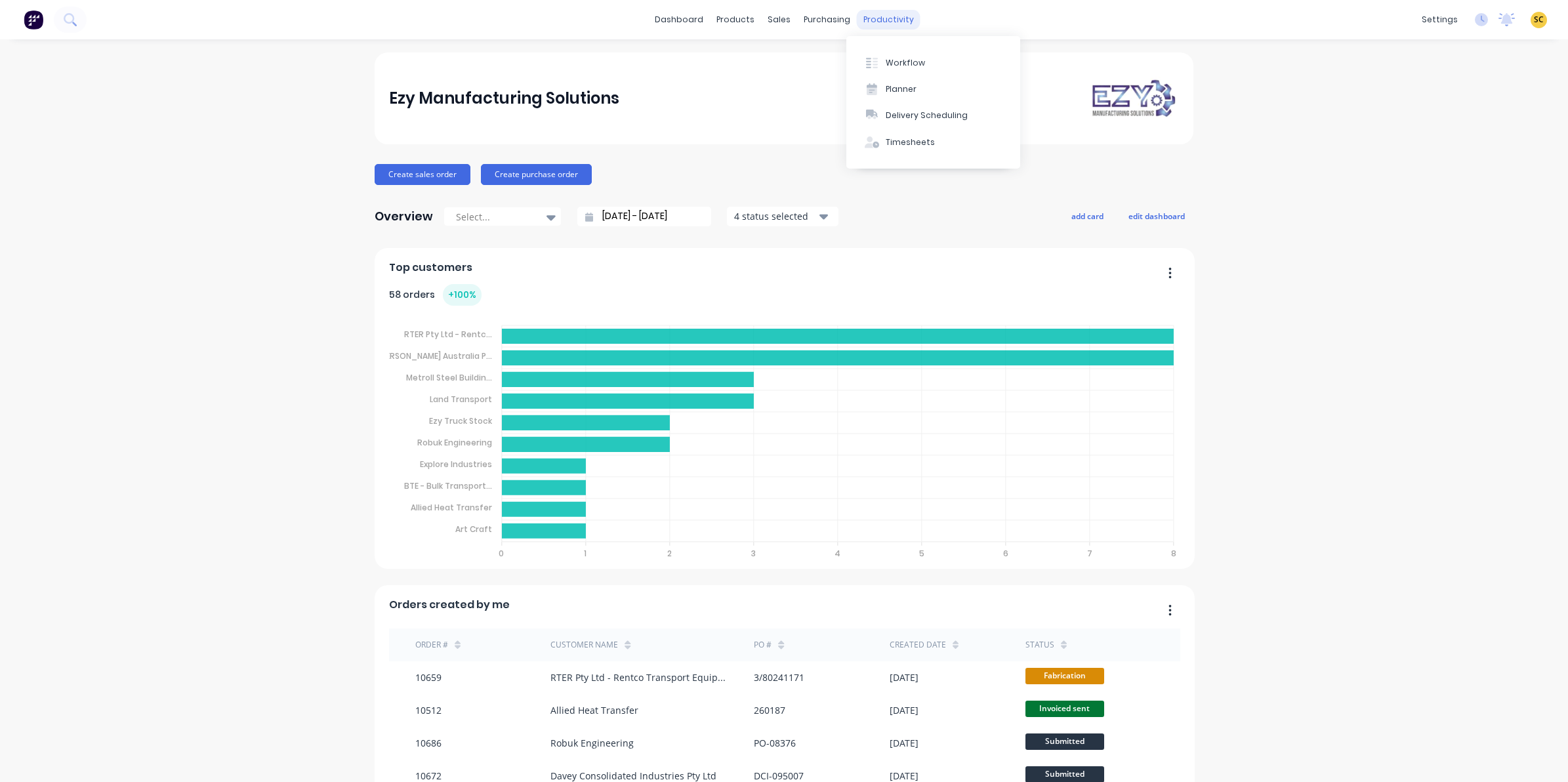
click at [897, 20] on div "productivity" at bounding box center [889, 19] width 64 height 19
click at [910, 142] on div "Timesheets" at bounding box center [910, 142] width 49 height 12
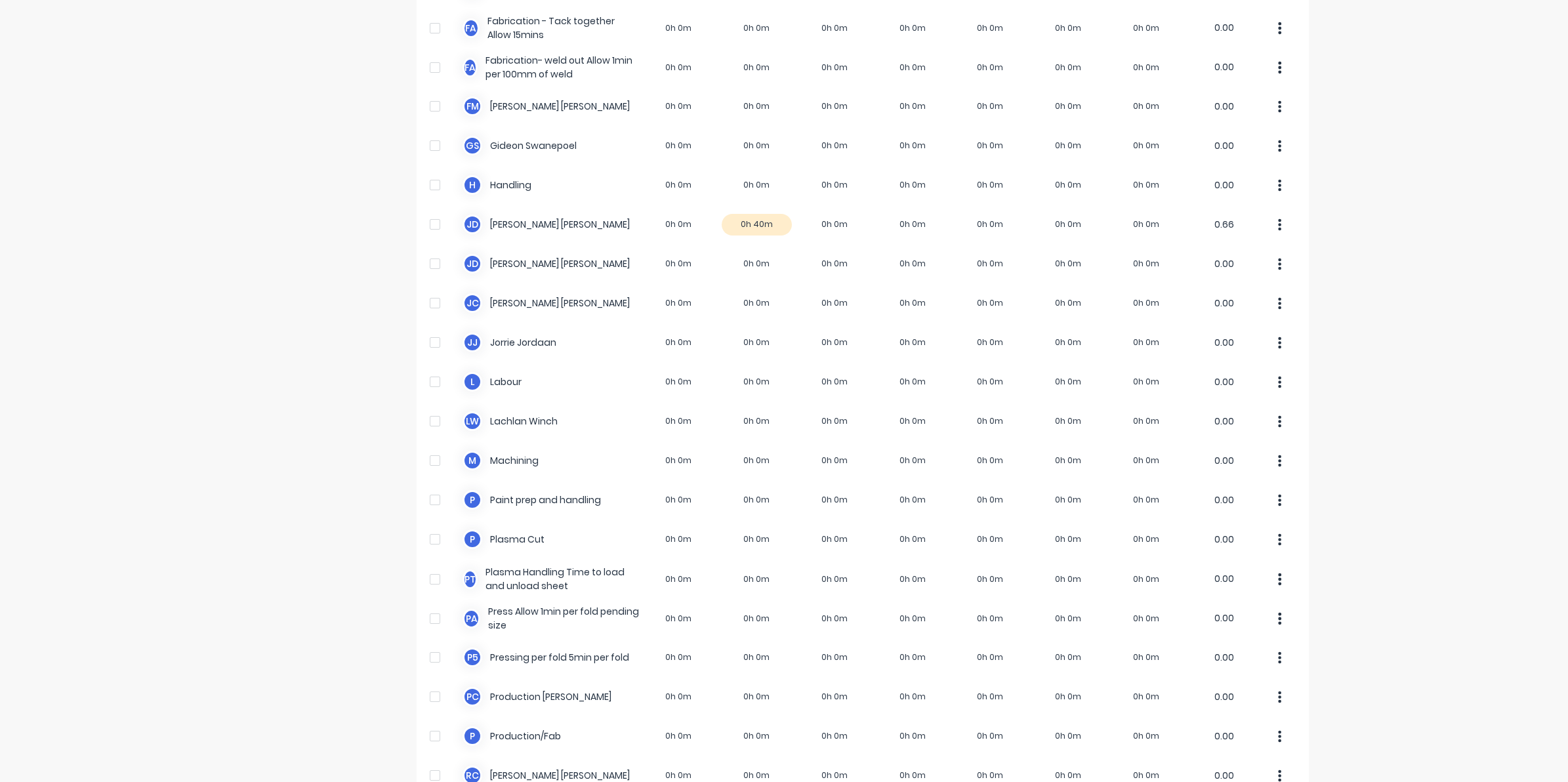
scroll to position [82, 0]
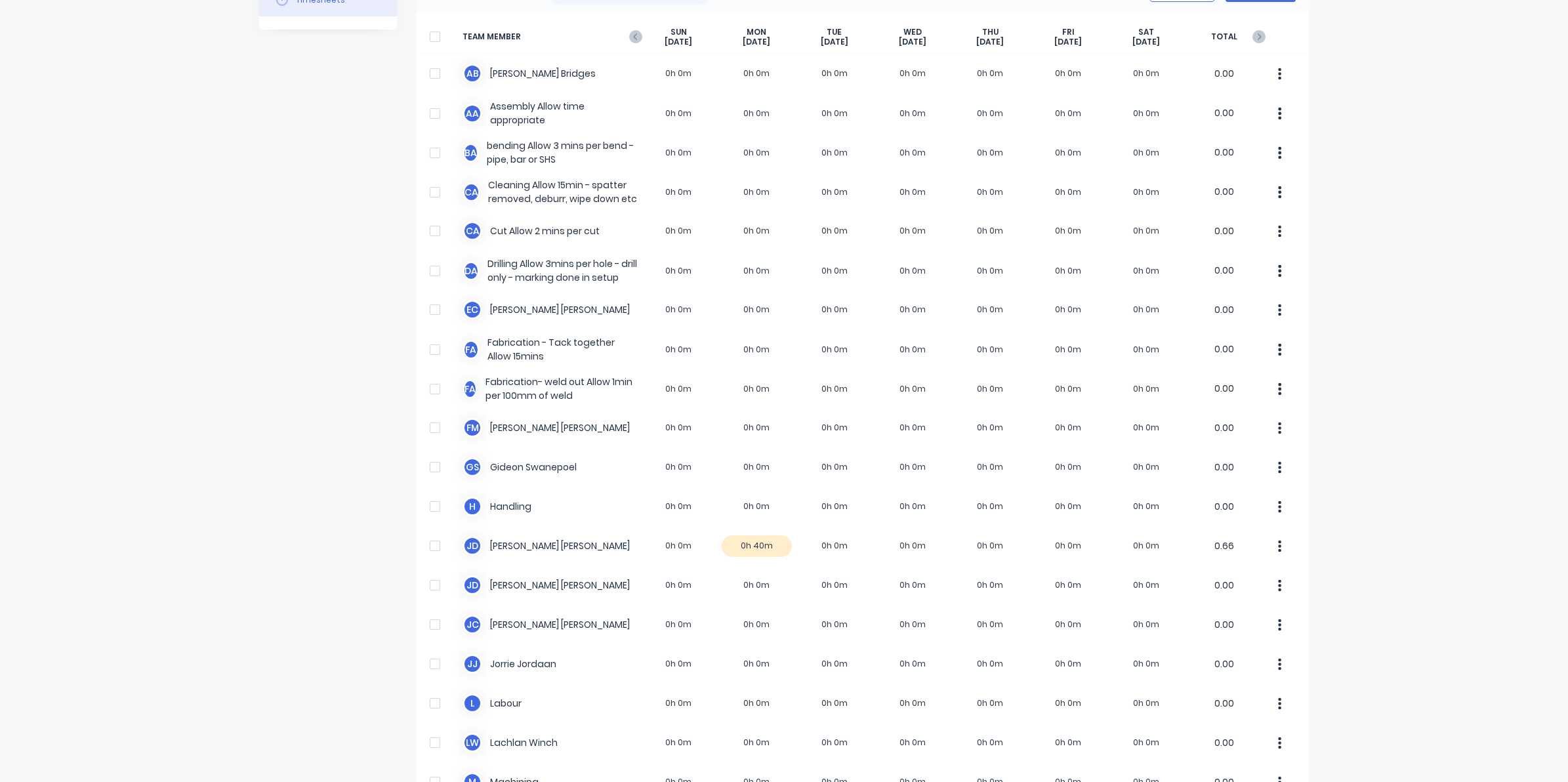
click at [632, 37] on icon at bounding box center [636, 37] width 13 height 13
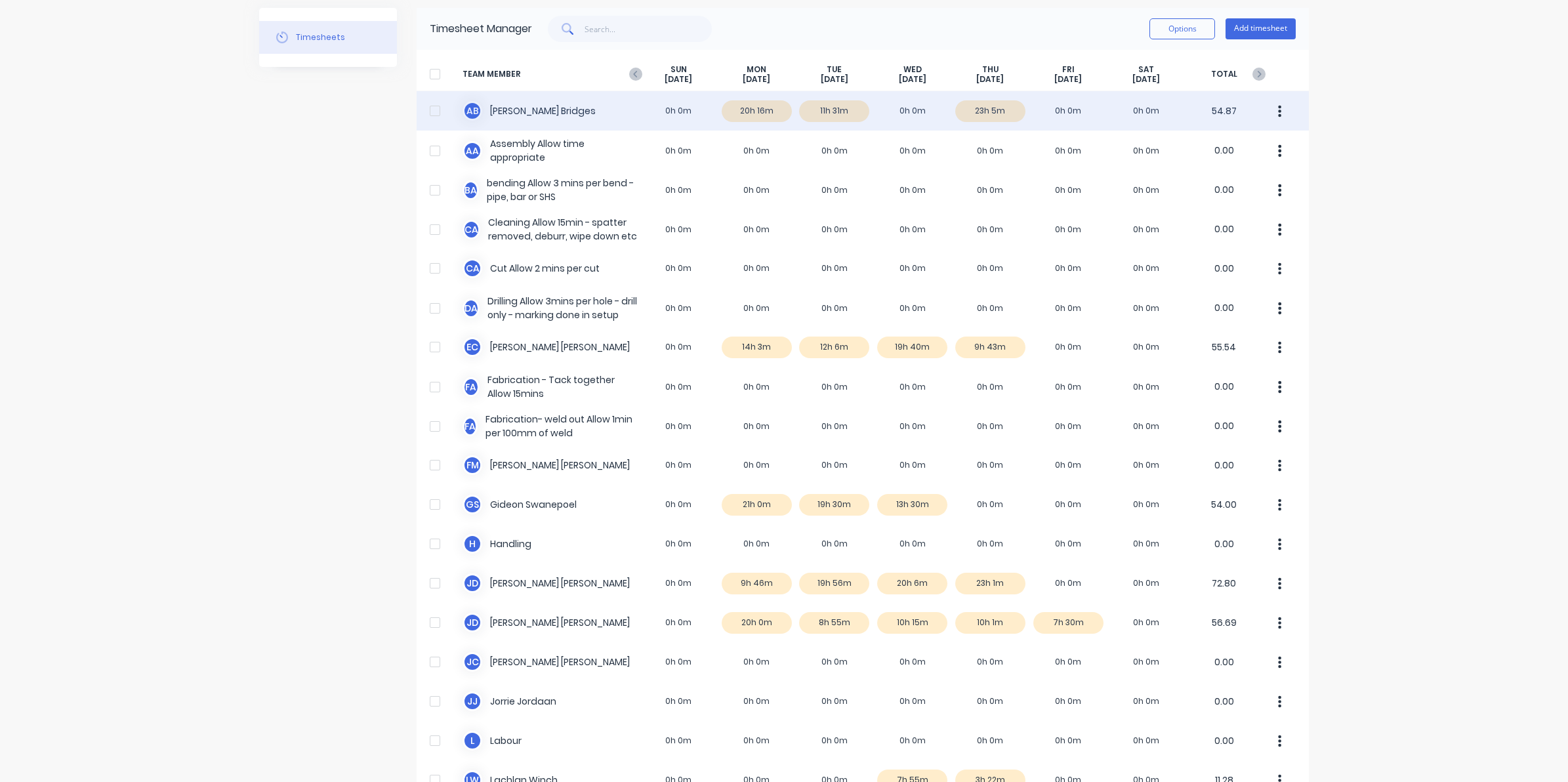
scroll to position [0, 0]
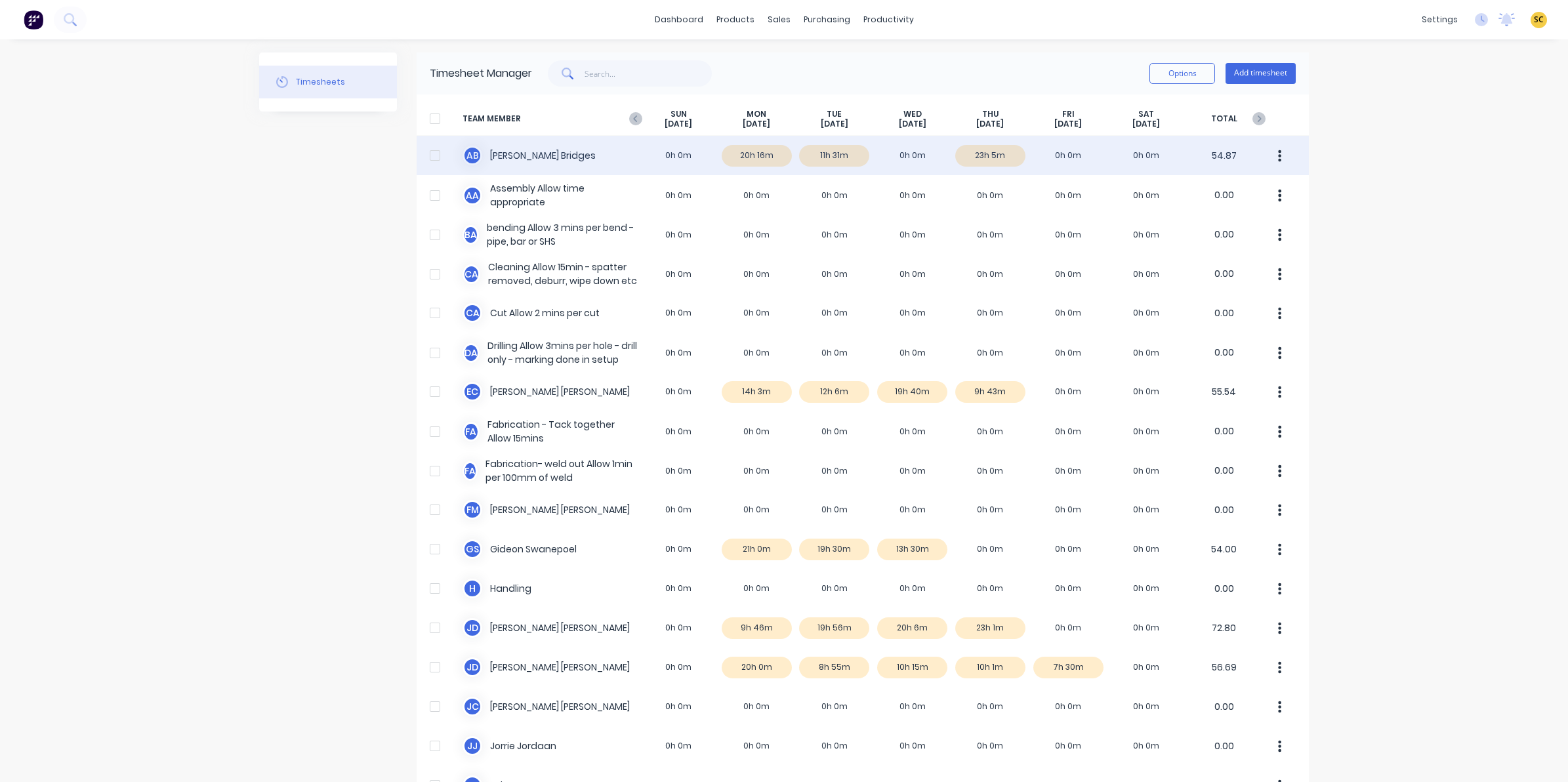
click at [981, 152] on div "A B Ashley Bridges 0h 0m 20h 16m 11h 31m 0h 0m 23h 5m 0h 0m 0h 0m 54.87" at bounding box center [863, 155] width 892 height 39
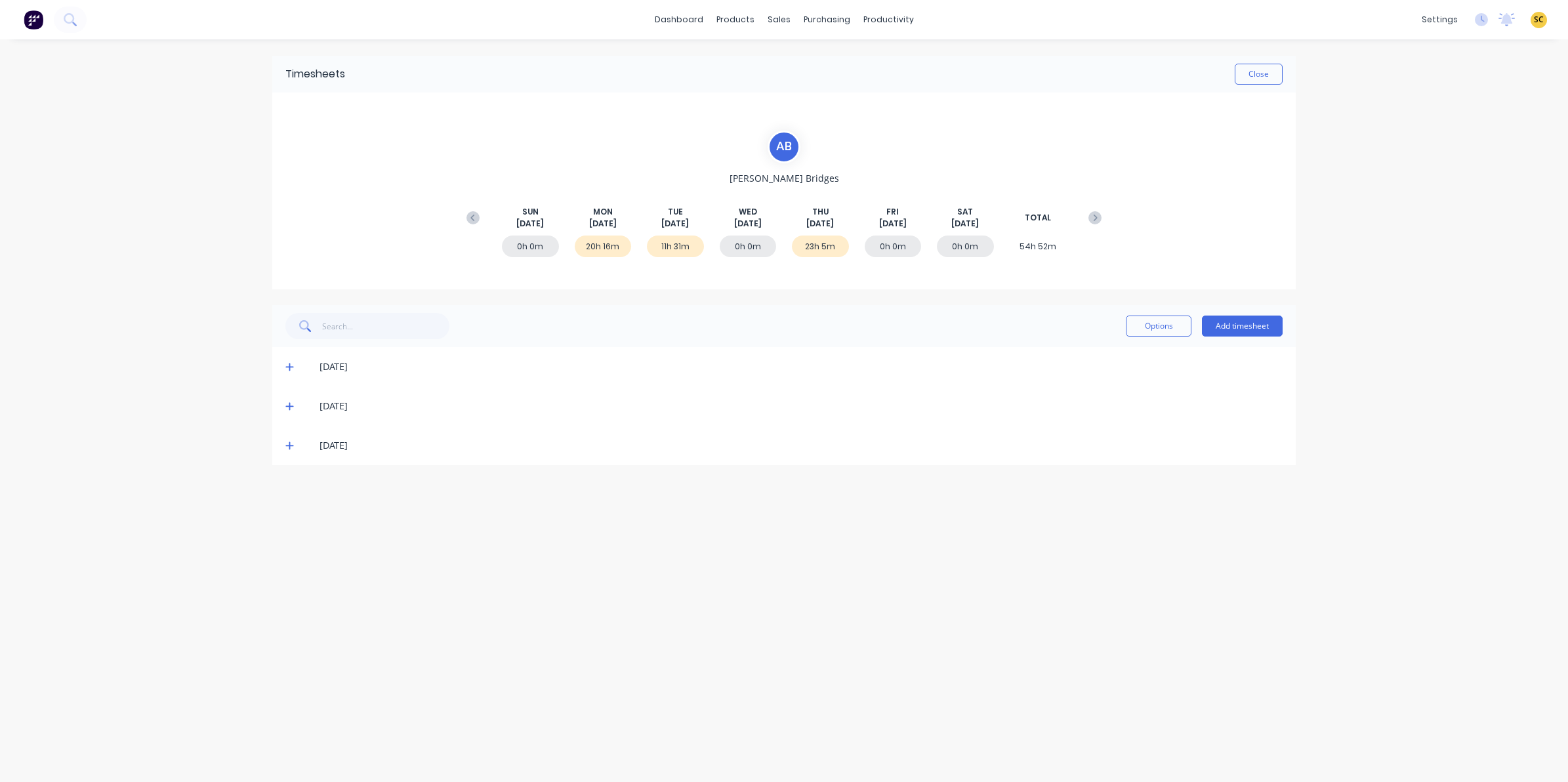
click at [282, 440] on div "07/08/25" at bounding box center [784, 445] width 1024 height 39
click at [288, 449] on icon at bounding box center [290, 445] width 8 height 9
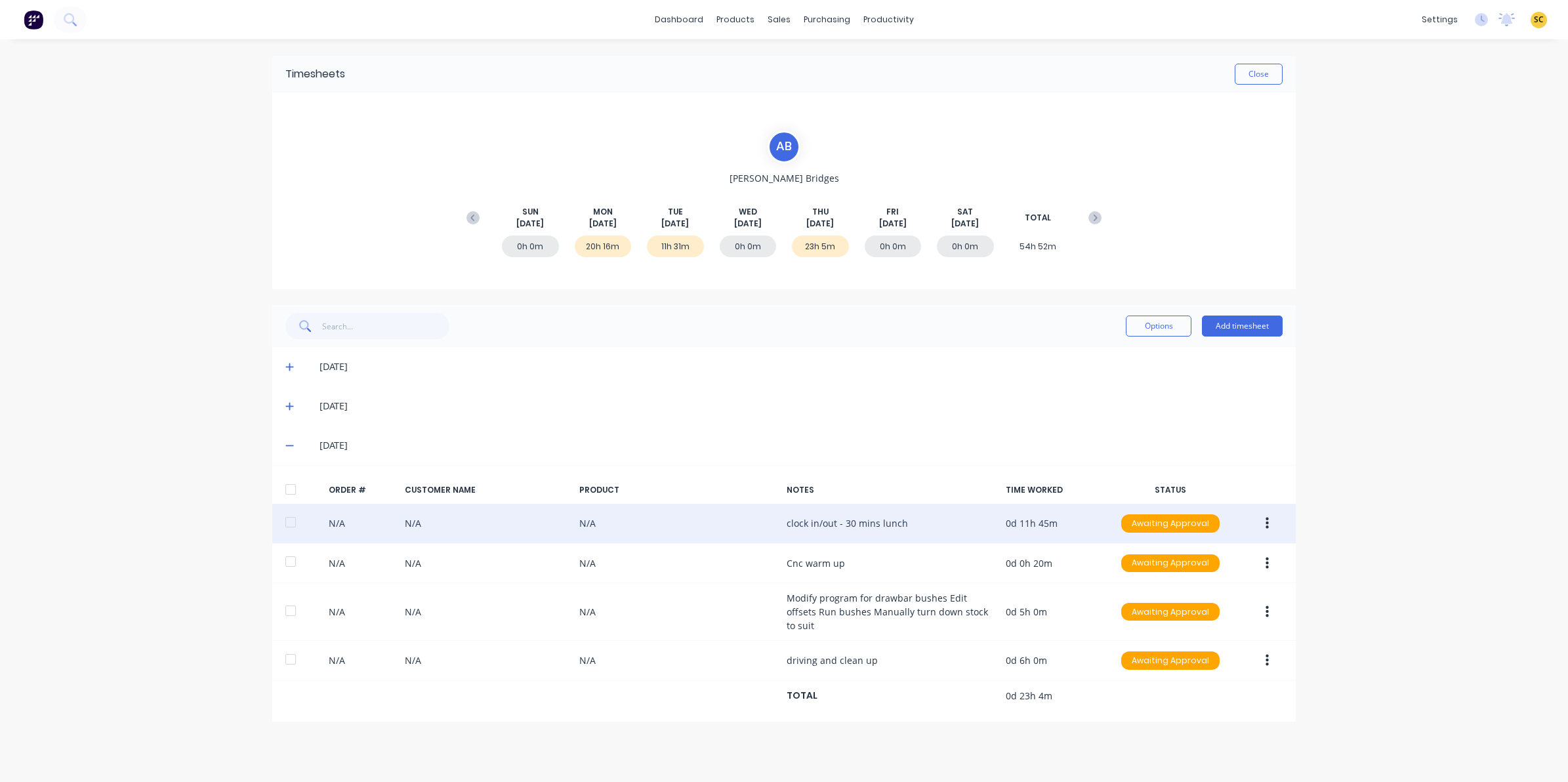
click at [1271, 521] on button "button" at bounding box center [1267, 523] width 31 height 24
click at [1233, 624] on button "Duplicate" at bounding box center [1220, 637] width 124 height 26
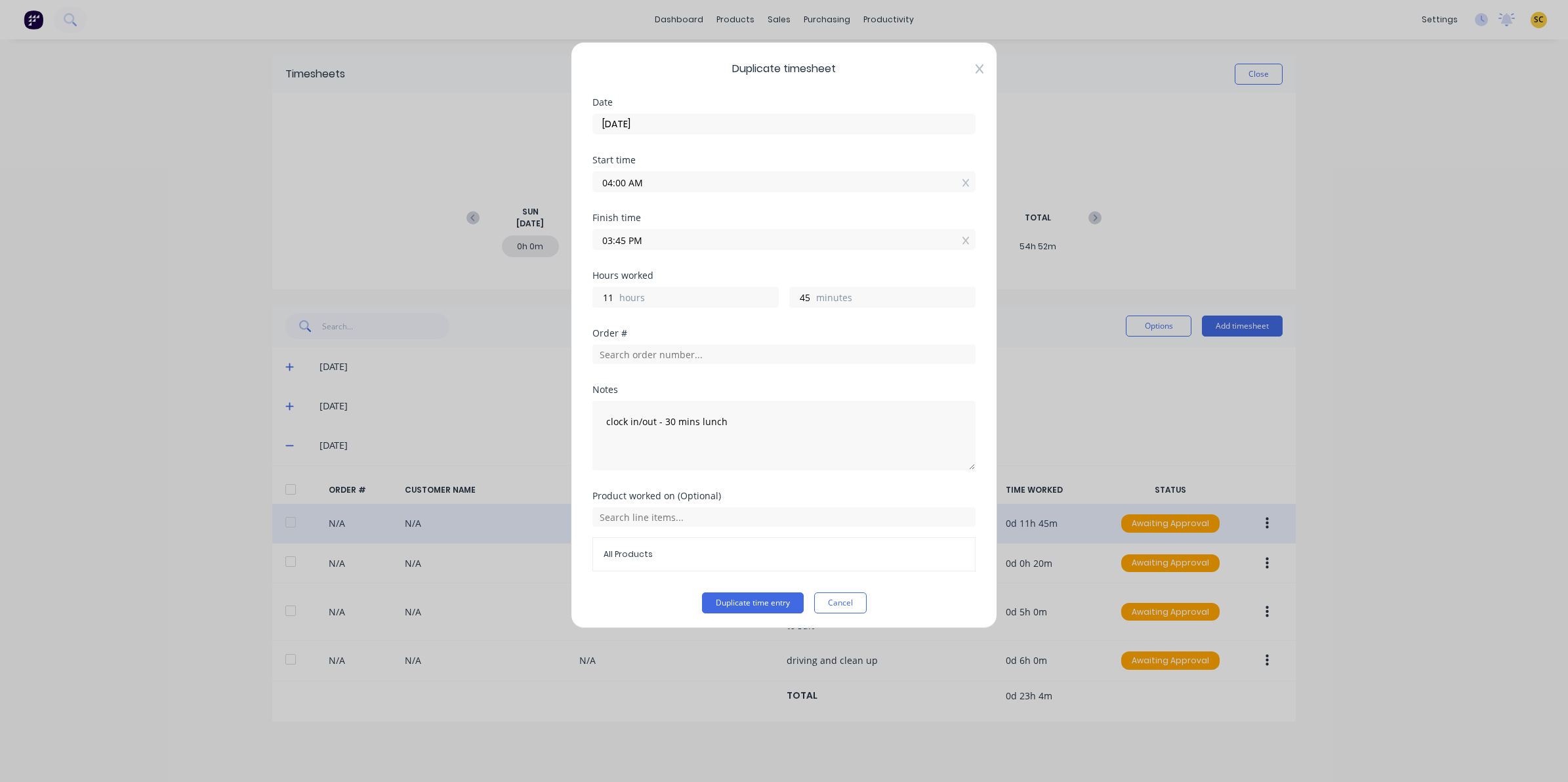
click at [976, 70] on icon at bounding box center [979, 68] width 8 height 9
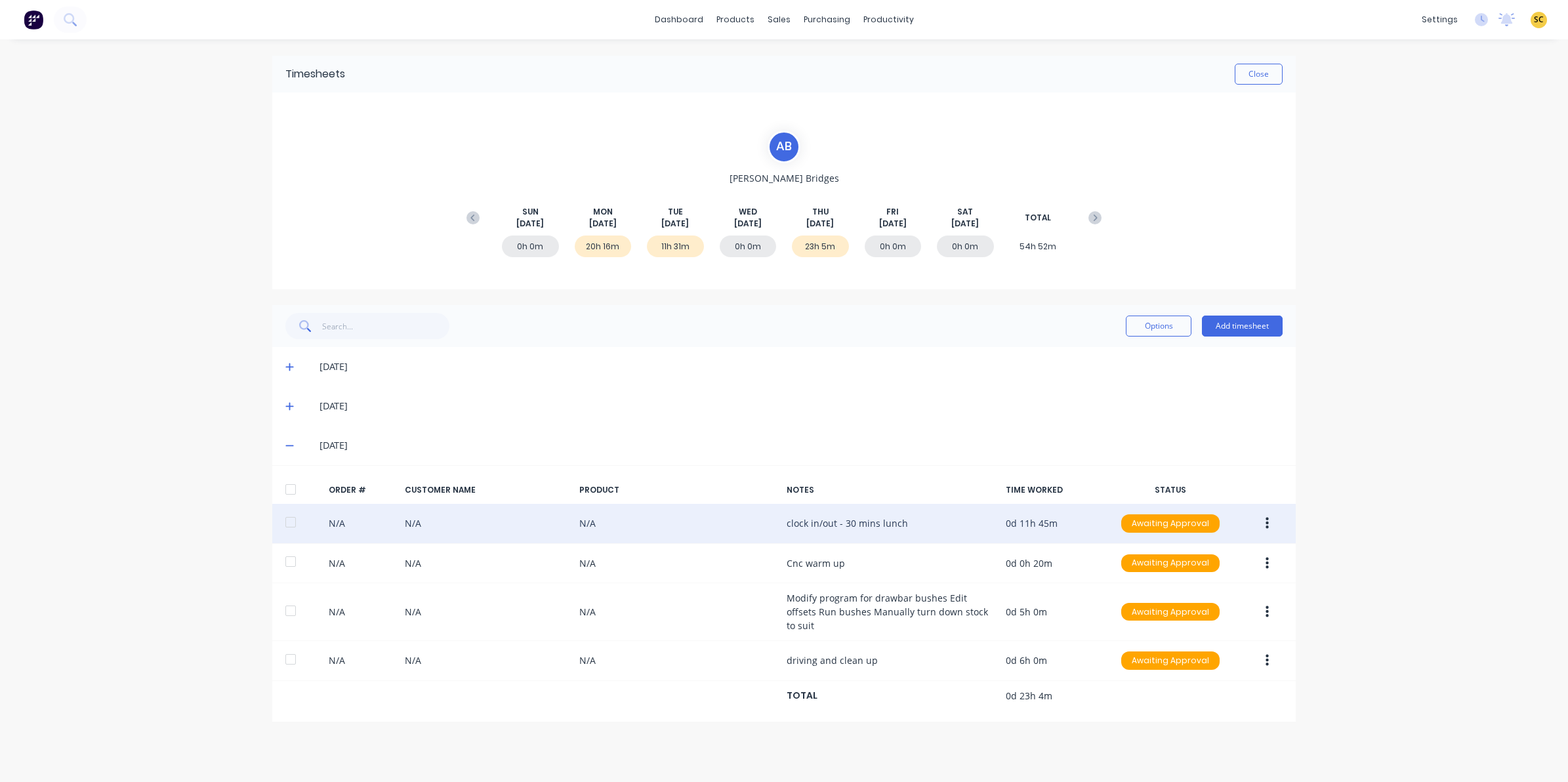
click at [1264, 521] on button "button" at bounding box center [1267, 523] width 31 height 24
click at [1208, 614] on div "Edit" at bounding box center [1220, 611] width 101 height 19
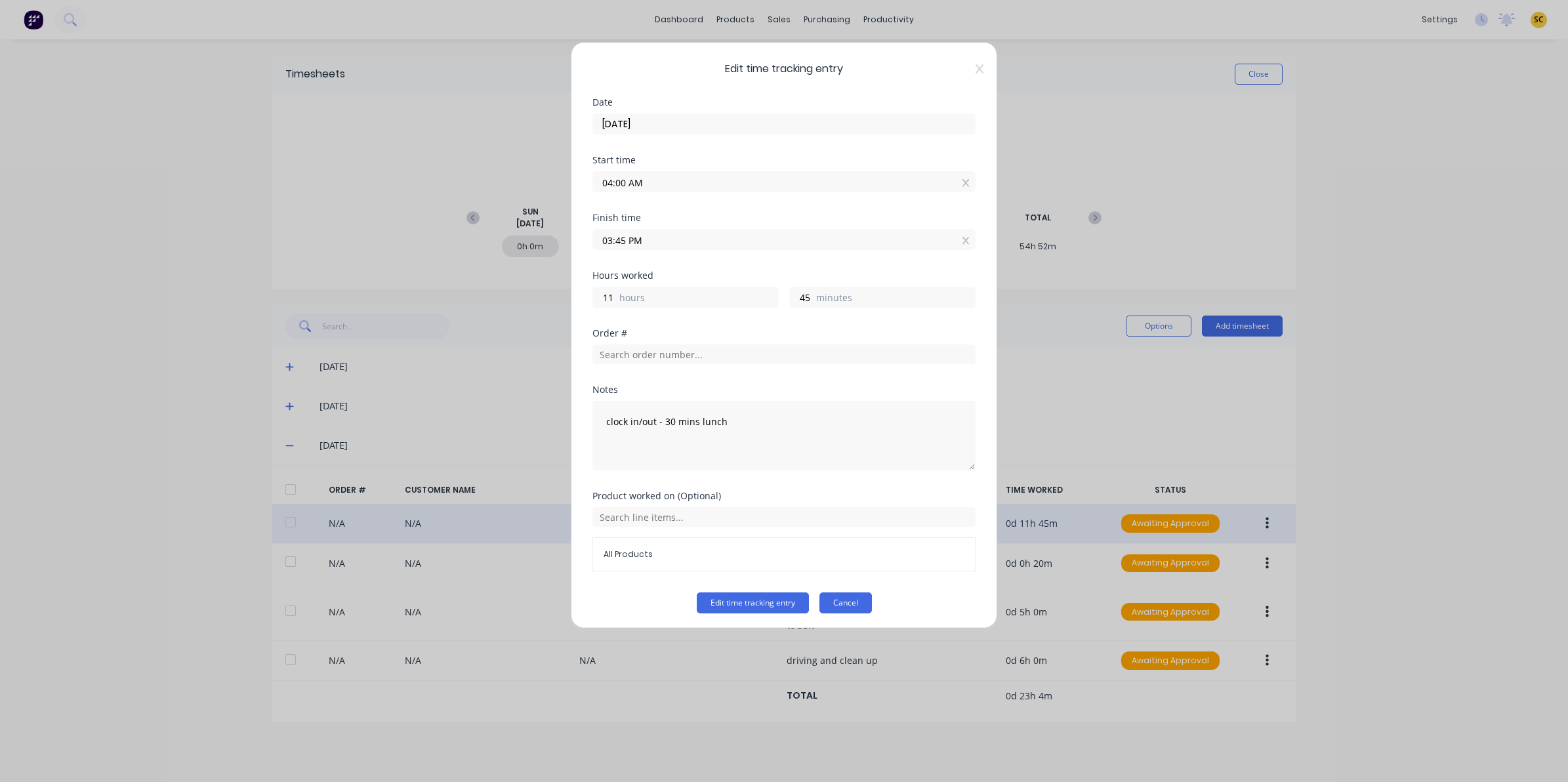
click at [858, 604] on button "Cancel" at bounding box center [846, 603] width 53 height 21
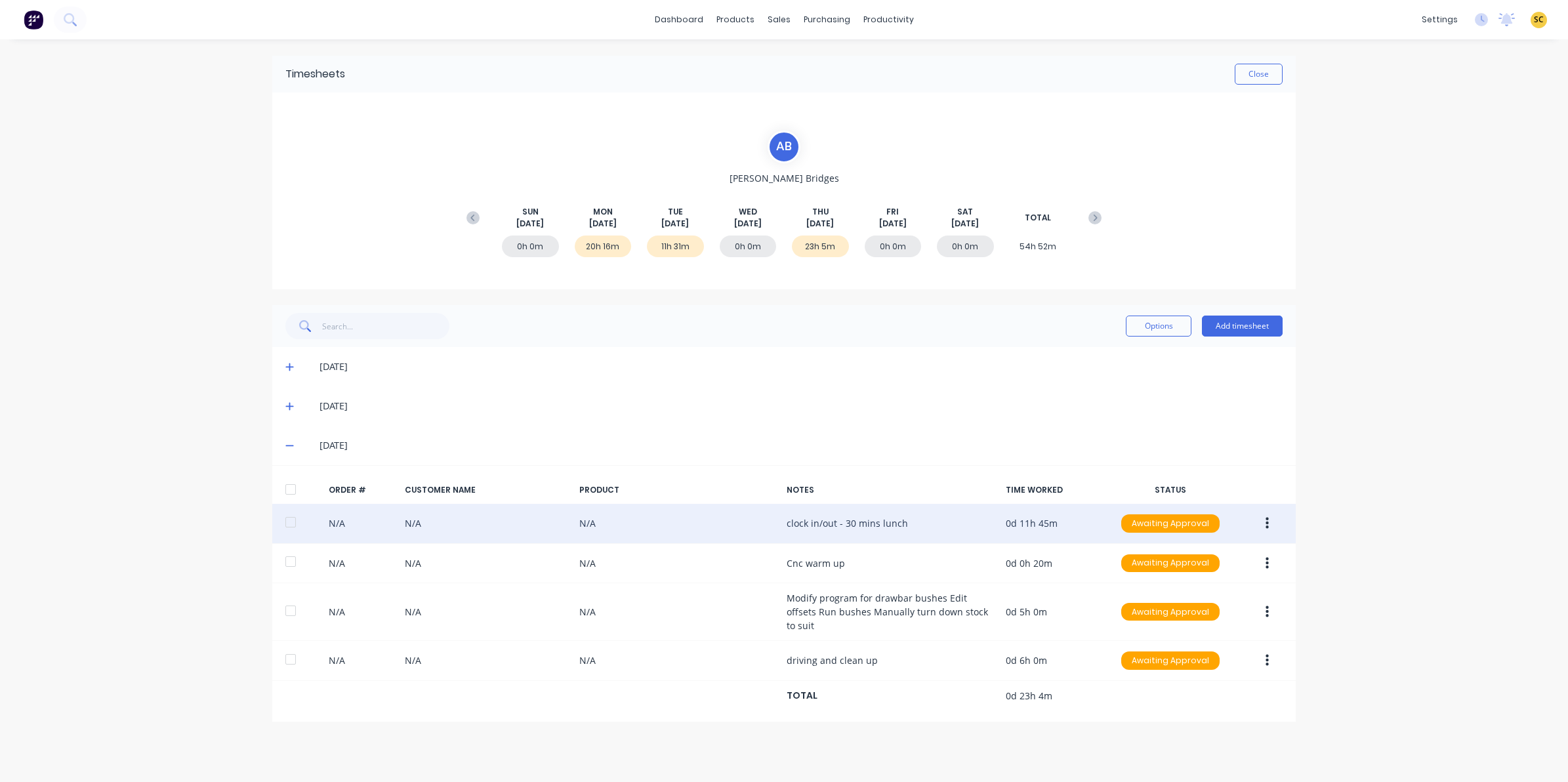
click at [1225, 71] on div "Close" at bounding box center [814, 74] width 938 height 21
click at [1246, 80] on button "Close" at bounding box center [1258, 74] width 48 height 21
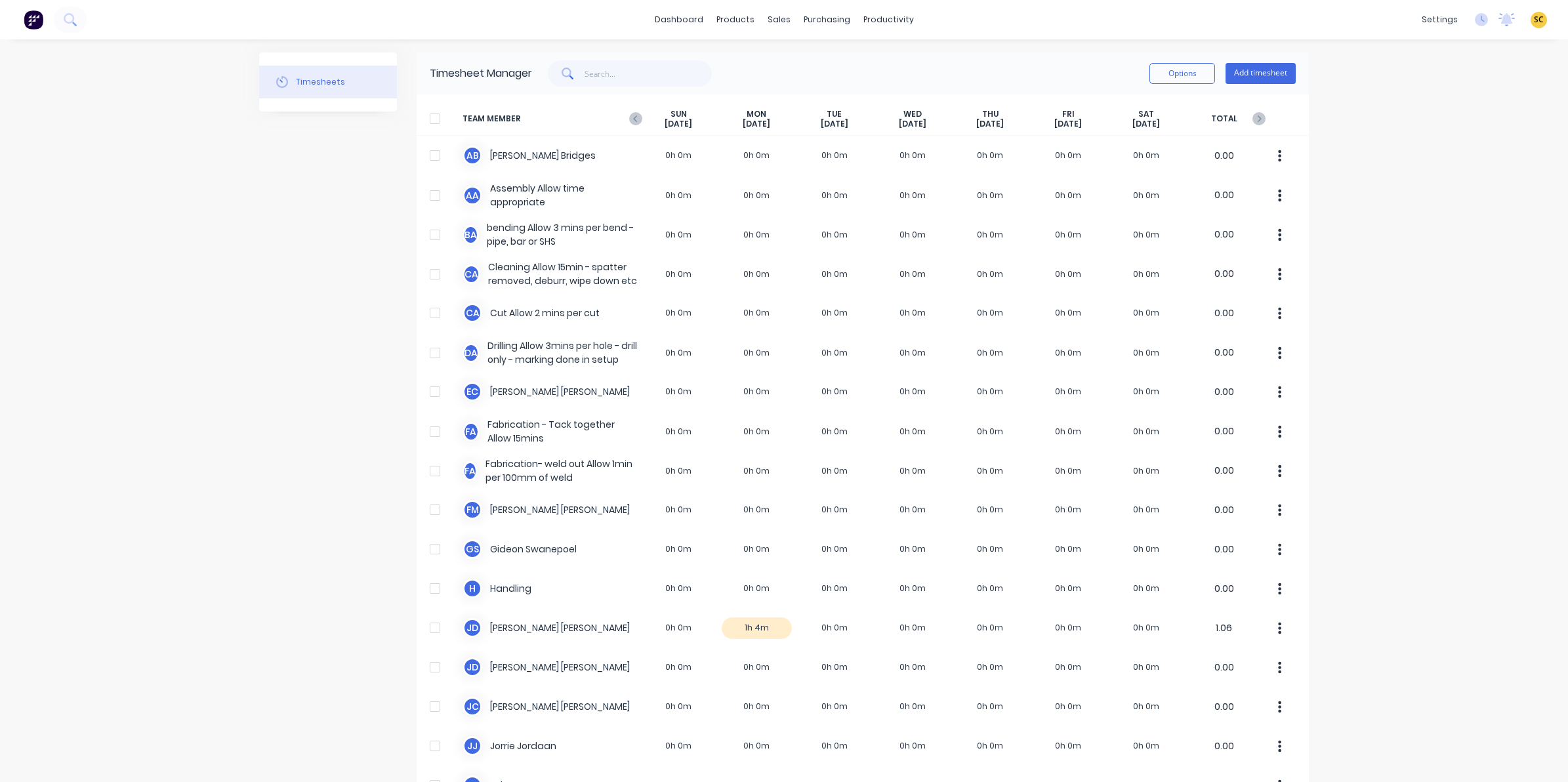
click at [640, 113] on div "SUN Aug 10th" at bounding box center [679, 118] width 78 height 20
click at [629, 126] on span "TEAM MEMBER" at bounding box center [551, 118] width 177 height 20
click at [629, 115] on icon at bounding box center [636, 118] width 13 height 13
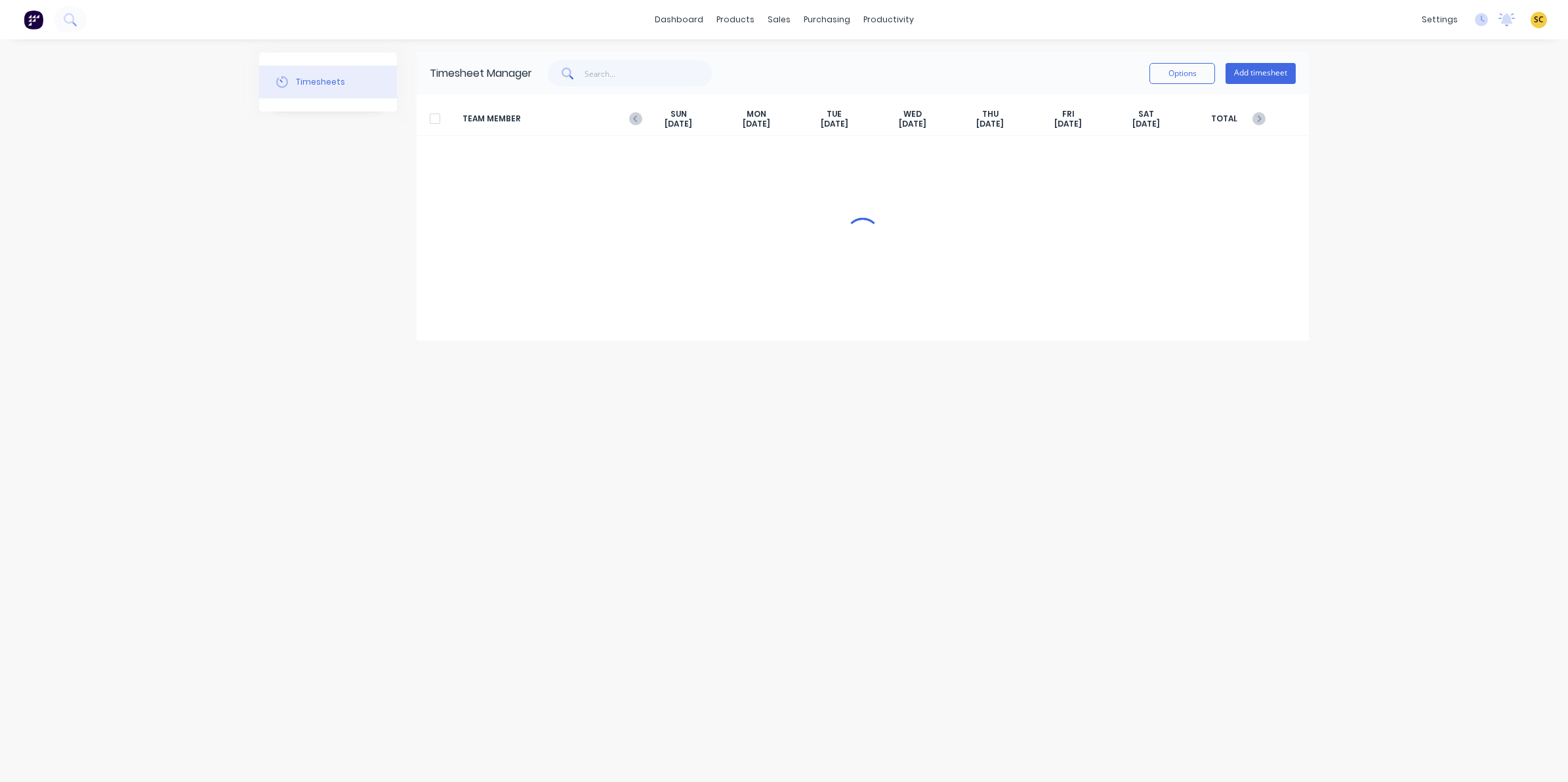
click at [1007, 246] on div at bounding box center [863, 234] width 892 height 197
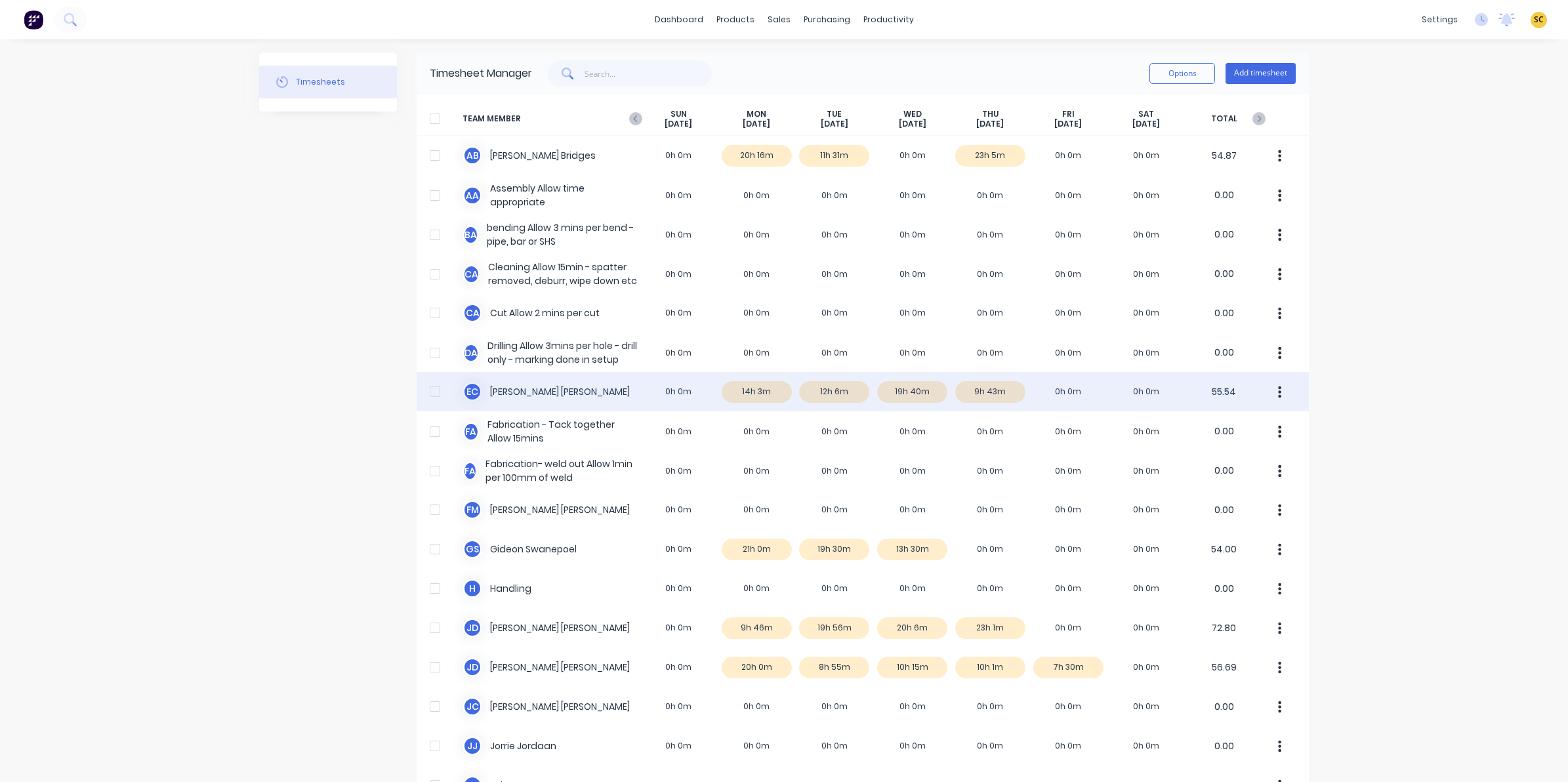
click at [985, 382] on div "E C Erik Coetzee 0h 0m 14h 3m 12h 6m 19h 40m 9h 43m 0h 0m 0h 0m 55.54" at bounding box center [863, 391] width 892 height 39
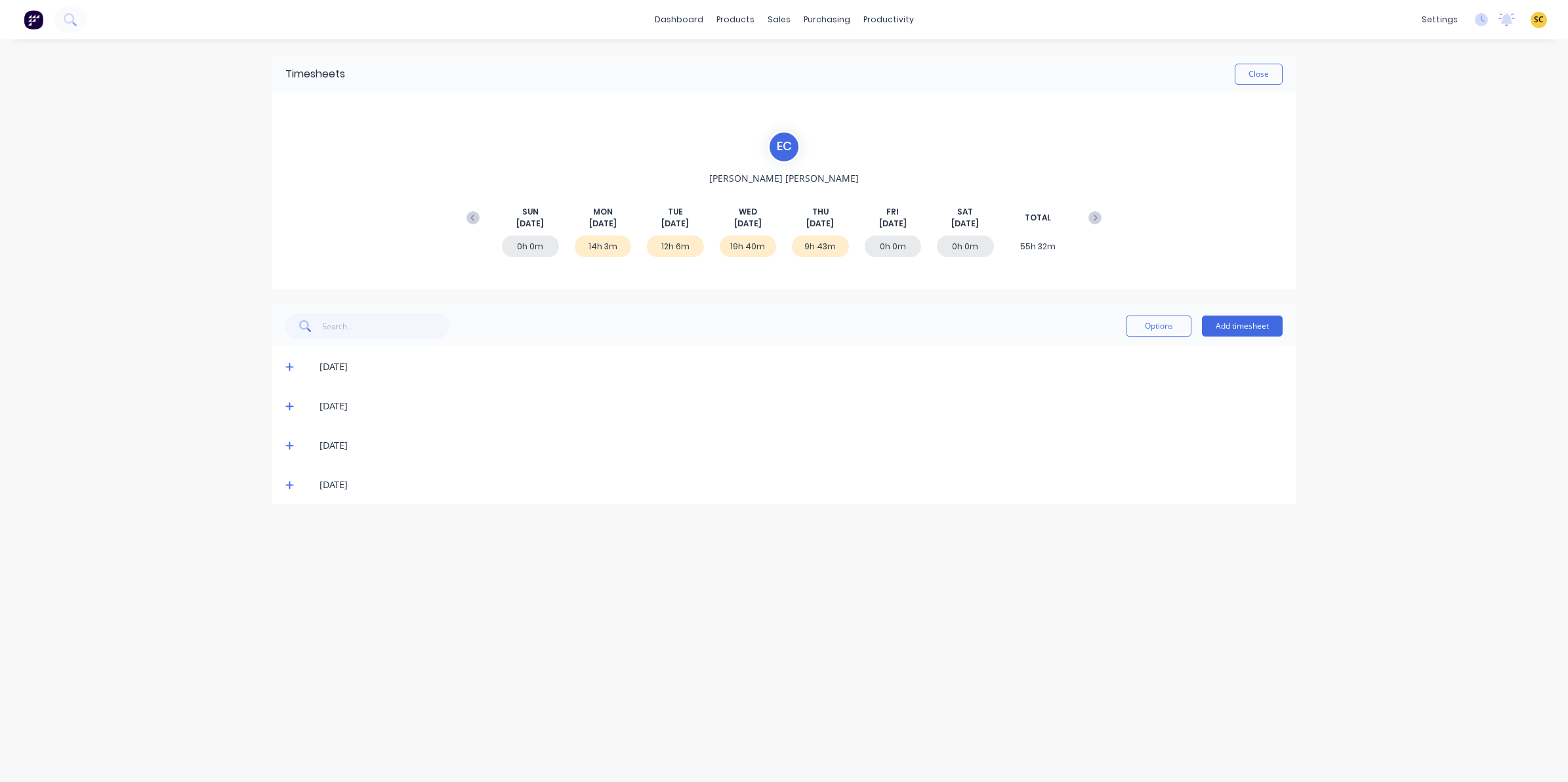
click at [289, 476] on div "[DATE]" at bounding box center [784, 485] width 1024 height 39
click at [293, 480] on icon at bounding box center [290, 484] width 8 height 9
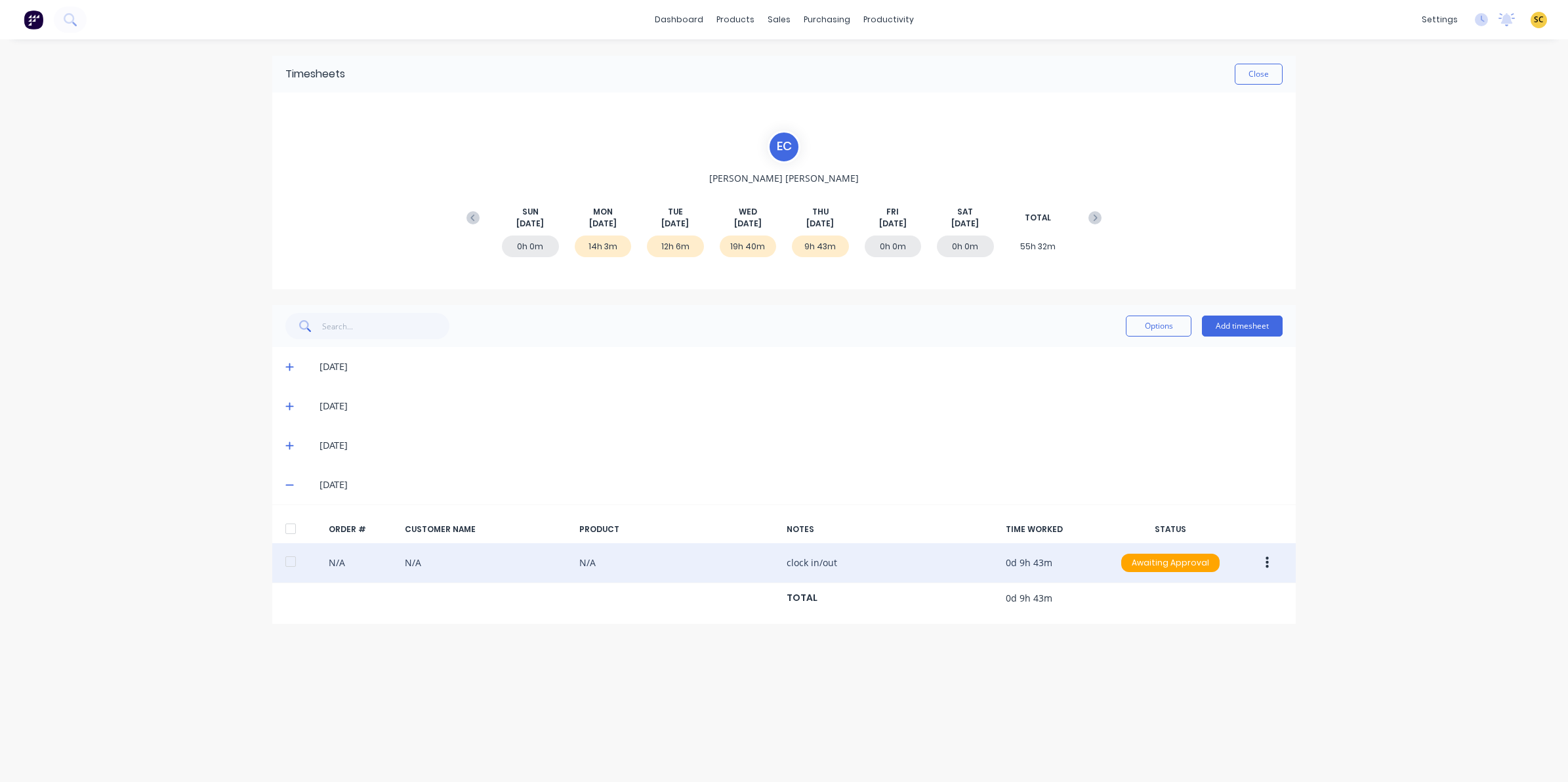
click at [1258, 562] on button "button" at bounding box center [1267, 563] width 31 height 24
click at [1211, 649] on div "Edit" at bounding box center [1220, 650] width 101 height 19
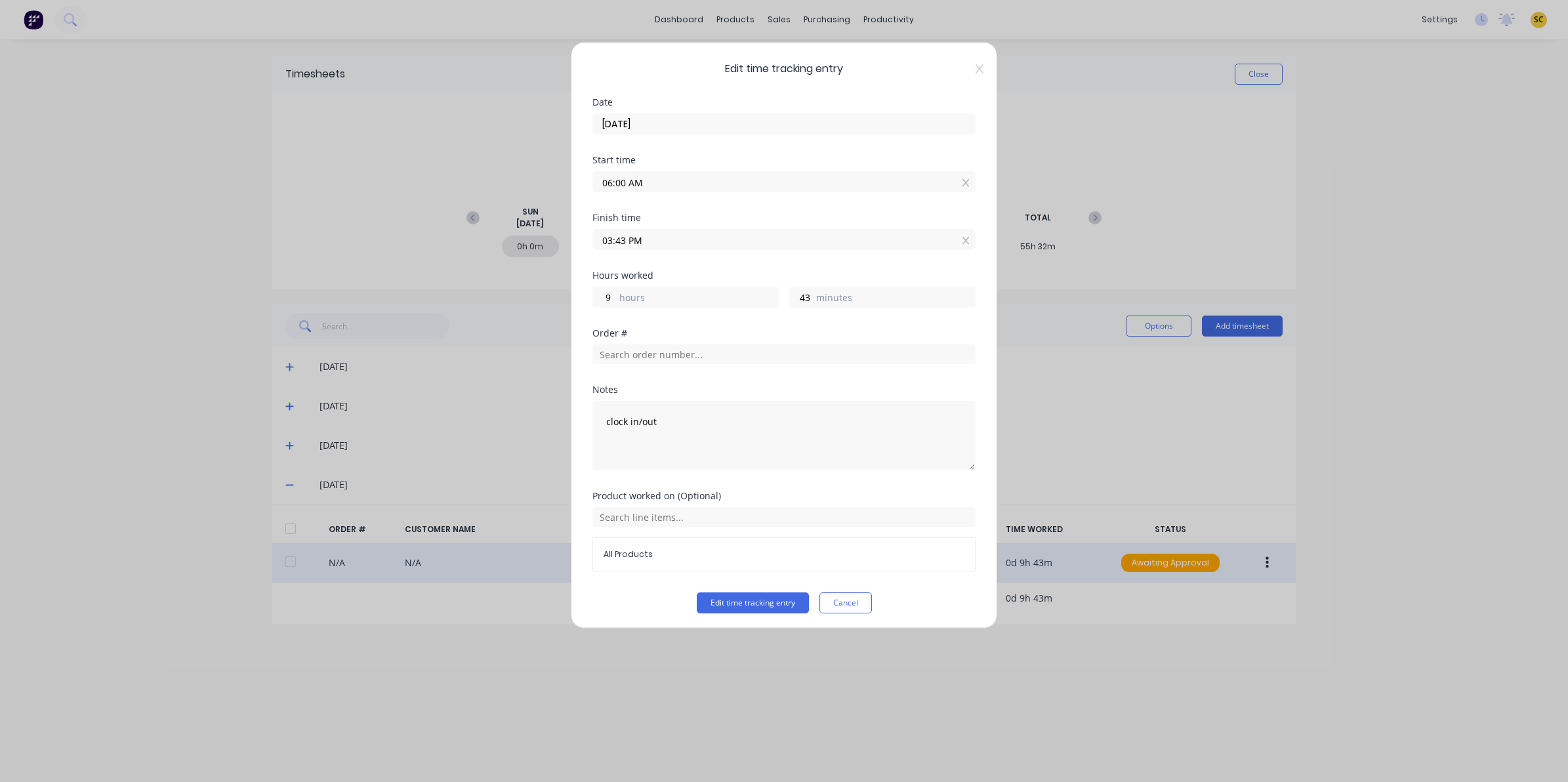
click at [975, 68] on div "Edit time tracking entry Date 07/08/2025 Start time 06:00 AM Finish time 03:43 …" at bounding box center [784, 335] width 427 height 586
click at [976, 68] on icon at bounding box center [979, 68] width 8 height 10
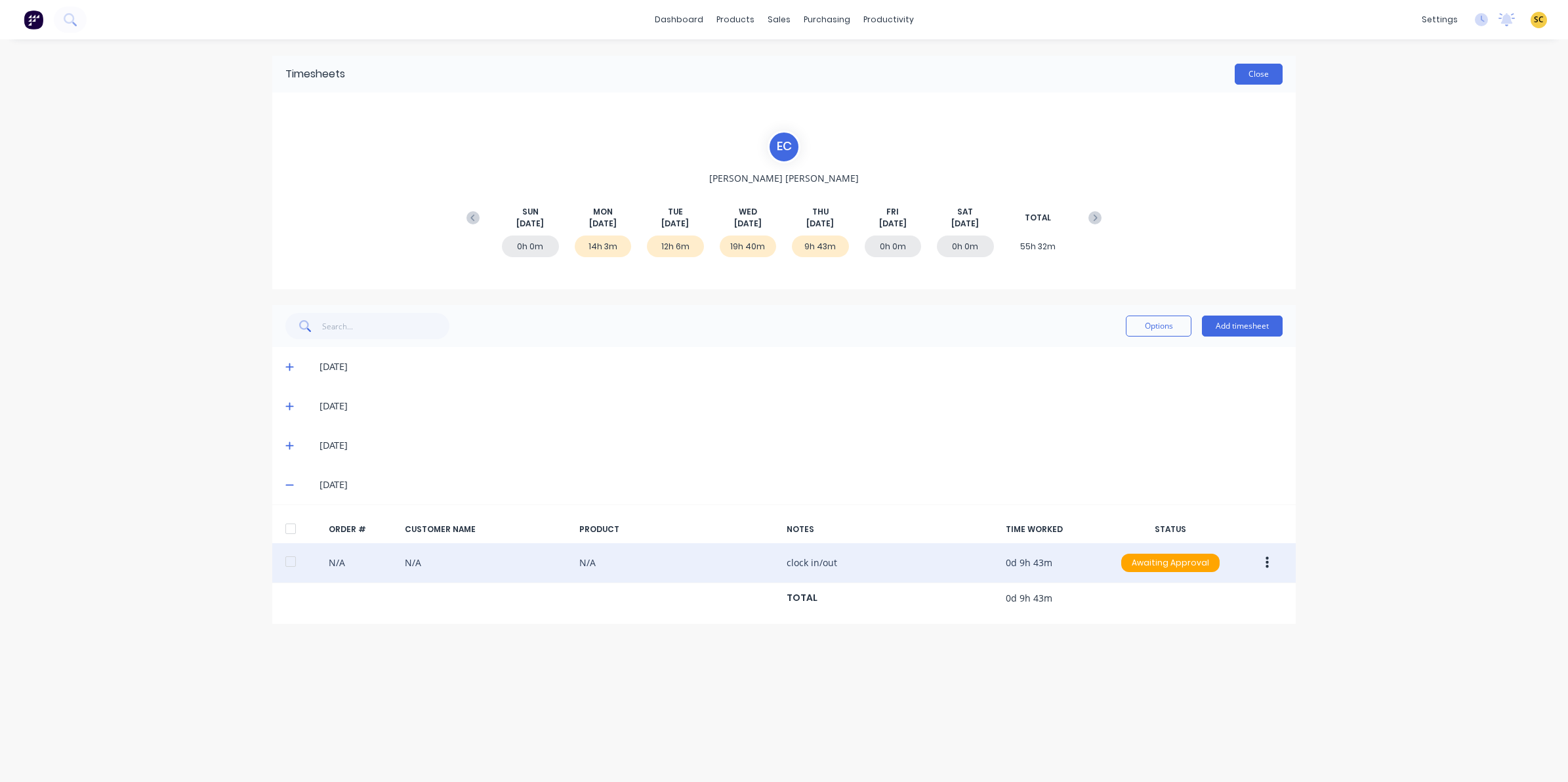
click at [1251, 68] on button "Close" at bounding box center [1258, 74] width 48 height 21
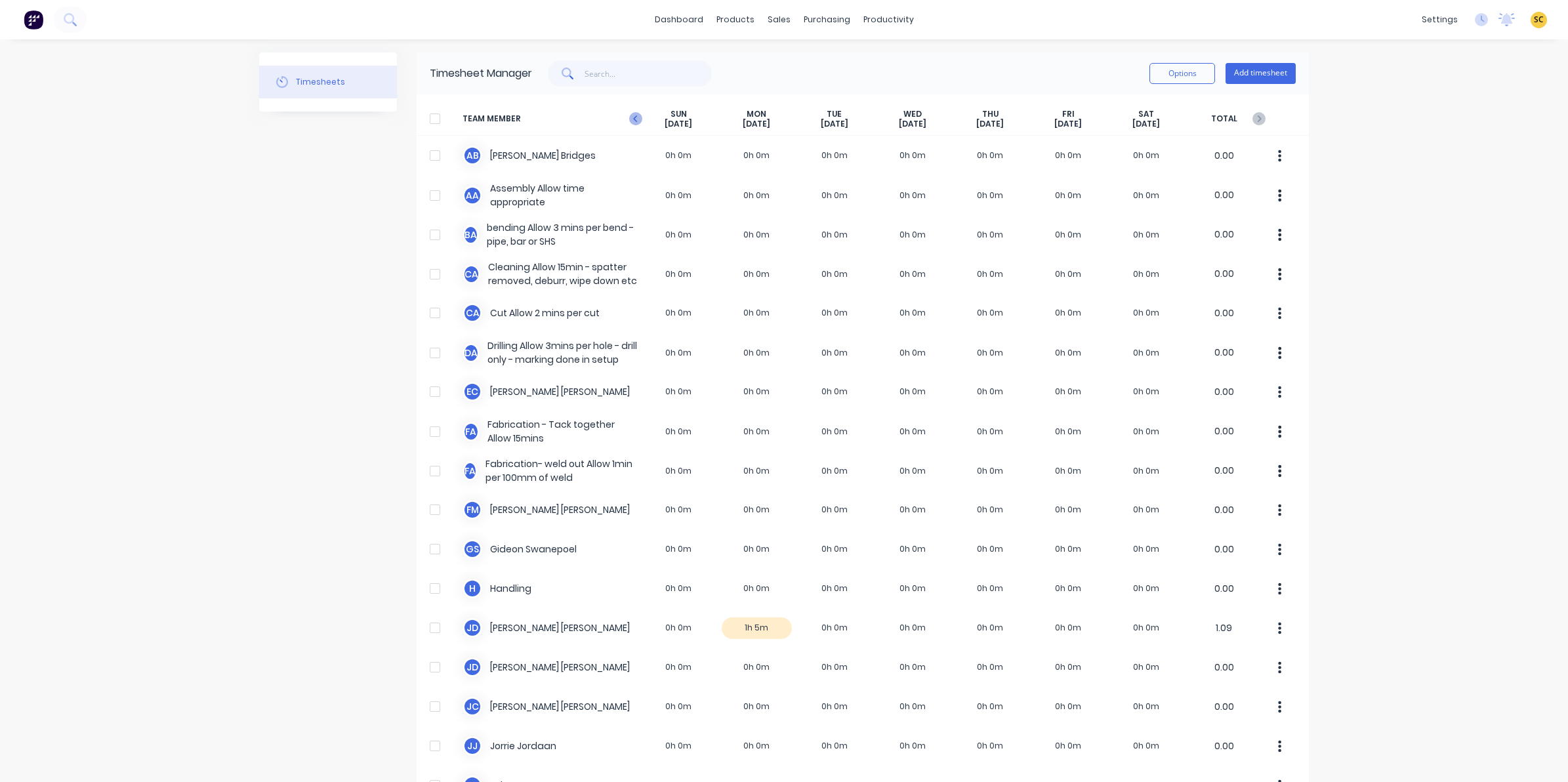
click at [630, 120] on icon at bounding box center [636, 118] width 13 height 13
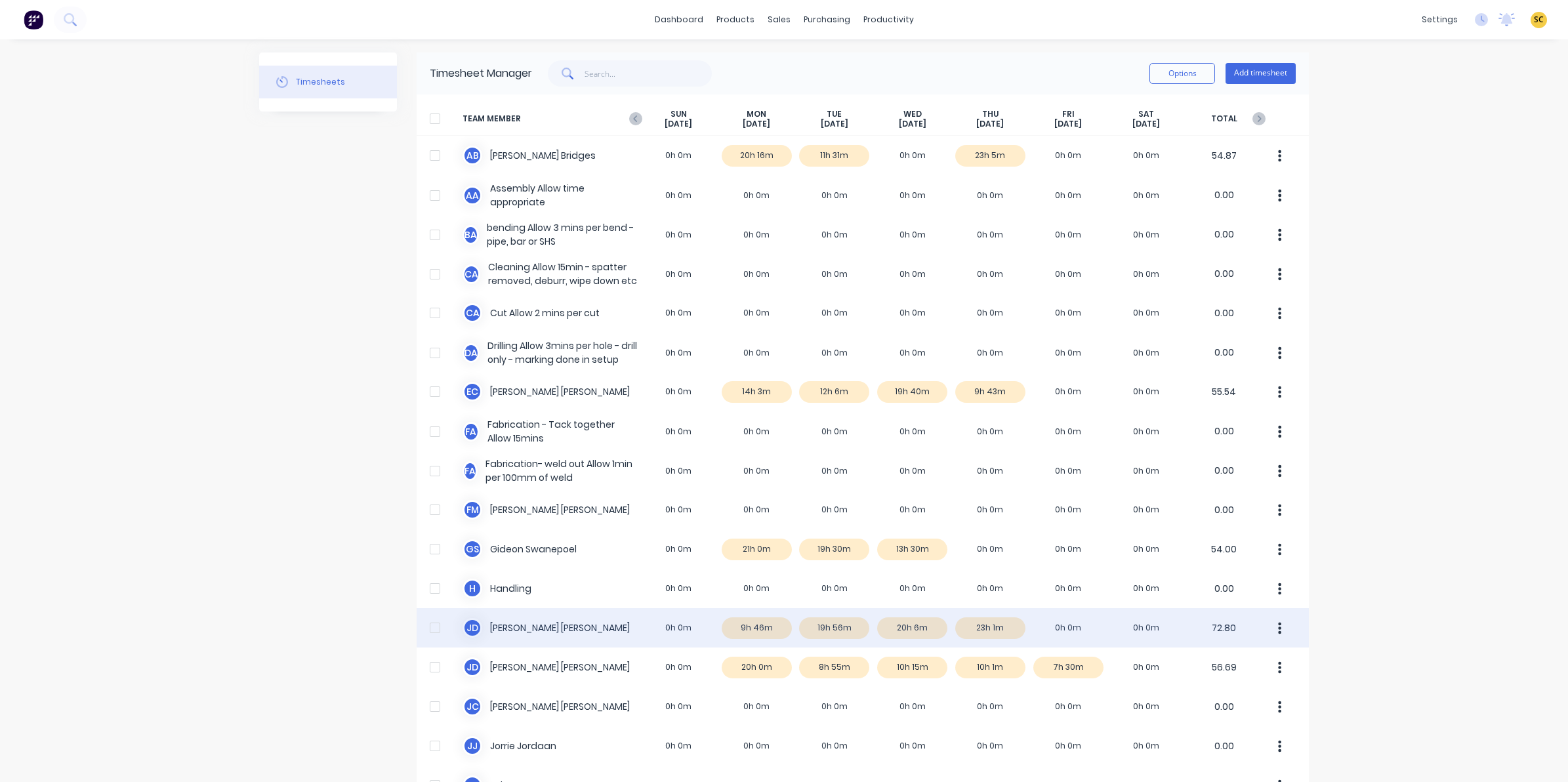
click at [973, 631] on div "J D Joel De Vries 0h 0m 9h 46m 19h 56m 20h 6m 23h 1m 0h 0m 0h 0m 72.80" at bounding box center [863, 627] width 892 height 39
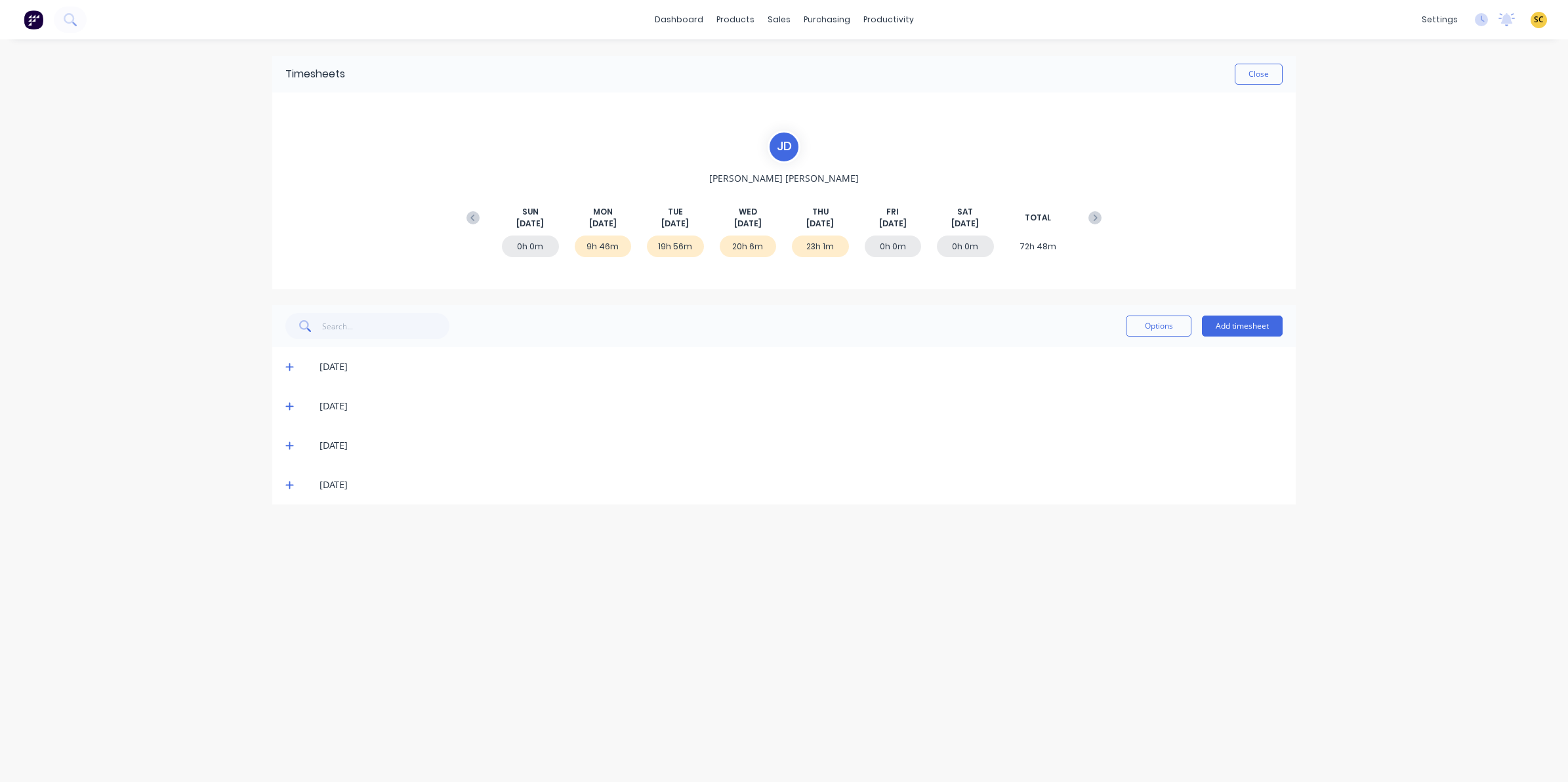
click at [287, 481] on icon at bounding box center [290, 484] width 8 height 9
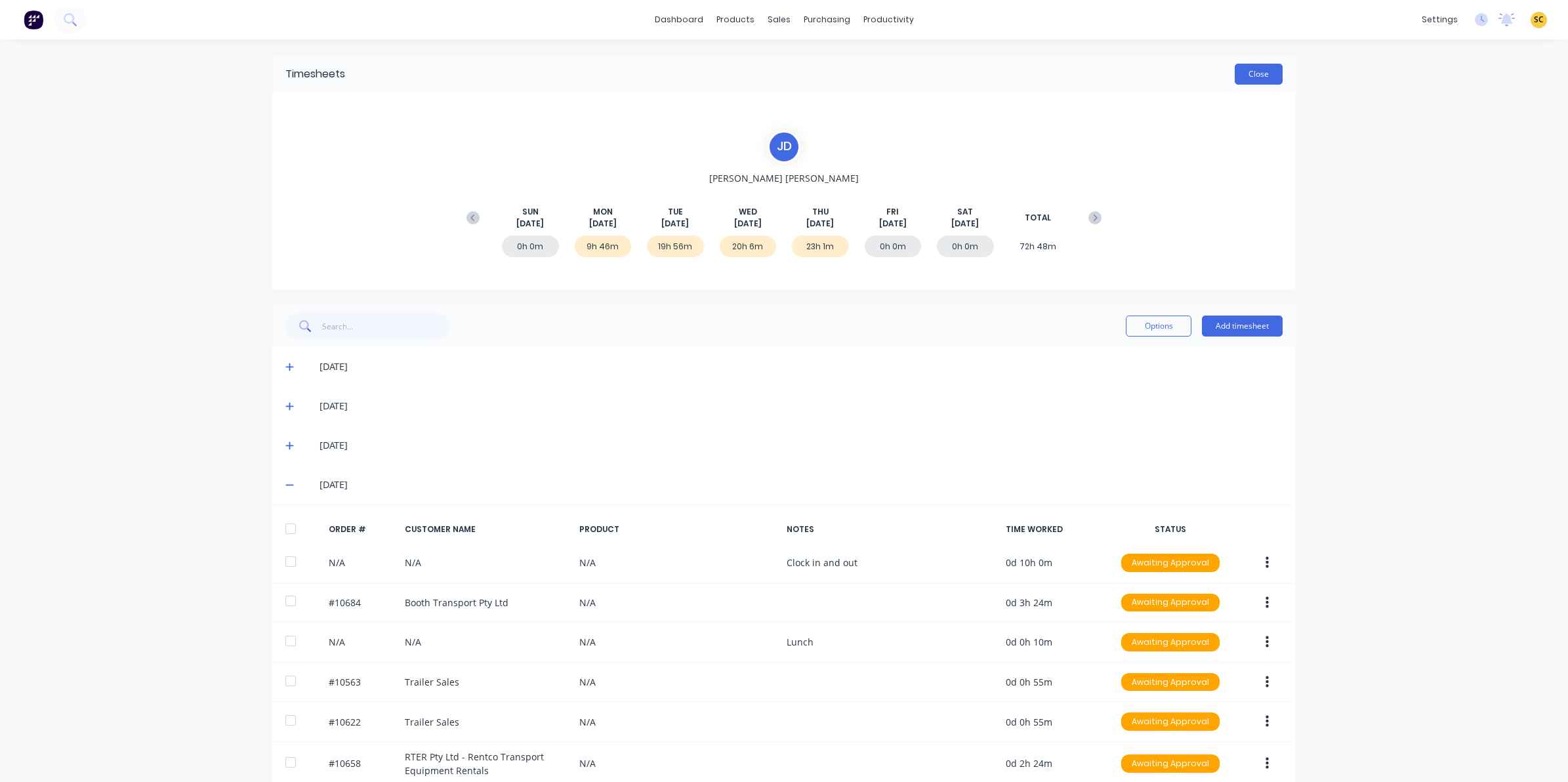
click at [1246, 72] on button "Close" at bounding box center [1258, 74] width 48 height 21
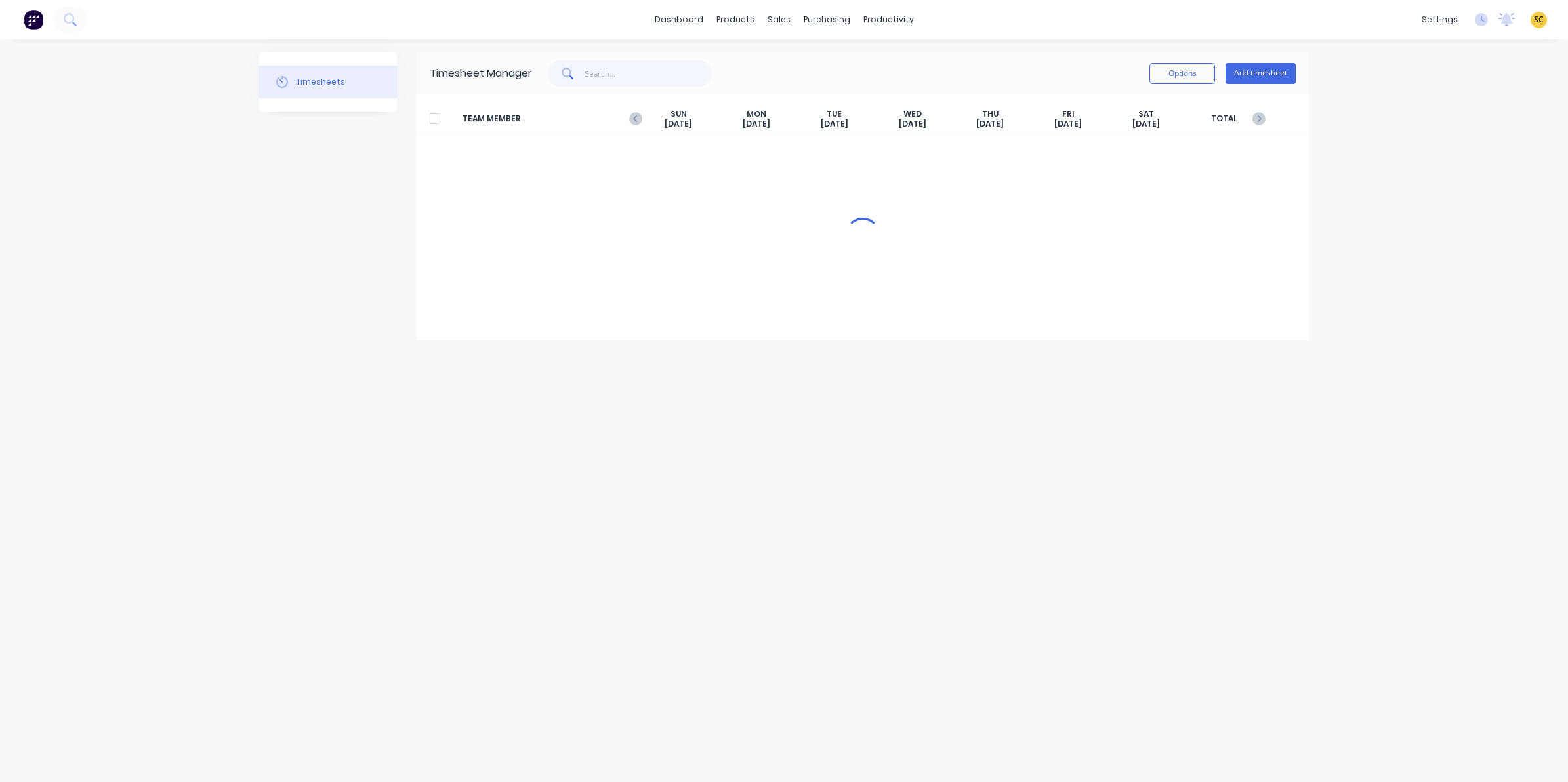
click at [616, 115] on span "TEAM MEMBER" at bounding box center [551, 118] width 177 height 20
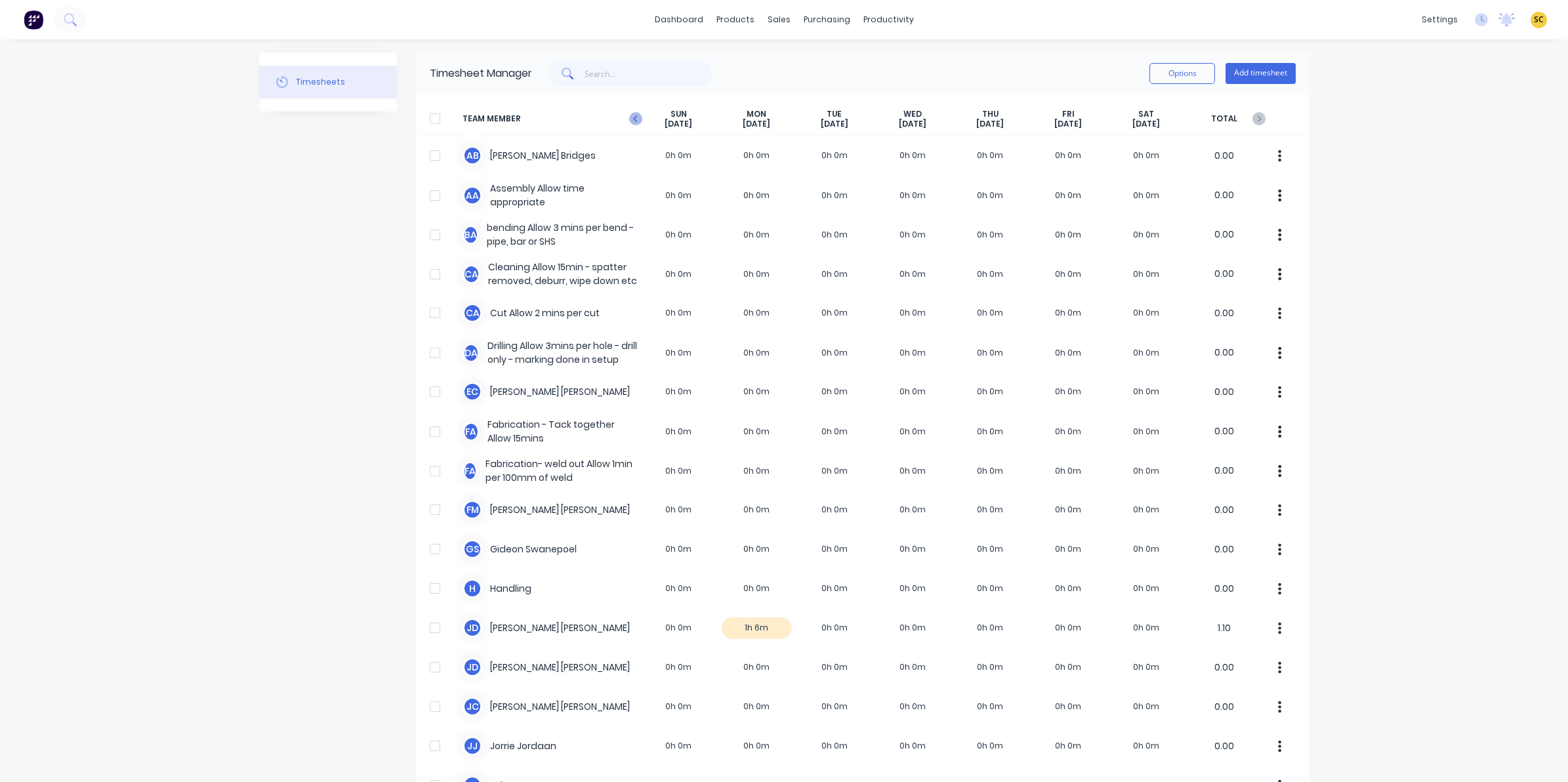
click at [632, 112] on icon at bounding box center [636, 118] width 13 height 13
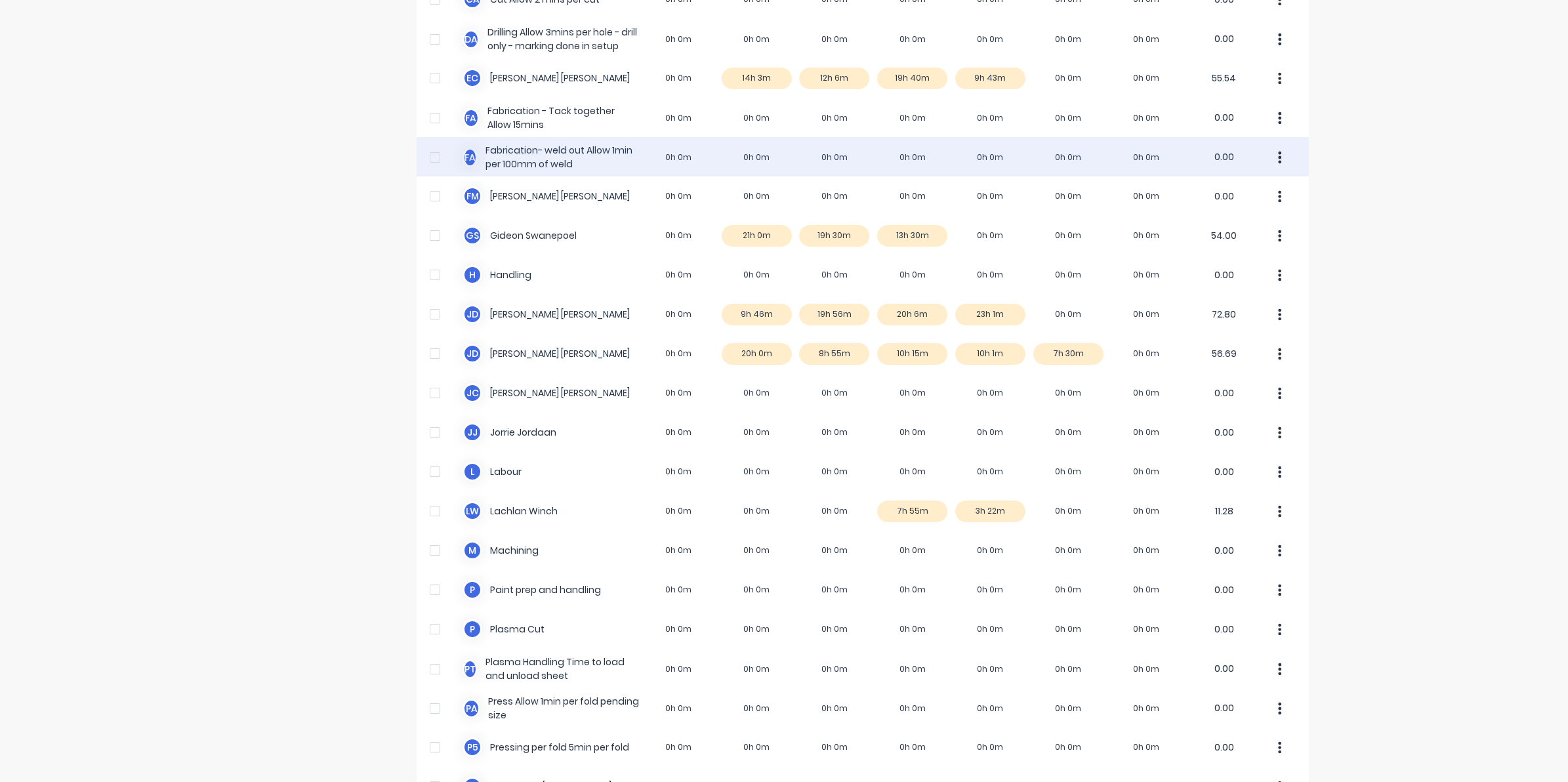
scroll to position [410, 0]
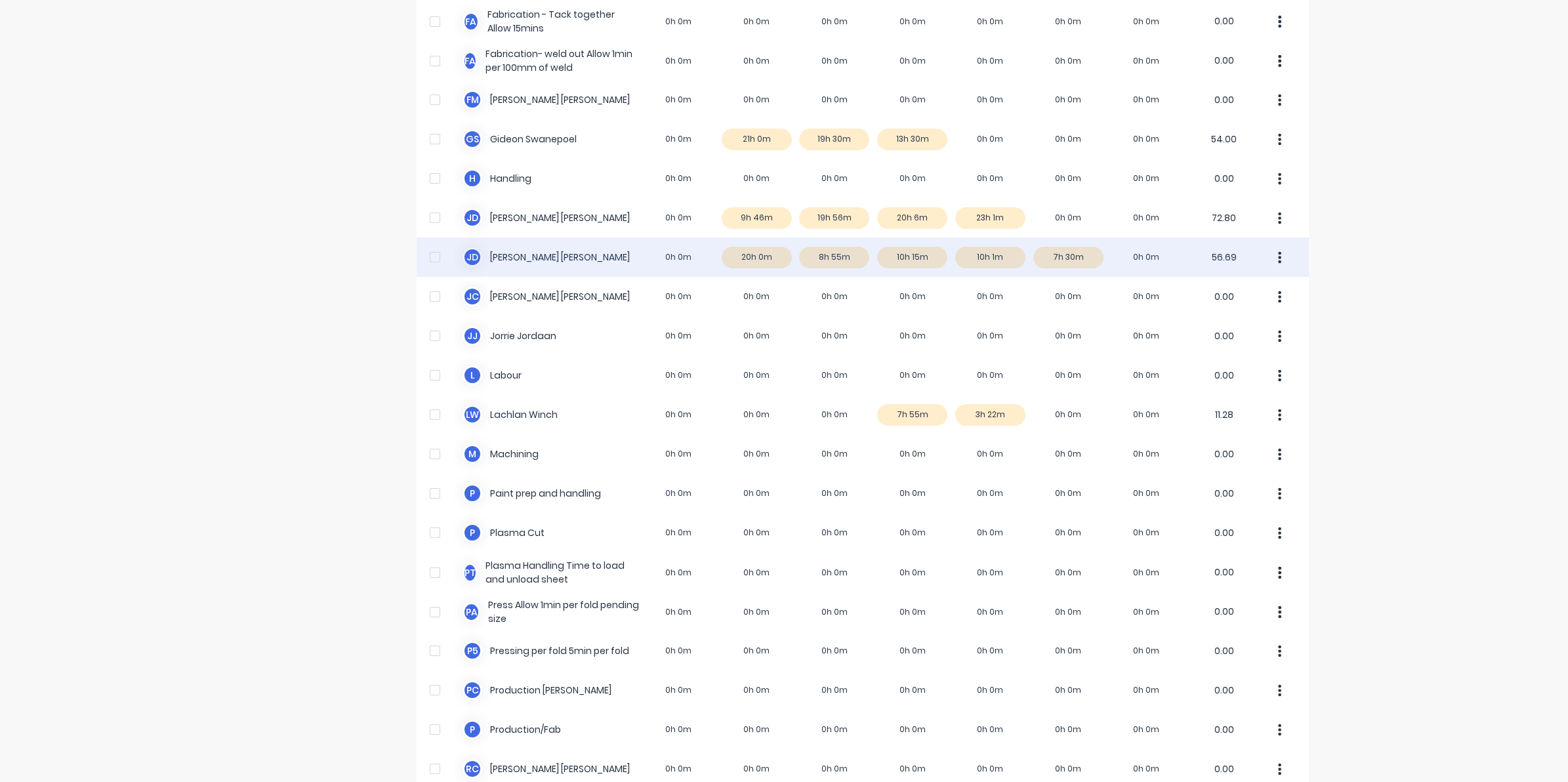
click at [969, 262] on div "J d Johan de Lange 0h 0m 20h 0m 8h 55m 10h 15m 10h 1m 7h 30m 0h 0m 56.69" at bounding box center [863, 257] width 892 height 39
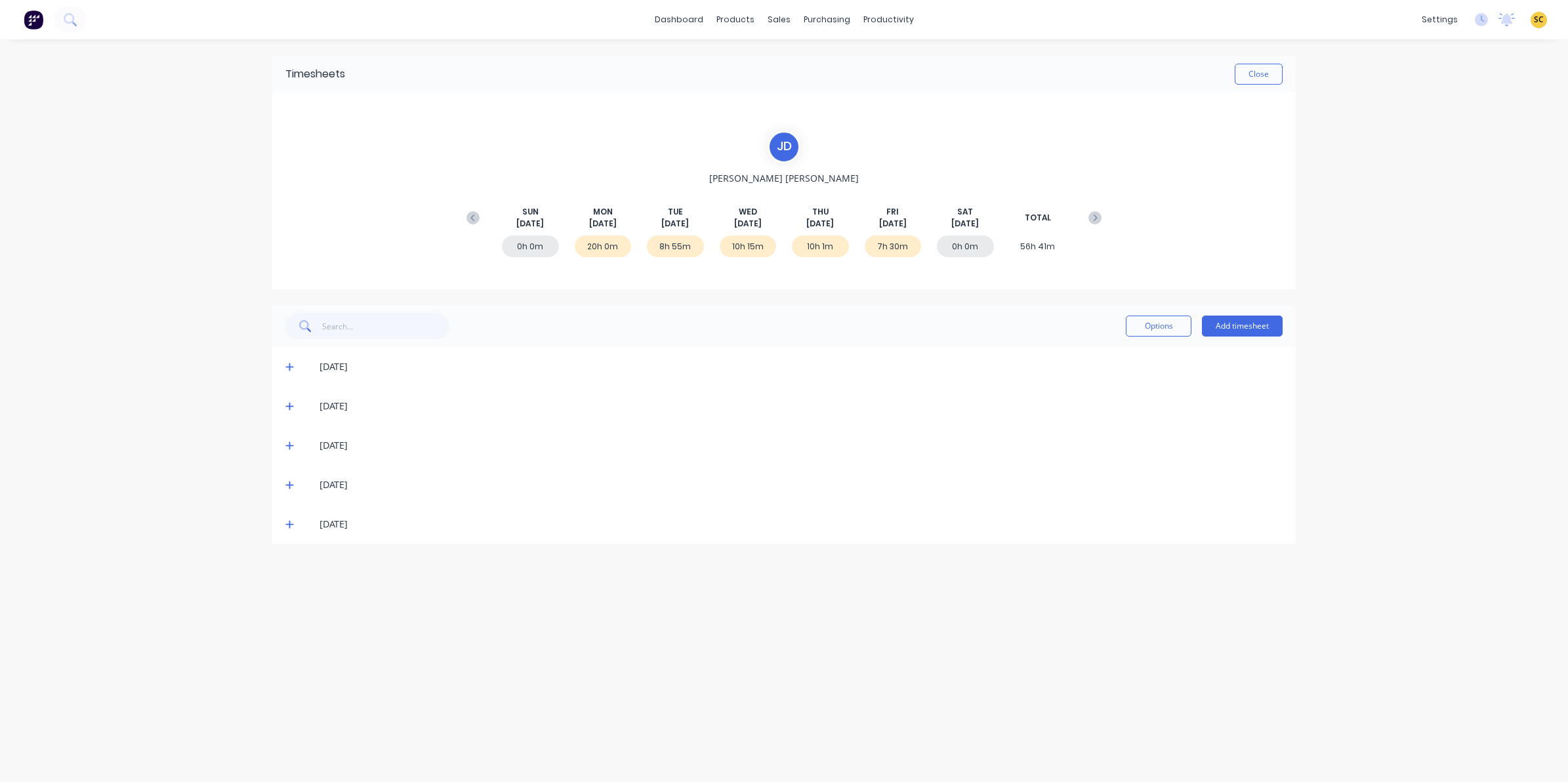
click at [289, 525] on icon at bounding box center [289, 524] width 8 height 8
click at [284, 485] on div "[DATE]" at bounding box center [784, 485] width 1024 height 39
click at [290, 476] on div "[DATE]" at bounding box center [784, 485] width 1024 height 39
click at [292, 492] on span at bounding box center [292, 485] width 13 height 13
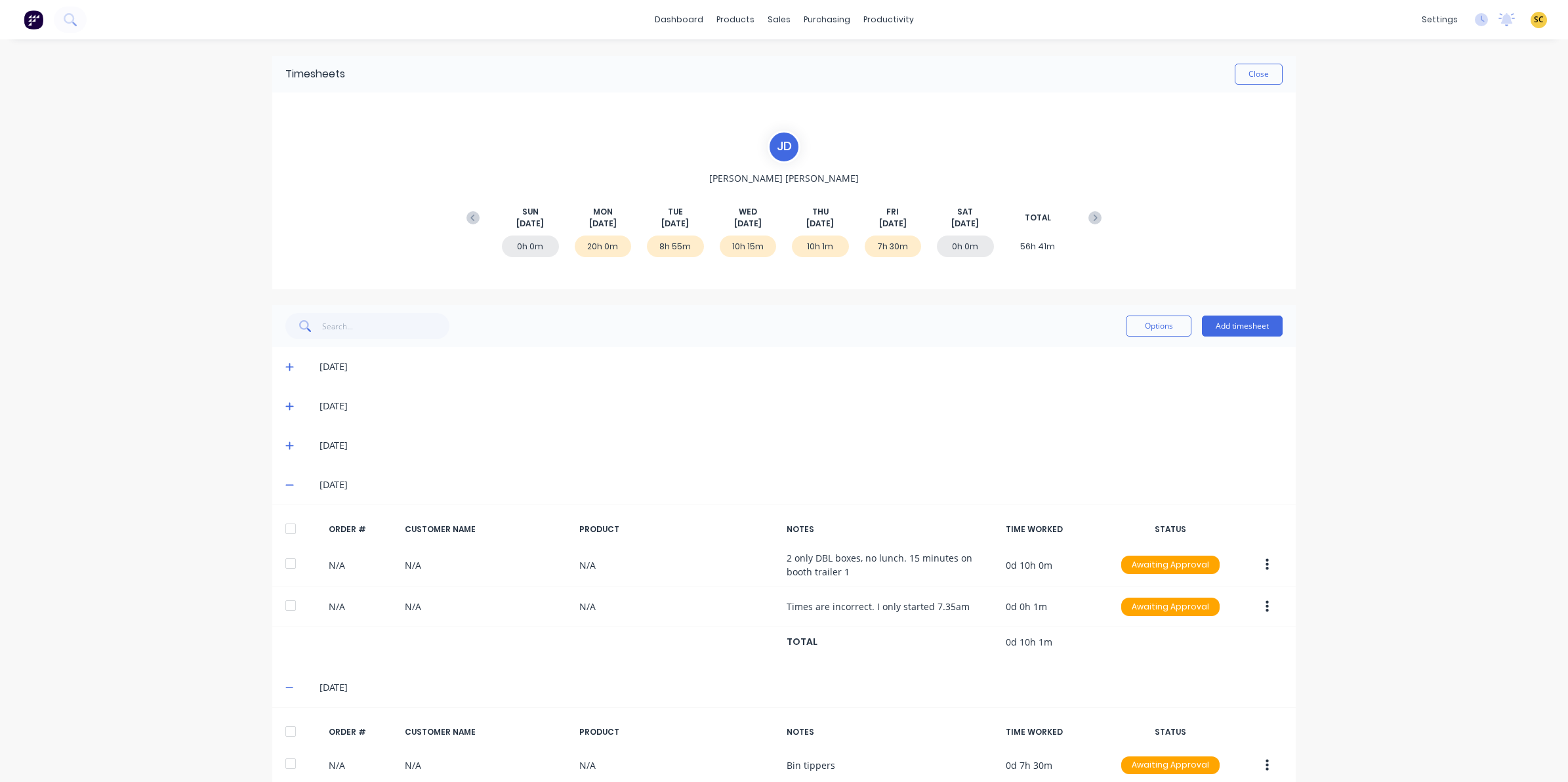
click at [286, 483] on icon at bounding box center [290, 484] width 8 height 9
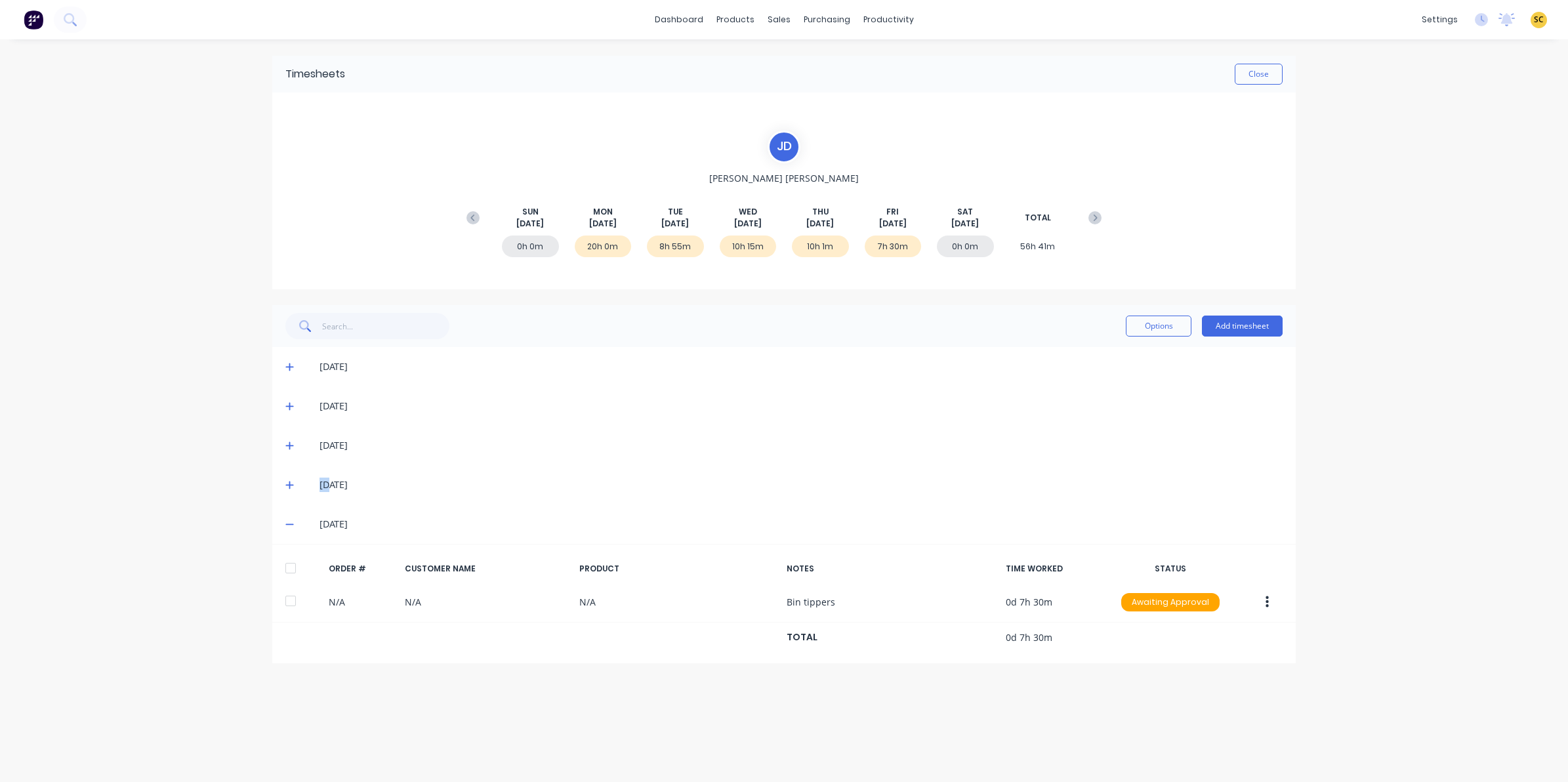
click at [286, 483] on icon at bounding box center [290, 484] width 8 height 9
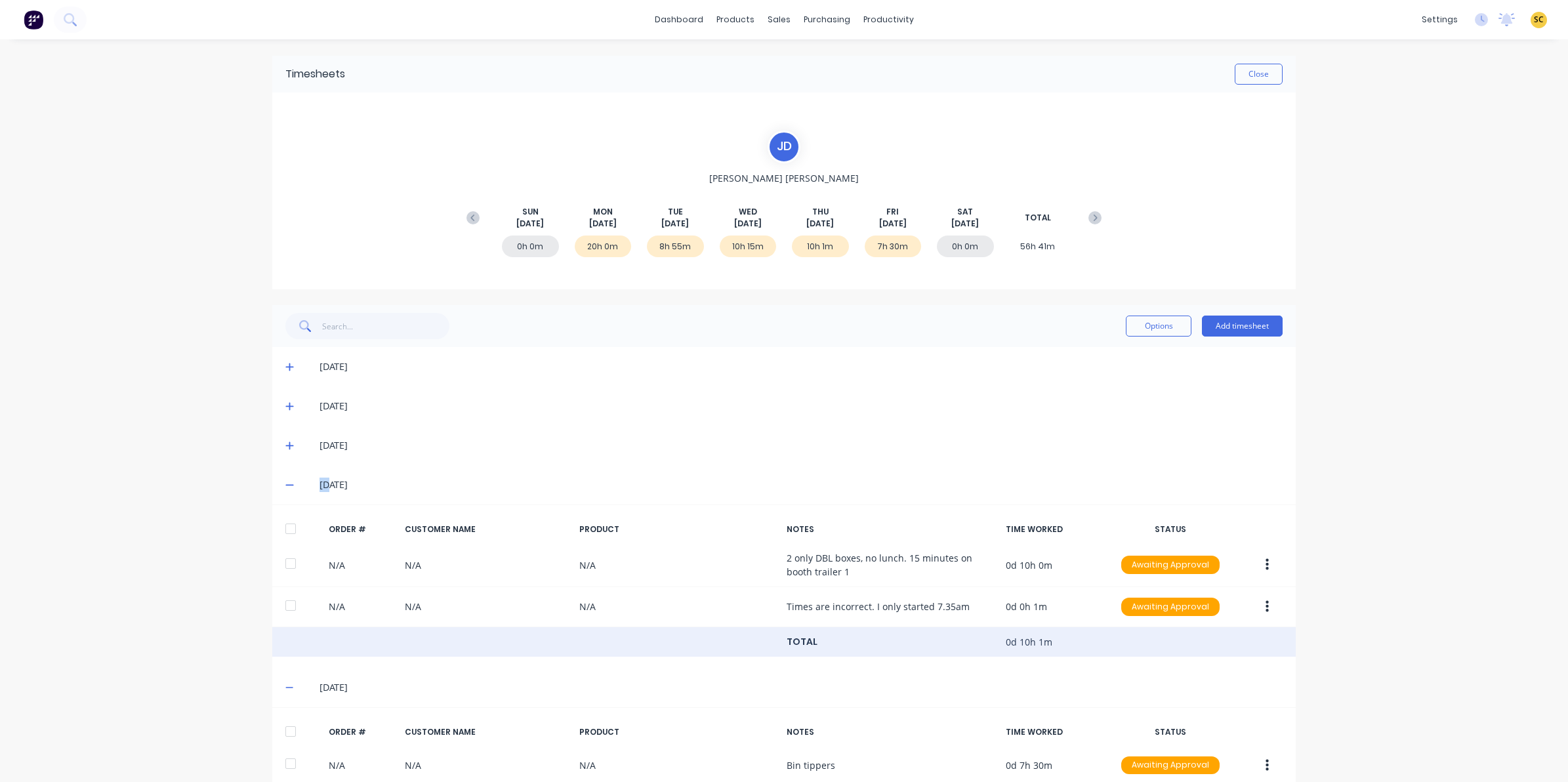
scroll to position [62, 0]
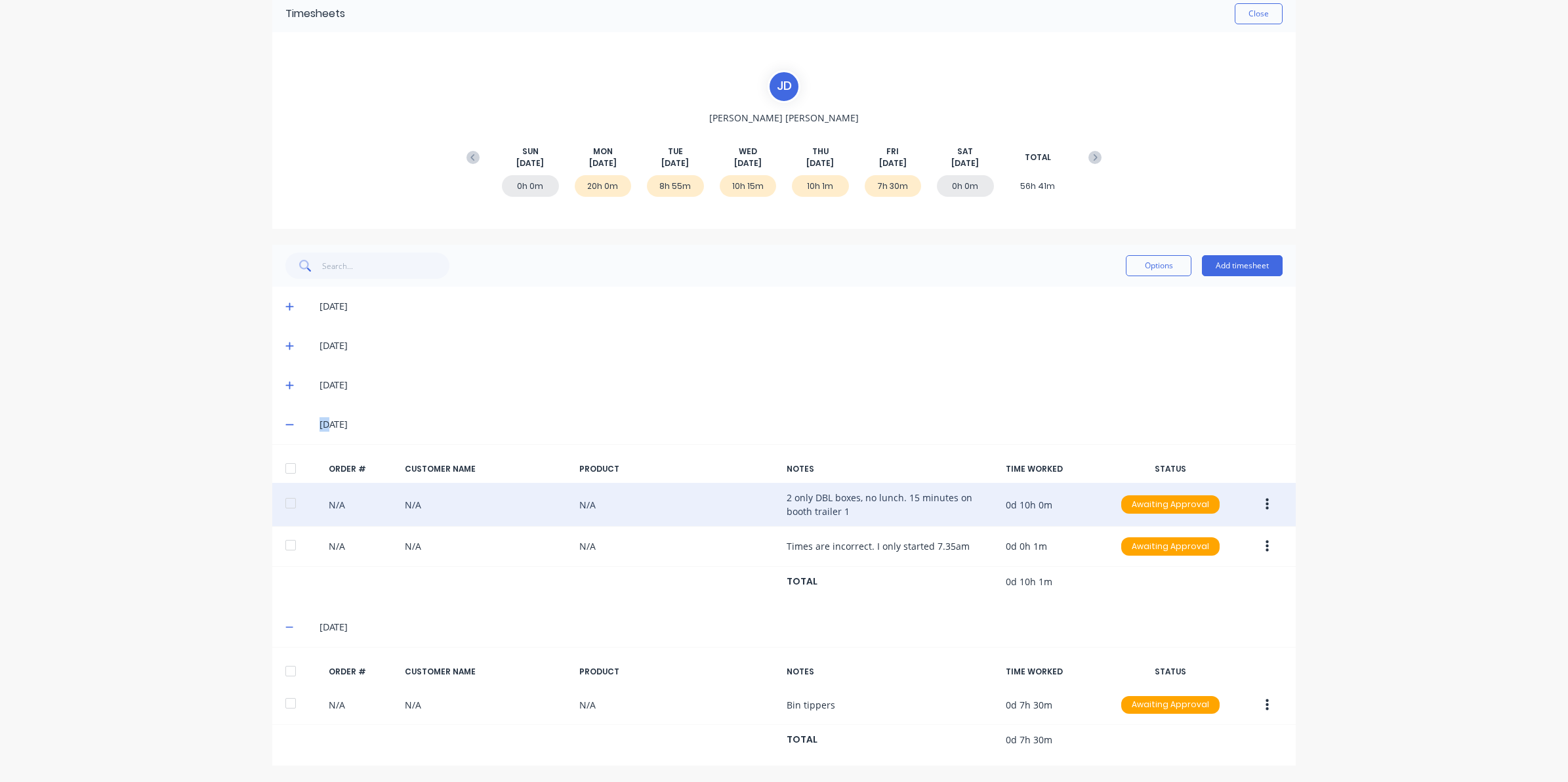
click at [1266, 499] on icon "button" at bounding box center [1267, 504] width 3 height 15
click at [1201, 593] on div "Edit" at bounding box center [1220, 591] width 101 height 19
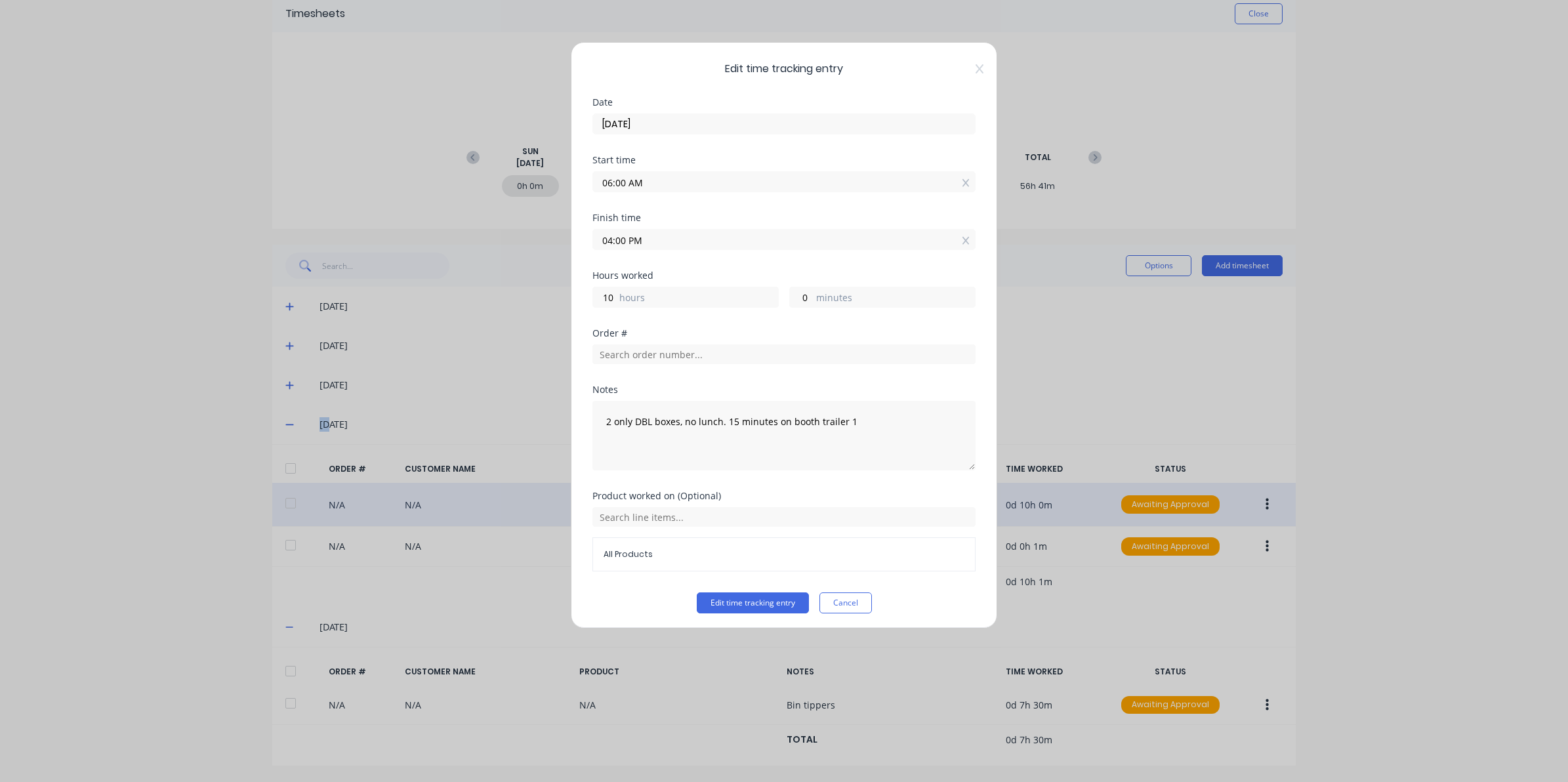
click at [674, 192] on label "06:00 AM" at bounding box center [784, 182] width 383 height 21
click at [674, 192] on input "06:00 AM" at bounding box center [784, 182] width 382 height 19
type input "0"
type input "07:35 PM"
type input "-3"
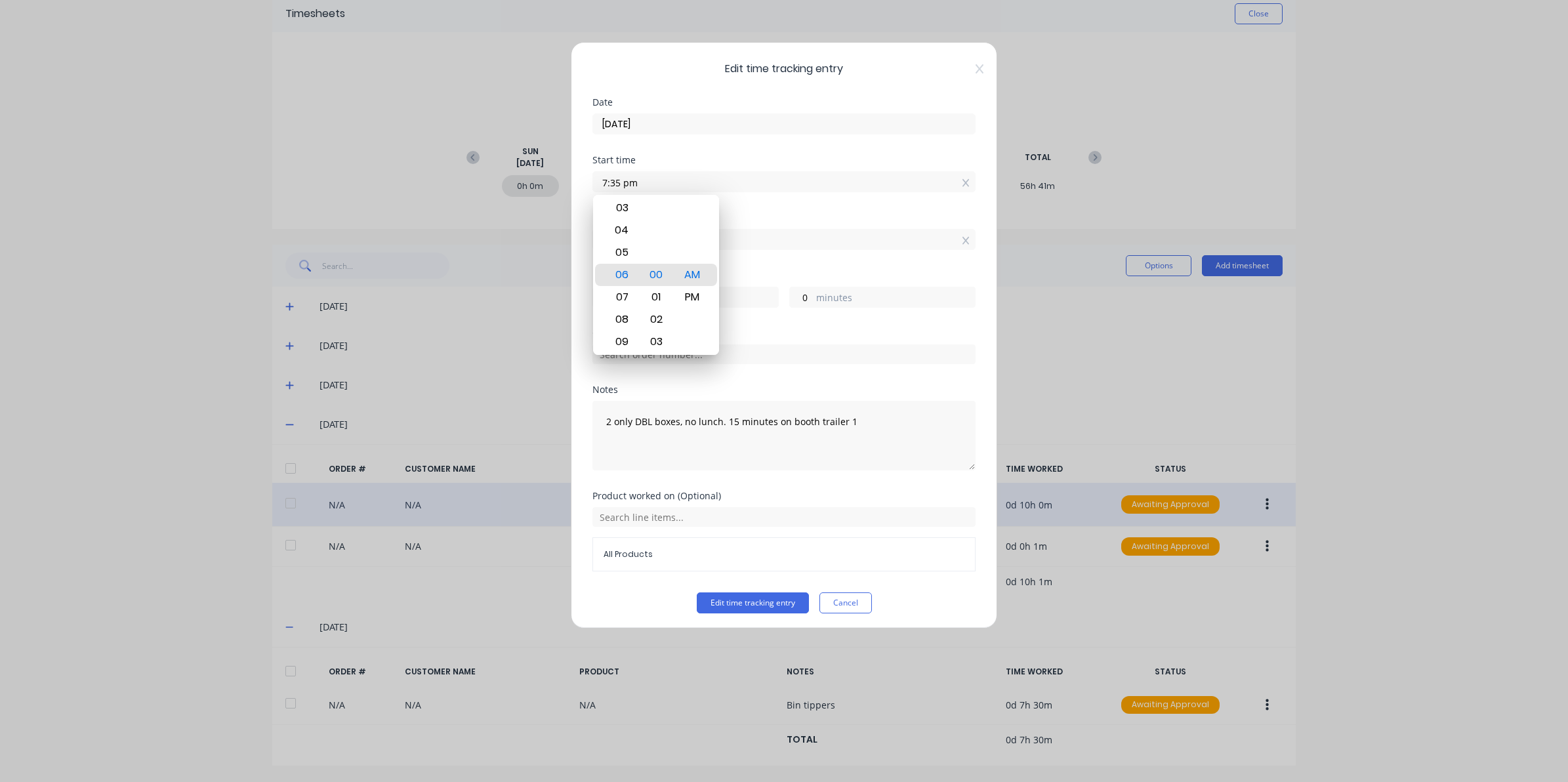
type input "-35"
drag, startPoint x: 694, startPoint y: 246, endPoint x: 741, endPoint y: 326, distance: 92.8
click at [694, 247] on div "AM" at bounding box center [692, 252] width 32 height 22
type input "07:35 AM"
type input "8"
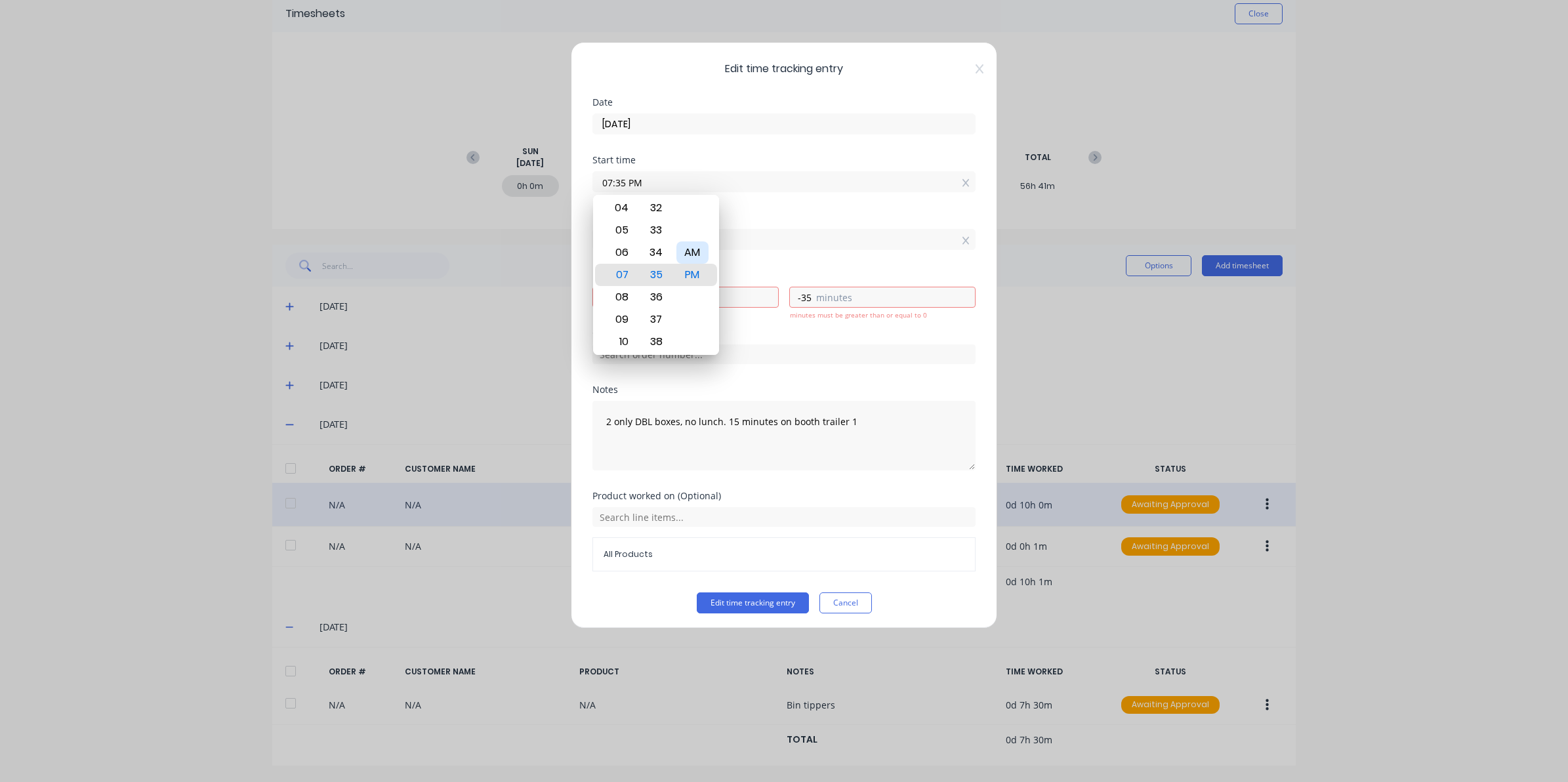
type input "25"
click at [722, 602] on button "Edit time tracking entry" at bounding box center [753, 603] width 112 height 21
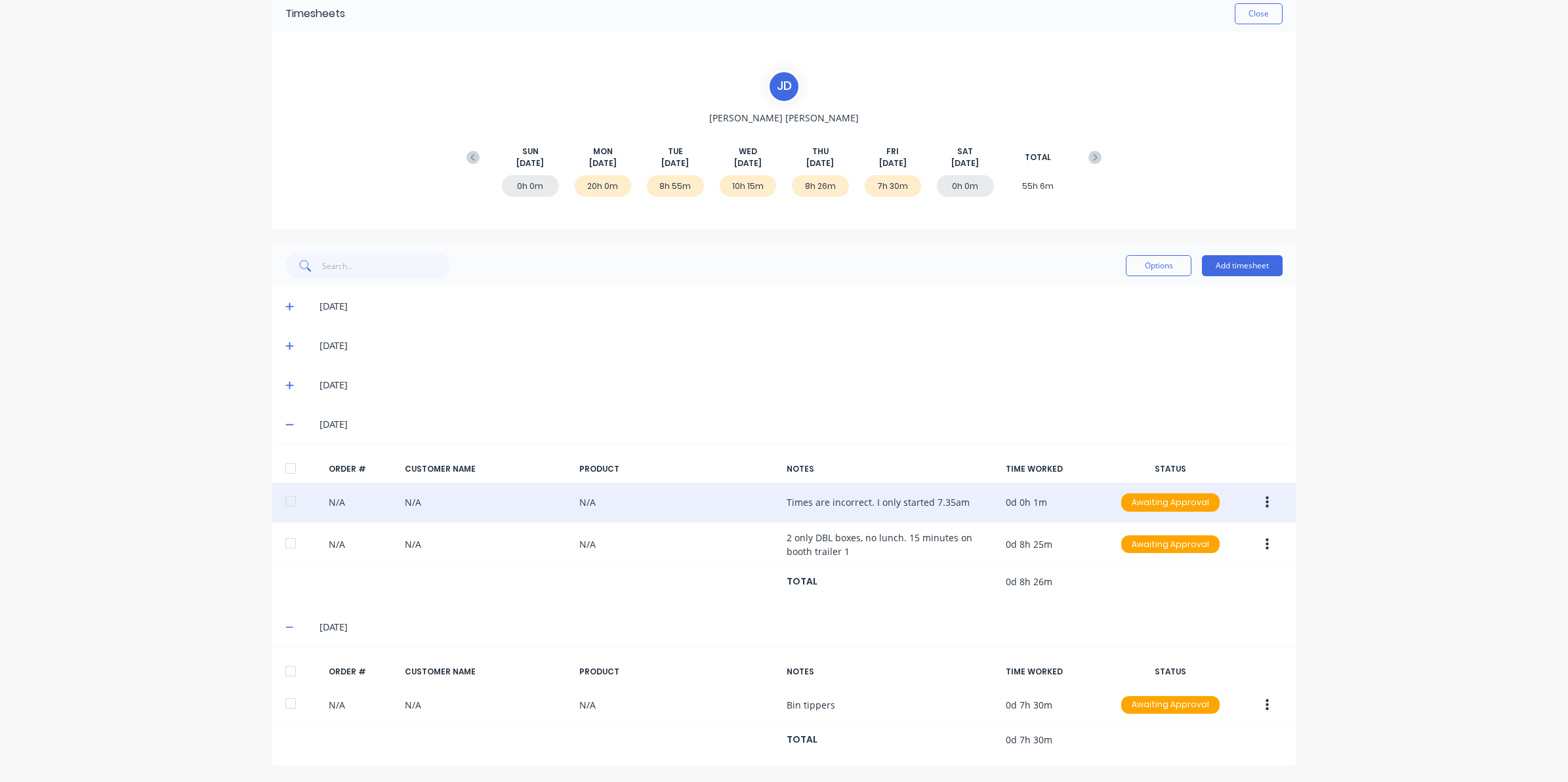
click at [1266, 505] on icon "button" at bounding box center [1267, 502] width 3 height 12
click at [1199, 643] on div "Delete" at bounding box center [1220, 642] width 101 height 19
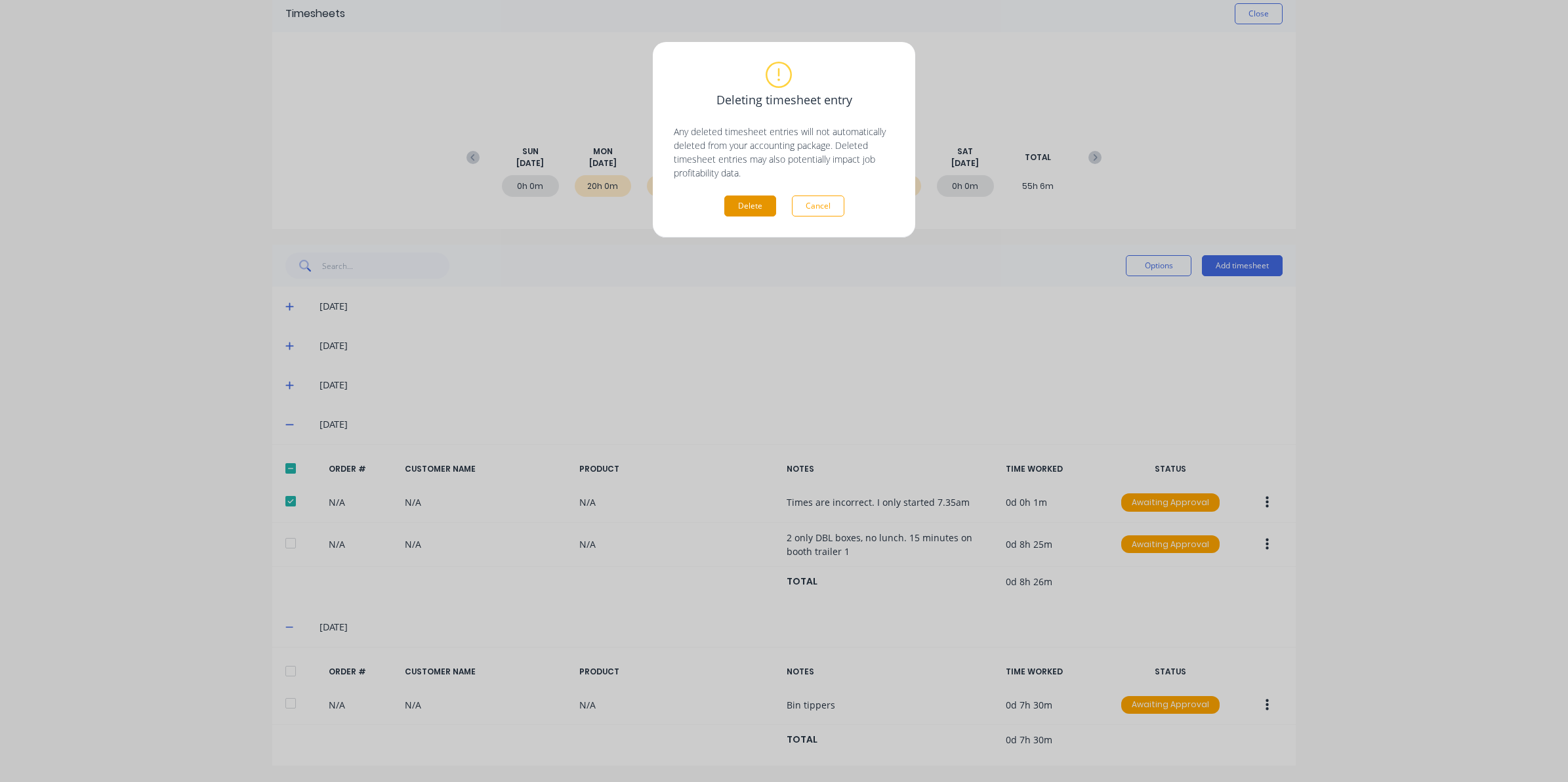
click at [741, 205] on button "Delete" at bounding box center [750, 206] width 52 height 21
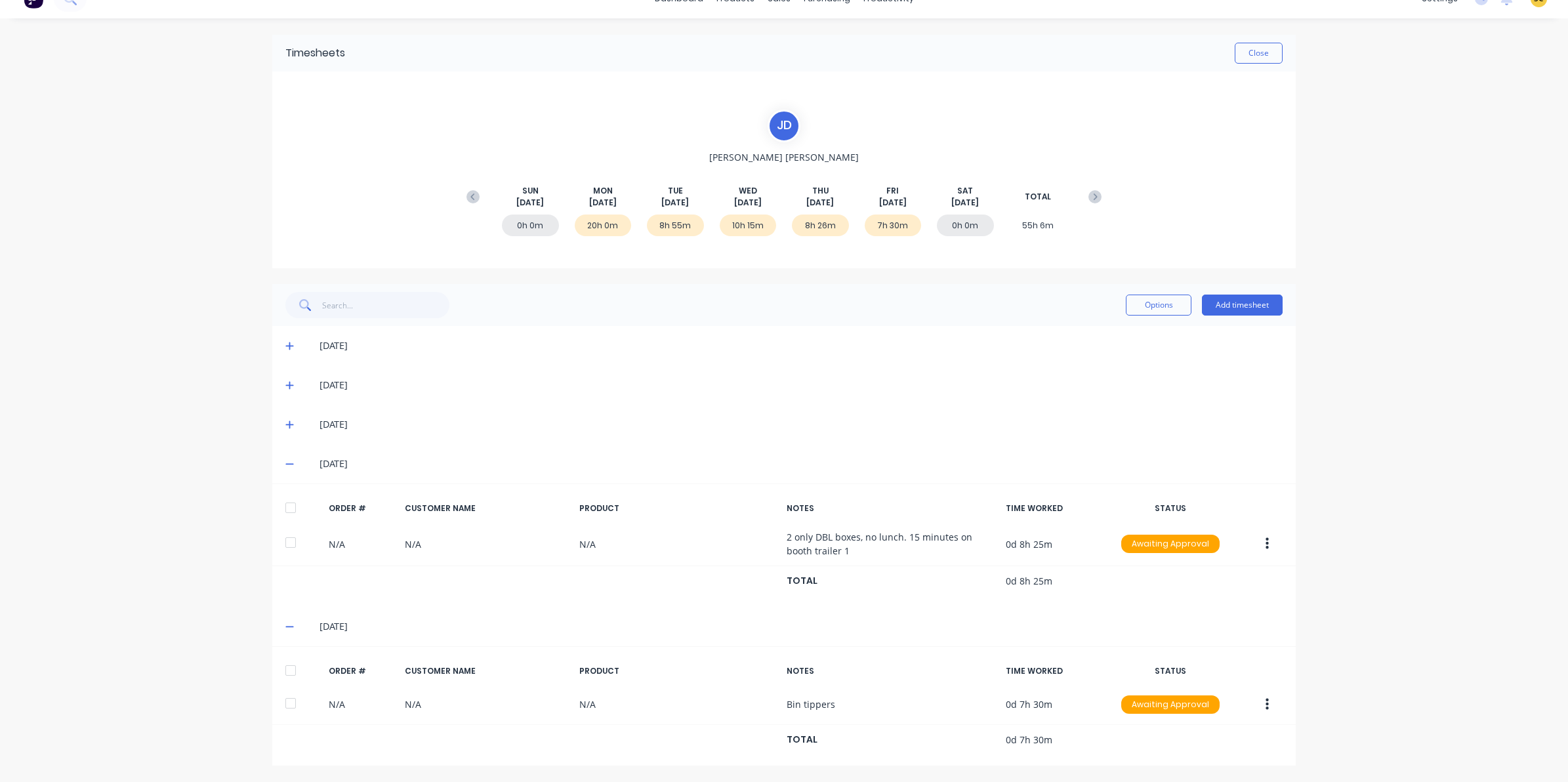
scroll to position [21, 0]
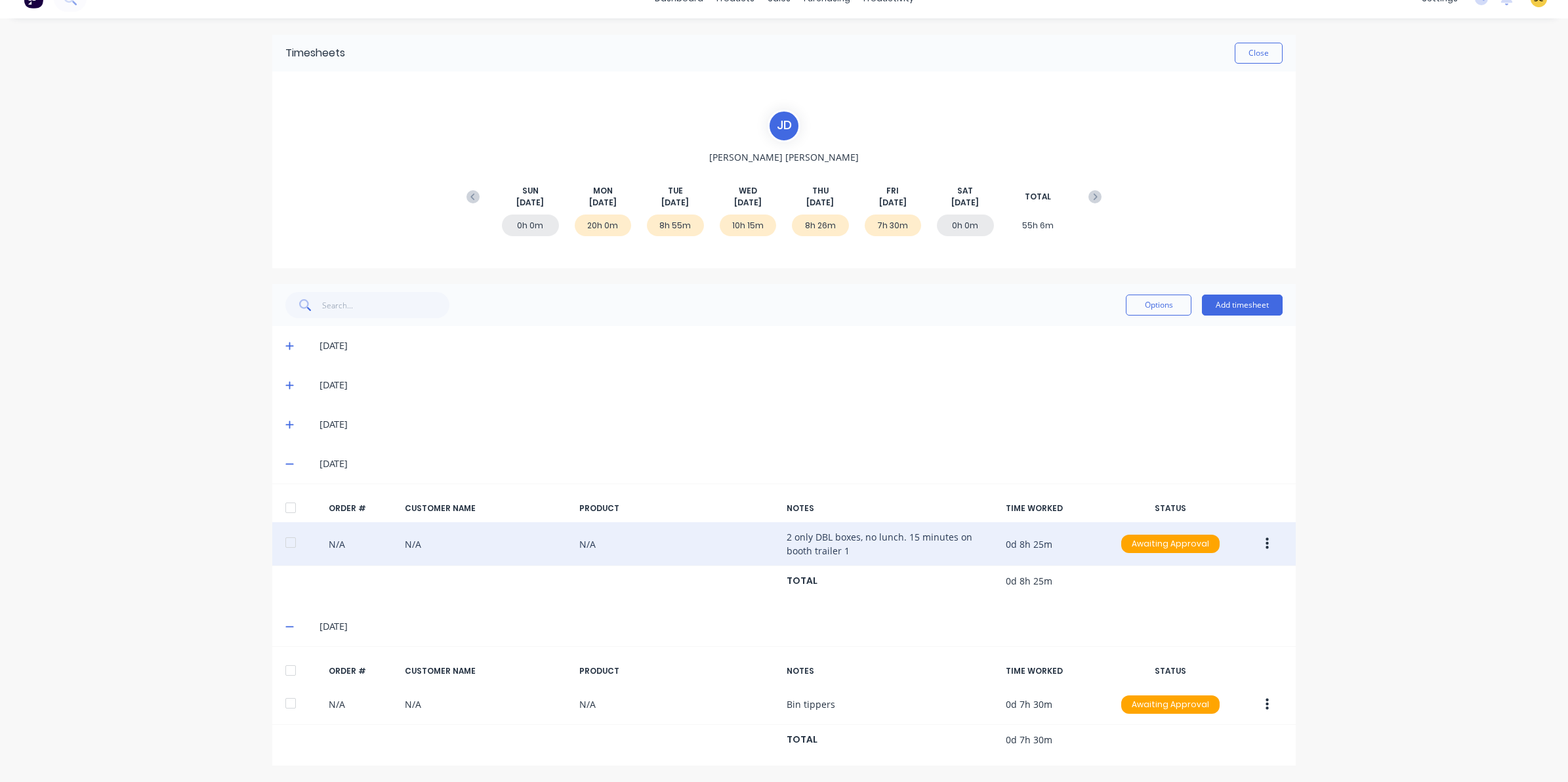
click at [1258, 545] on button "button" at bounding box center [1267, 543] width 31 height 24
click at [1188, 631] on div "Edit" at bounding box center [1220, 631] width 101 height 19
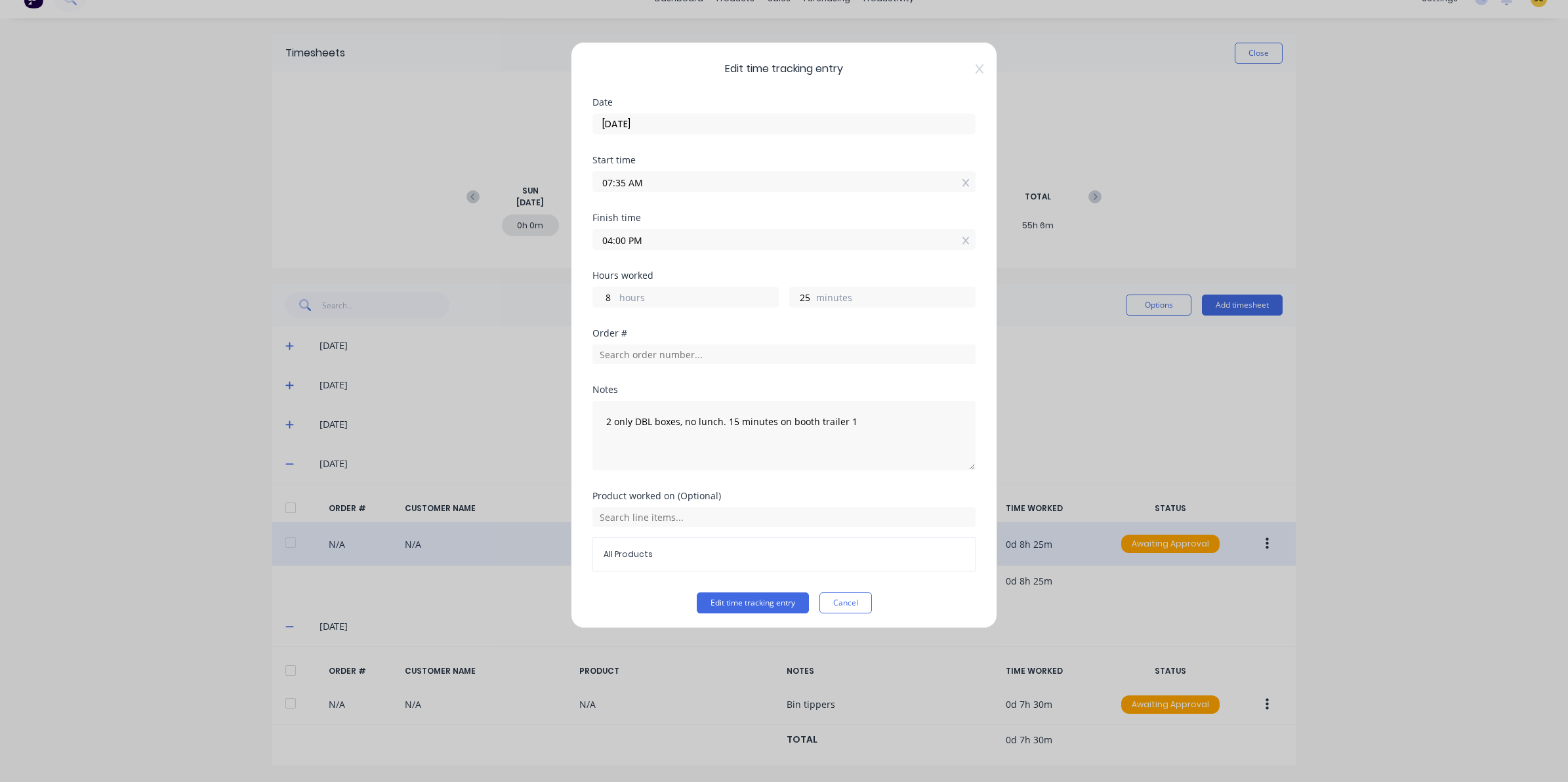
click at [973, 66] on div "Edit time tracking entry Date 07/08/2025 Start time 07:35 AM Finish time 04:00 …" at bounding box center [784, 335] width 427 height 586
click at [976, 71] on icon at bounding box center [979, 68] width 8 height 10
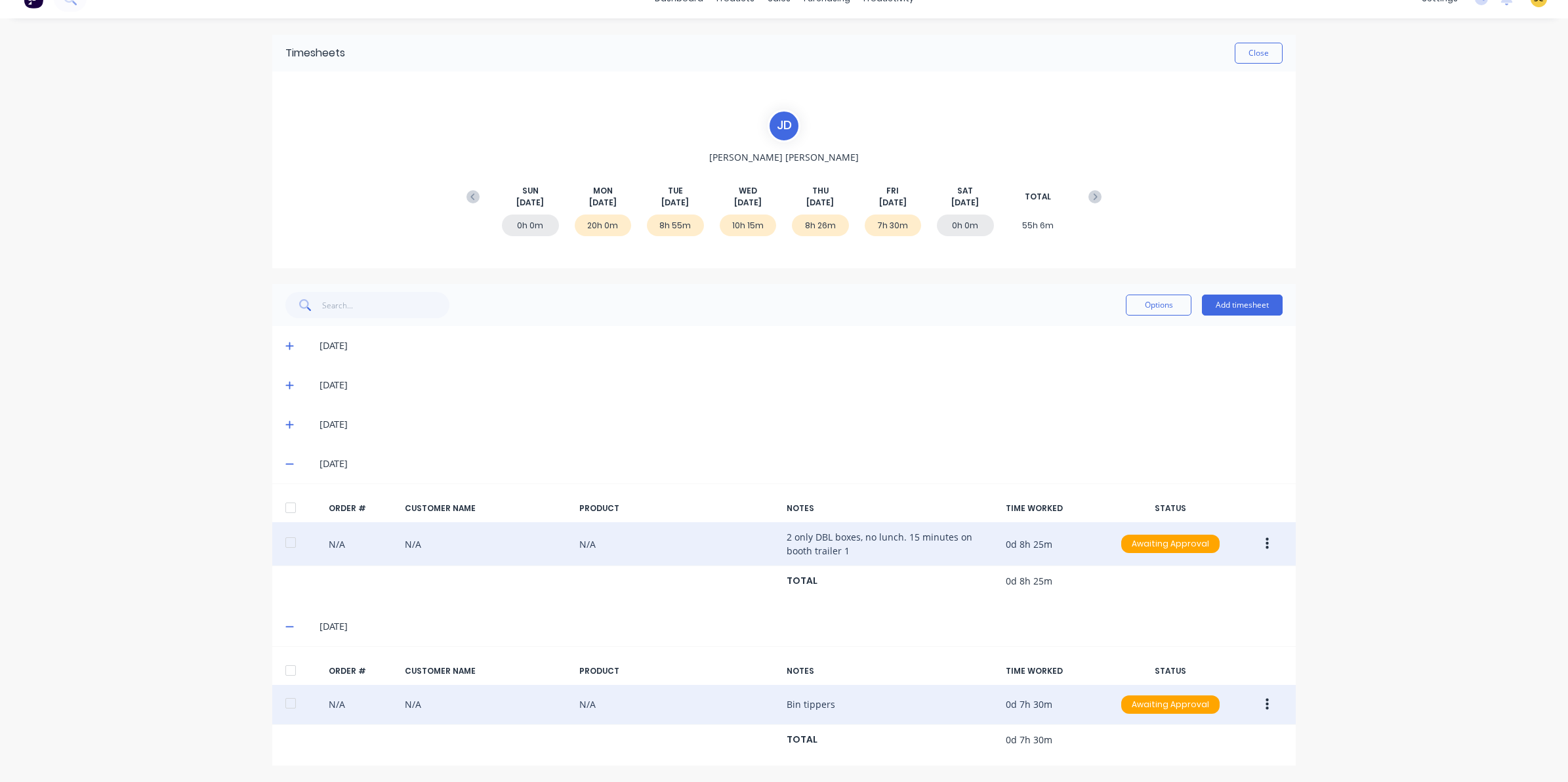
click at [1266, 702] on icon "button" at bounding box center [1267, 704] width 3 height 15
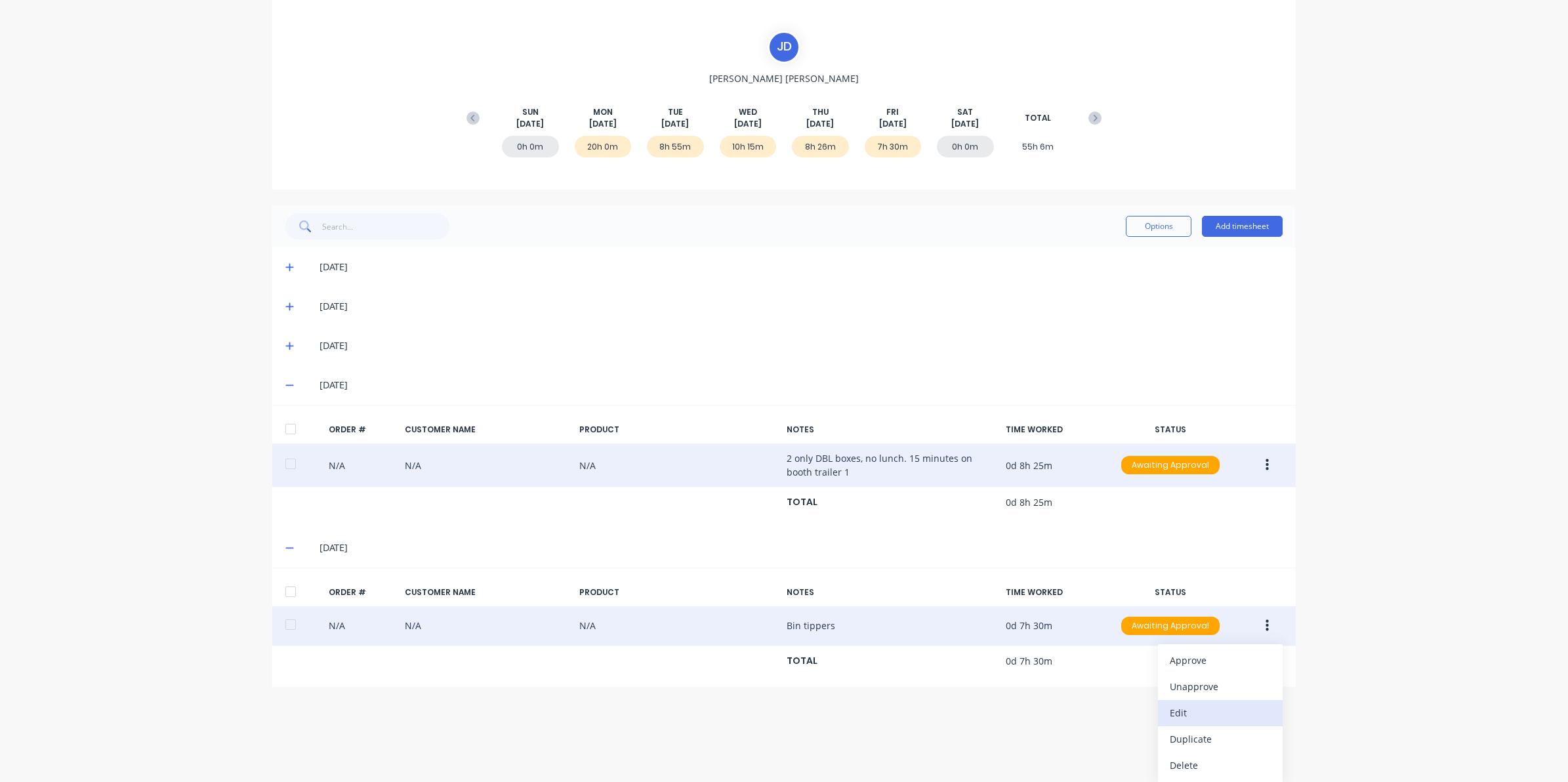
click at [1173, 723] on button "Edit" at bounding box center [1220, 713] width 124 height 26
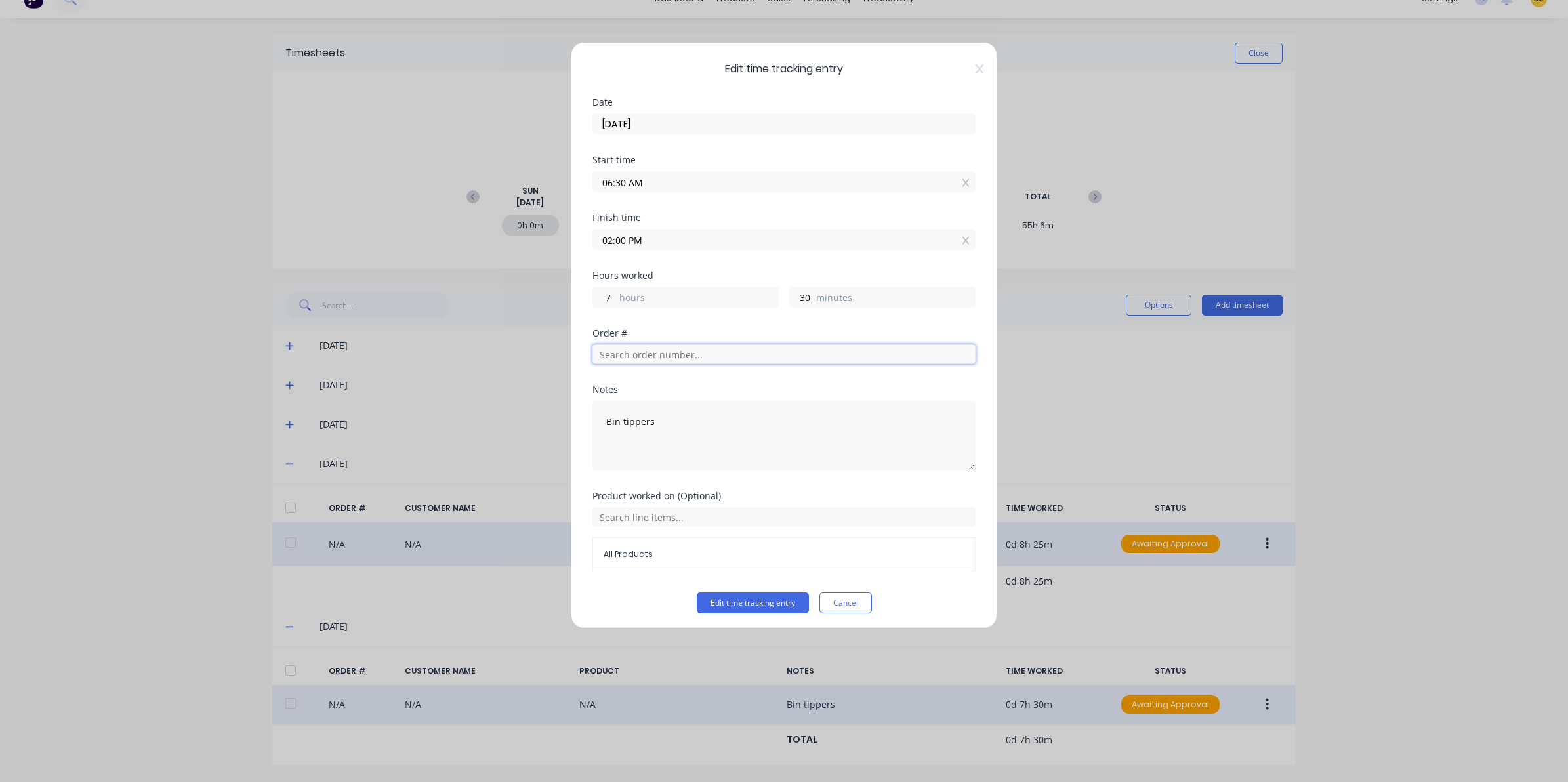
click at [628, 358] on input "text" at bounding box center [784, 354] width 383 height 19
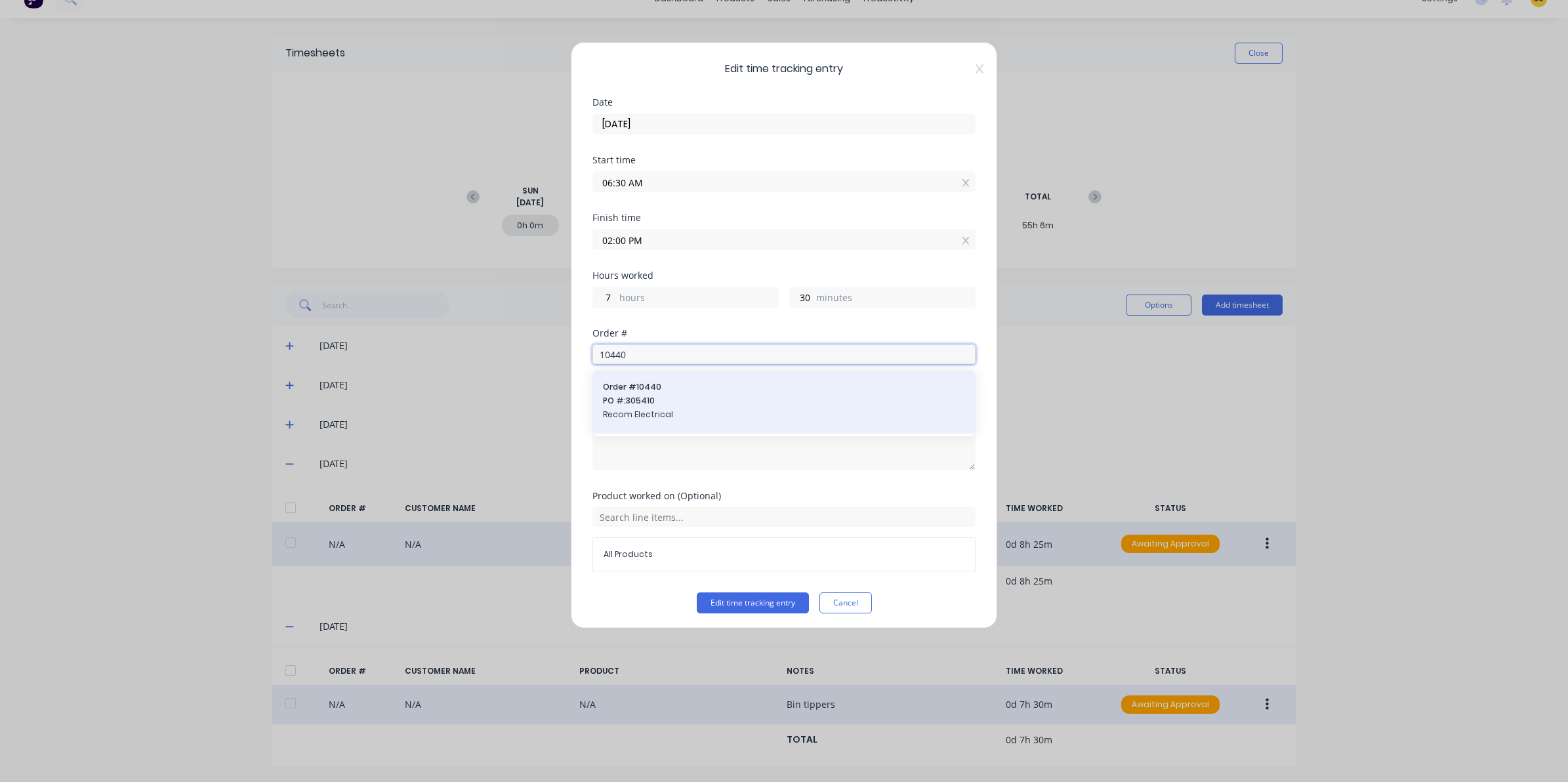
type input "10440"
click at [634, 395] on div "Order # 10440 PO #: 305410 Recom Electrical" at bounding box center [784, 402] width 362 height 42
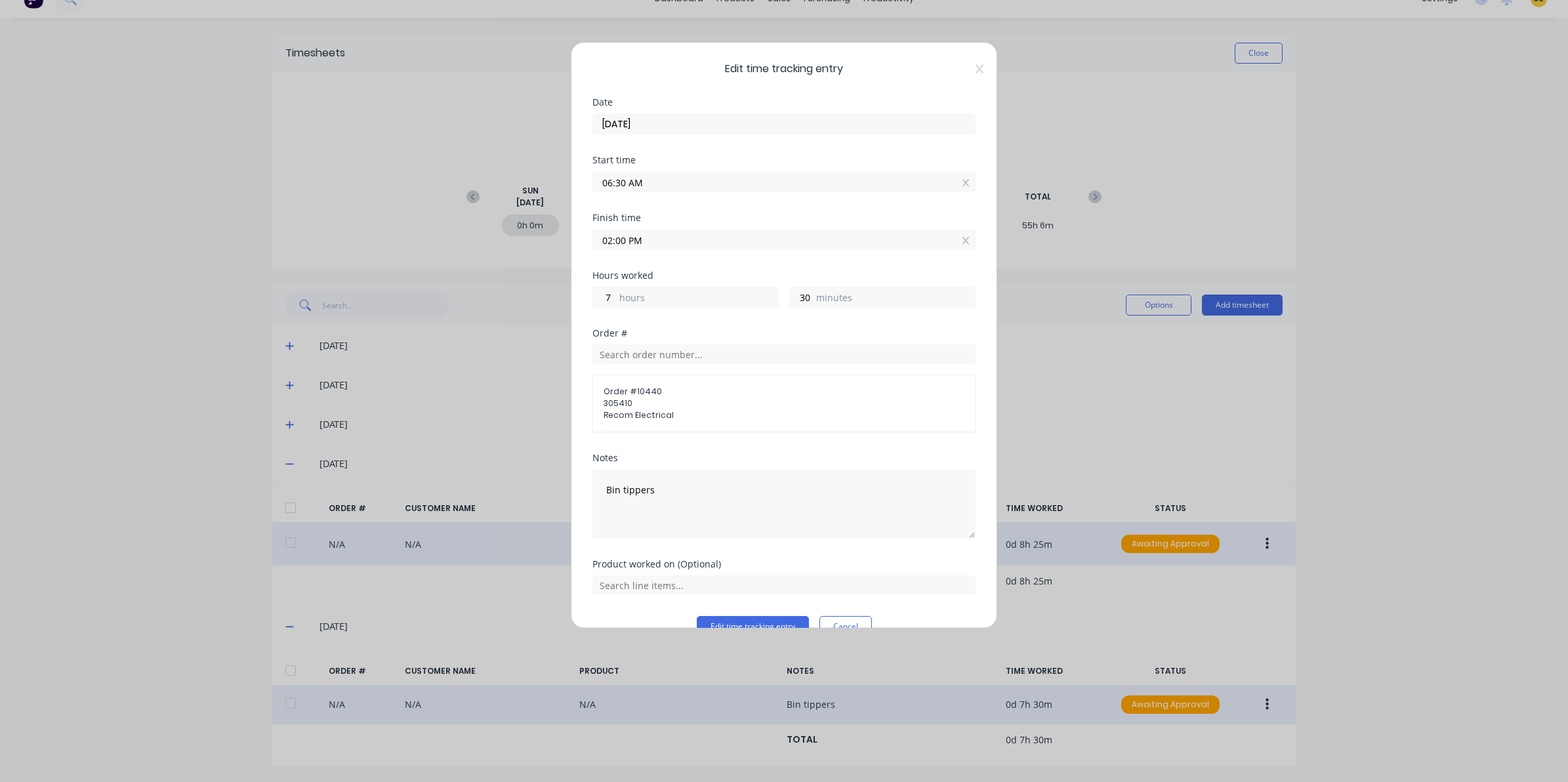
scroll to position [28, 0]
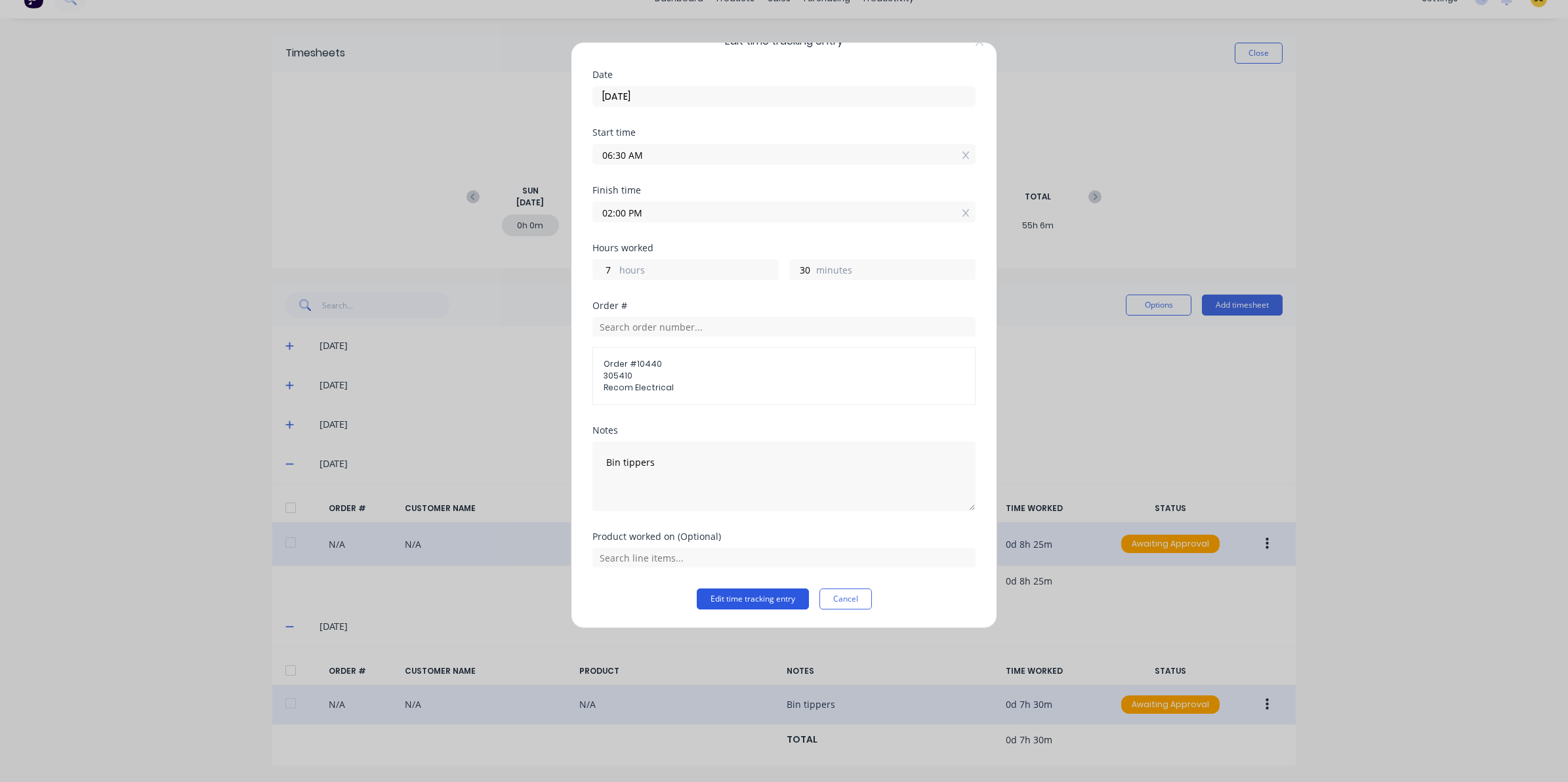
click at [749, 594] on button "Edit time tracking entry" at bounding box center [753, 599] width 112 height 21
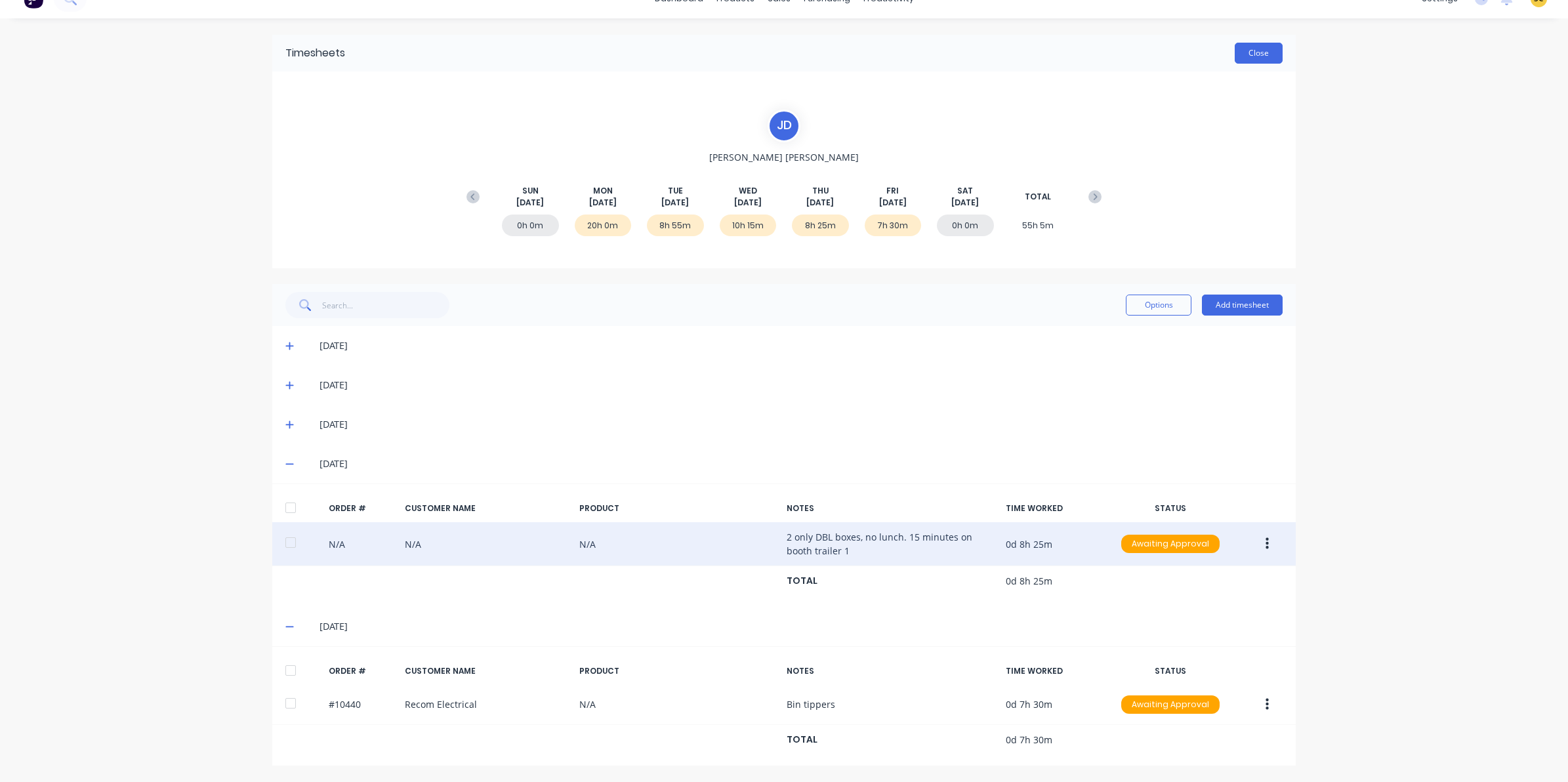
click at [1235, 60] on button "Close" at bounding box center [1258, 53] width 48 height 21
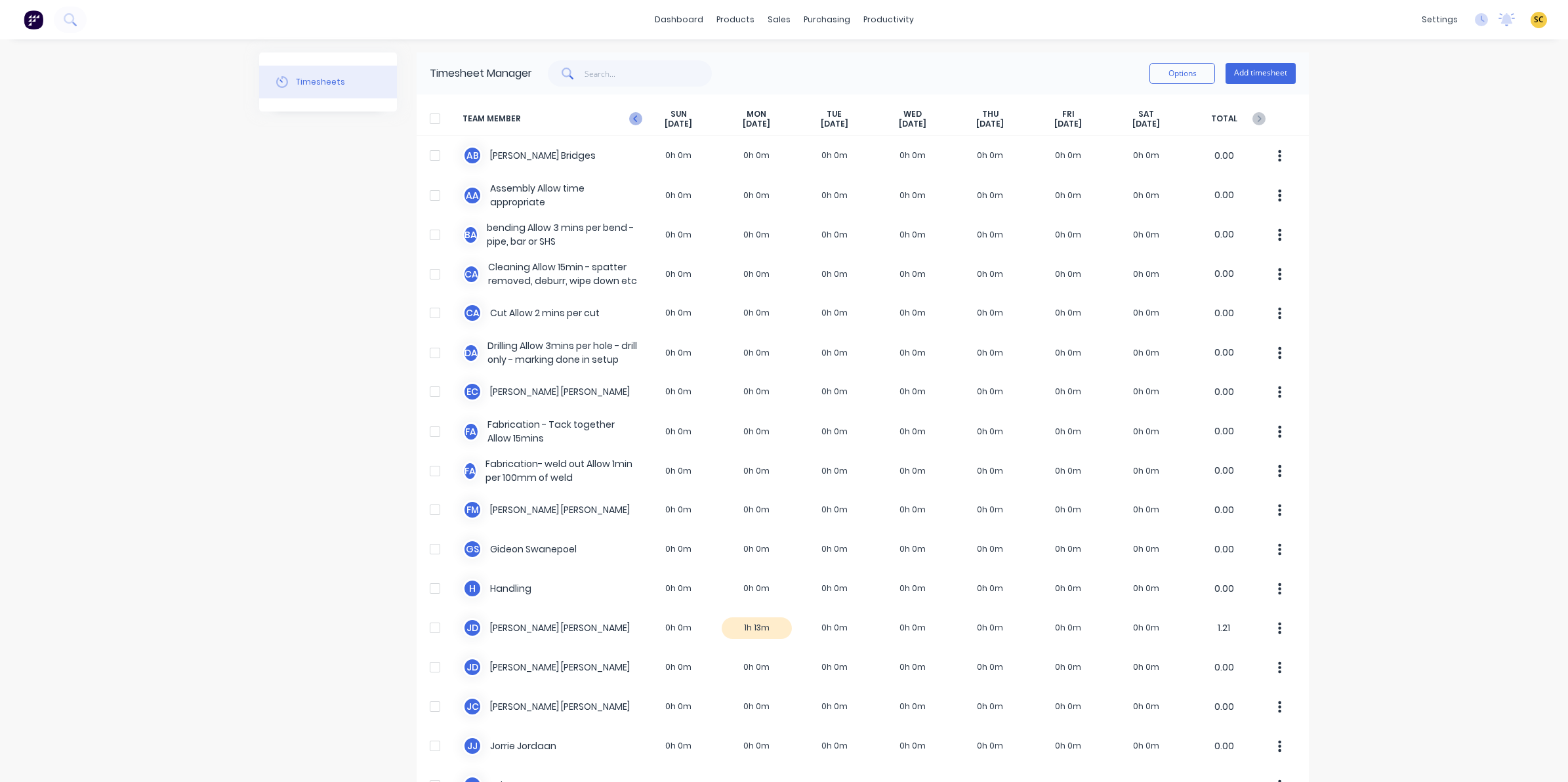
click at [629, 120] on icon at bounding box center [636, 118] width 13 height 13
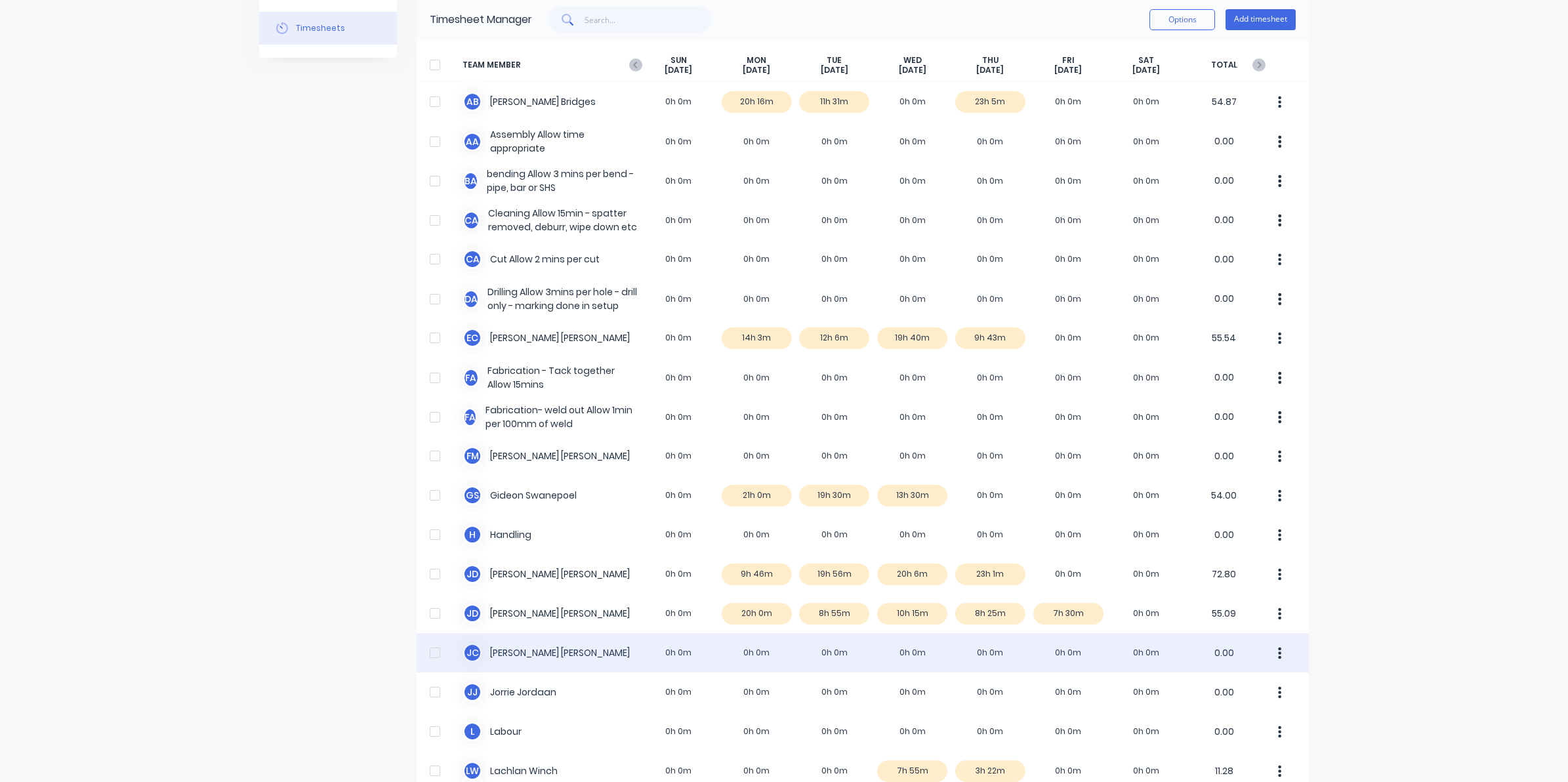
scroll to position [82, 0]
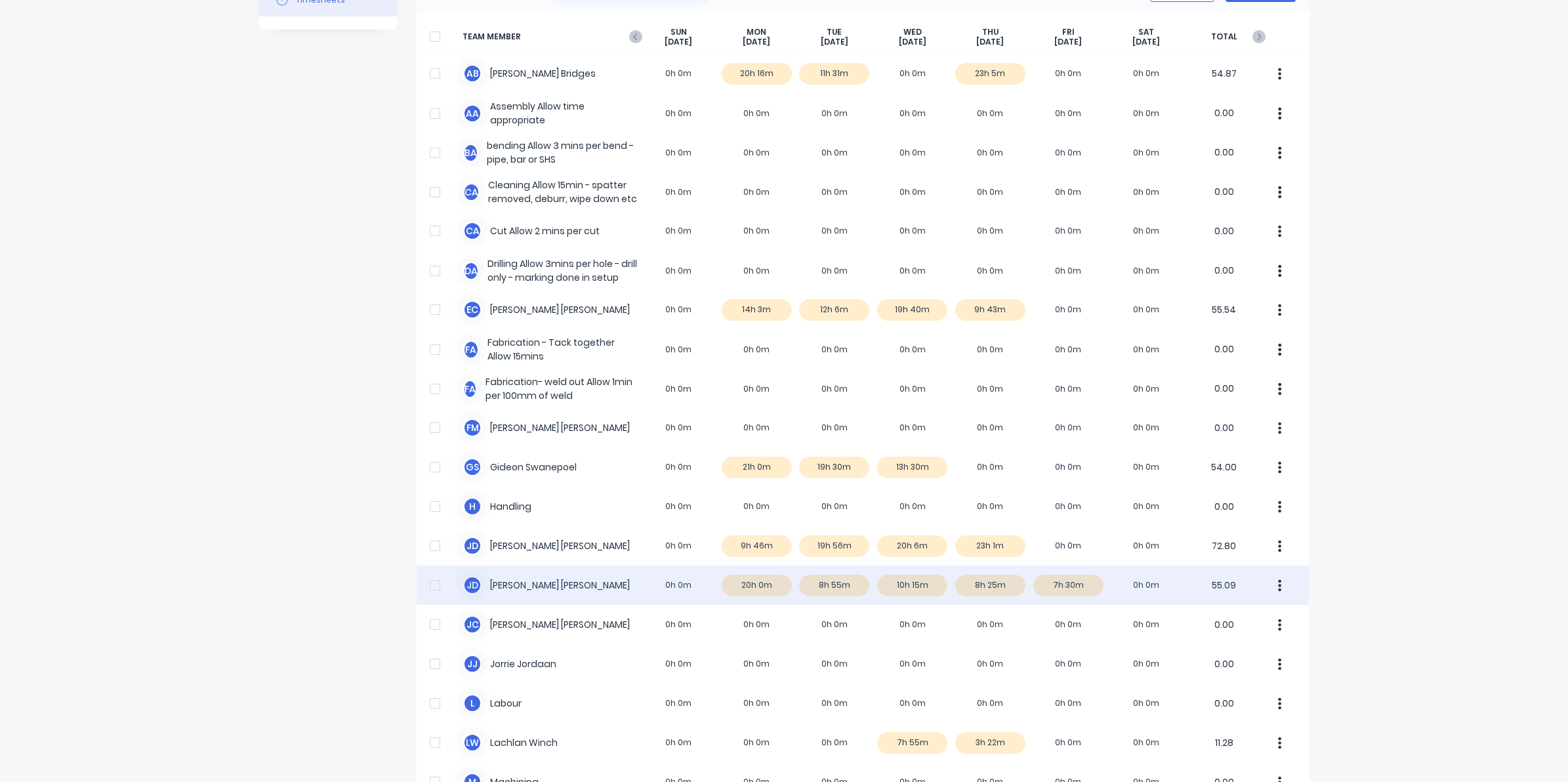
click at [983, 584] on div "J d Johan de Lange 0h 0m 20h 0m 8h 55m 10h 15m 8h 25m 7h 30m 0h 0m 55.09" at bounding box center [863, 585] width 892 height 39
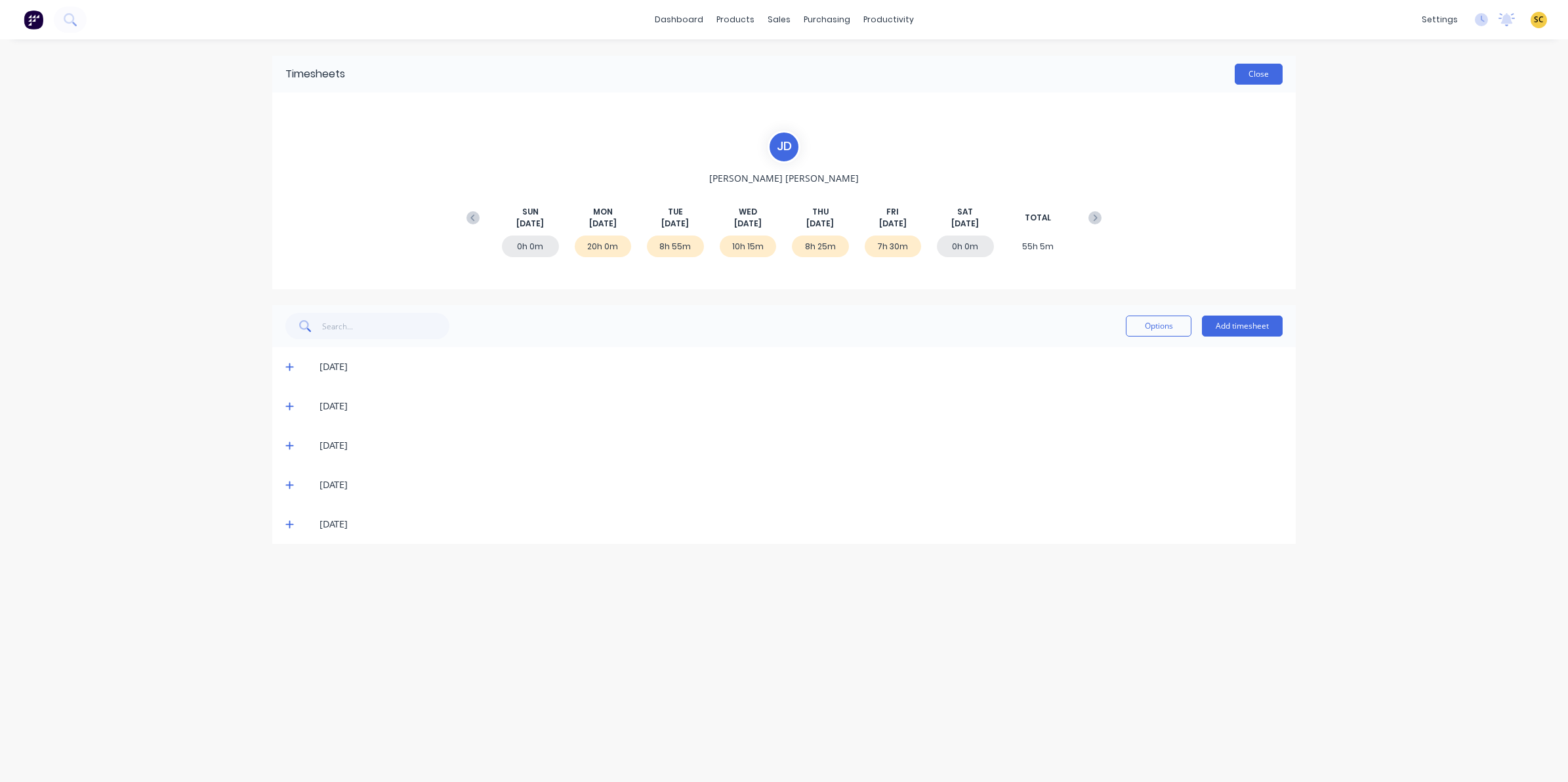
click at [1263, 67] on button "Close" at bounding box center [1258, 74] width 48 height 21
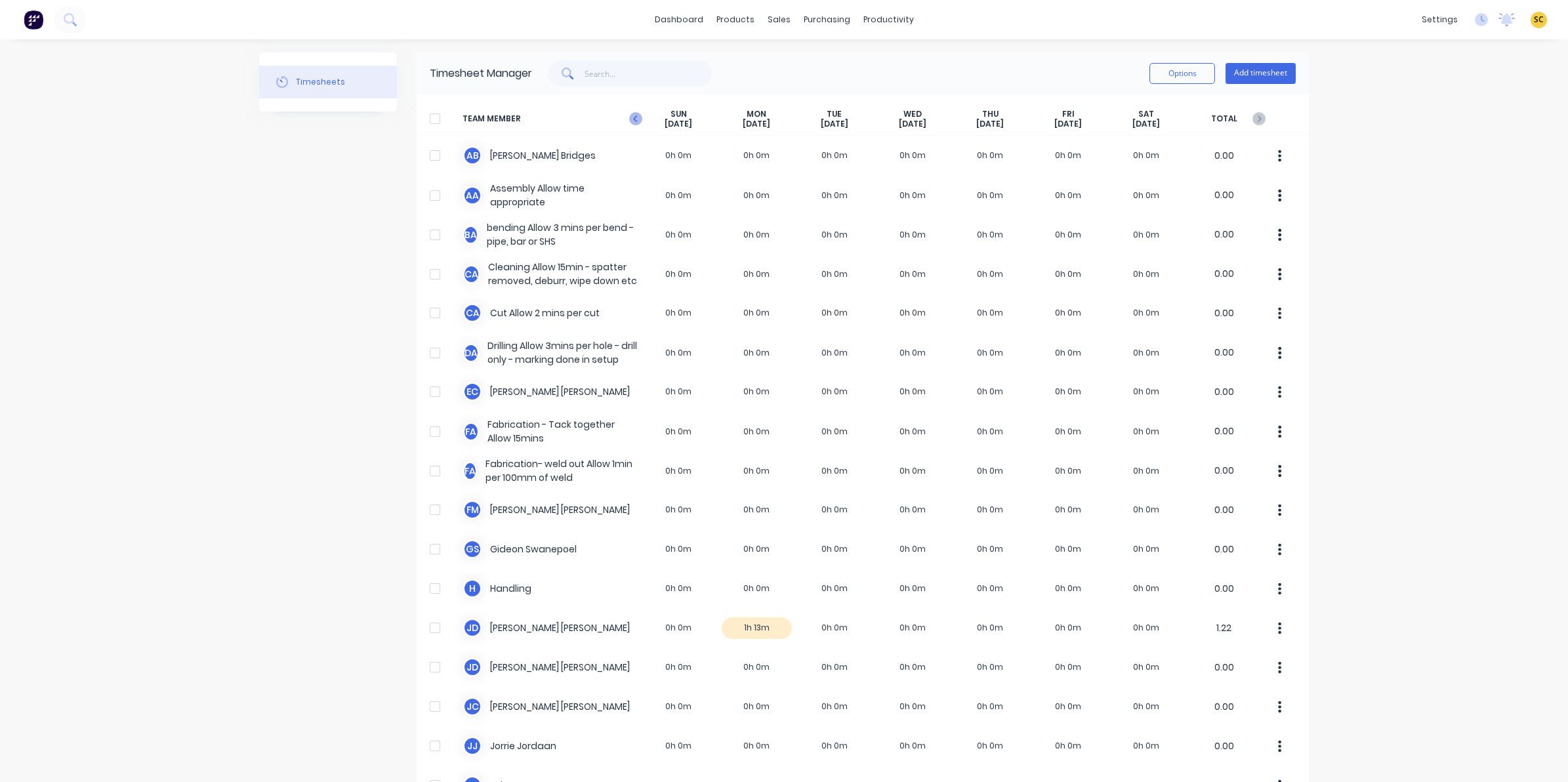
click at [631, 119] on icon at bounding box center [636, 118] width 13 height 13
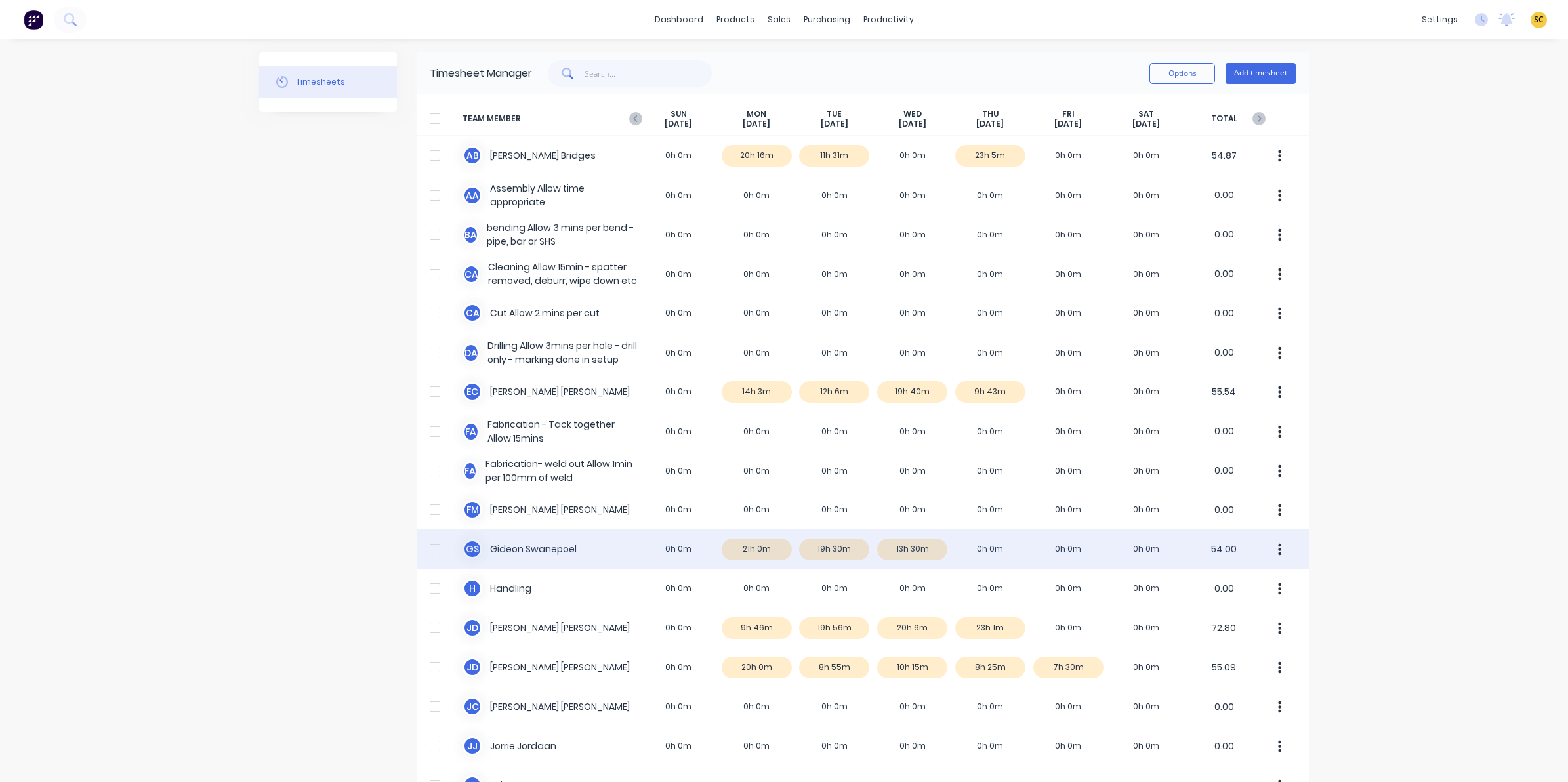
click at [972, 552] on div "G S Gideon Swanepoel 0h 0m 21h 0m 19h 30m 13h 30m 0h 0m 0h 0m 0h 0m 54.00" at bounding box center [863, 549] width 892 height 39
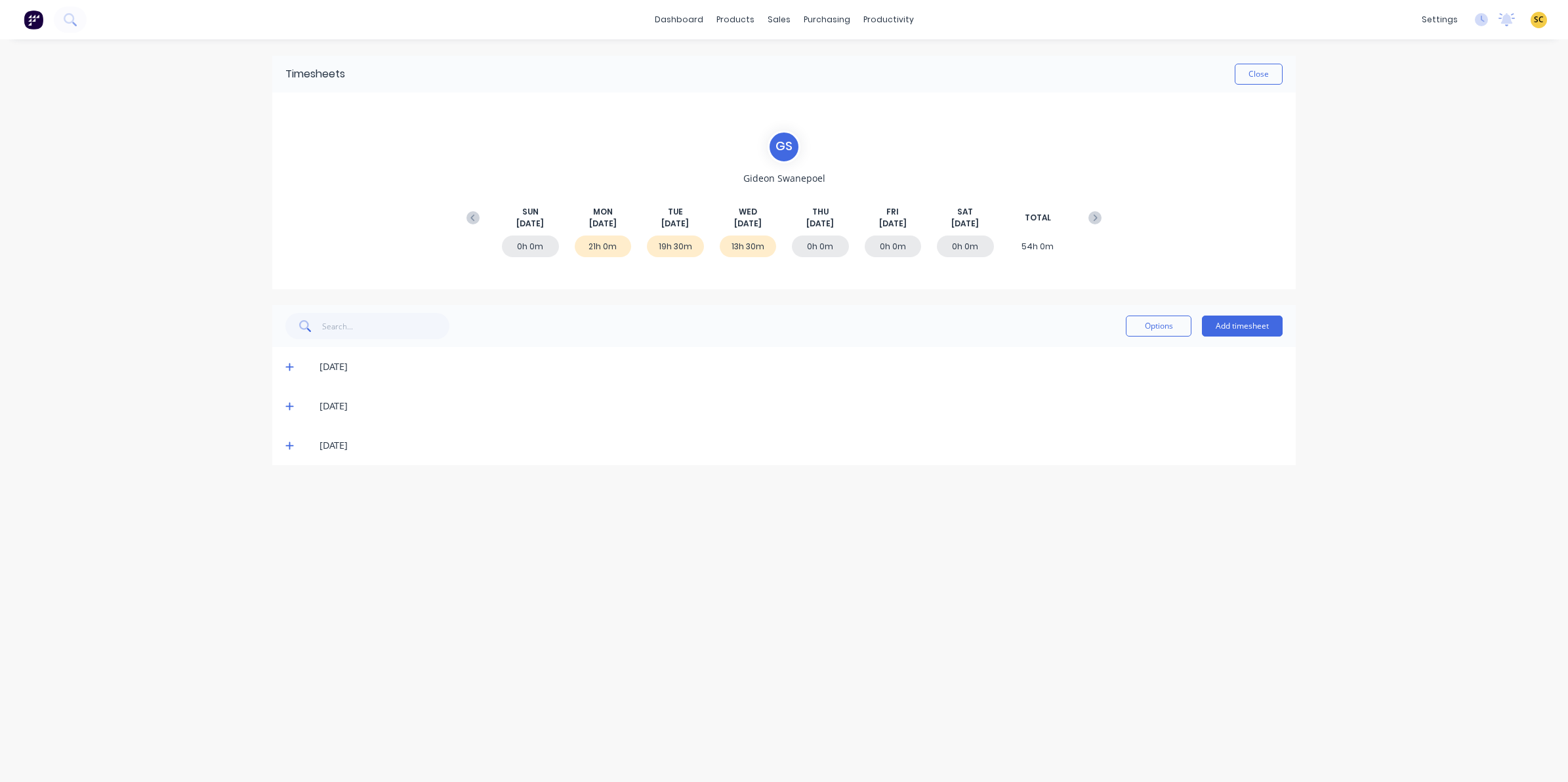
click at [289, 440] on span at bounding box center [292, 445] width 13 height 13
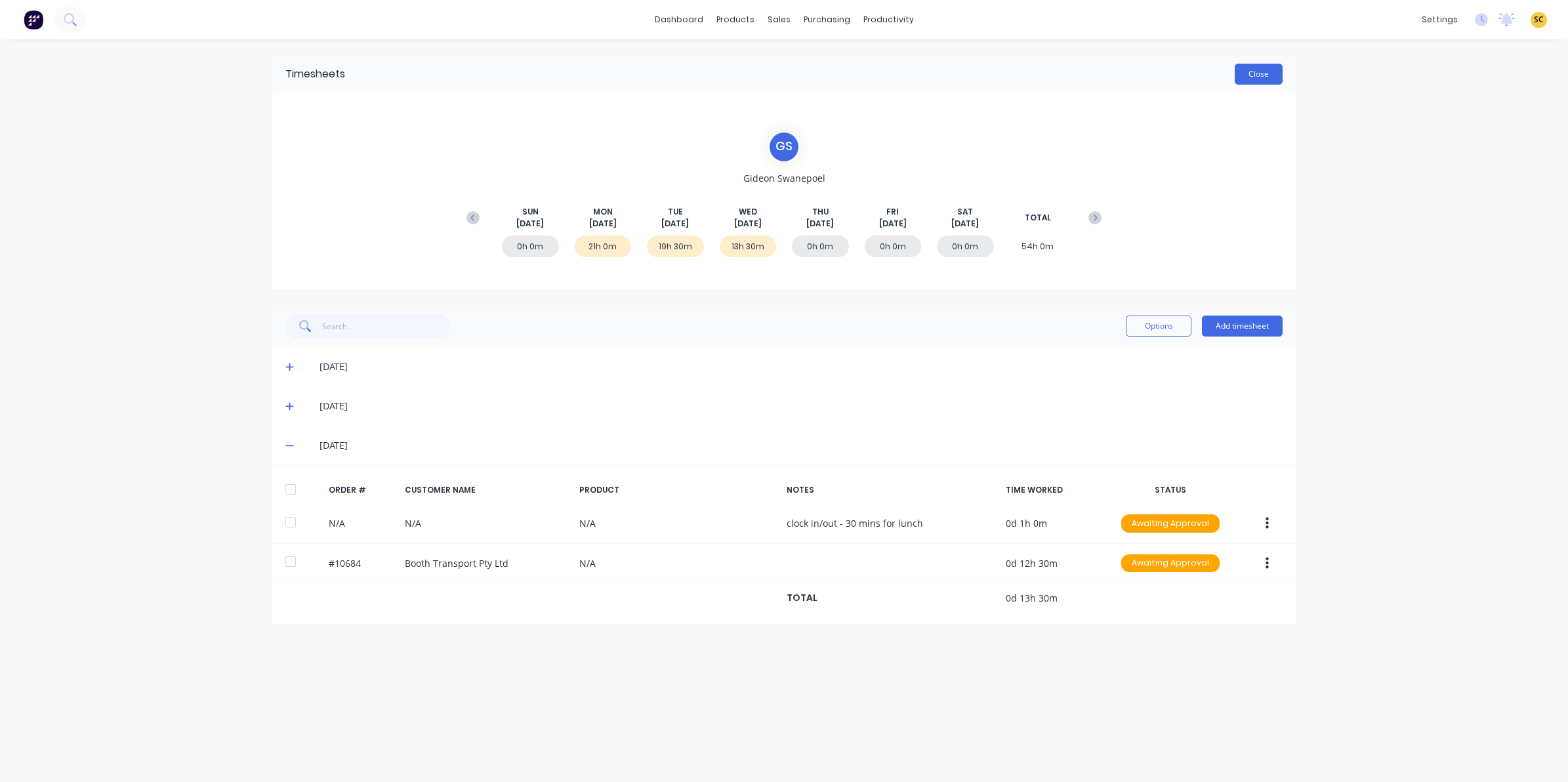
click at [1242, 73] on button "Close" at bounding box center [1258, 74] width 48 height 21
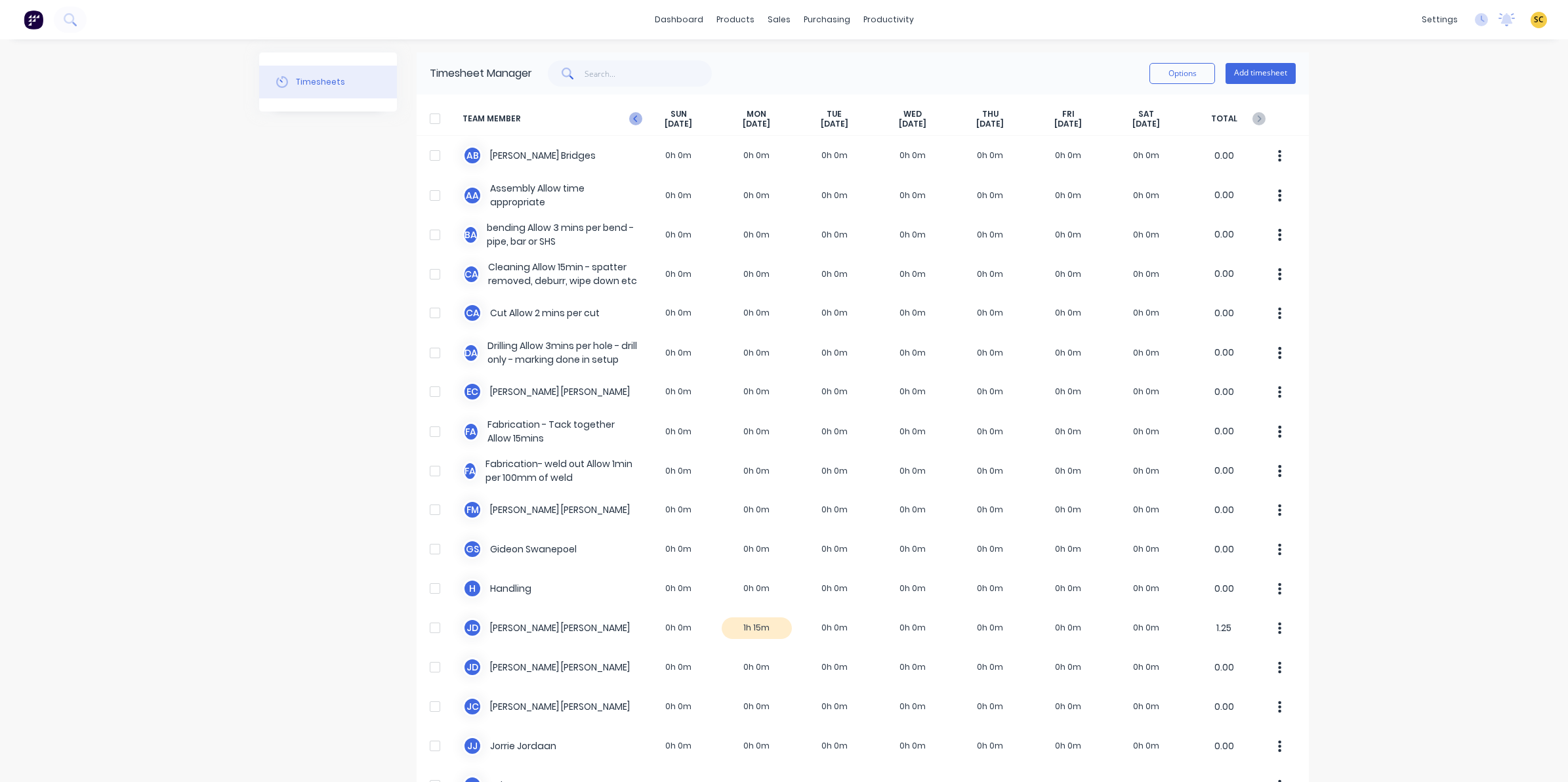
click at [629, 116] on icon at bounding box center [636, 118] width 13 height 13
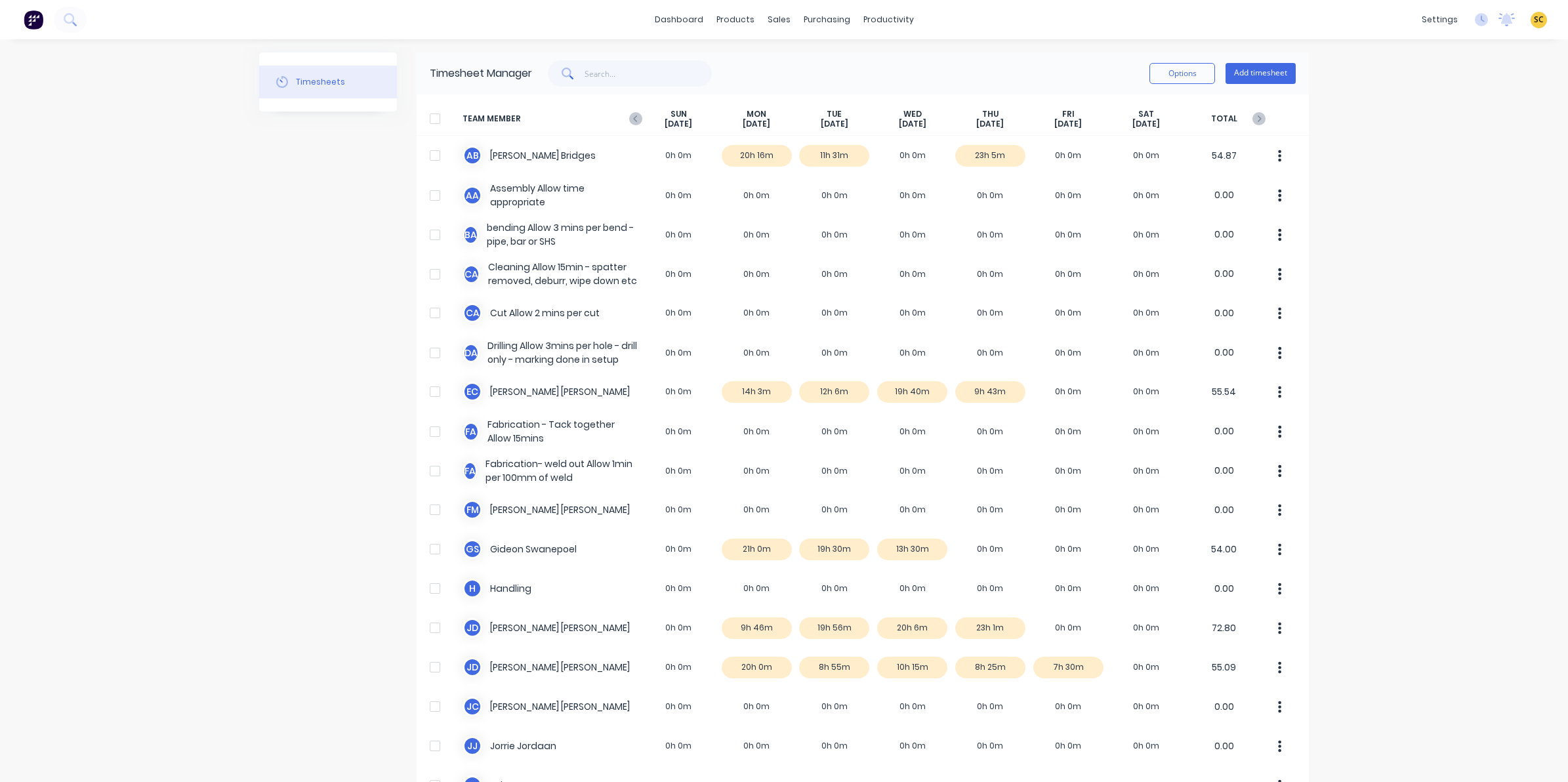
click at [1447, 171] on div "dashboard products sales purchasing productivity dashboard products Product Cat…" at bounding box center [784, 391] width 1568 height 782
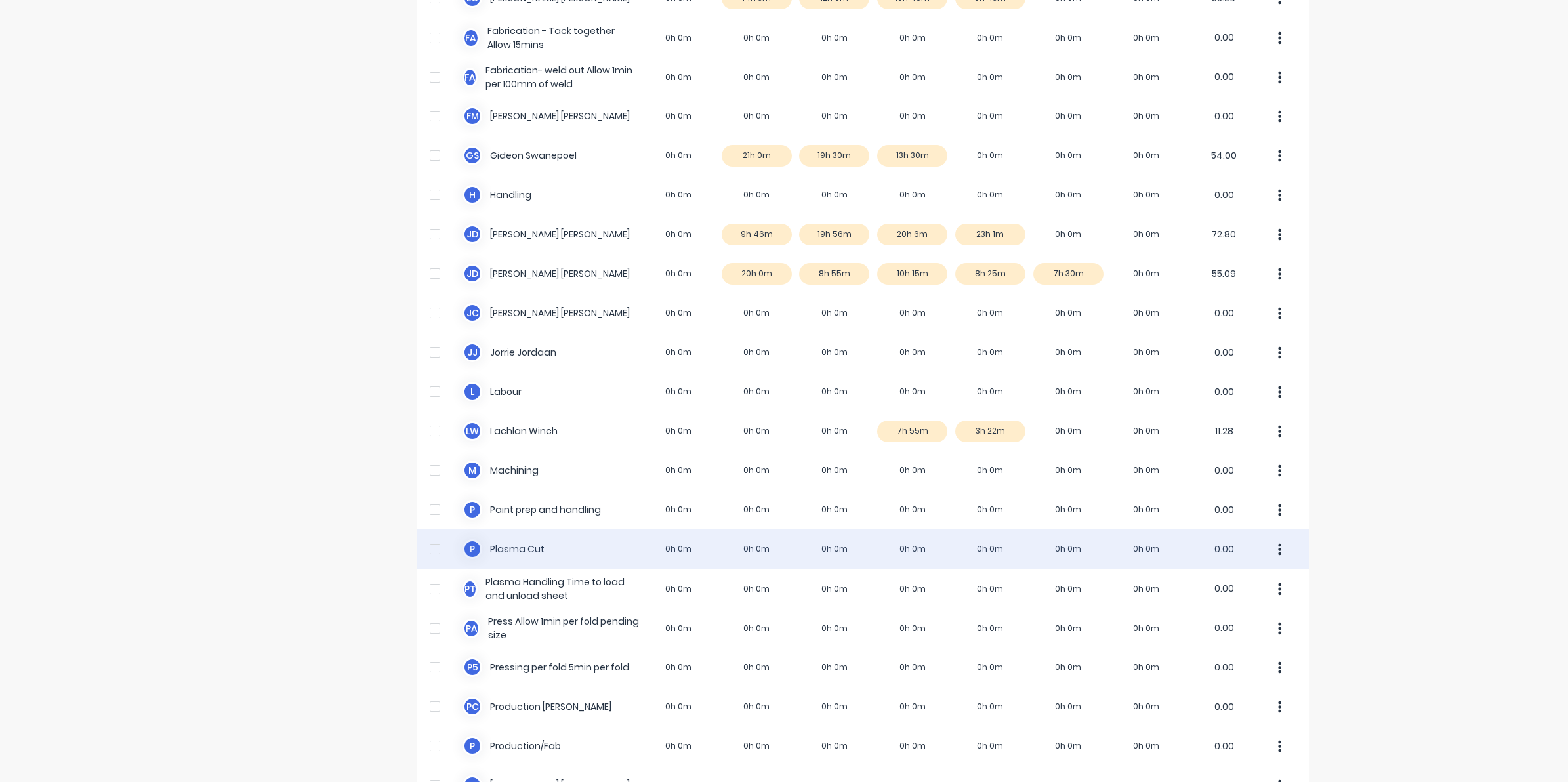
scroll to position [656, 0]
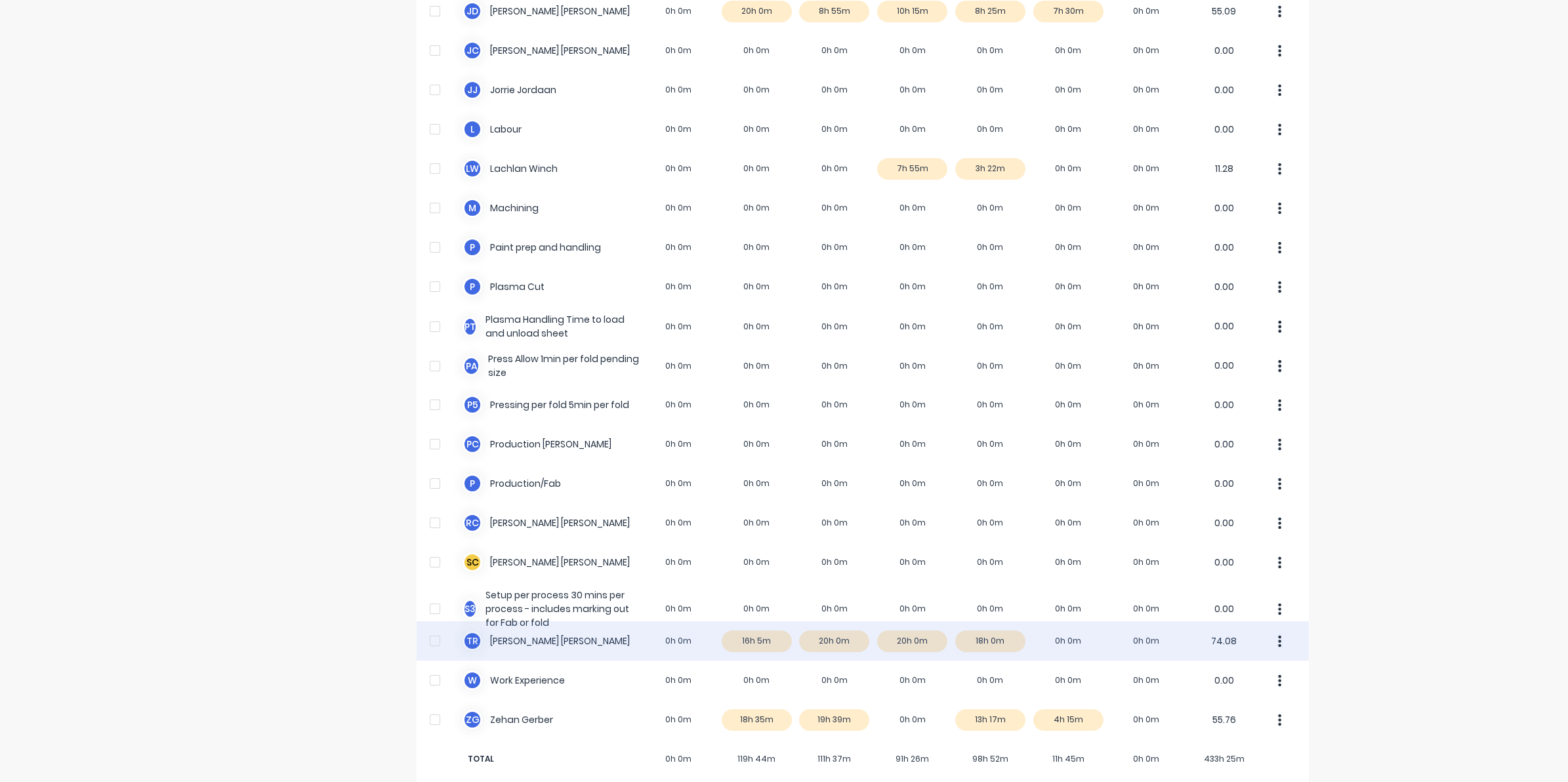
click at [1005, 637] on div "T R Timothy Rademacher 0h 0m 16h 5m 20h 0m 20h 0m 18h 0m 0h 0m 0h 0m 74.08" at bounding box center [863, 640] width 892 height 39
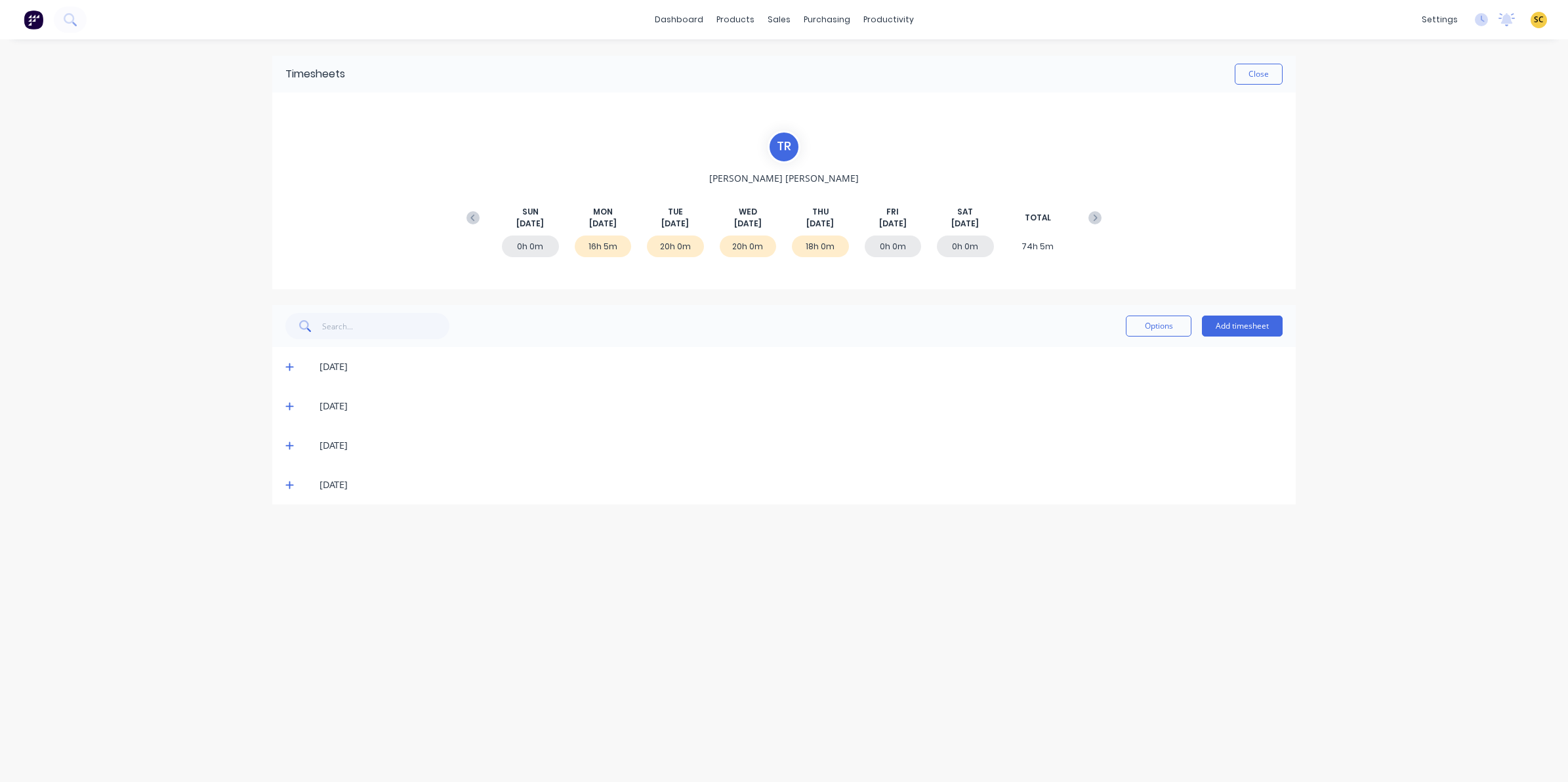
click at [288, 487] on icon at bounding box center [290, 484] width 8 height 9
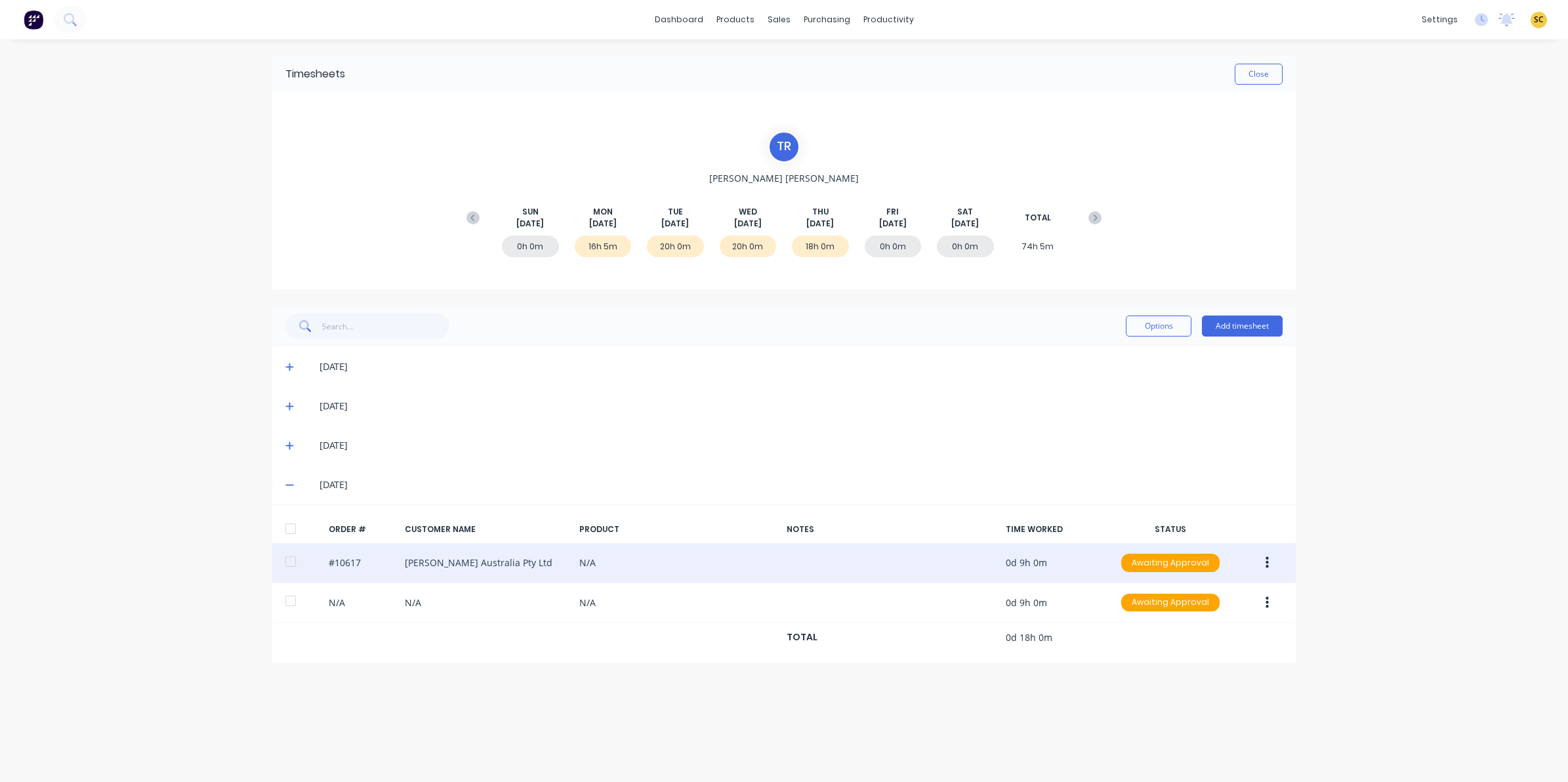
click at [1271, 561] on button "button" at bounding box center [1267, 563] width 31 height 24
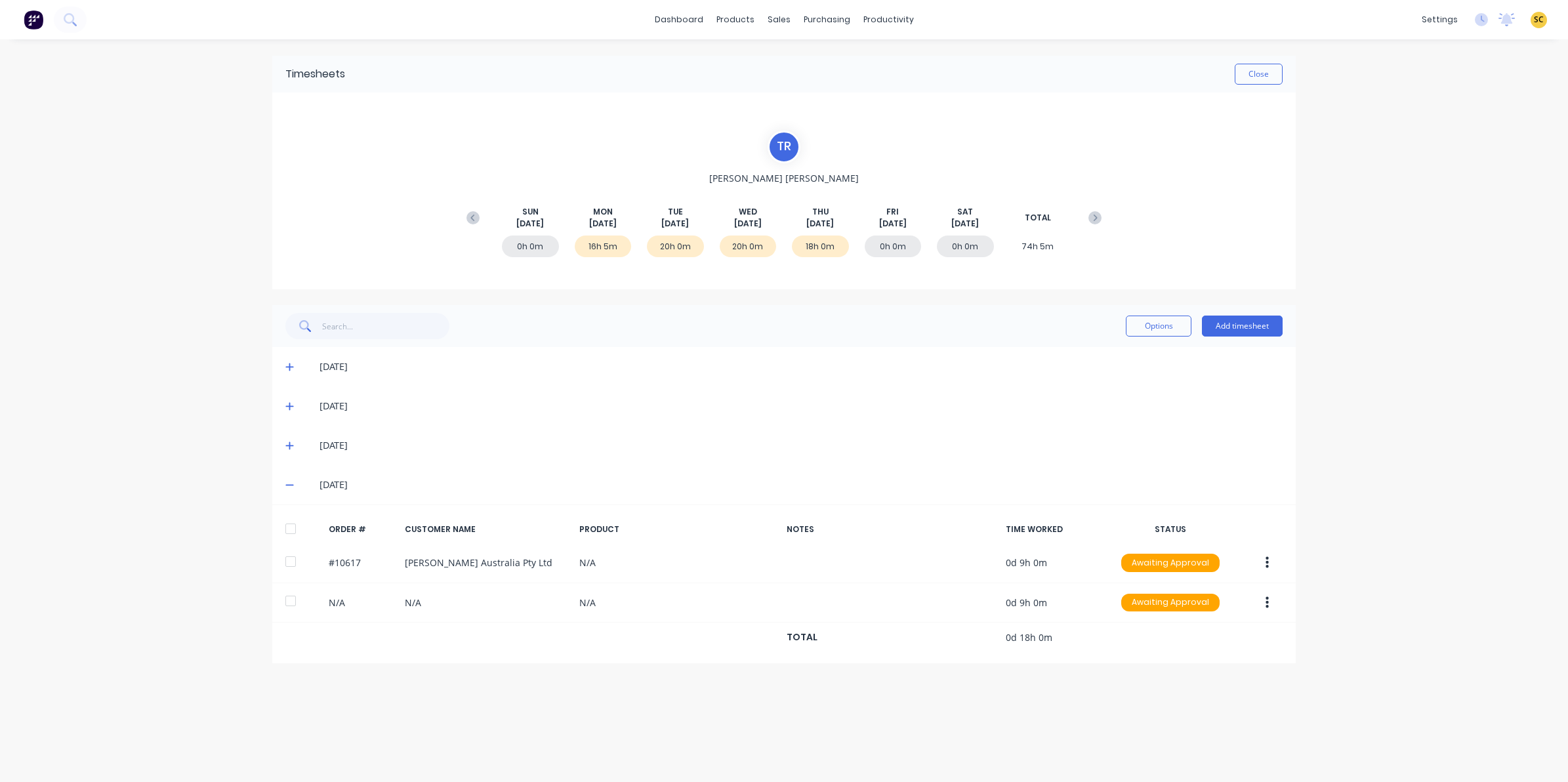
click at [1349, 646] on div "dashboard products sales purchasing productivity dashboard products Product Cat…" at bounding box center [784, 391] width 1568 height 782
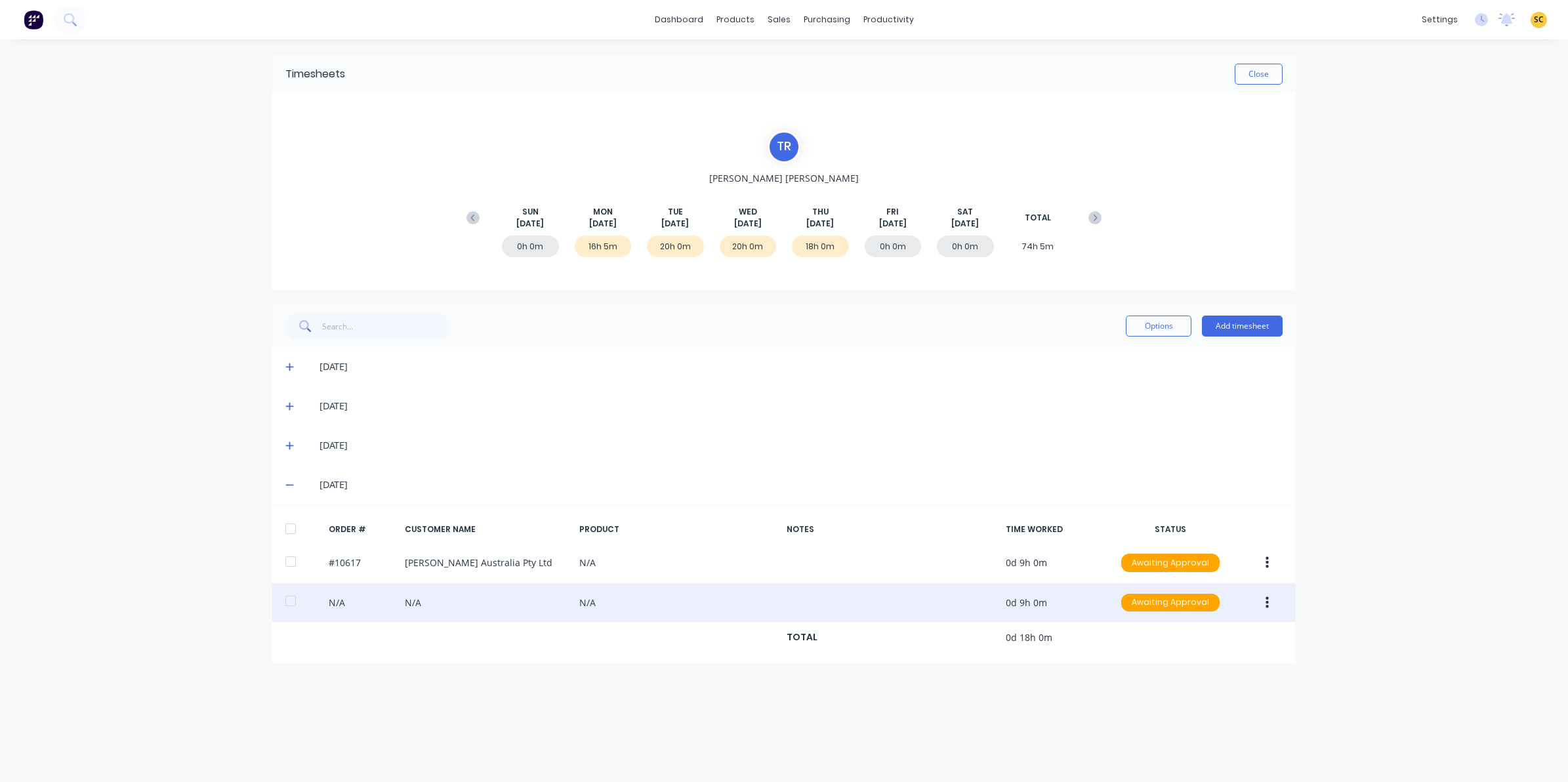
click at [1264, 600] on button "button" at bounding box center [1267, 603] width 31 height 24
click at [1219, 679] on button "Edit" at bounding box center [1220, 689] width 124 height 26
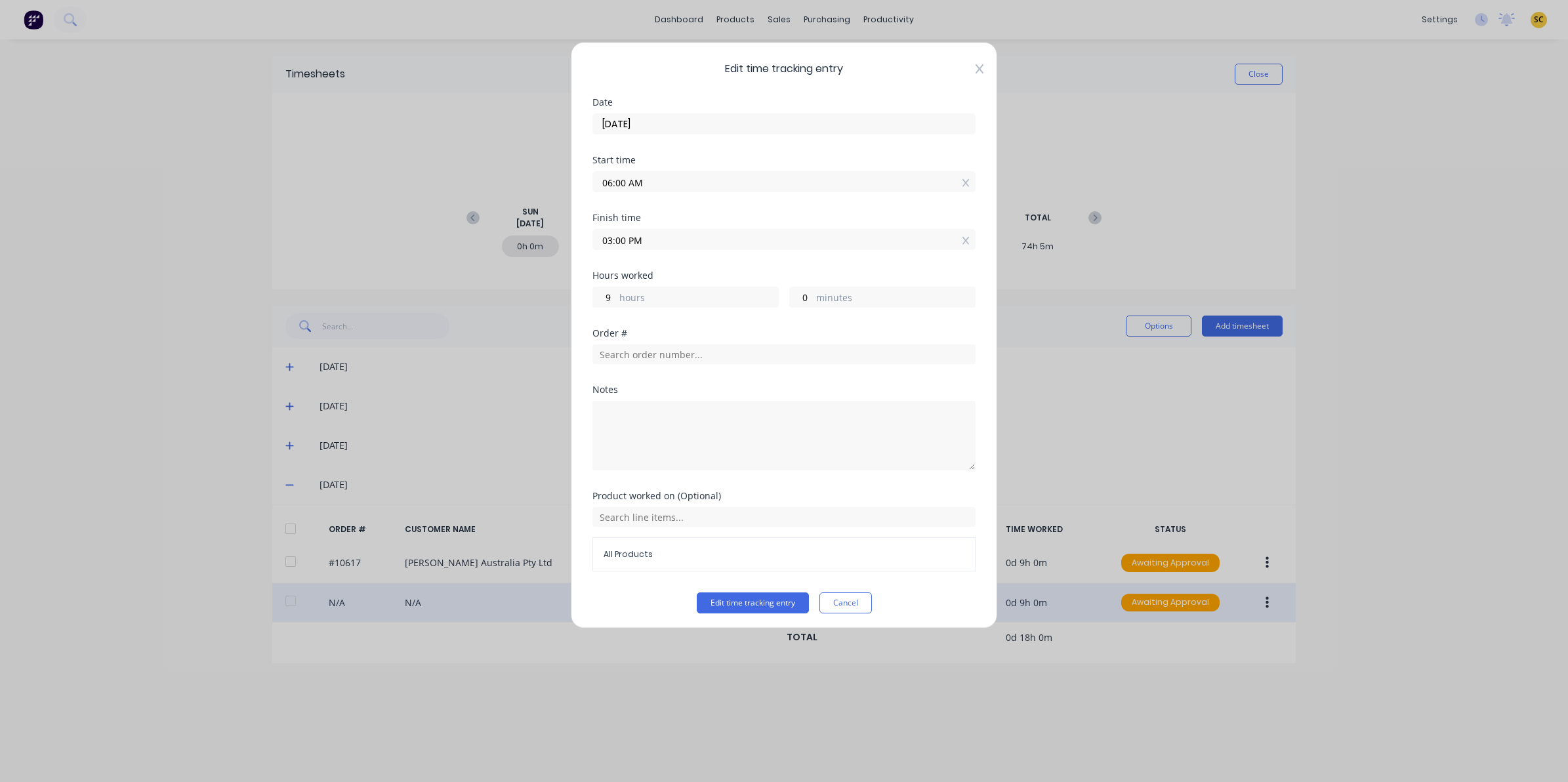
click at [976, 64] on icon at bounding box center [979, 68] width 8 height 10
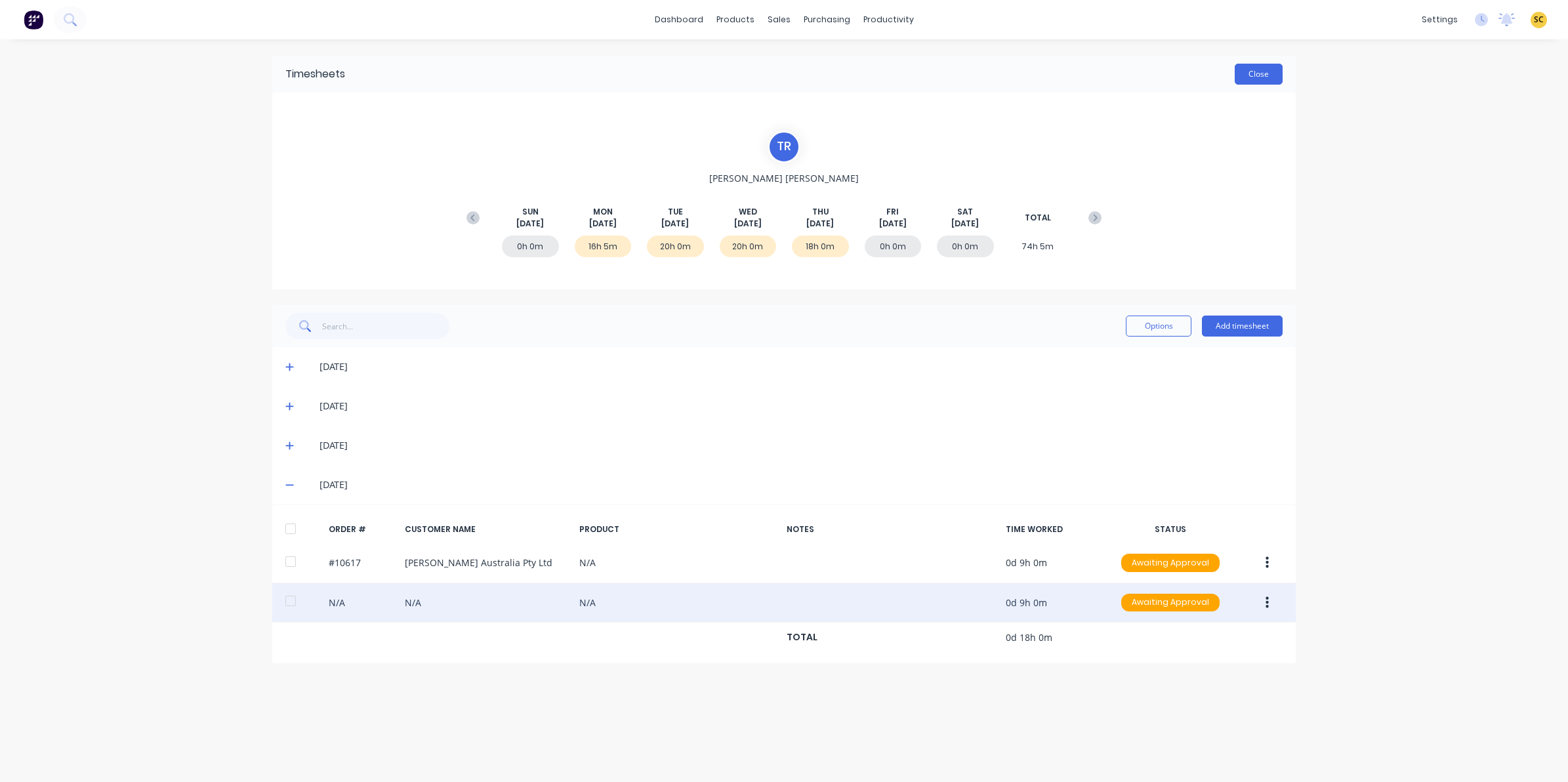
click at [1277, 75] on button "Close" at bounding box center [1258, 74] width 48 height 21
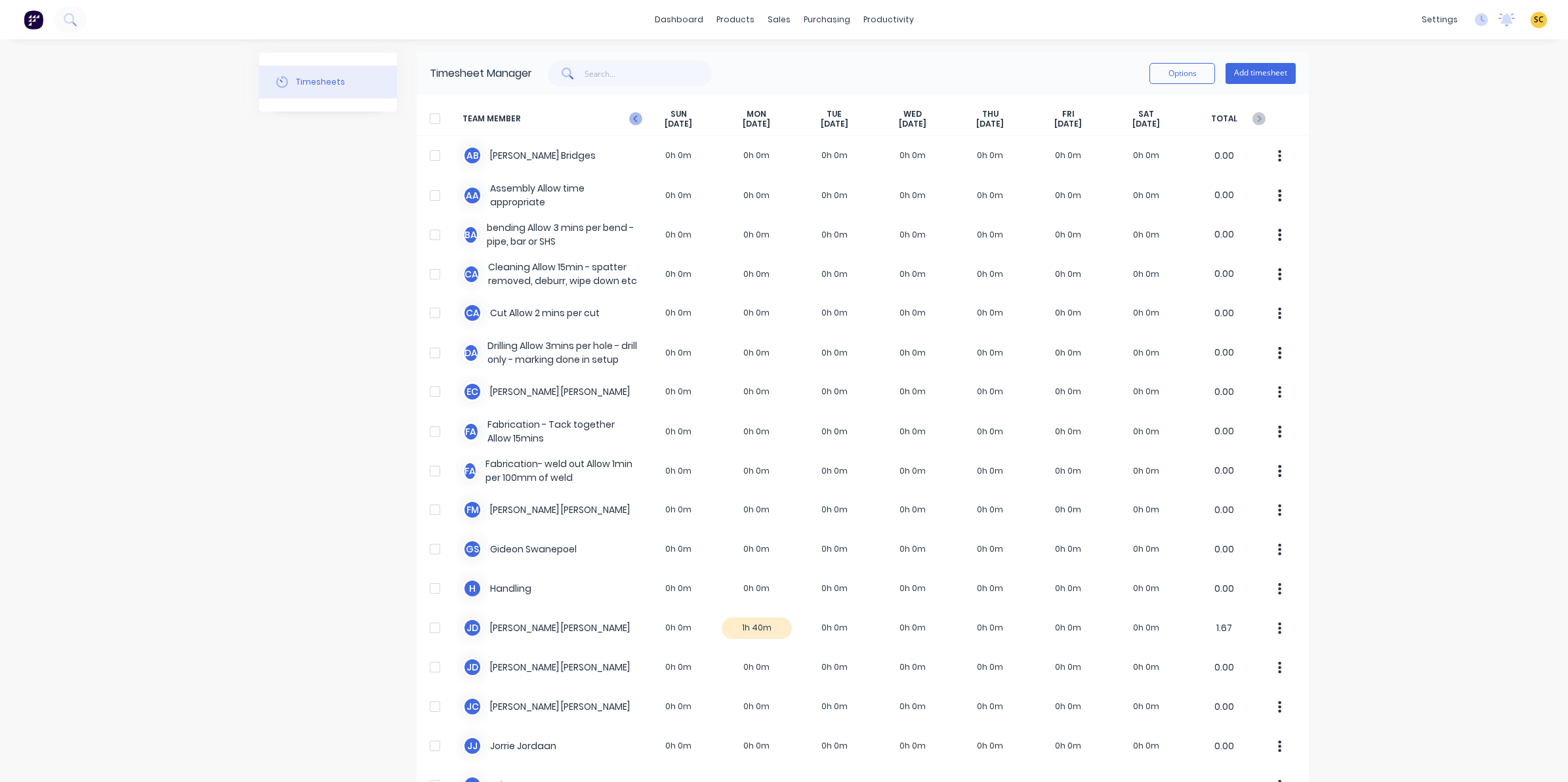
click at [634, 117] on icon at bounding box center [636, 118] width 13 height 13
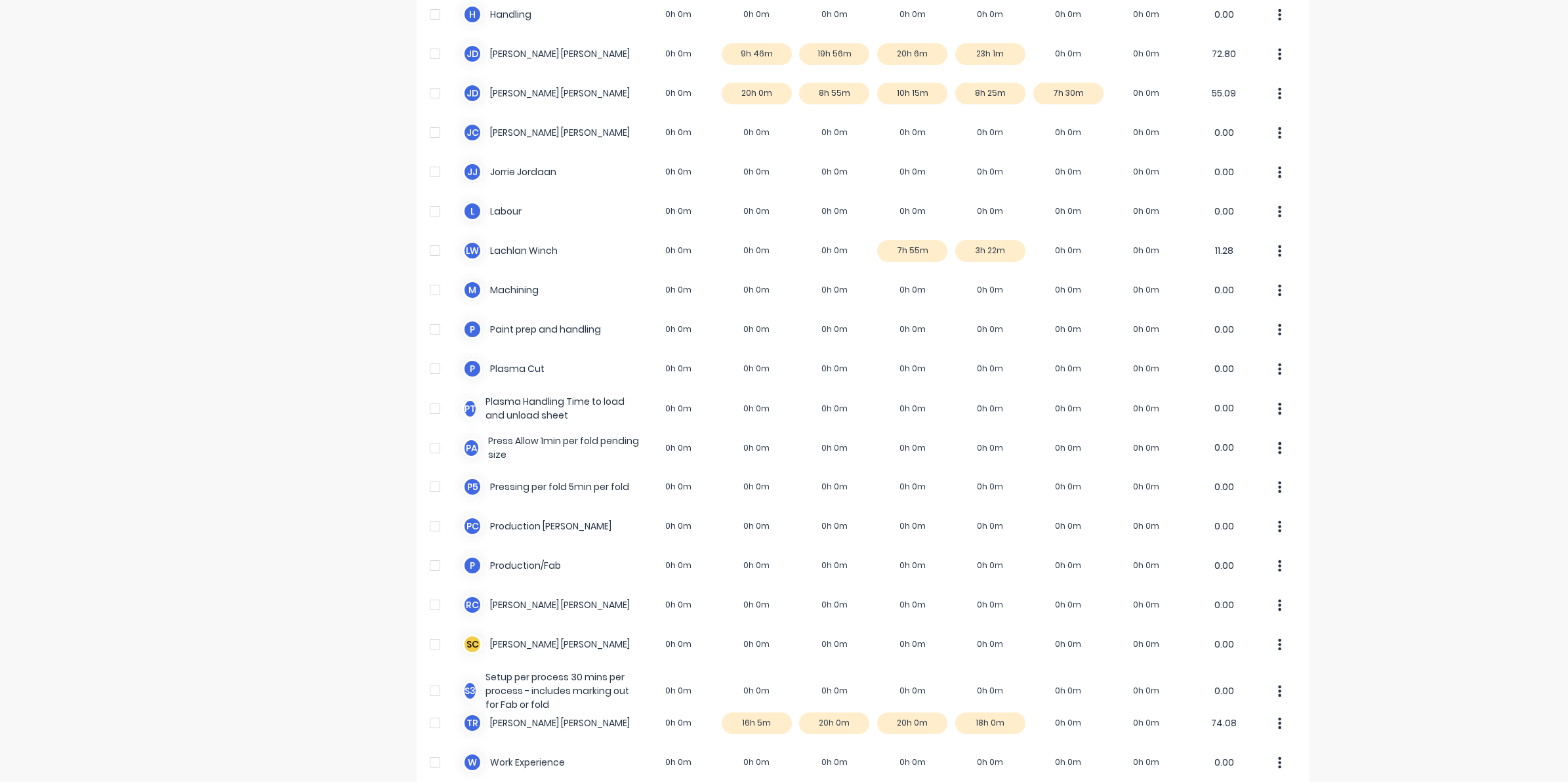
scroll to position [673, 0]
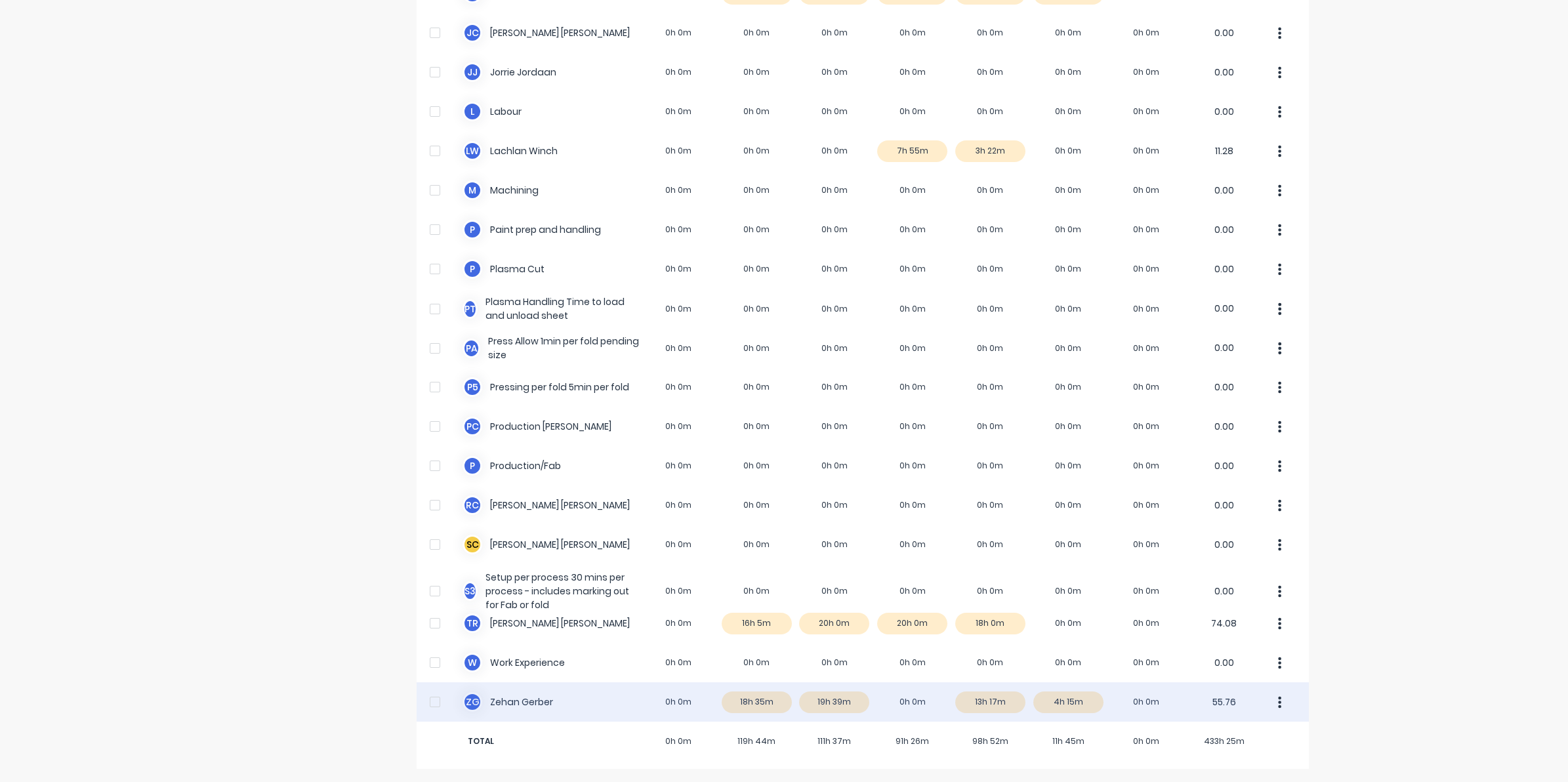
click at [985, 694] on div "Z G Zehan Gerber 0h 0m 18h 35m 19h 39m 0h 0m 13h 17m 4h 15m 0h 0m 55.76" at bounding box center [863, 702] width 892 height 39
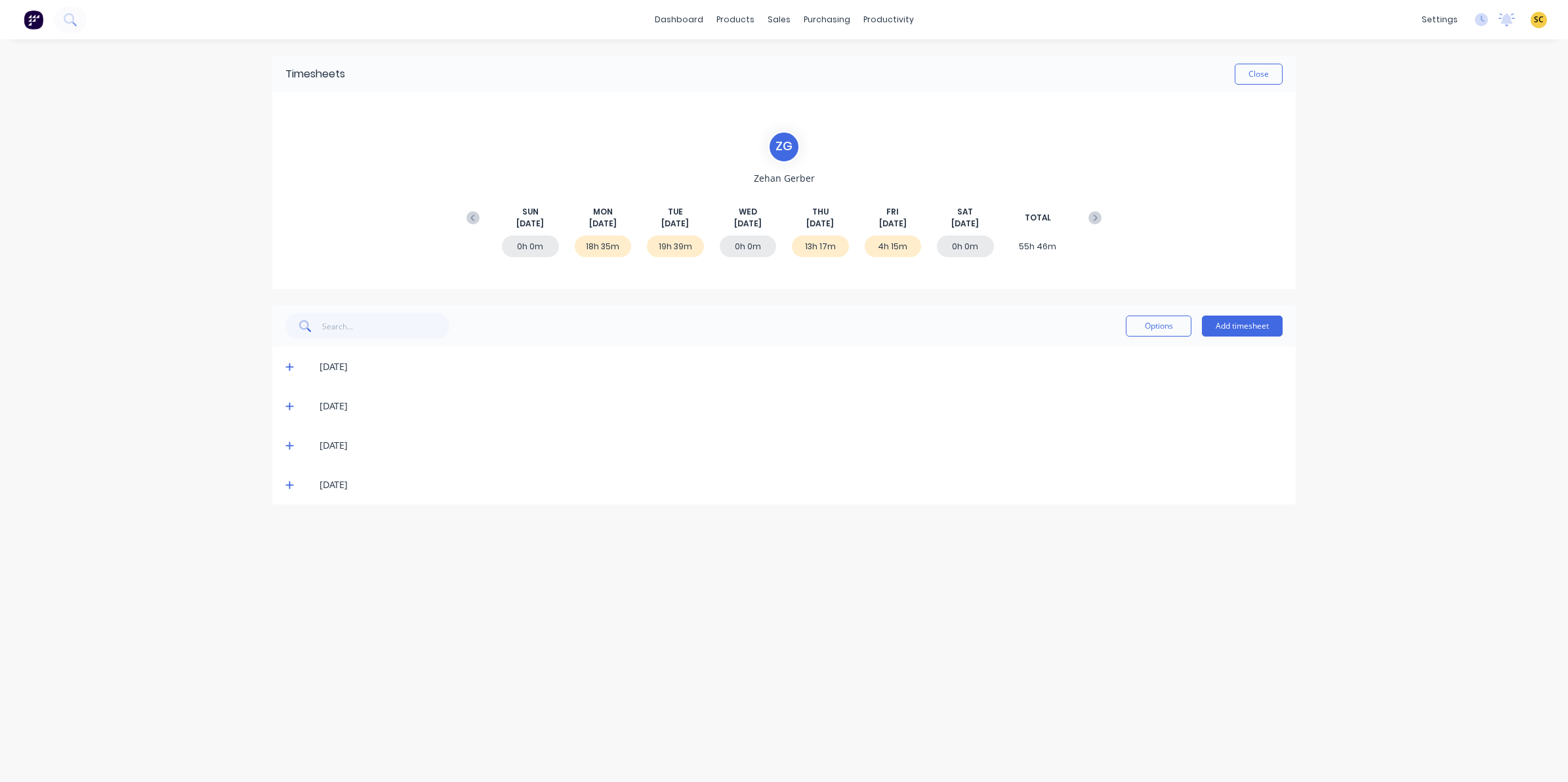
click at [288, 447] on icon at bounding box center [290, 445] width 8 height 9
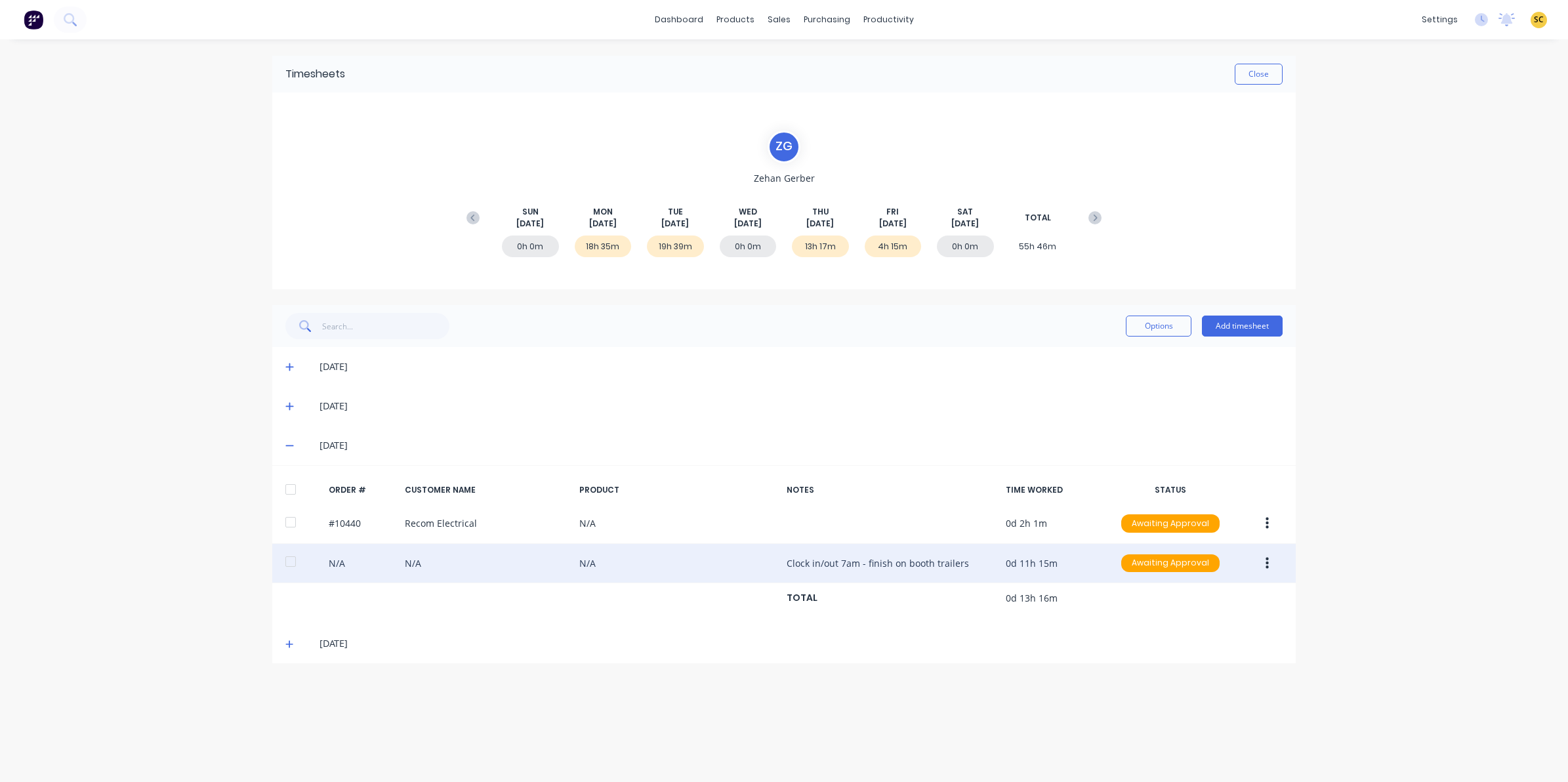
click at [1258, 561] on button "button" at bounding box center [1267, 564] width 31 height 24
click at [1195, 659] on div "Edit" at bounding box center [1220, 651] width 101 height 19
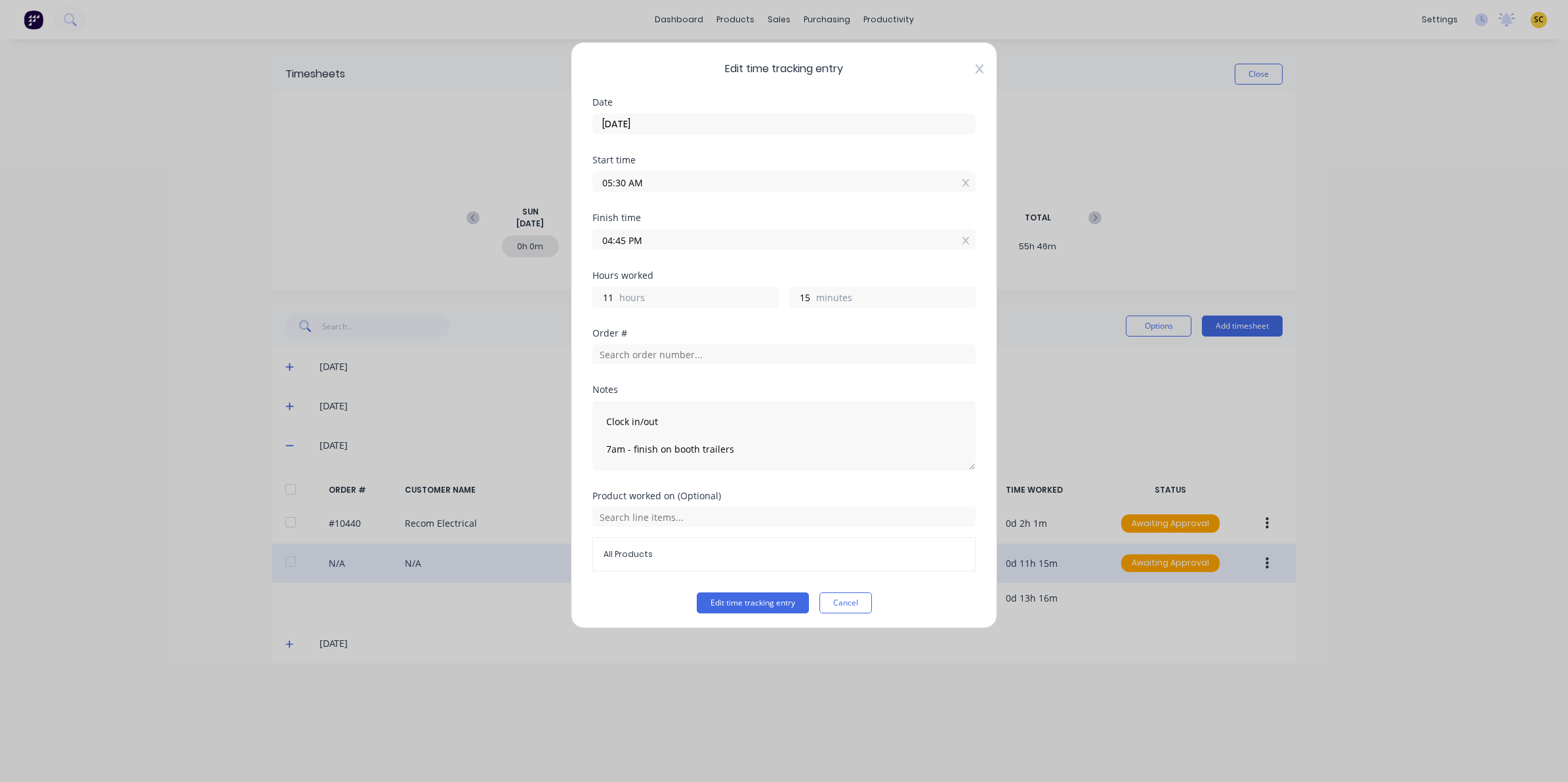
click at [976, 71] on icon at bounding box center [979, 68] width 8 height 10
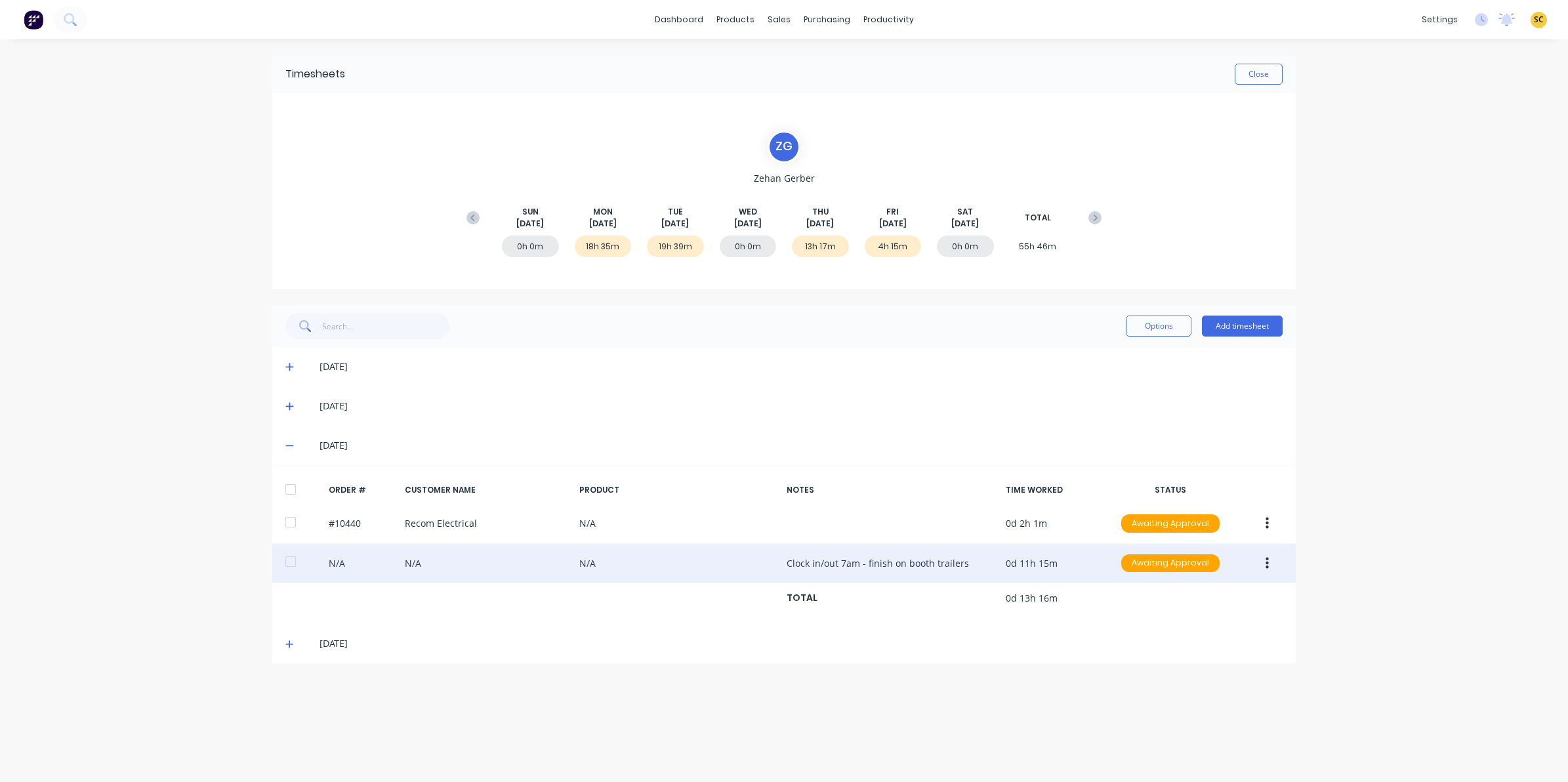
click at [284, 646] on div "08/08/25" at bounding box center [784, 643] width 1024 height 39
click at [286, 646] on icon at bounding box center [290, 644] width 8 height 9
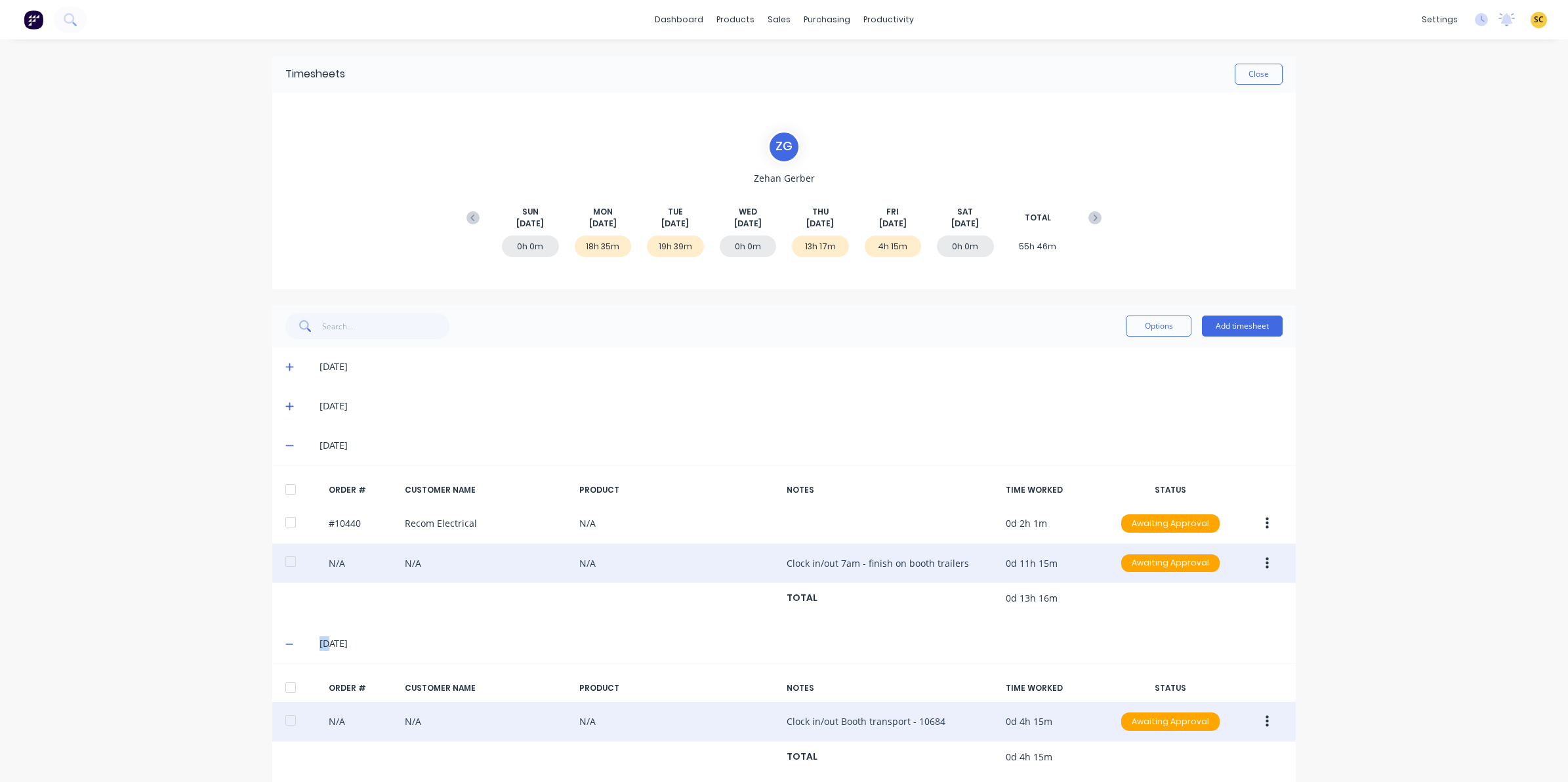
click at [1254, 718] on button "button" at bounding box center [1267, 721] width 31 height 24
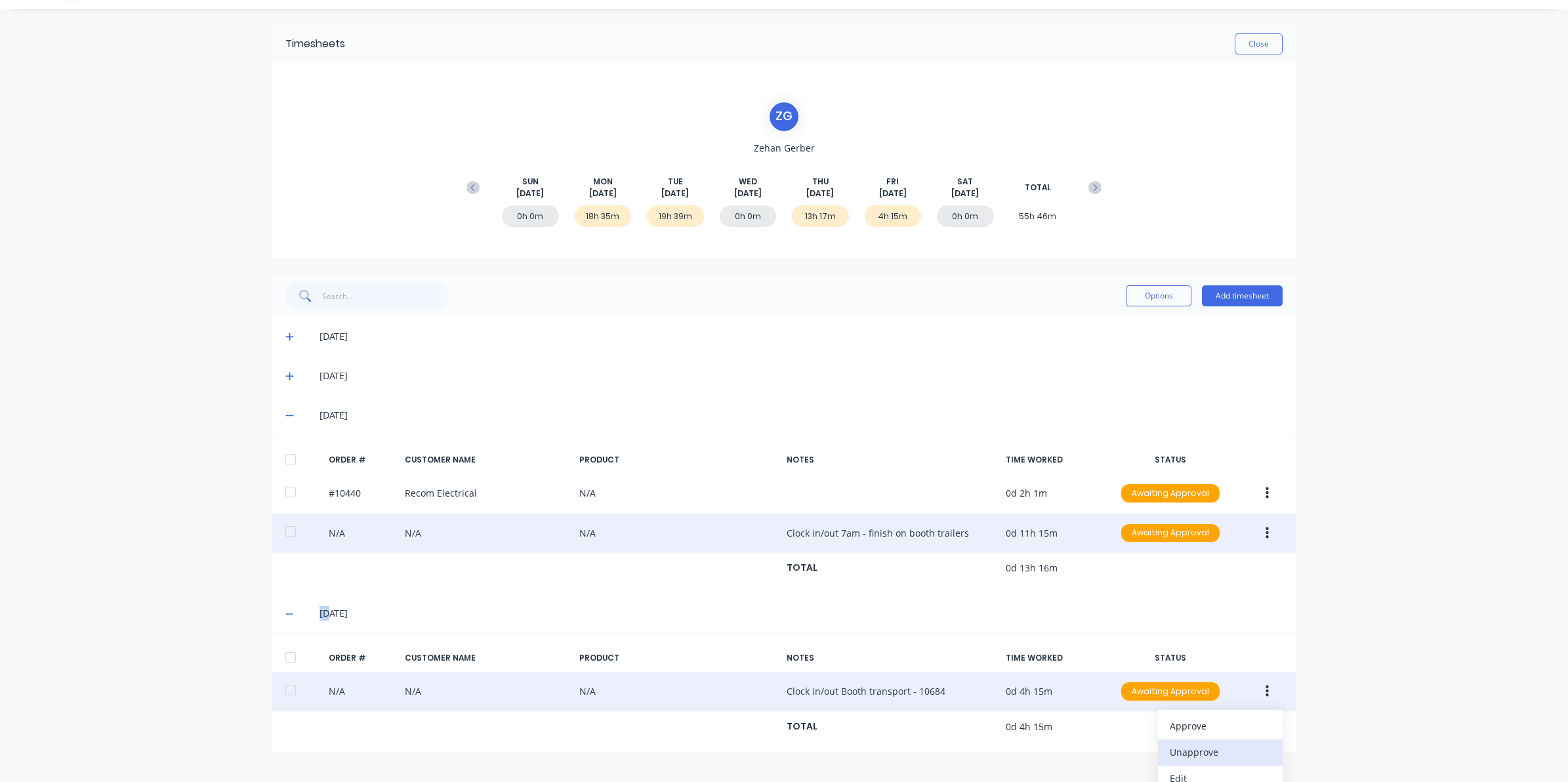
scroll to position [82, 0]
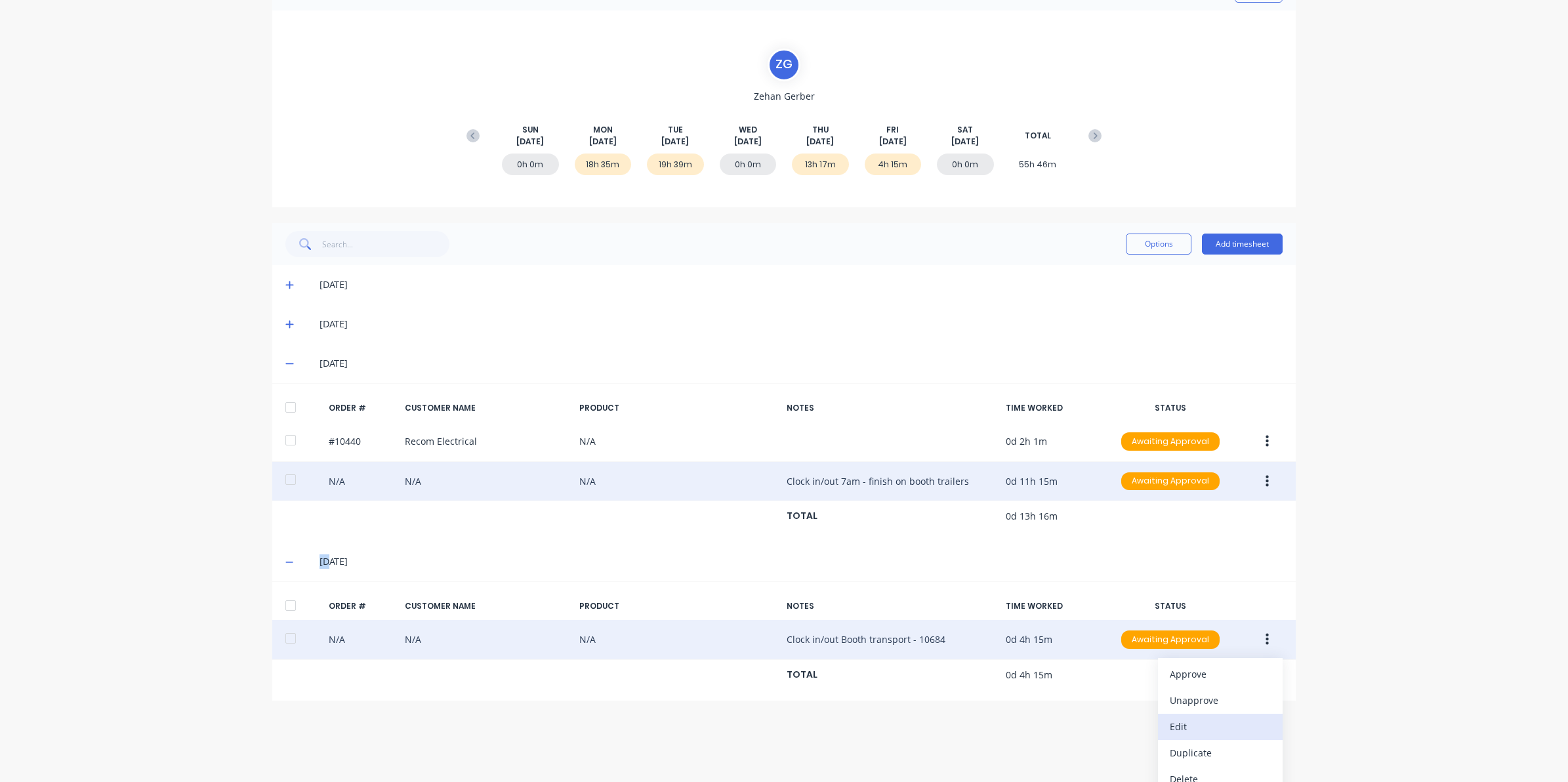
click at [1183, 725] on div "Edit" at bounding box center [1220, 727] width 101 height 19
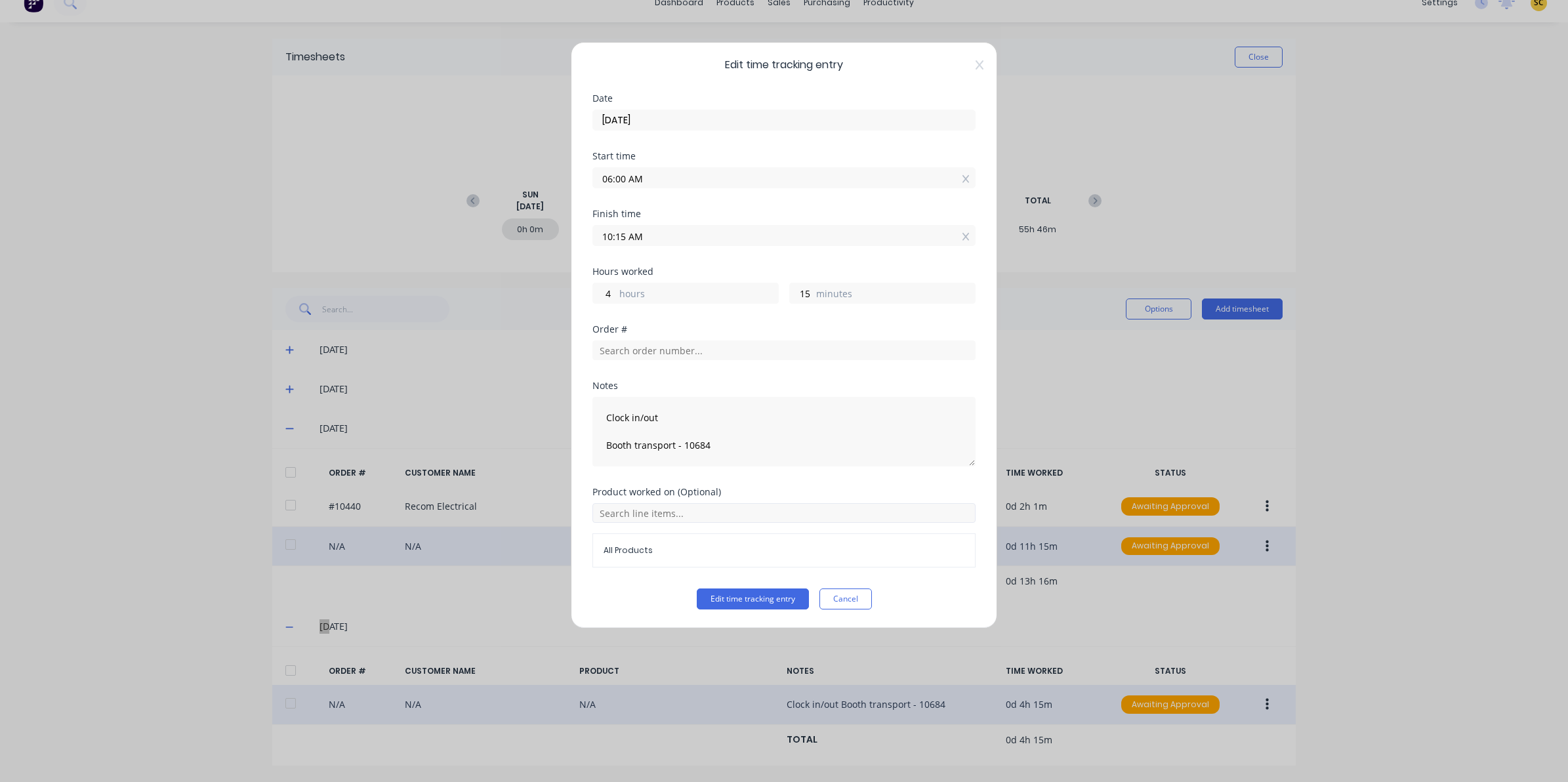
scroll to position [6, 0]
click at [840, 597] on button "Cancel" at bounding box center [846, 599] width 53 height 21
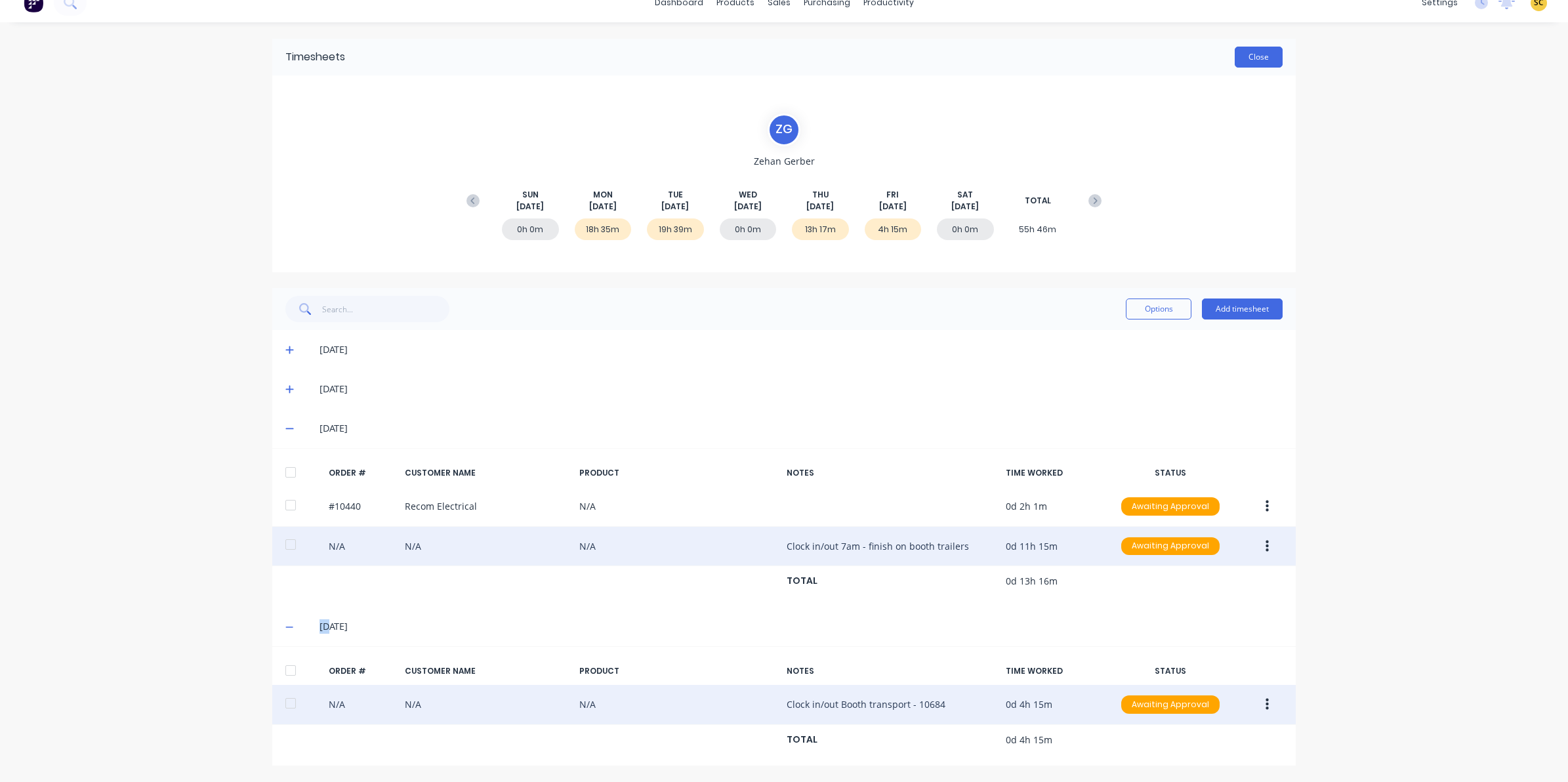
click at [1237, 62] on button "Close" at bounding box center [1258, 57] width 48 height 21
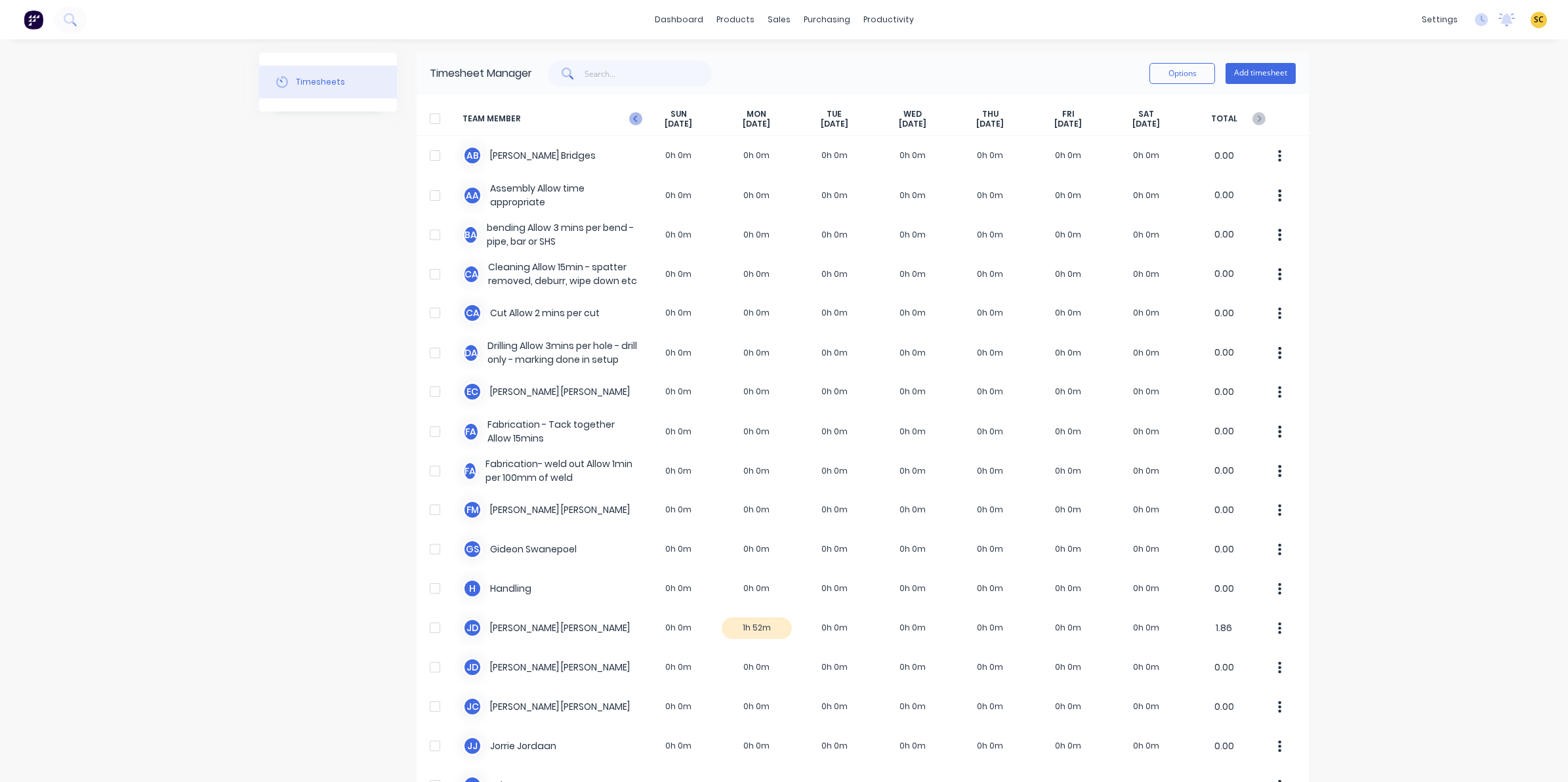
click at [634, 115] on icon at bounding box center [636, 118] width 13 height 13
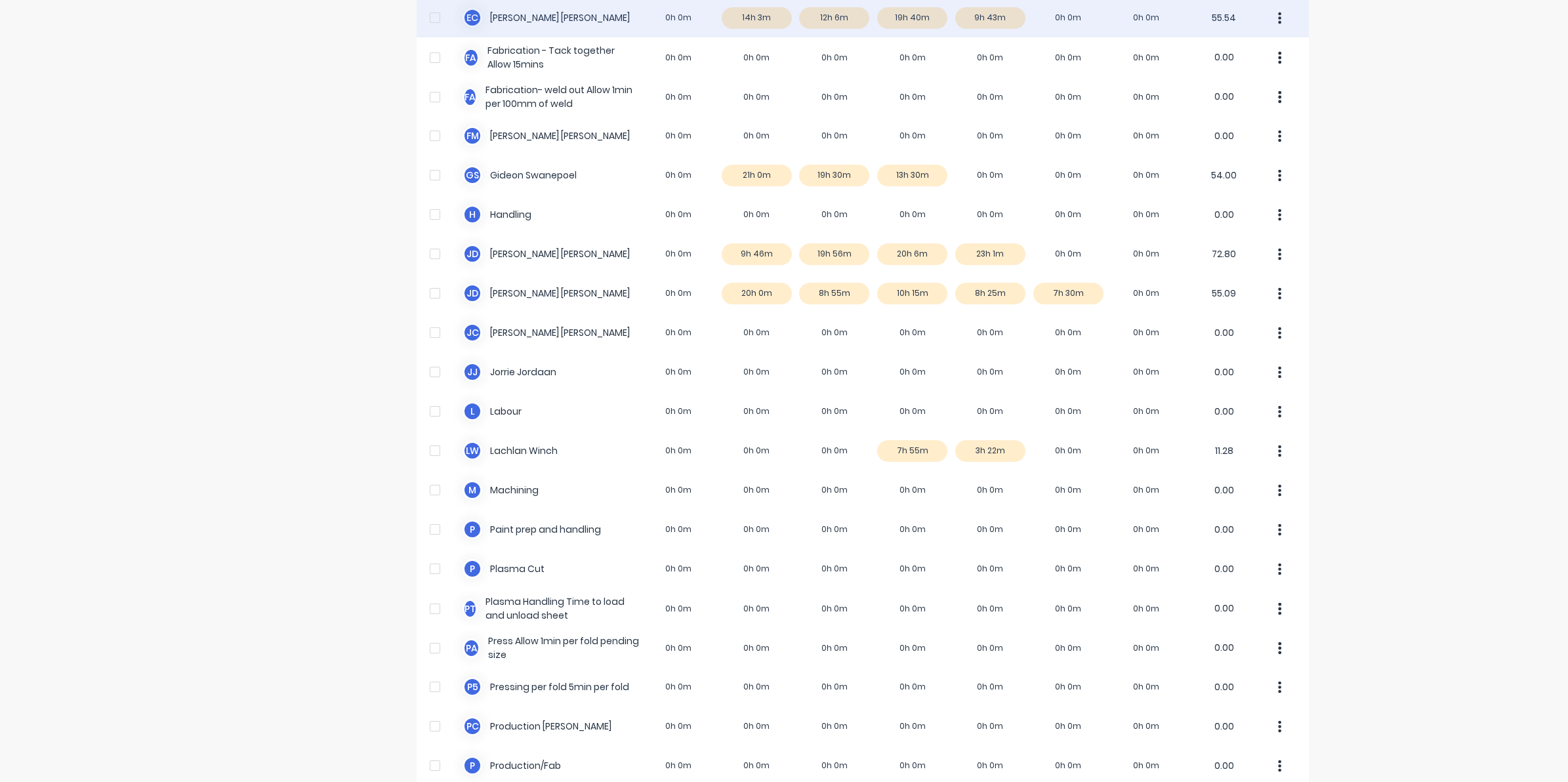
scroll to position [410, 0]
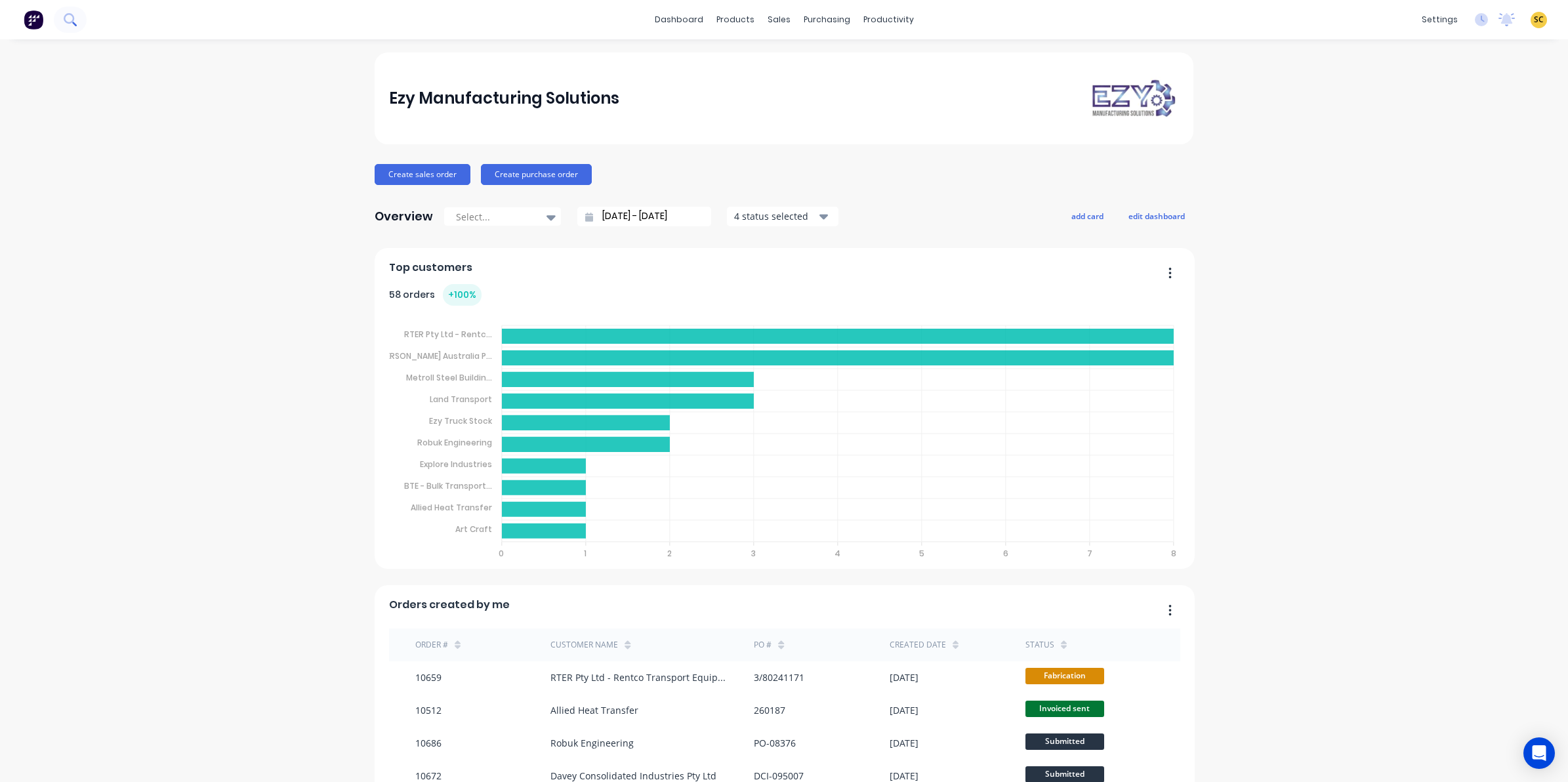
click at [73, 21] on icon at bounding box center [68, 18] width 10 height 10
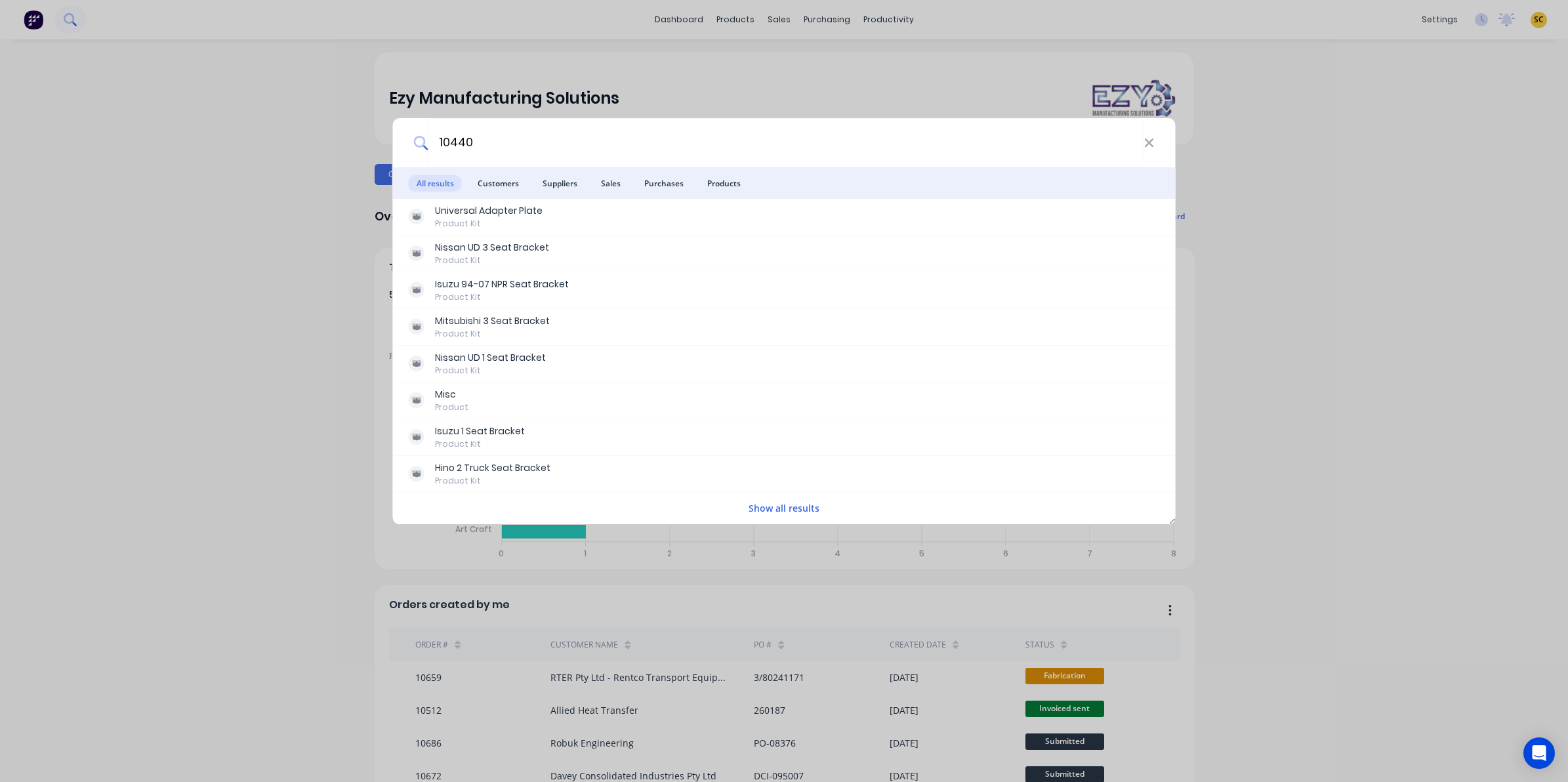
type input "10440"
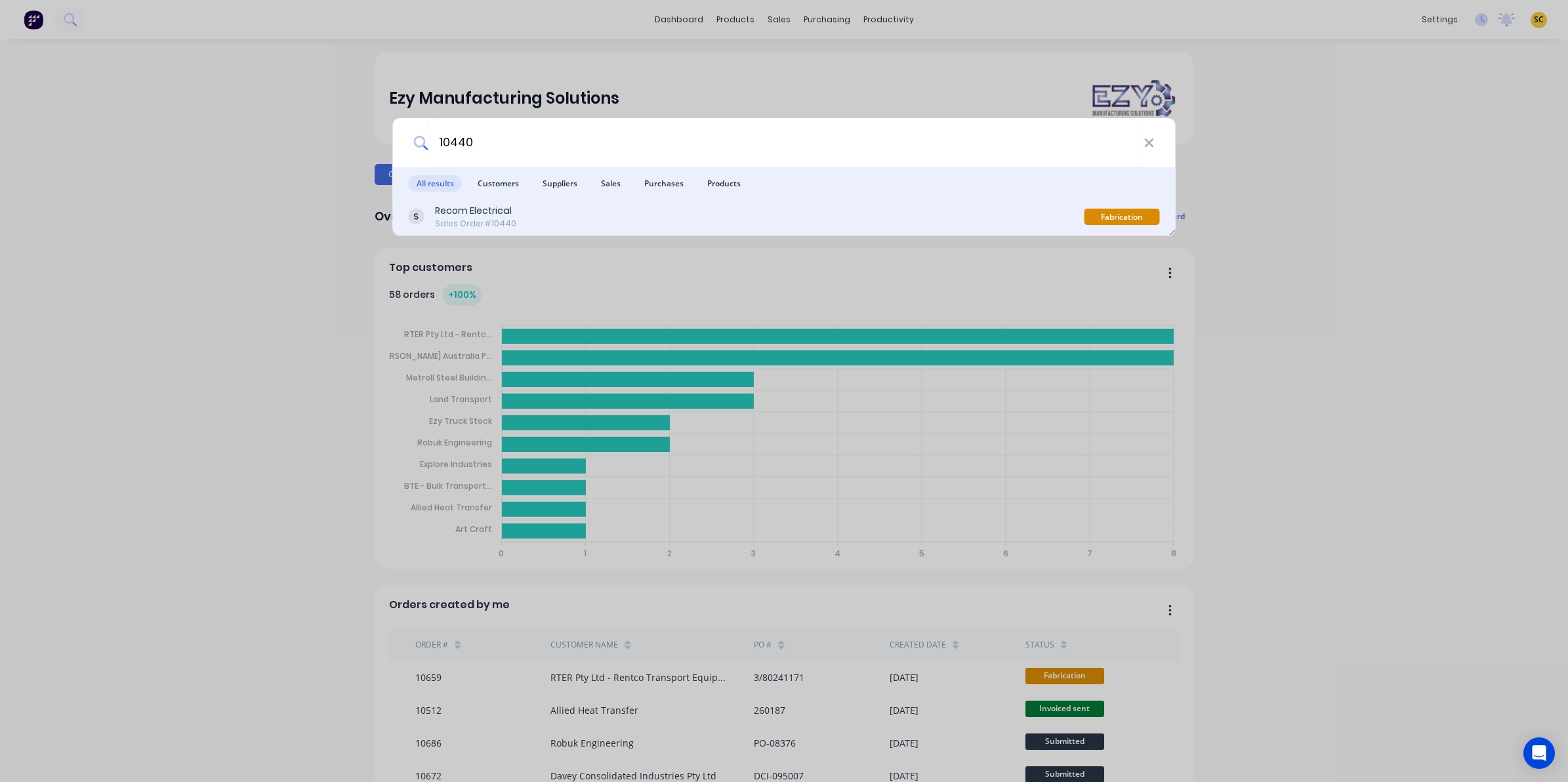
drag, startPoint x: 544, startPoint y: 192, endPoint x: 543, endPoint y: 201, distance: 9.1
click at [543, 201] on div "All results Customers Suppliers Sales Purchases Products Recom Electrical Sales…" at bounding box center [784, 201] width 783 height 68
drag, startPoint x: 543, startPoint y: 201, endPoint x: 539, endPoint y: 216, distance: 15.5
click at [539, 216] on div "Recom Electrical Sales Order #10440" at bounding box center [746, 216] width 676 height 26
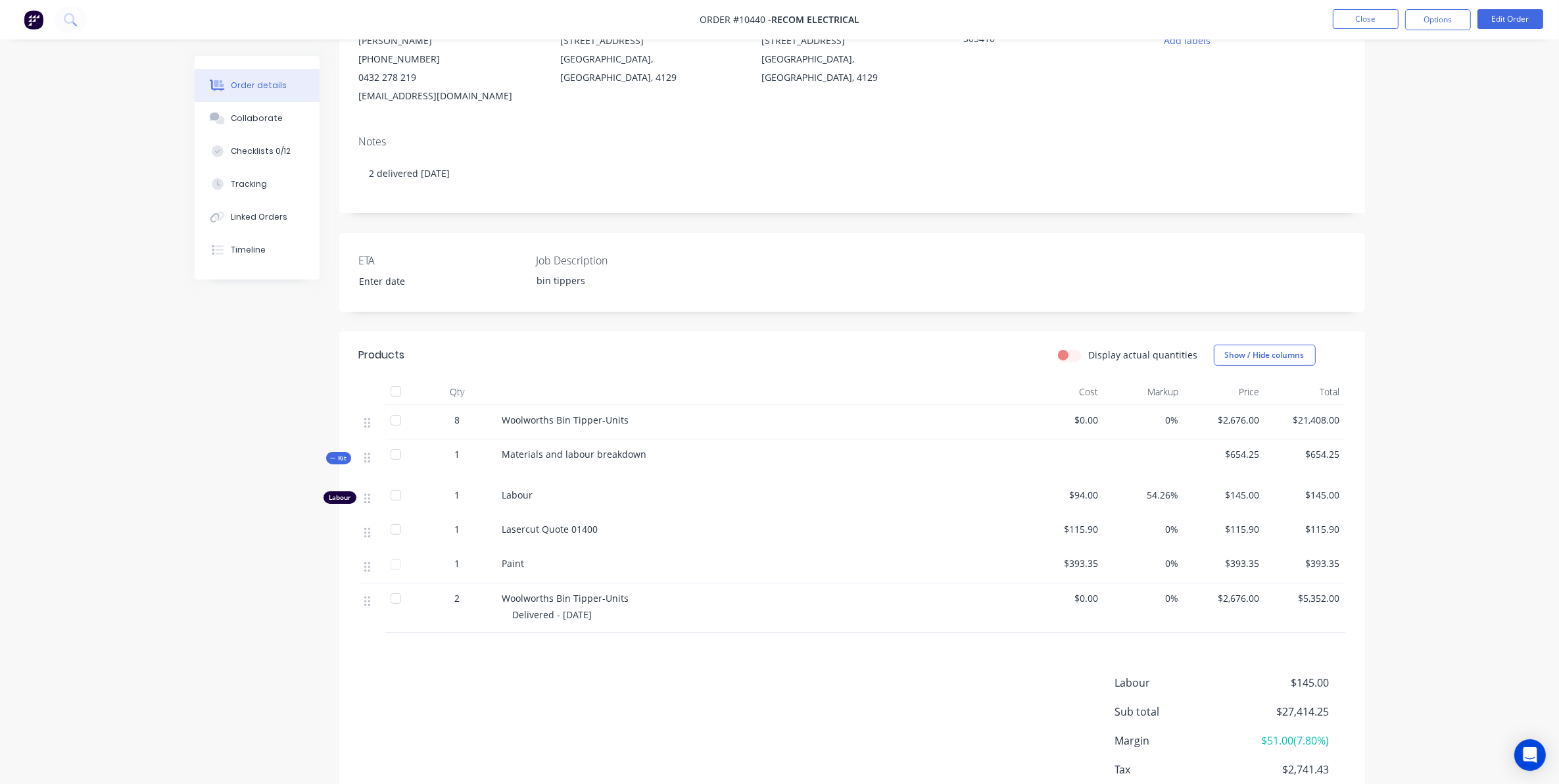
scroll to position [87, 0]
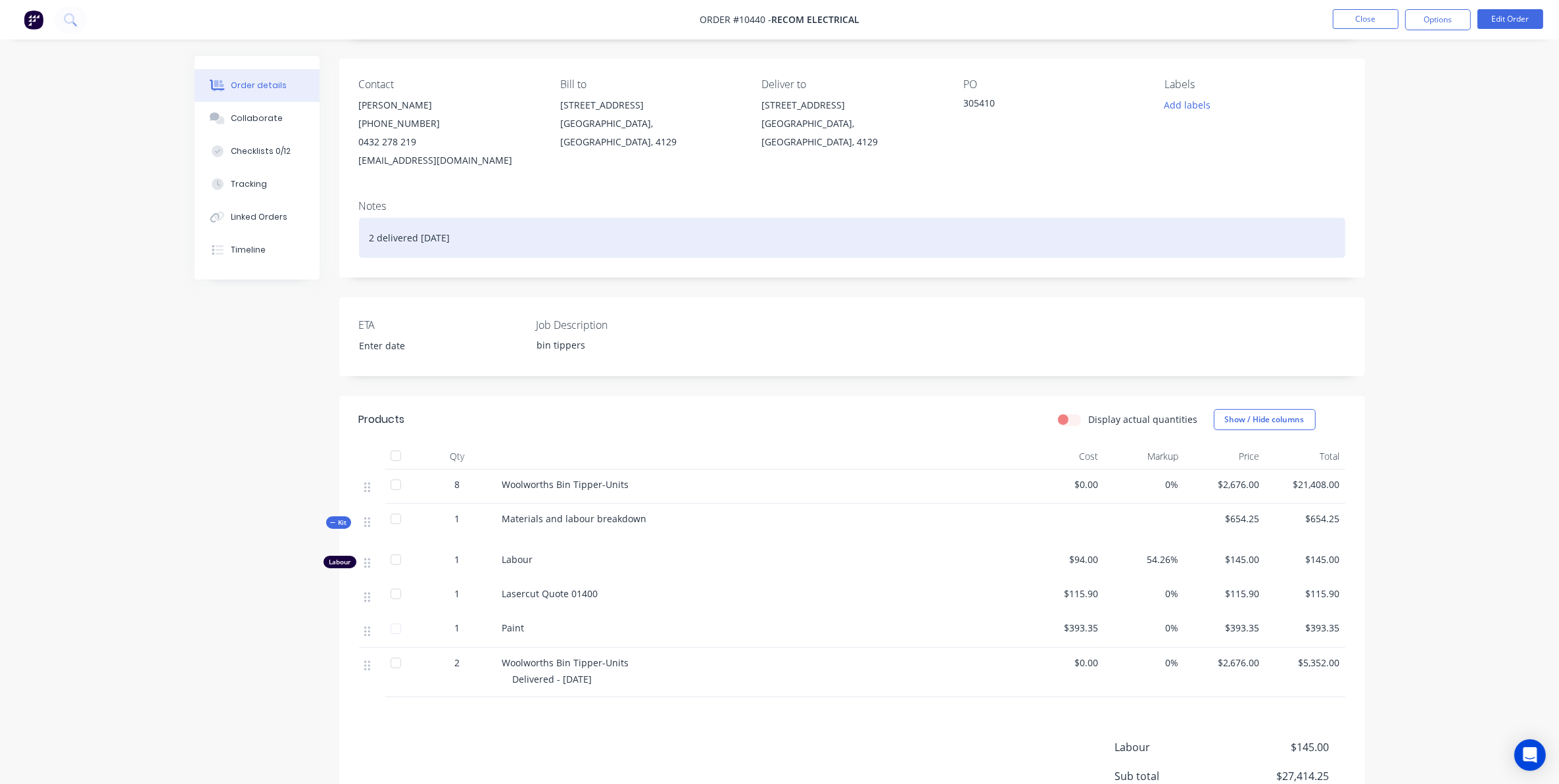
click at [475, 232] on div "2 delivered [DATE]" at bounding box center [852, 238] width 986 height 40
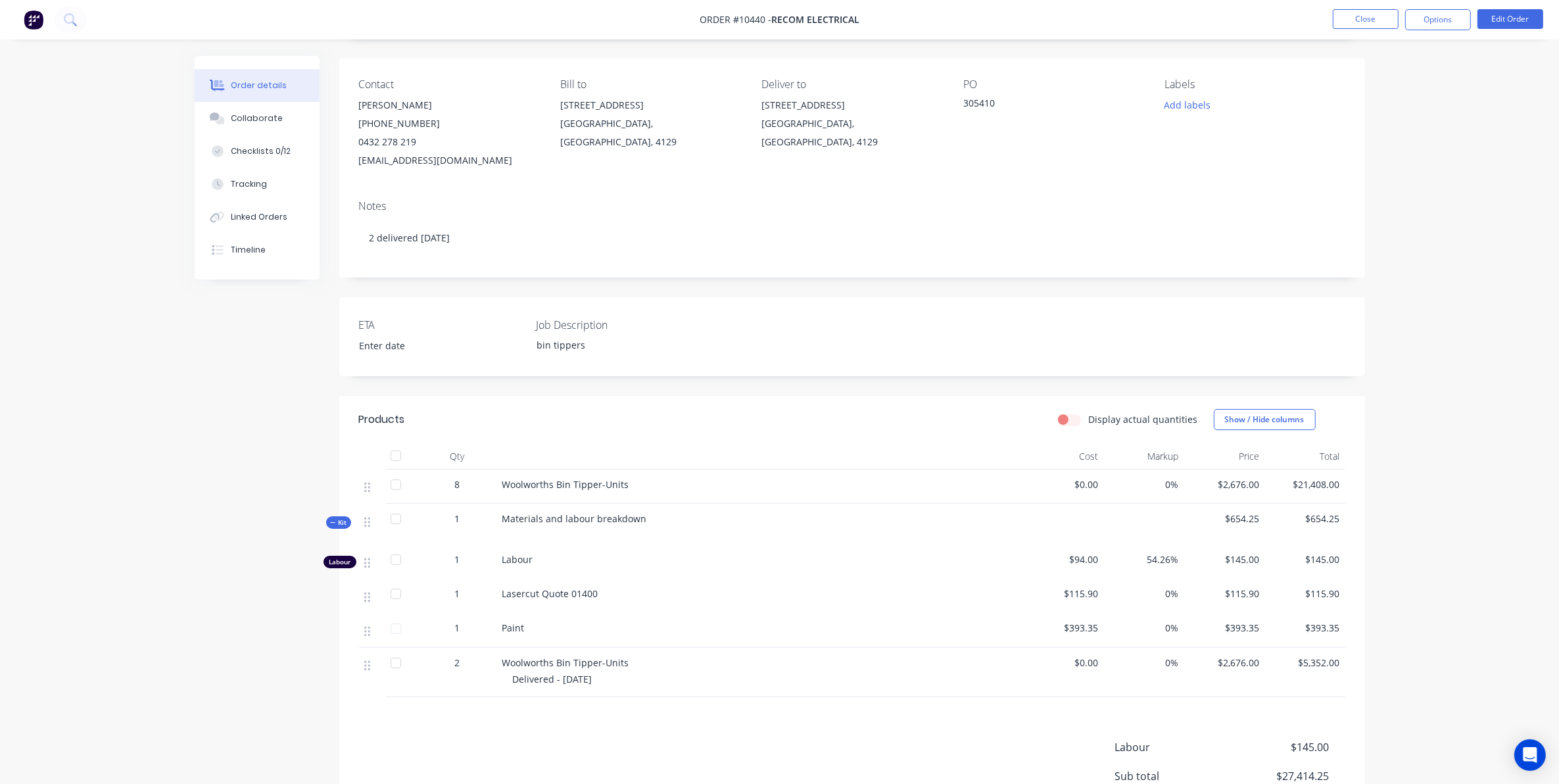
drag, startPoint x: 258, startPoint y: 140, endPoint x: 839, endPoint y: 215, distance: 585.8
click at [839, 215] on div "Notes 2 delivered [DATE]" at bounding box center [853, 233] width 1026 height 88
click at [275, 116] on div "Collaborate" at bounding box center [256, 118] width 52 height 12
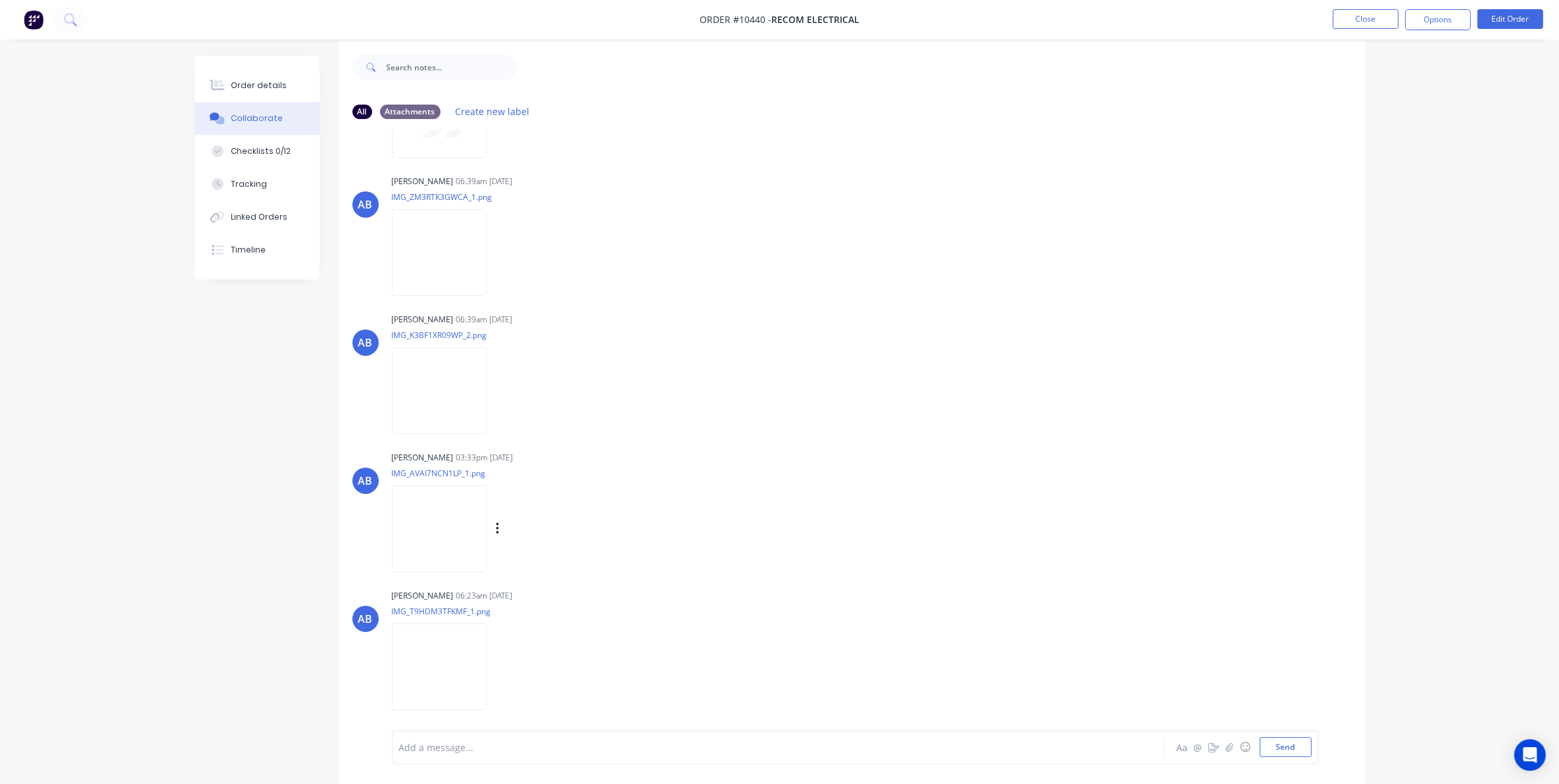
scroll to position [20, 0]
click at [241, 83] on div "Order details" at bounding box center [259, 85] width 56 height 12
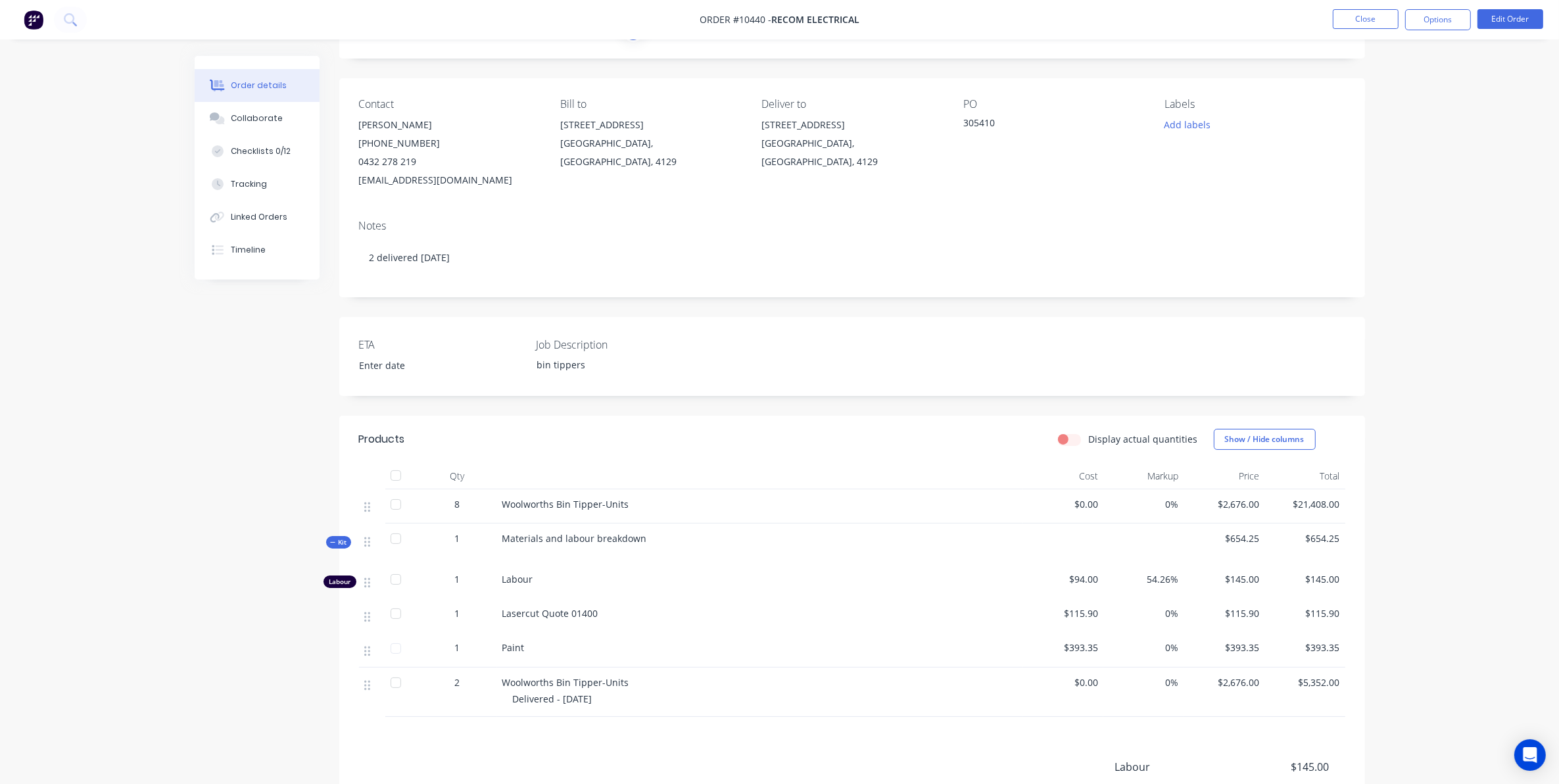
scroll to position [251, 0]
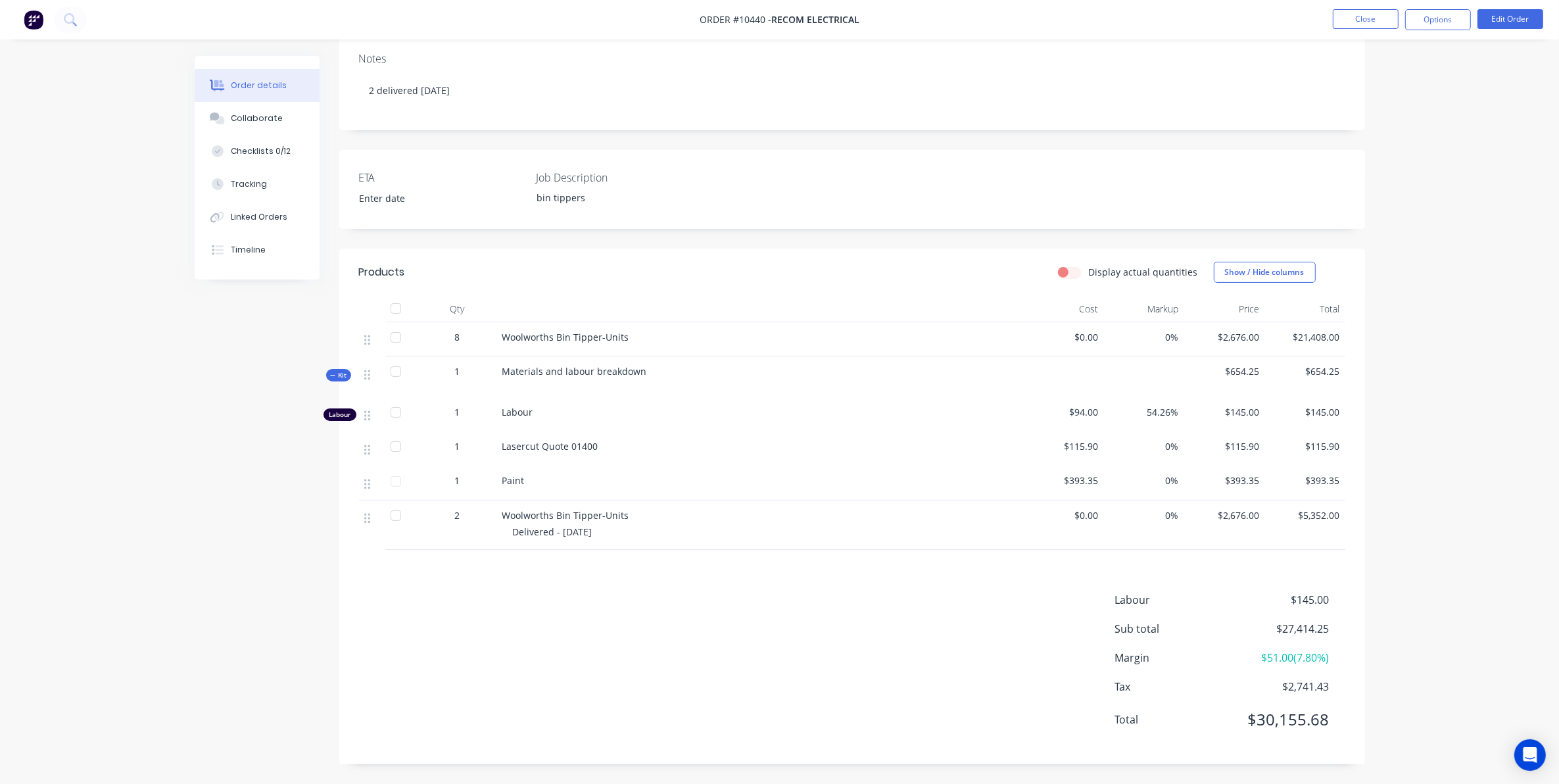
click at [1504, 8] on nav "Order #10440 - Recom Electrical Close Options Edit Order" at bounding box center [779, 19] width 1559 height 40
click at [1513, 19] on button "Edit Order" at bounding box center [1510, 19] width 66 height 19
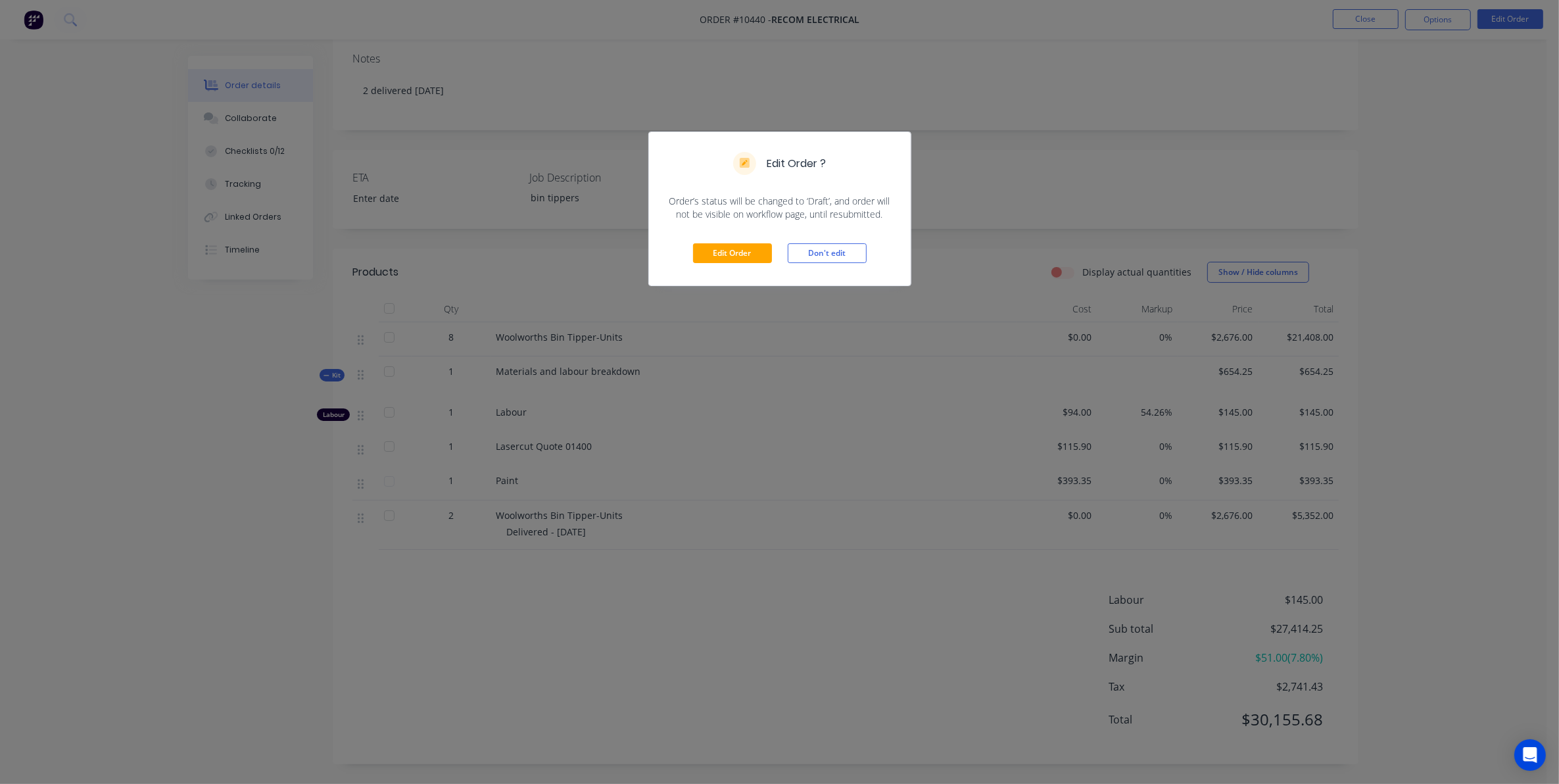
click at [688, 254] on div "Edit Order Don't edit" at bounding box center [780, 253] width 262 height 64
click at [714, 248] on button "Edit Order" at bounding box center [733, 253] width 79 height 19
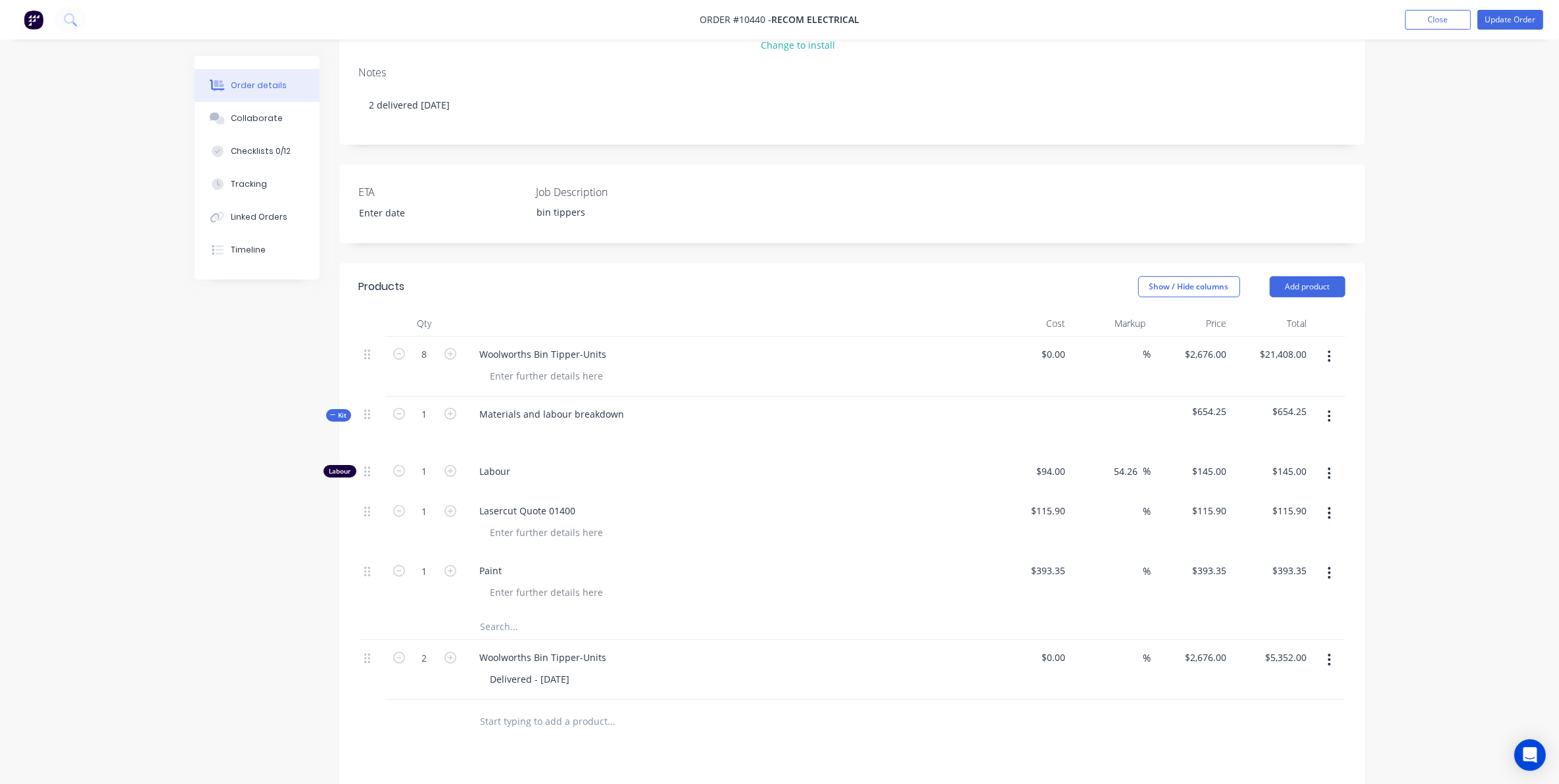
scroll to position [247, 0]
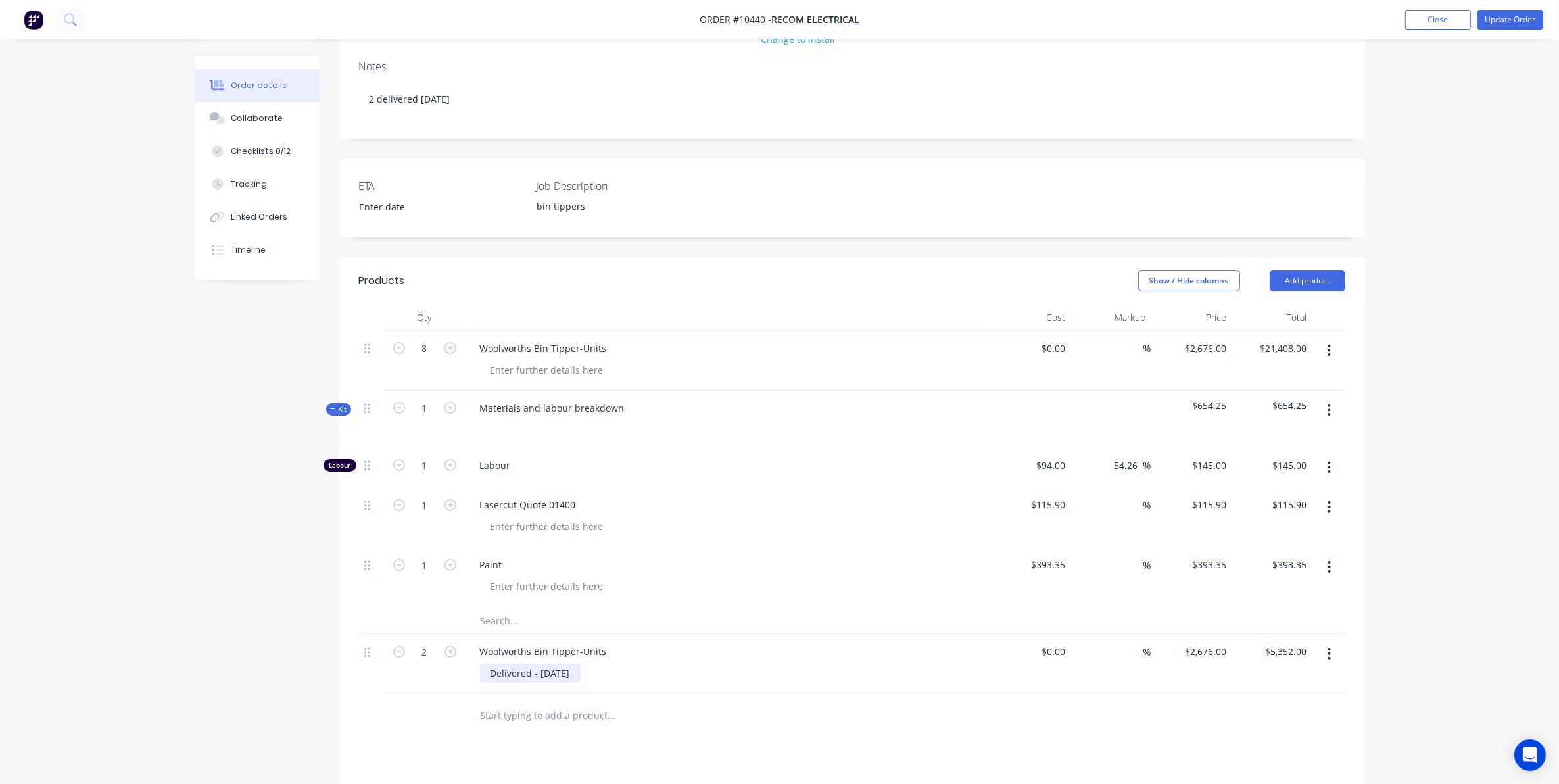
drag, startPoint x: 587, startPoint y: 671, endPoint x: 428, endPoint y: 611, distance: 169.9
click at [428, 611] on div "8 Woolworths Bin Tipper-Units $0.00 $0.00 % $2,676.00 $2,676.00 $21,408.00 $21,…" at bounding box center [852, 512] width 986 height 364
drag, startPoint x: 615, startPoint y: 647, endPoint x: 397, endPoint y: 646, distance: 218.0
click at [397, 646] on div "2 Woolworths Bin Tipper-Units Delivered - 28/07/2025 $0.00 $0.00 % $2,676.00 $2…" at bounding box center [852, 664] width 986 height 60
copy div "Woolworths Bin Tipper-Units"
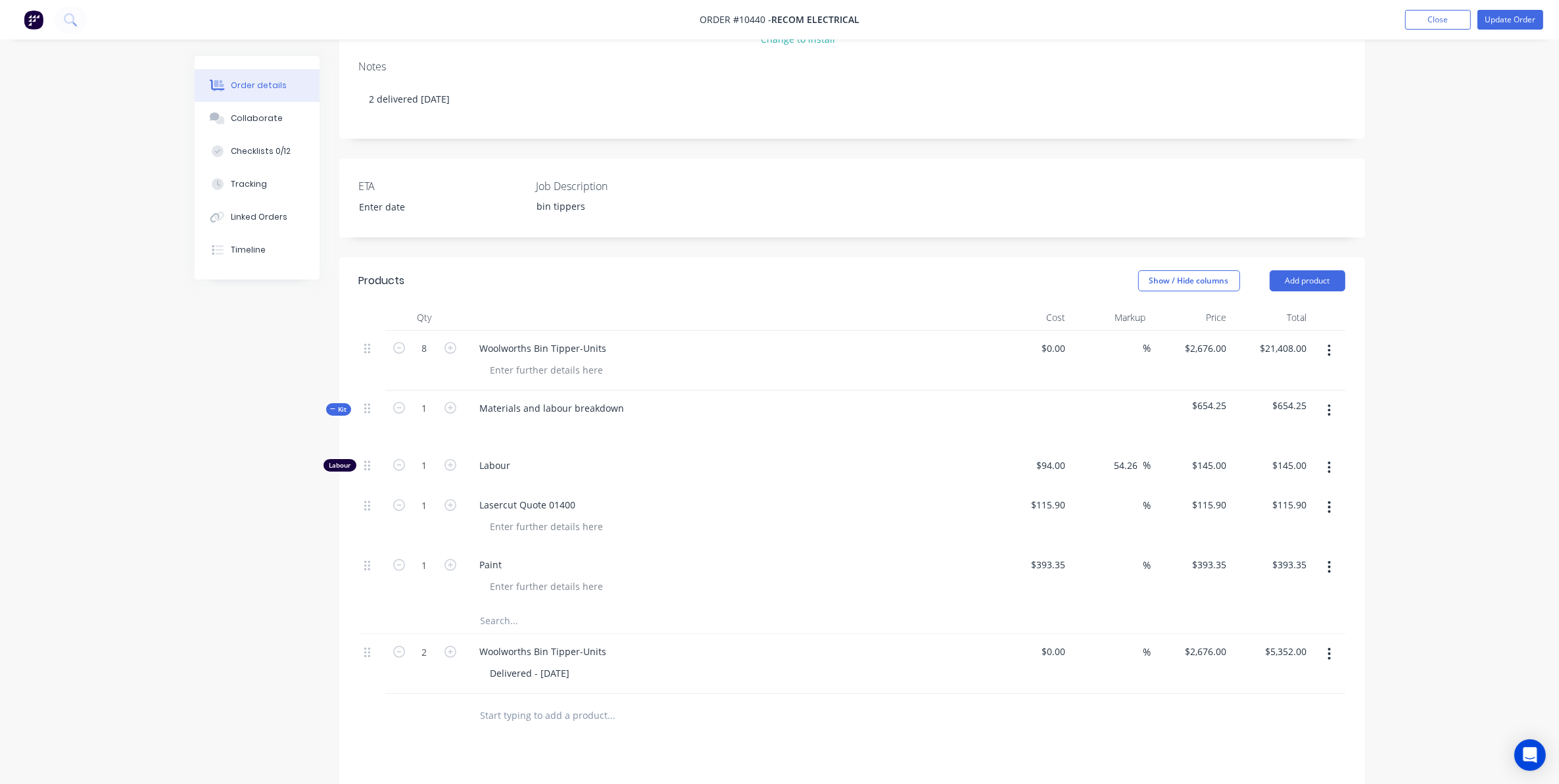
click at [543, 707] on input "text" at bounding box center [611, 715] width 263 height 26
paste input "Woolworths Bin Tipper-Units"
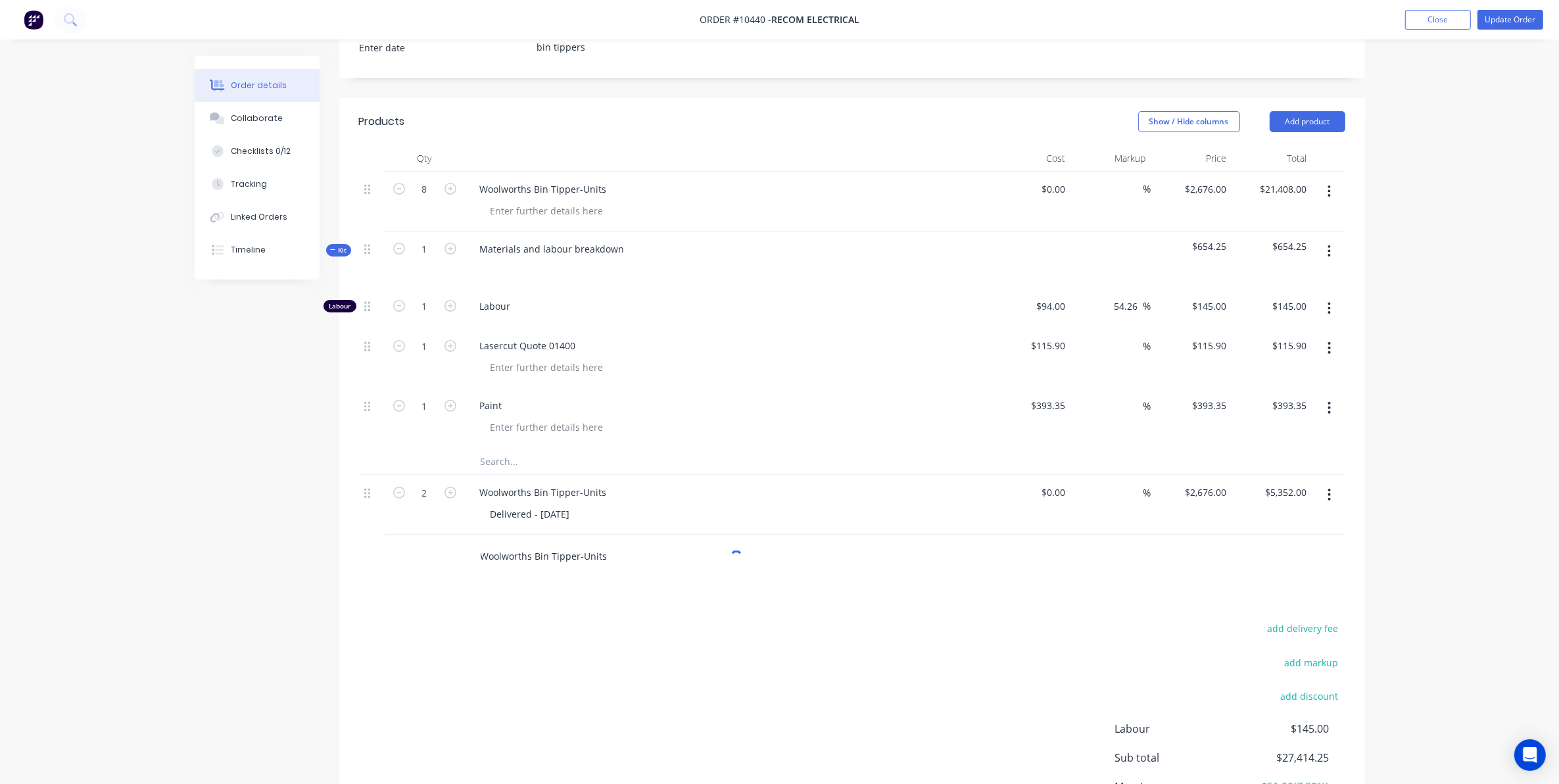
scroll to position [411, 0]
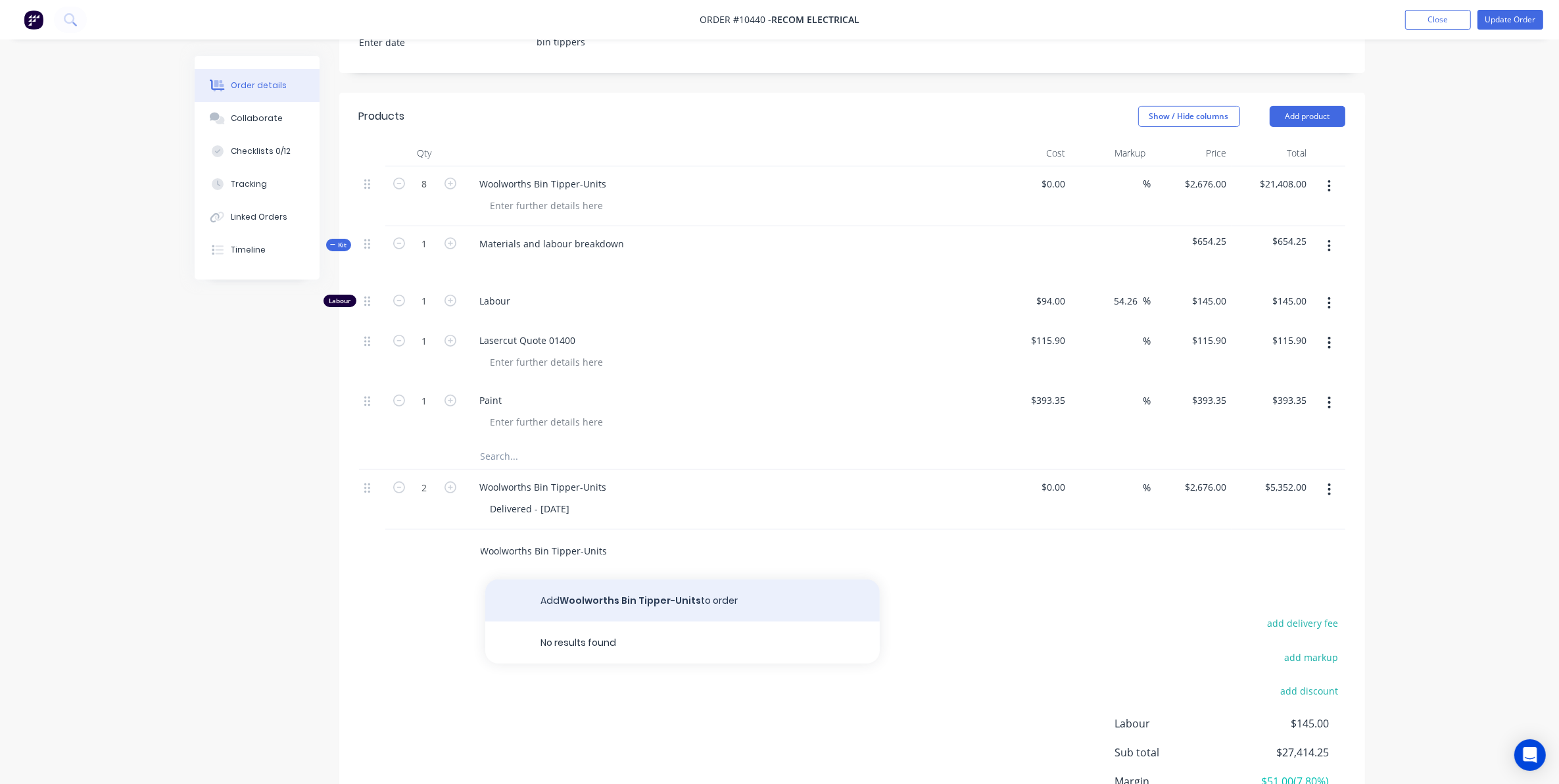
type input "Woolworths Bin Tipper-Units"
click at [599, 599] on button "Add Woolworths Bin Tipper-Units to order" at bounding box center [682, 600] width 394 height 42
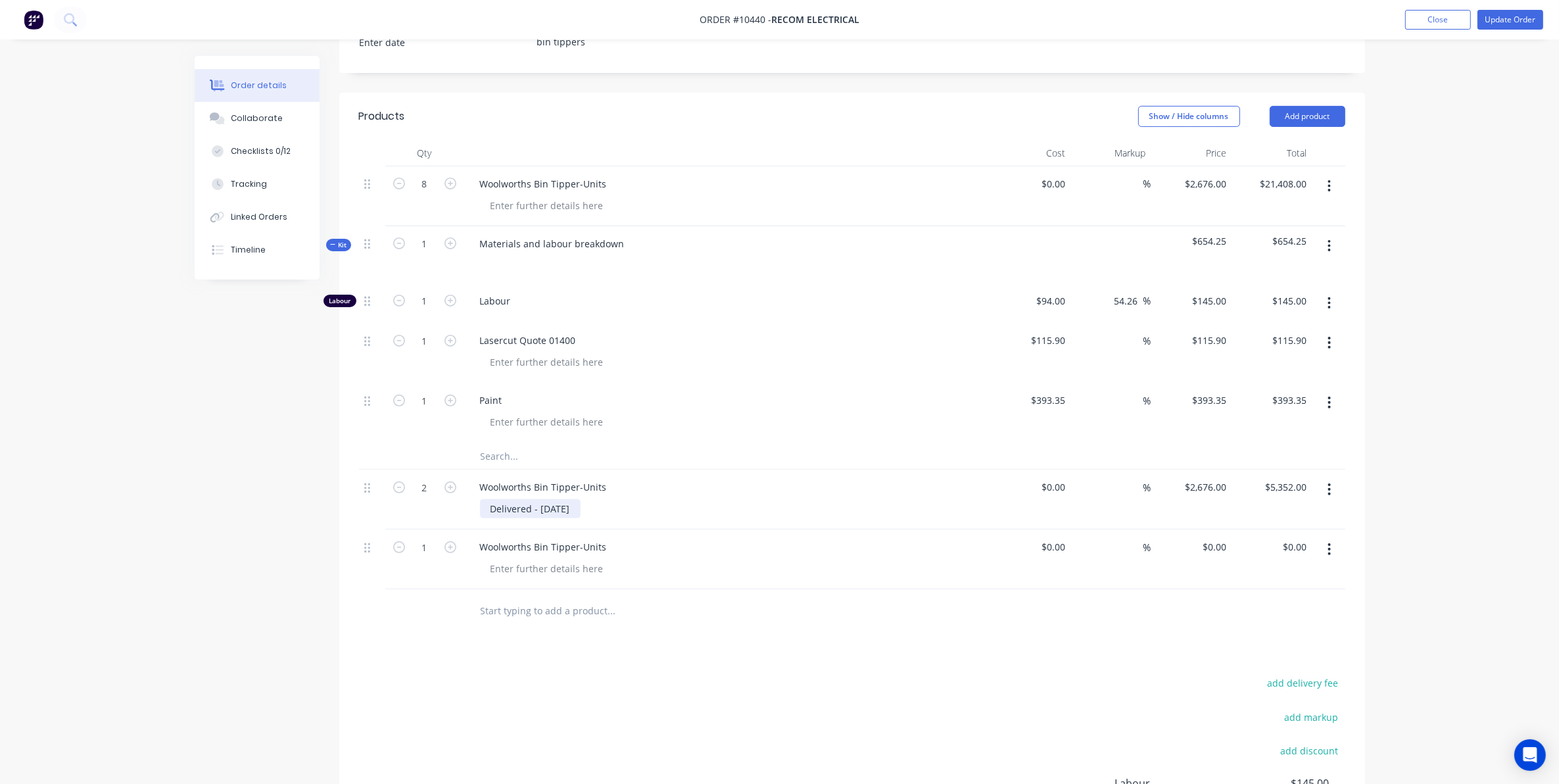
drag, startPoint x: 592, startPoint y: 503, endPoint x: 442, endPoint y: 503, distance: 150.0
click at [442, 503] on div "2 Woolworths Bin Tipper-Units Delivered - 28/07/2025 $0.00 $0.00 % $2,676.00 $2…" at bounding box center [852, 499] width 986 height 60
copy div "Delivered - 28/07/2025"
click at [549, 559] on div at bounding box center [548, 568] width 134 height 19
paste div
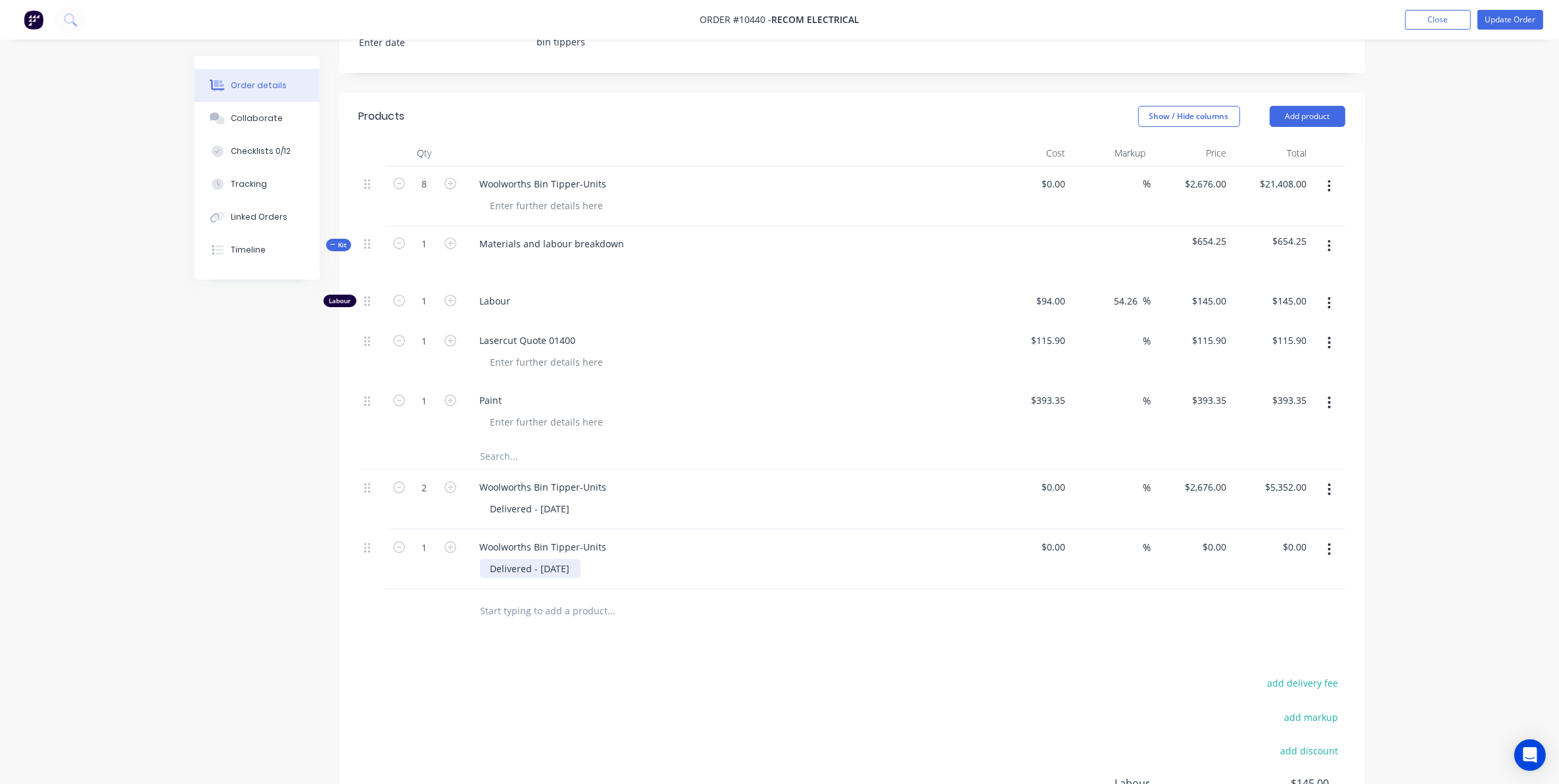
click at [550, 568] on div "Delivered - 28/07/2025" at bounding box center [530, 568] width 101 height 19
click at [434, 194] on input "1" at bounding box center [424, 184] width 34 height 19
type input "3"
click at [333, 686] on div "Created by Sarah Created 09/04/25 Required 09/04/25 Assigned to EC Invoiced No …" at bounding box center [780, 306] width 1171 height 1323
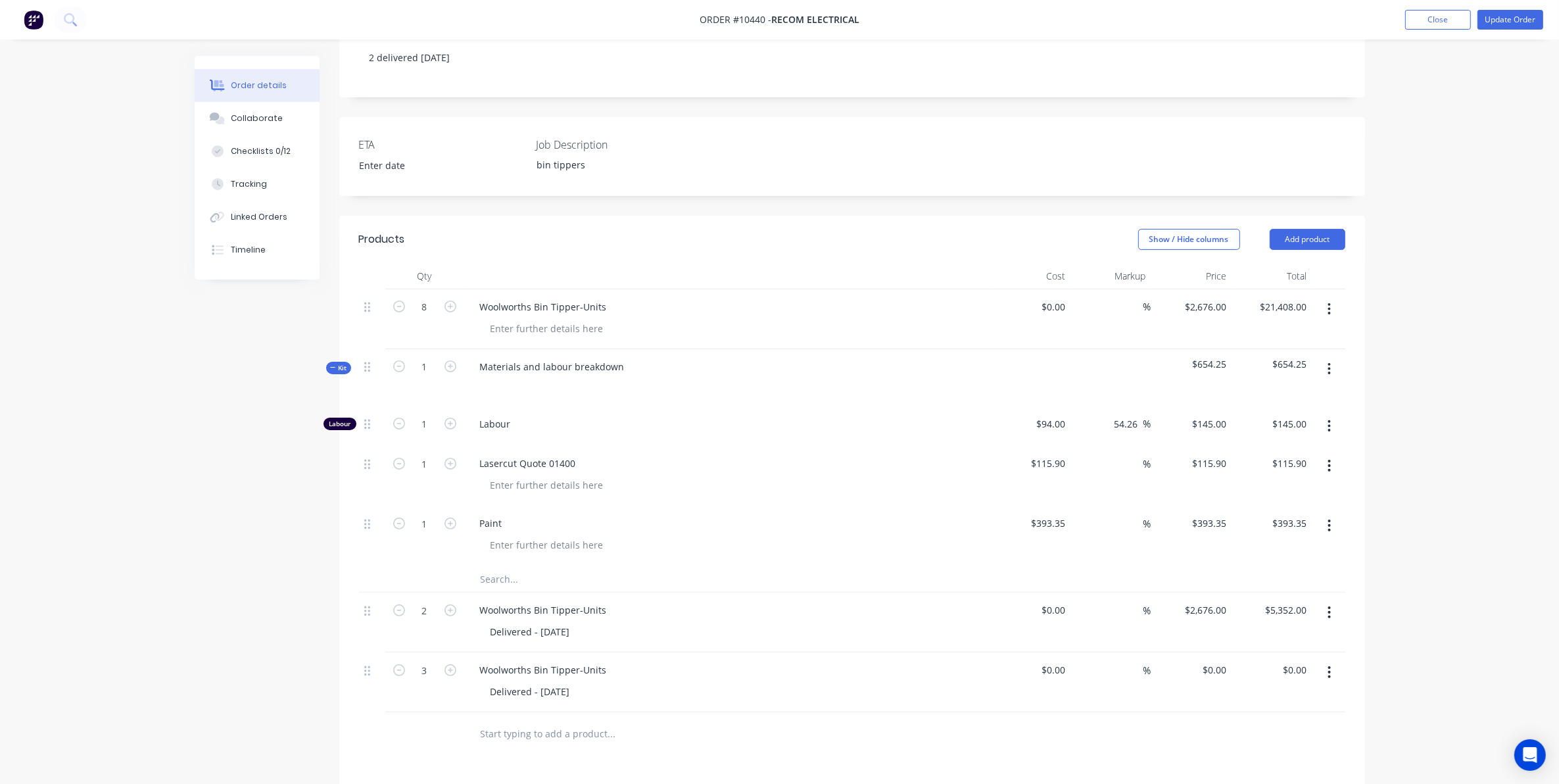
scroll to position [164, 0]
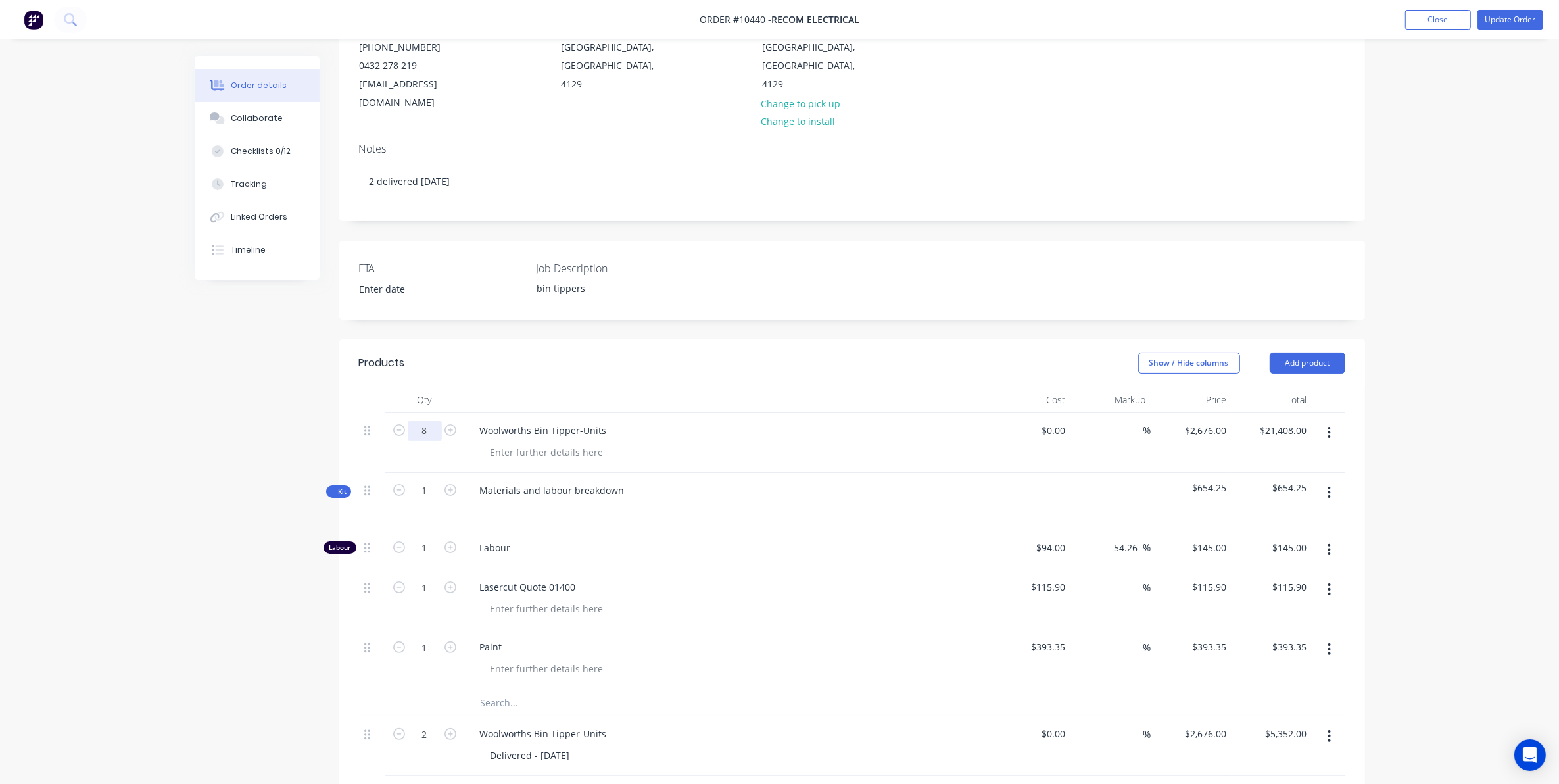
click at [434, 425] on input "8" at bounding box center [424, 430] width 34 height 19
type input "5"
type input "$13,380.00"
drag, startPoint x: 81, startPoint y: 484, endPoint x: 315, endPoint y: 357, distance: 266.2
click at [81, 484] on div "Order details Collaborate Checklists 0/12 Tracking Linked Orders Timeline Order…" at bounding box center [779, 525] width 1559 height 1378
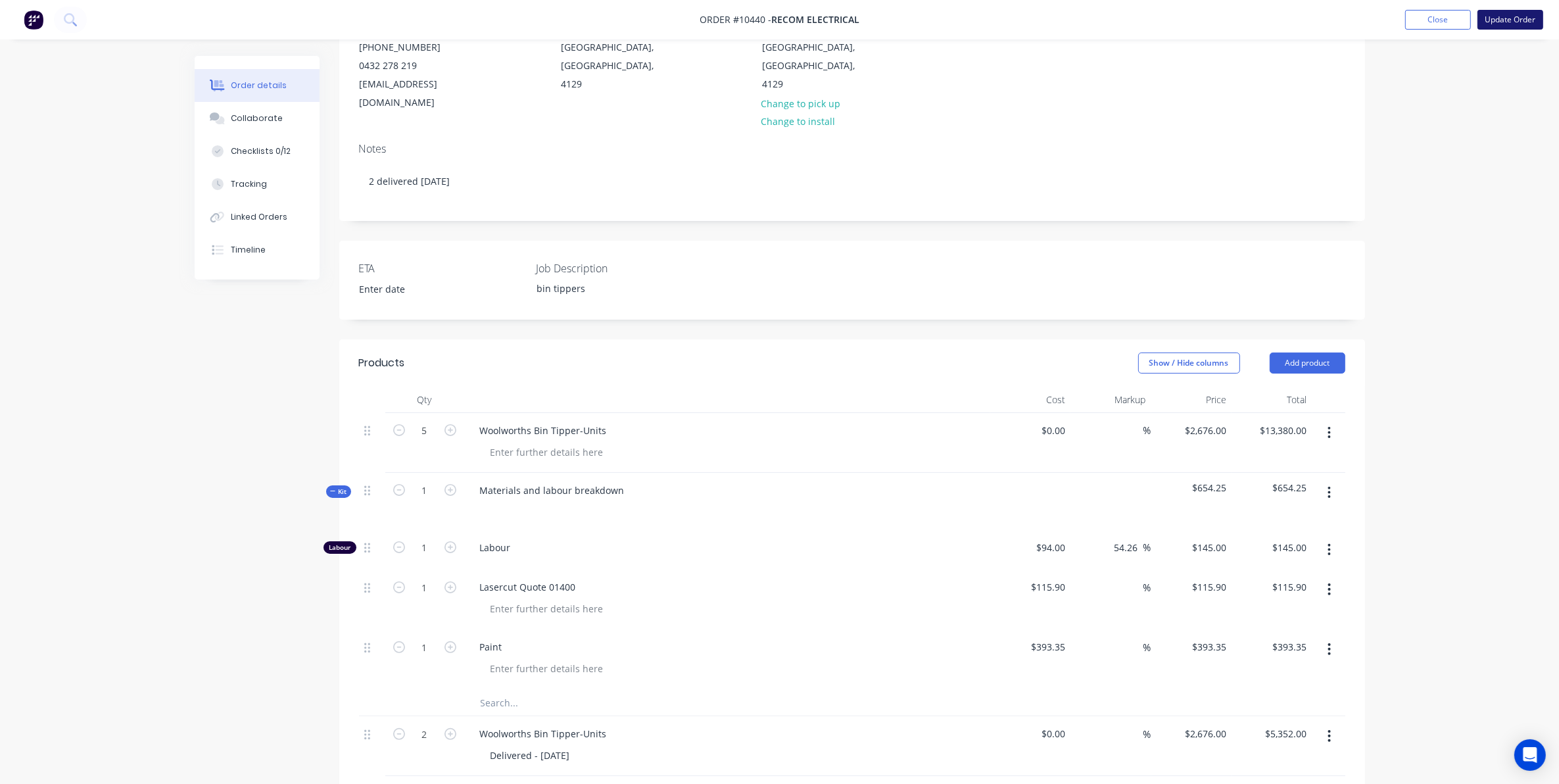
drag, startPoint x: 1534, startPoint y: 19, endPoint x: 1526, endPoint y: 18, distance: 8.1
click at [1532, 17] on button "Update Order" at bounding box center [1510, 19] width 66 height 19
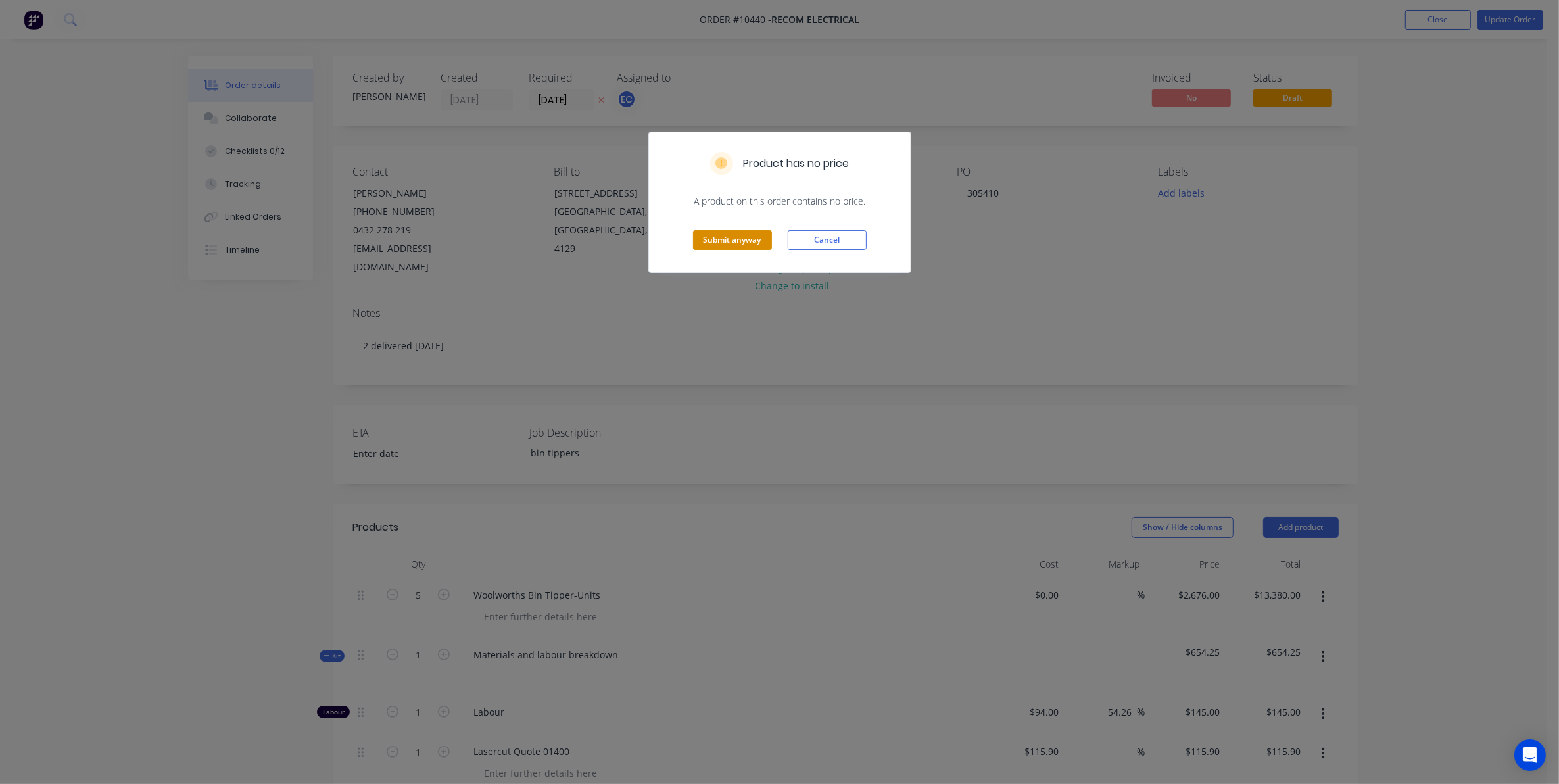
click at [742, 234] on button "Submit anyway" at bounding box center [733, 240] width 79 height 19
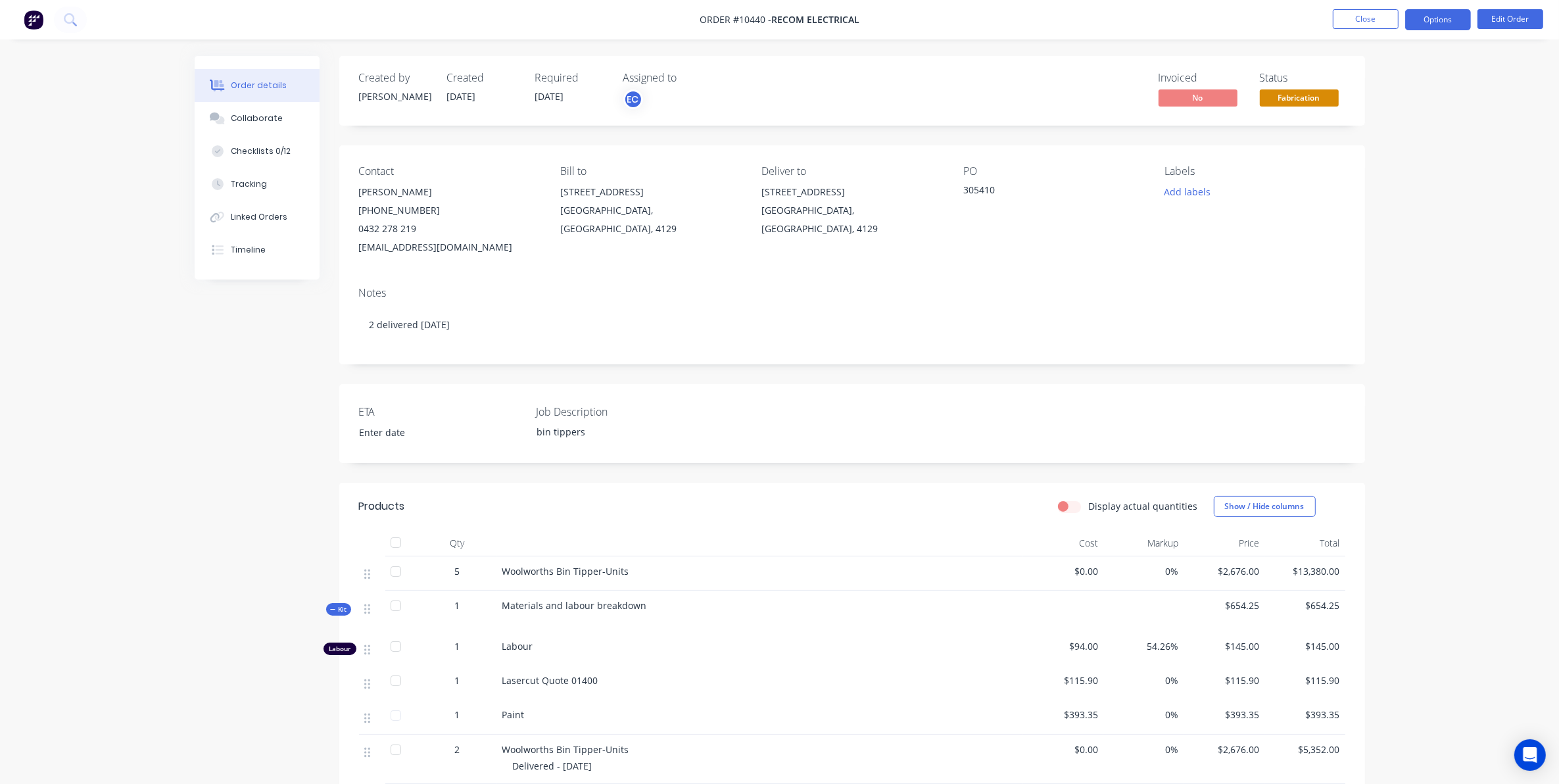
click at [1443, 23] on button "Options" at bounding box center [1438, 19] width 66 height 21
click at [1360, 175] on div "Delivery Docket" at bounding box center [1399, 185] width 121 height 19
drag, startPoint x: 1375, startPoint y: 139, endPoint x: 1377, endPoint y: 146, distance: 7.3
click at [1377, 145] on div "DELIVERY DOCKET Back With pricing Without pricing Custom" at bounding box center [1398, 105] width 145 height 138
click at [1377, 146] on button "Custom" at bounding box center [1398, 159] width 145 height 26
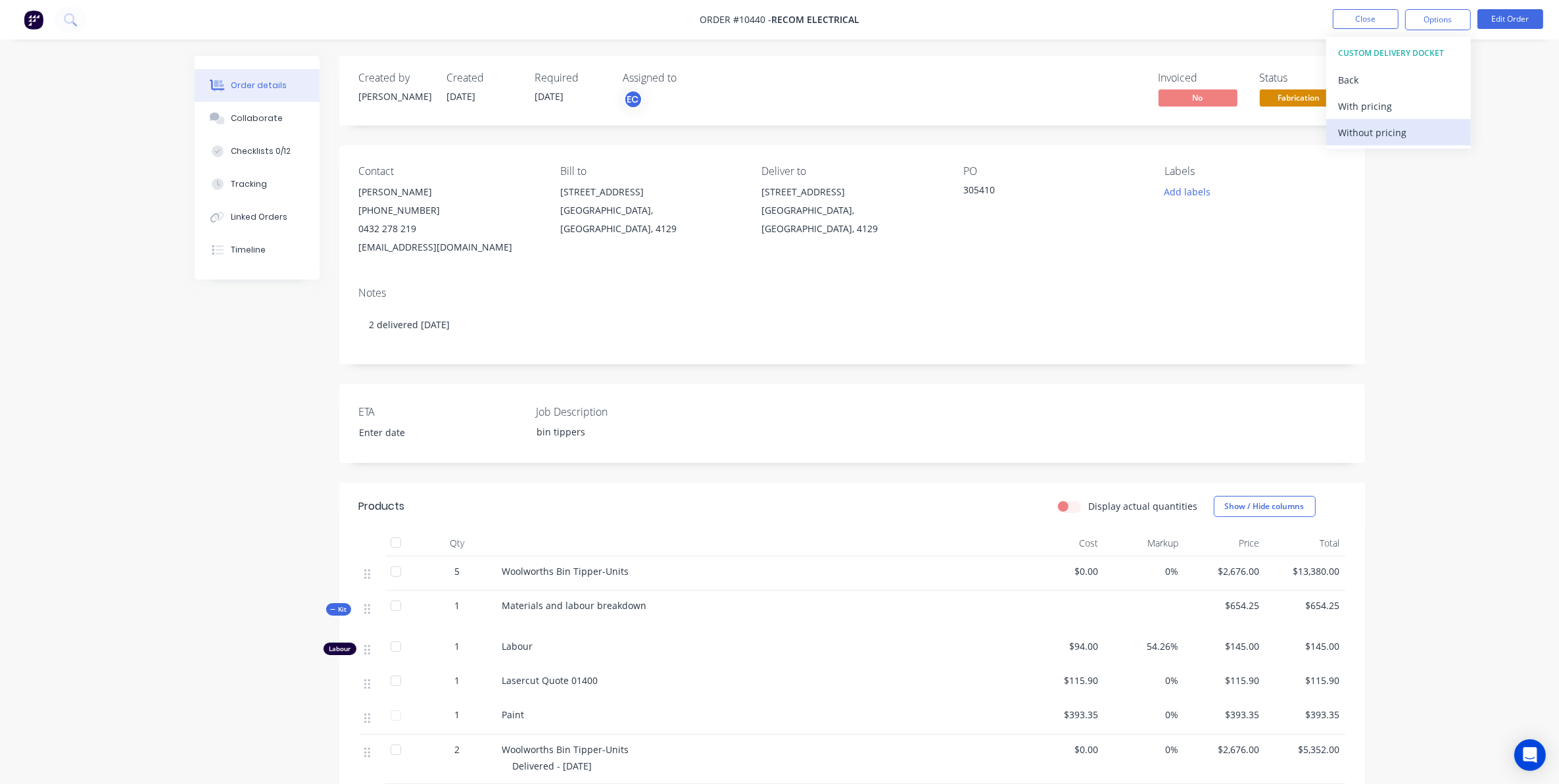
click at [1378, 134] on div "Without pricing" at bounding box center [1399, 132] width 121 height 19
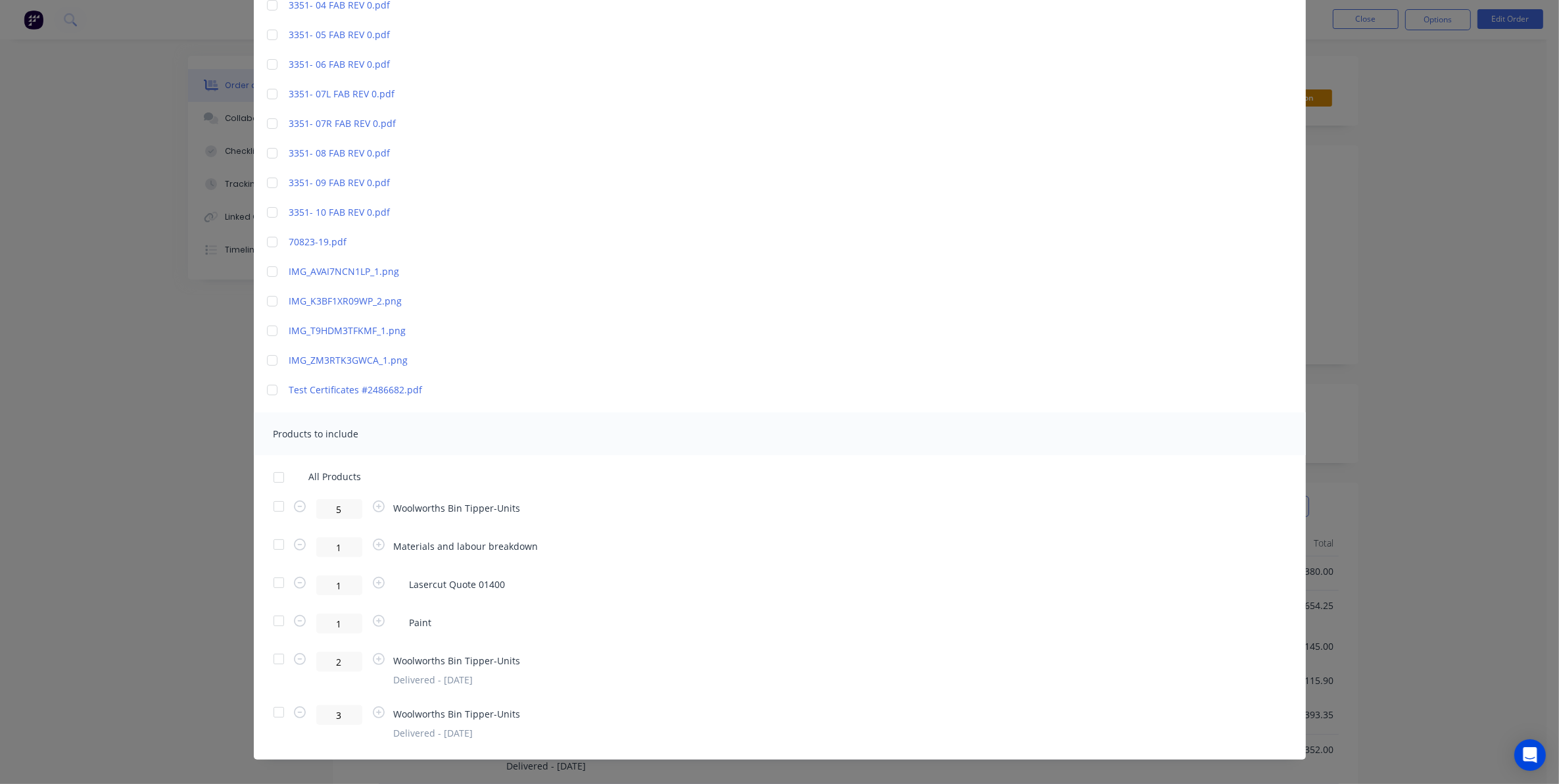
scroll to position [379, 0]
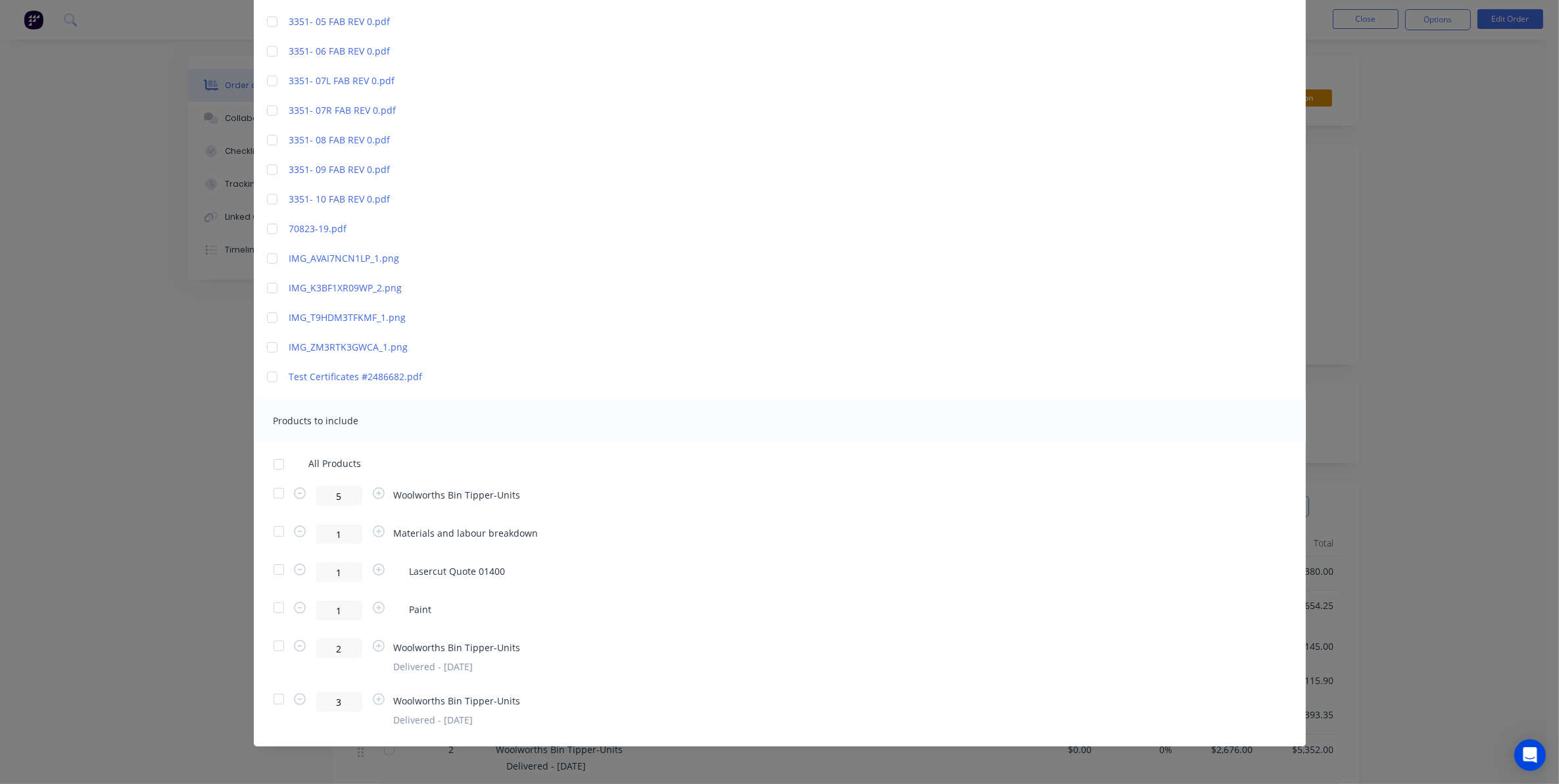
click at [268, 315] on div at bounding box center [272, 317] width 26 height 26
click at [274, 697] on div at bounding box center [279, 699] width 26 height 26
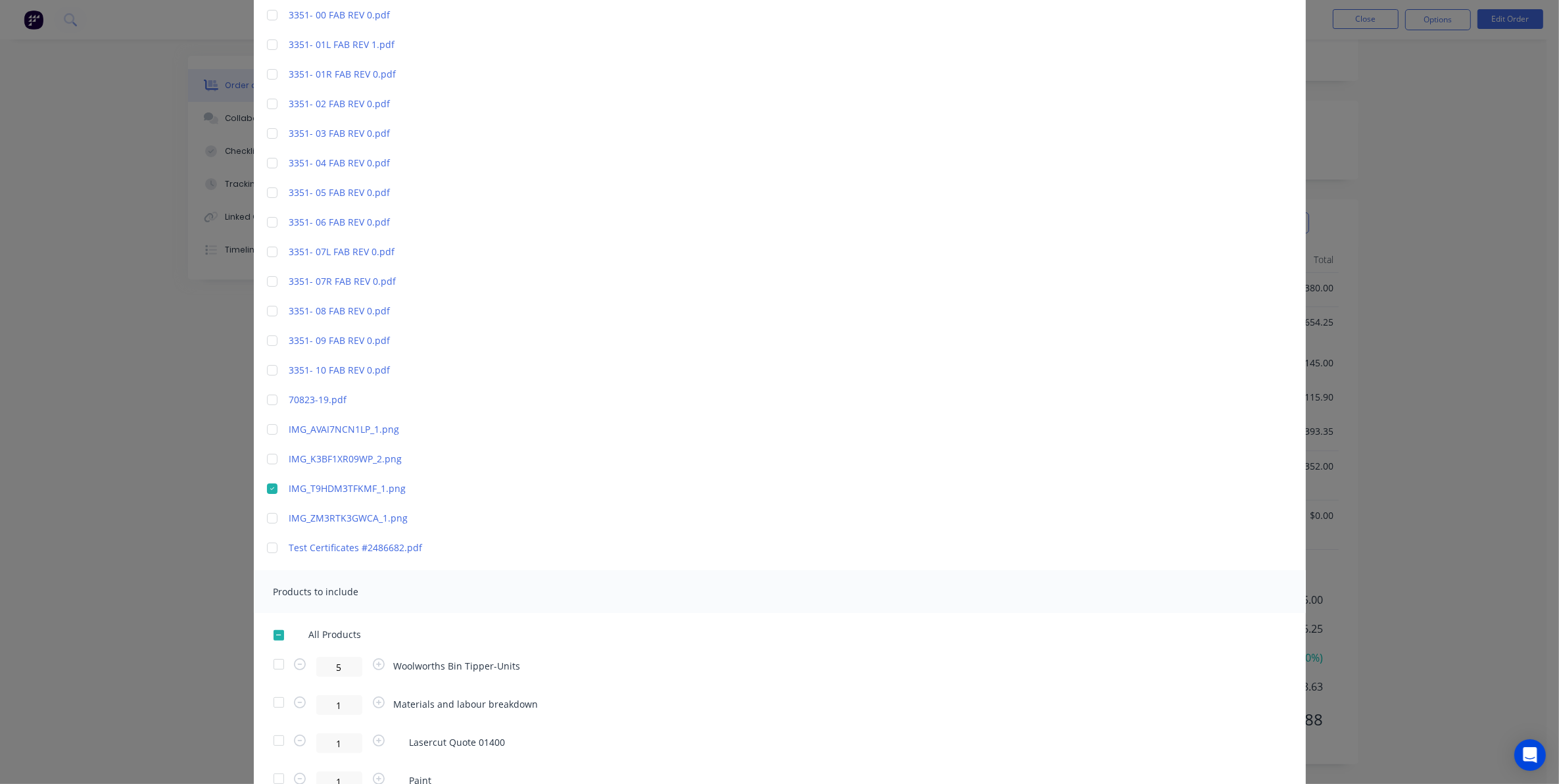
scroll to position [0, 0]
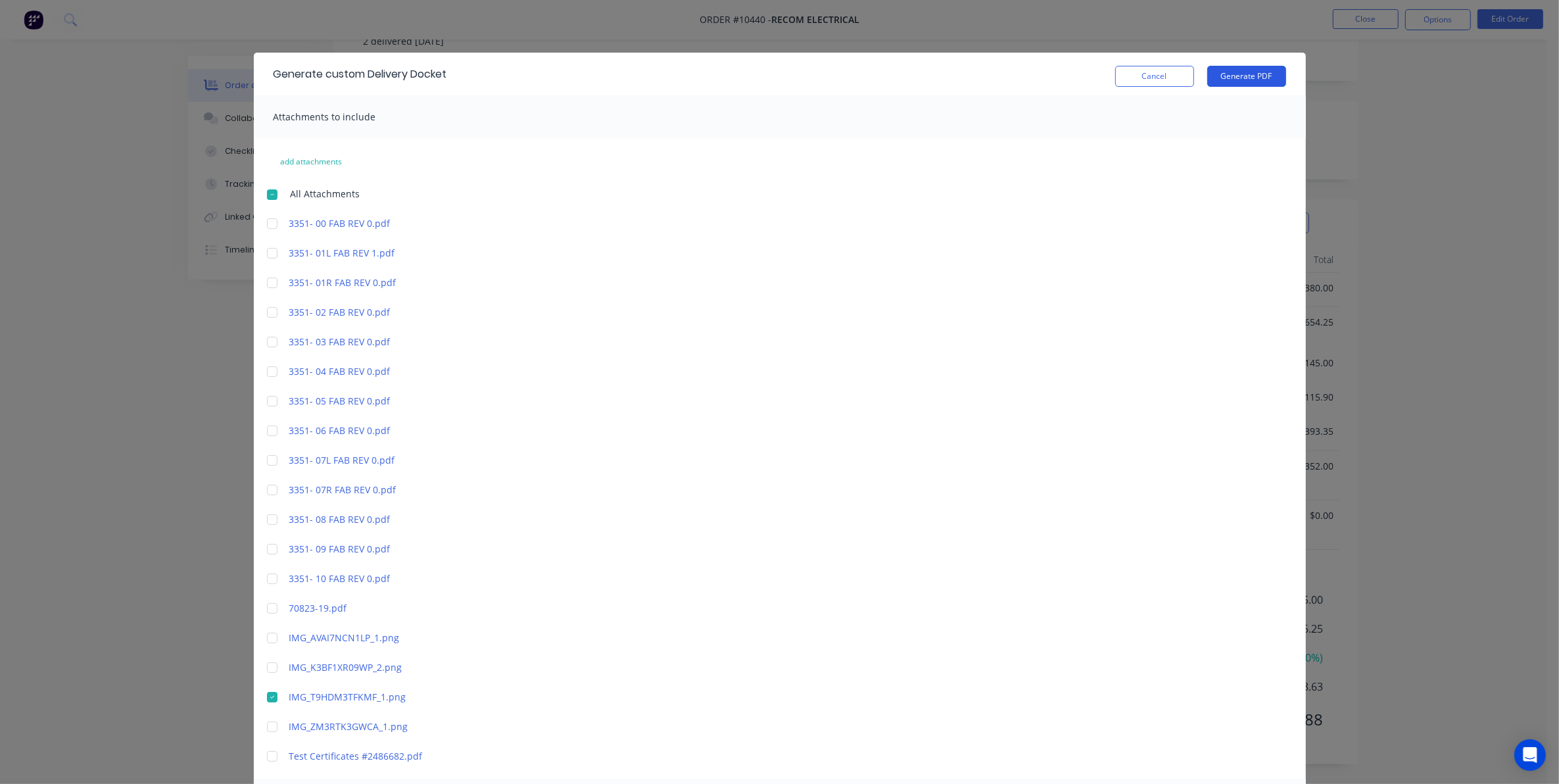
click at [1248, 80] on button "Generate PDF" at bounding box center [1247, 76] width 79 height 21
click at [1159, 77] on button "Cancel" at bounding box center [1155, 76] width 79 height 21
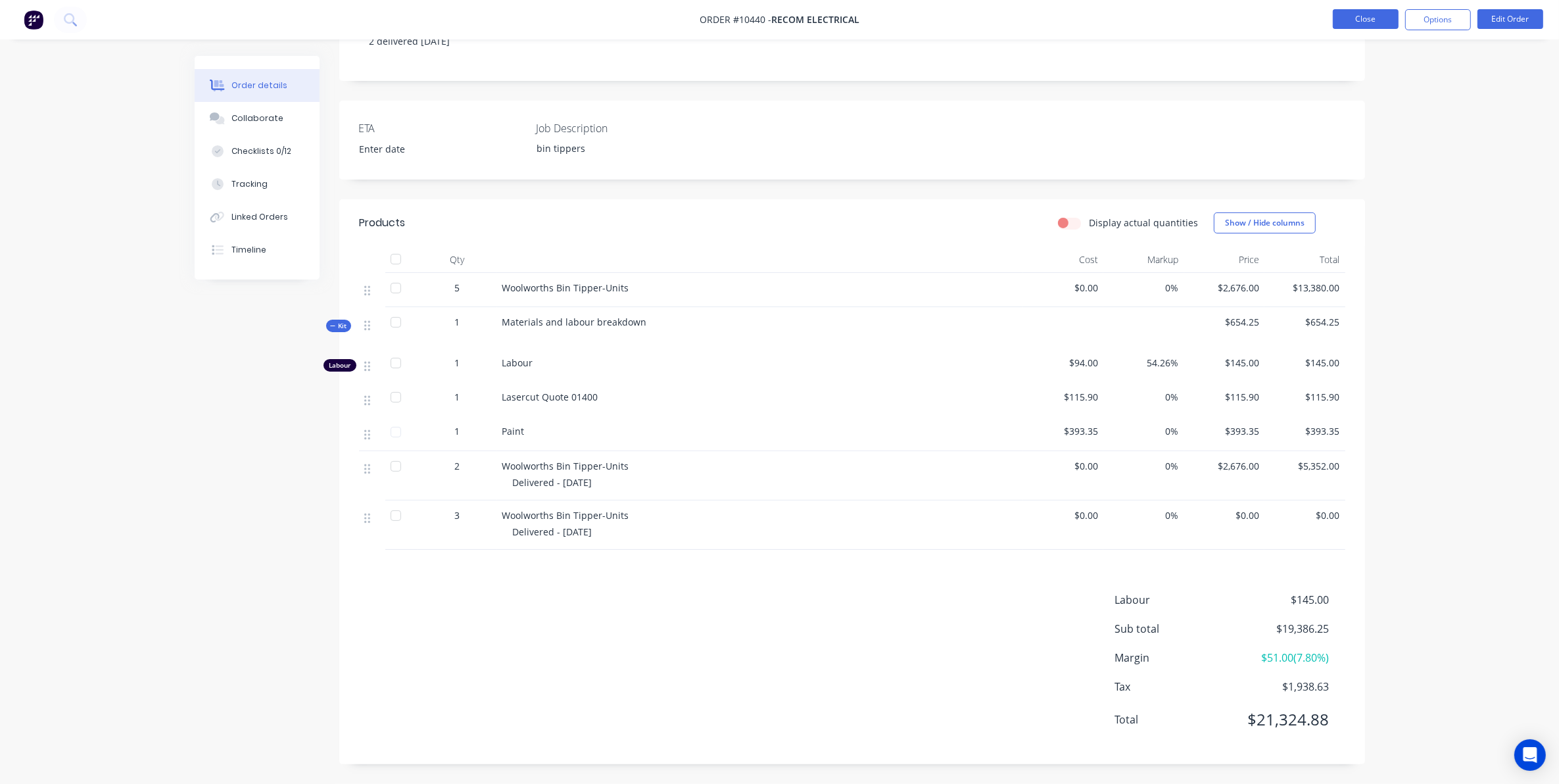
click at [1352, 20] on button "Close" at bounding box center [1366, 19] width 66 height 19
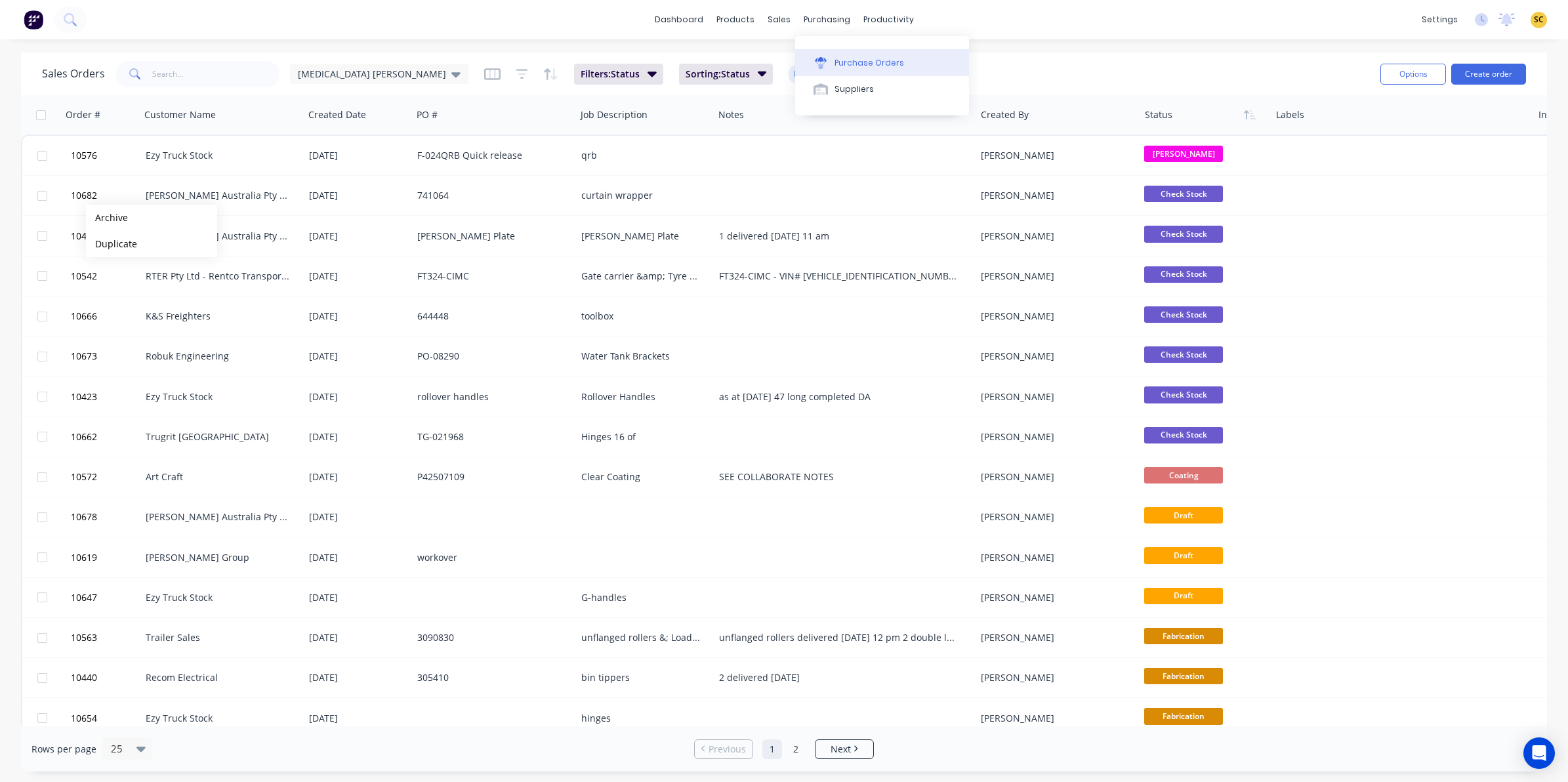
click at [837, 57] on div "Purchase Orders" at bounding box center [869, 63] width 70 height 12
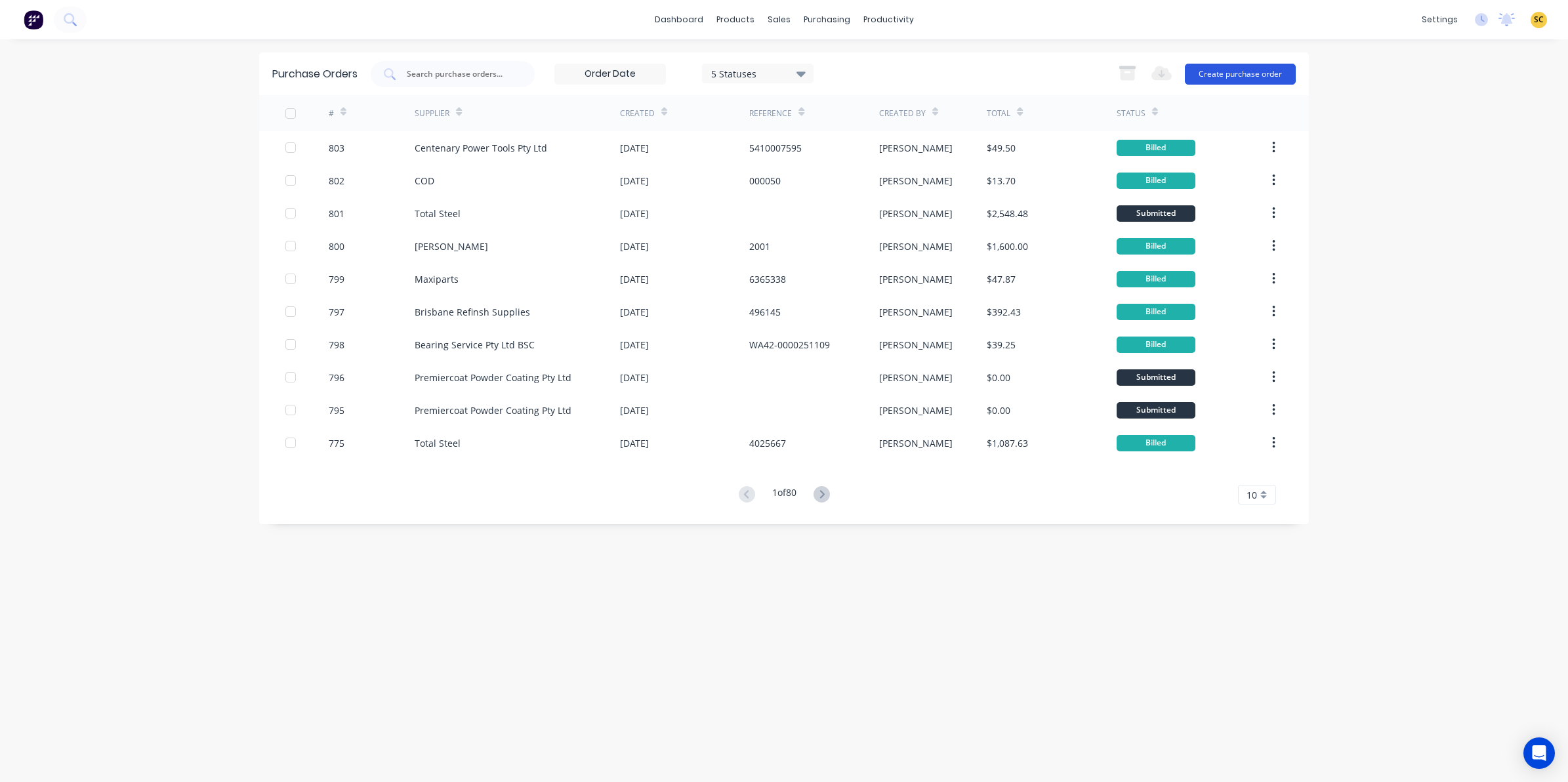
click at [1202, 68] on button "Create purchase order" at bounding box center [1240, 74] width 111 height 21
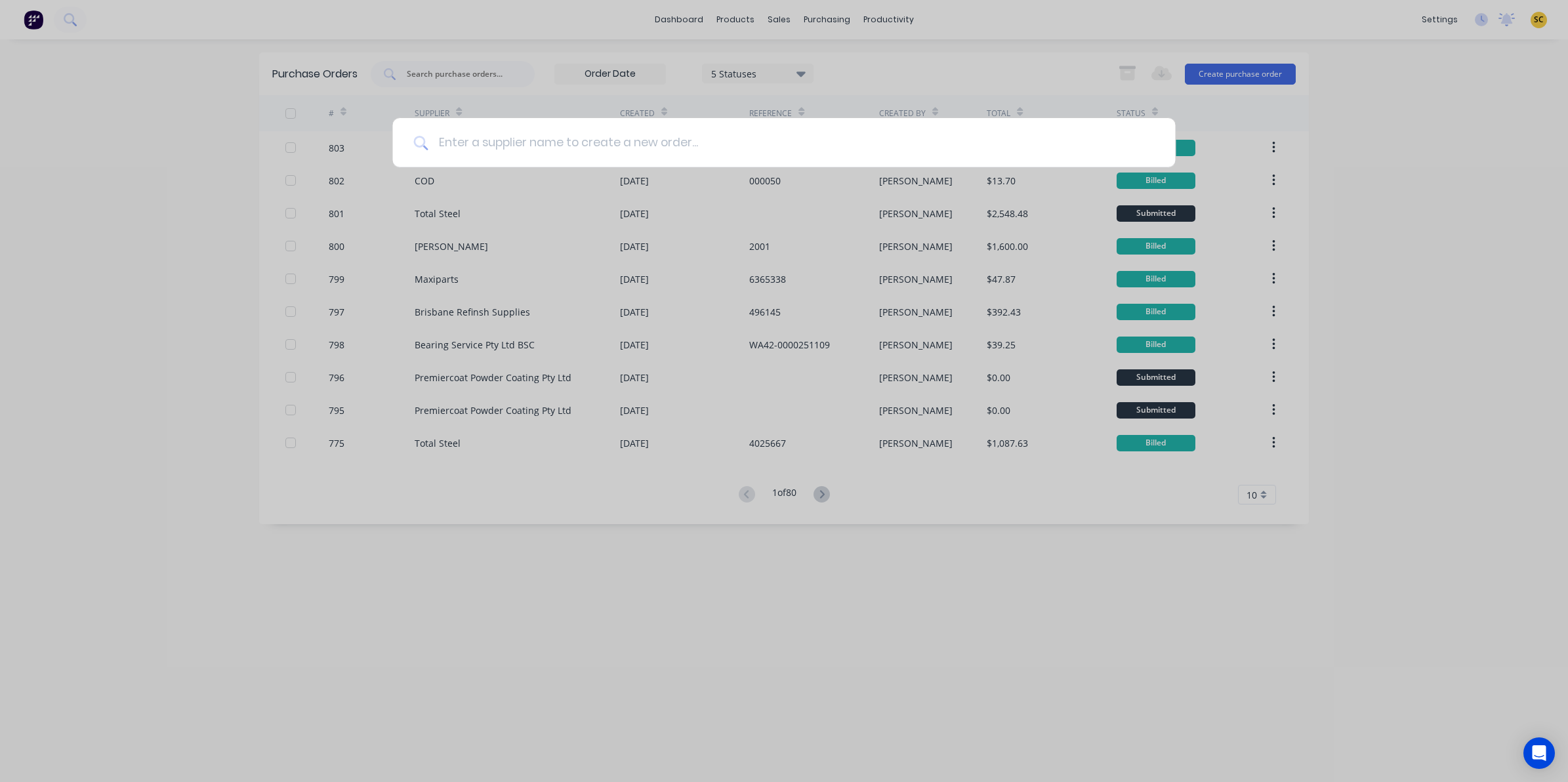
click at [723, 134] on input at bounding box center [791, 142] width 726 height 49
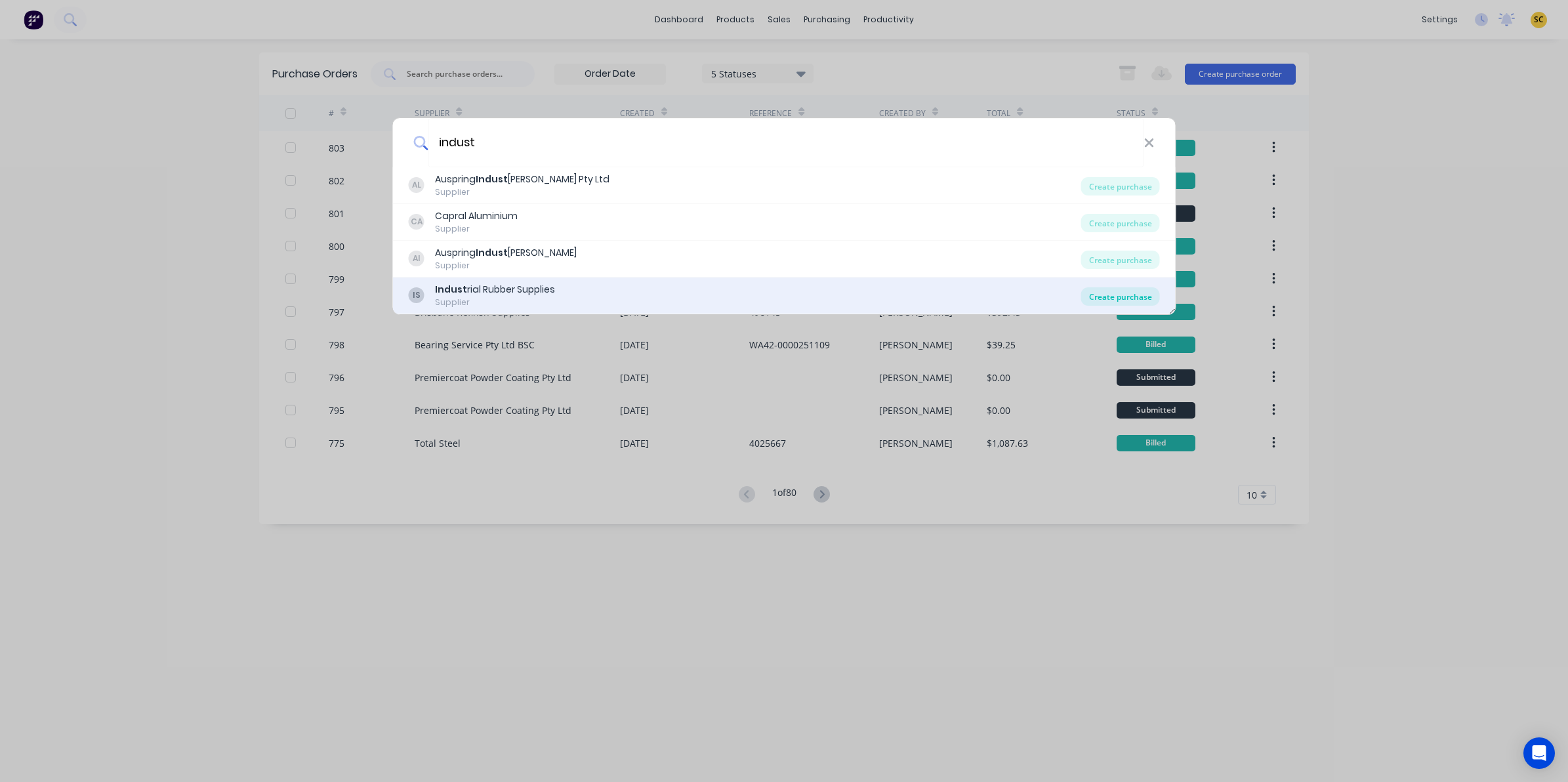
type input "indust"
click at [1093, 296] on div "Create purchase" at bounding box center [1120, 297] width 79 height 19
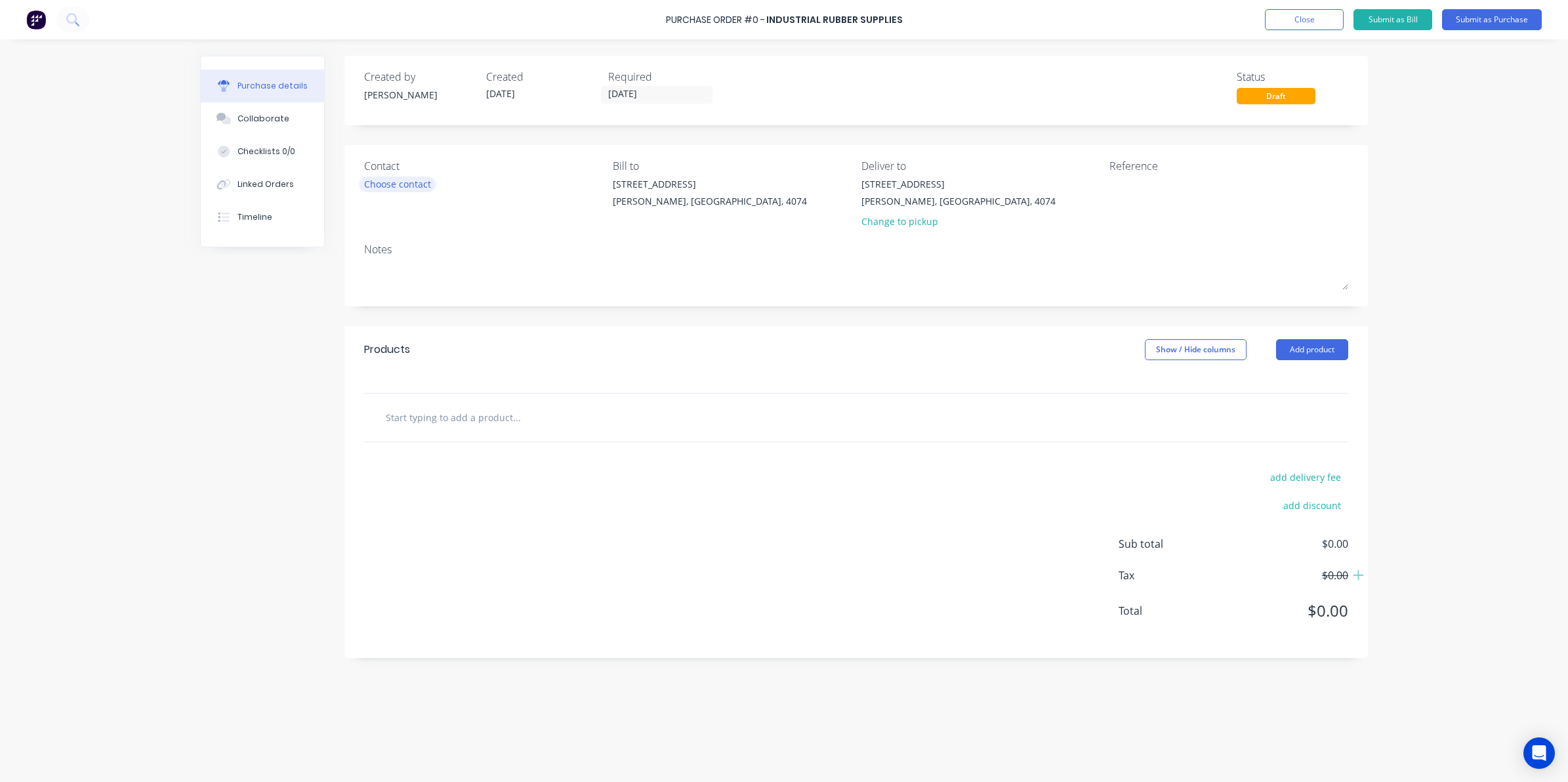
click at [388, 185] on div "Choose contact" at bounding box center [398, 184] width 67 height 14
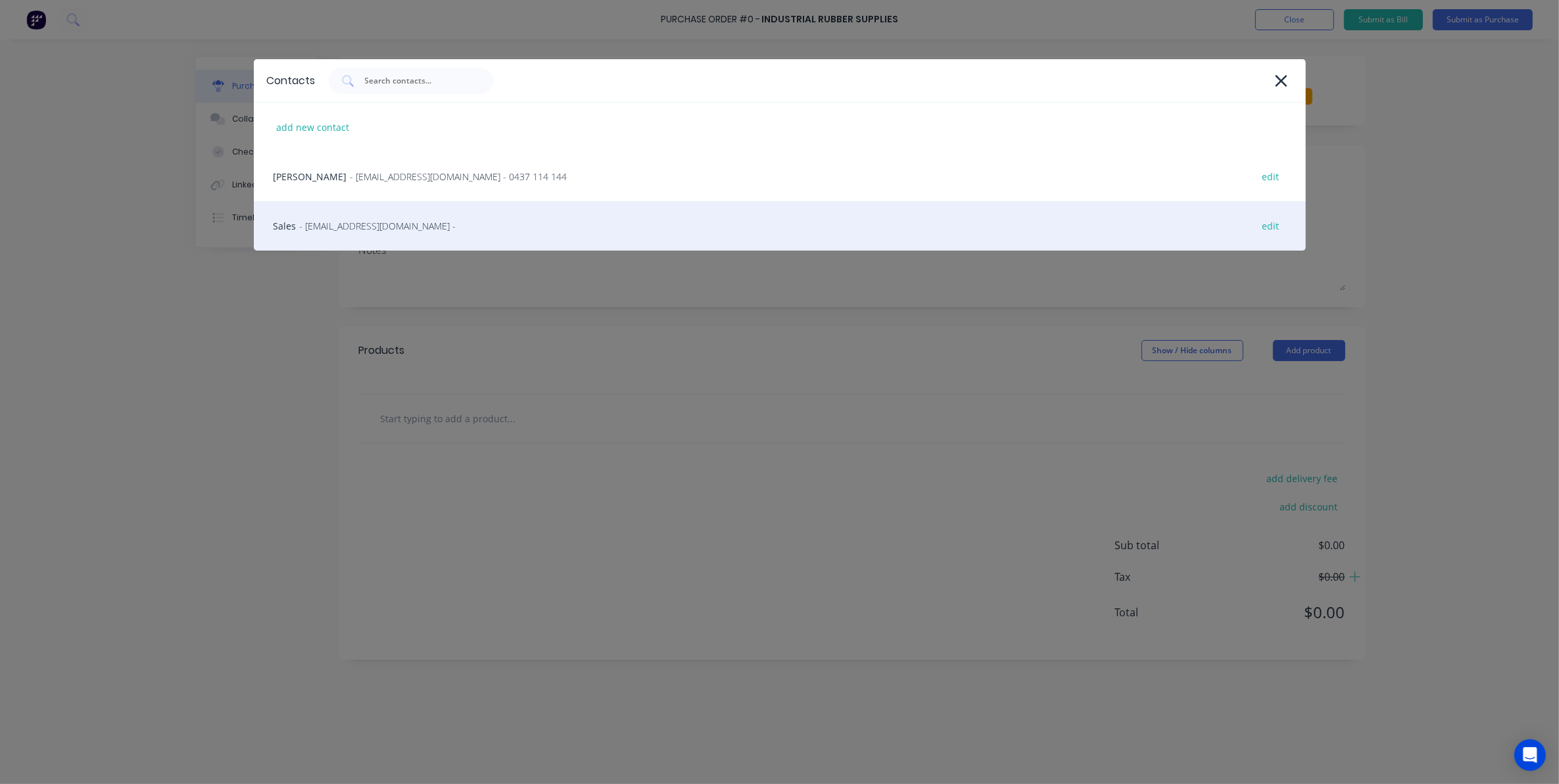
click at [380, 228] on span "- qldsales@indrub.com.au -" at bounding box center [378, 226] width 157 height 14
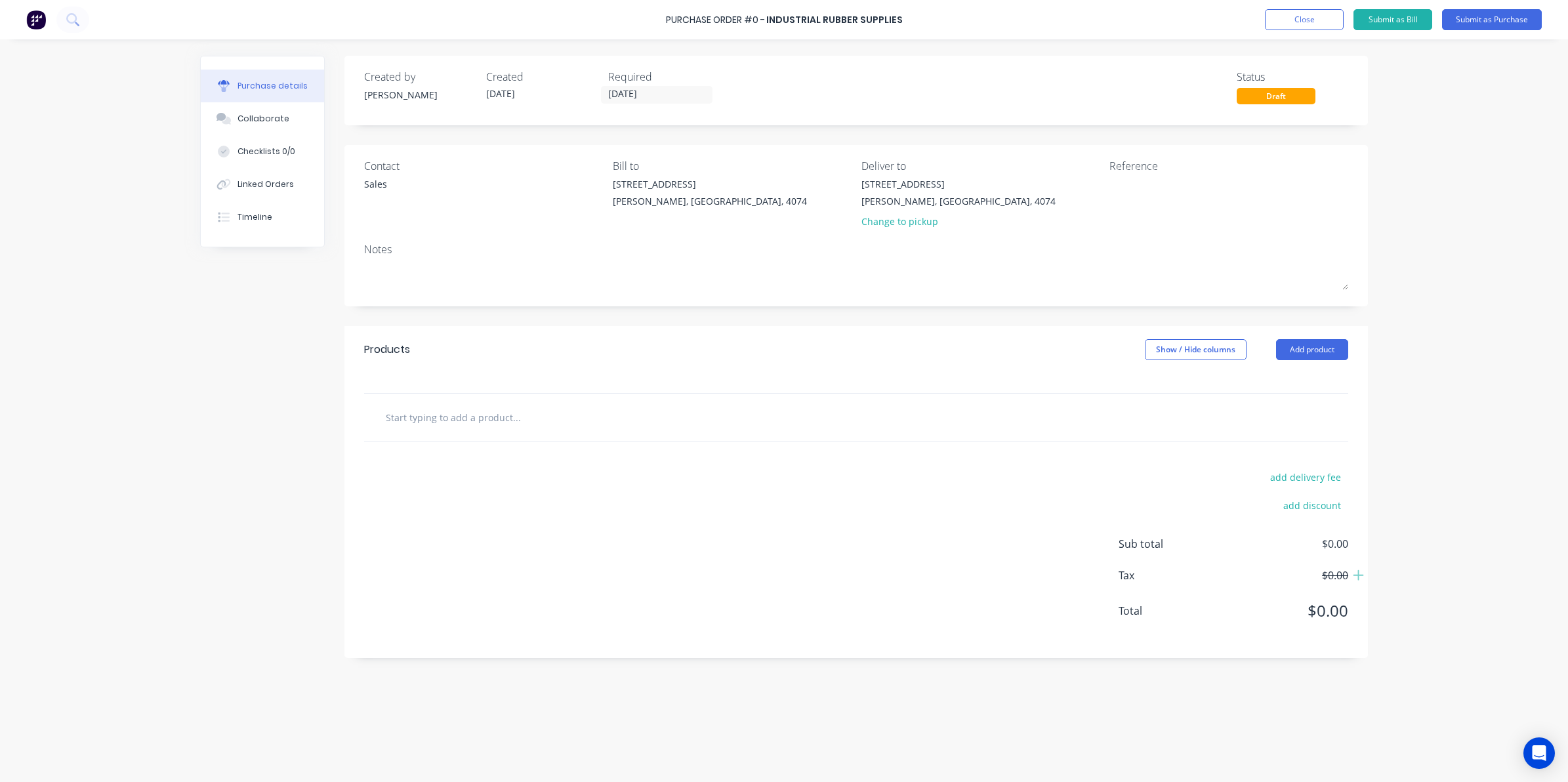
click at [454, 418] on input "text" at bounding box center [516, 417] width 262 height 26
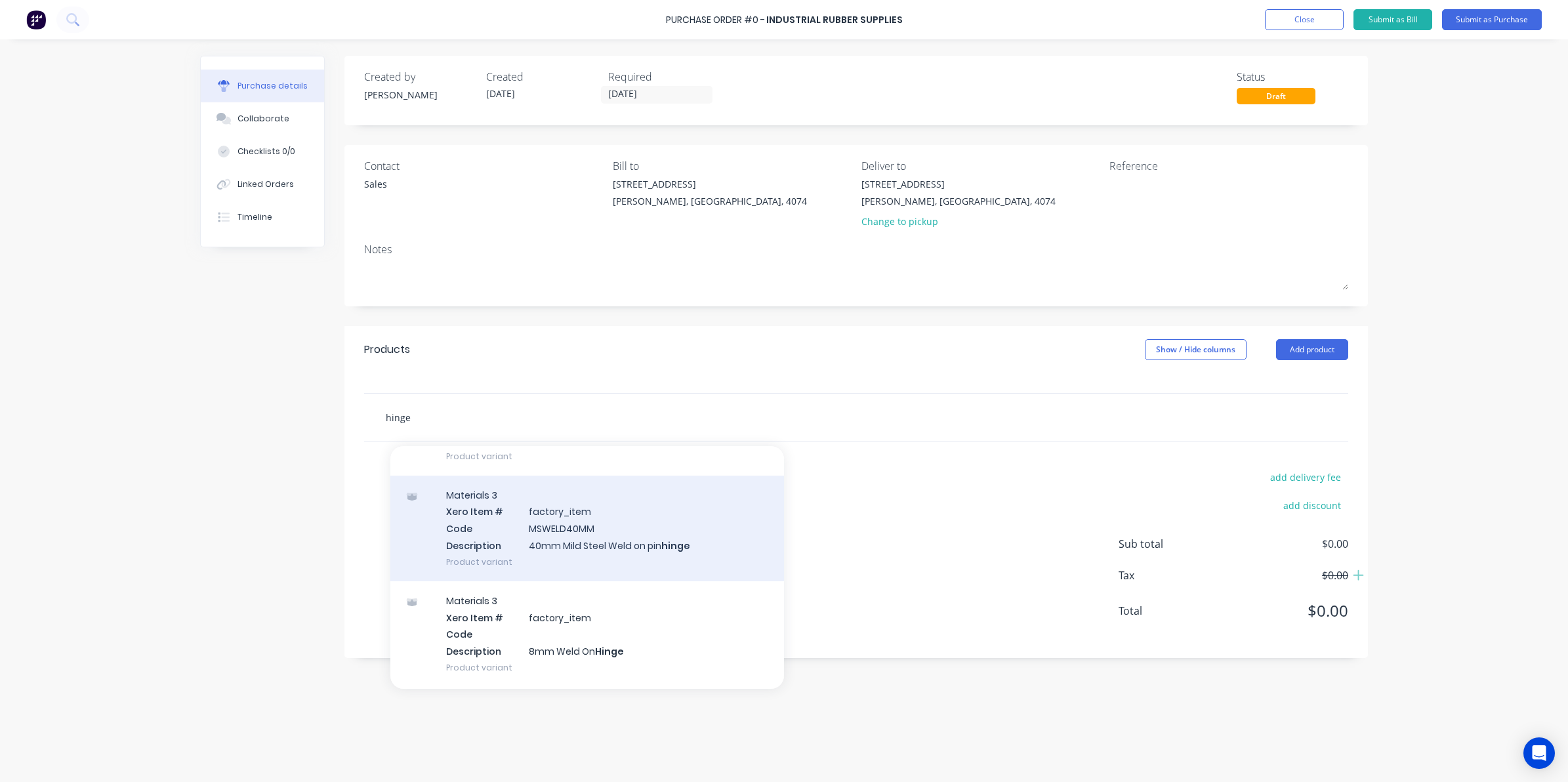
scroll to position [246, 0]
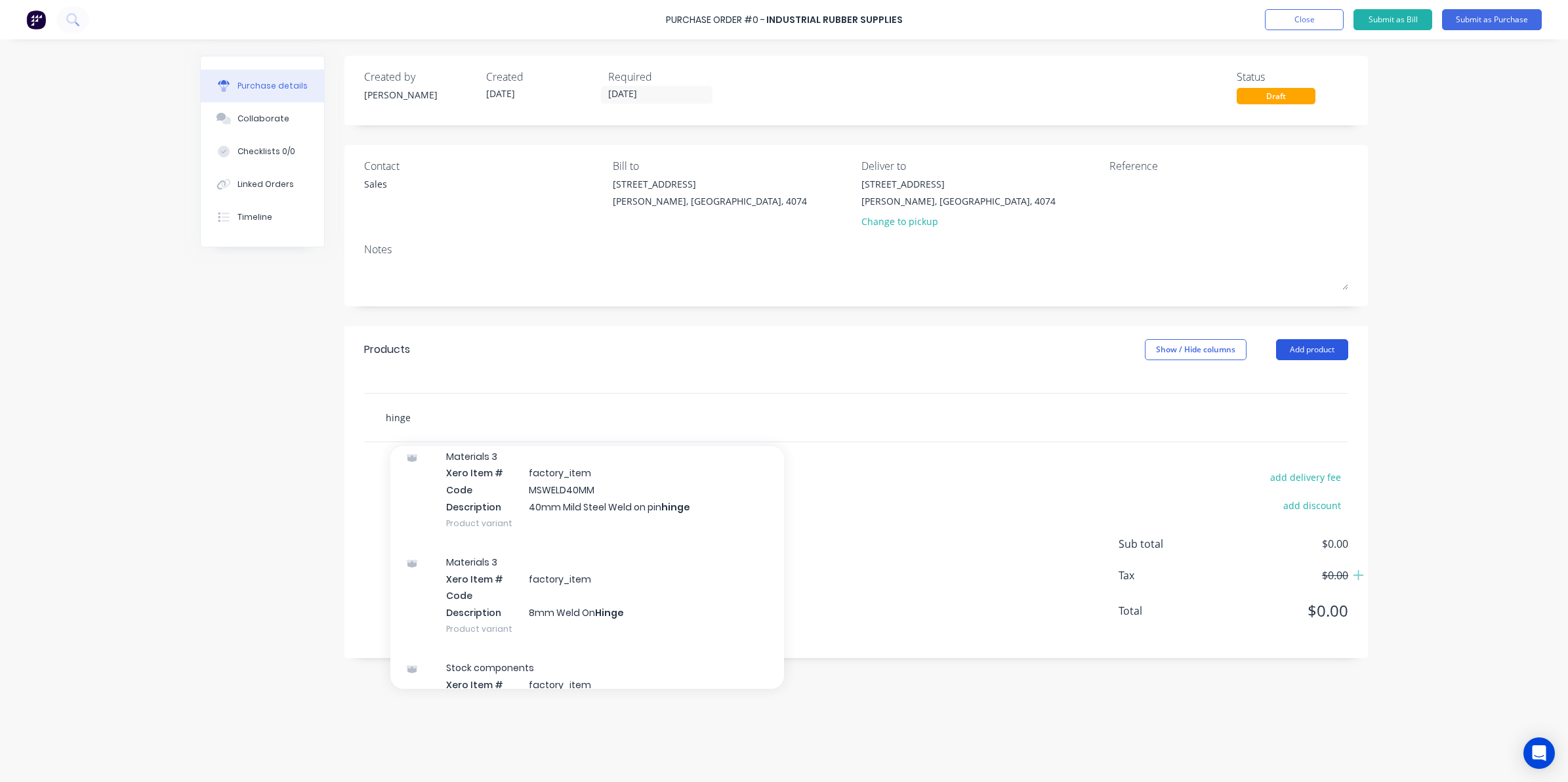
type input "hinge"
click at [1325, 342] on button "Add product" at bounding box center [1312, 349] width 72 height 21
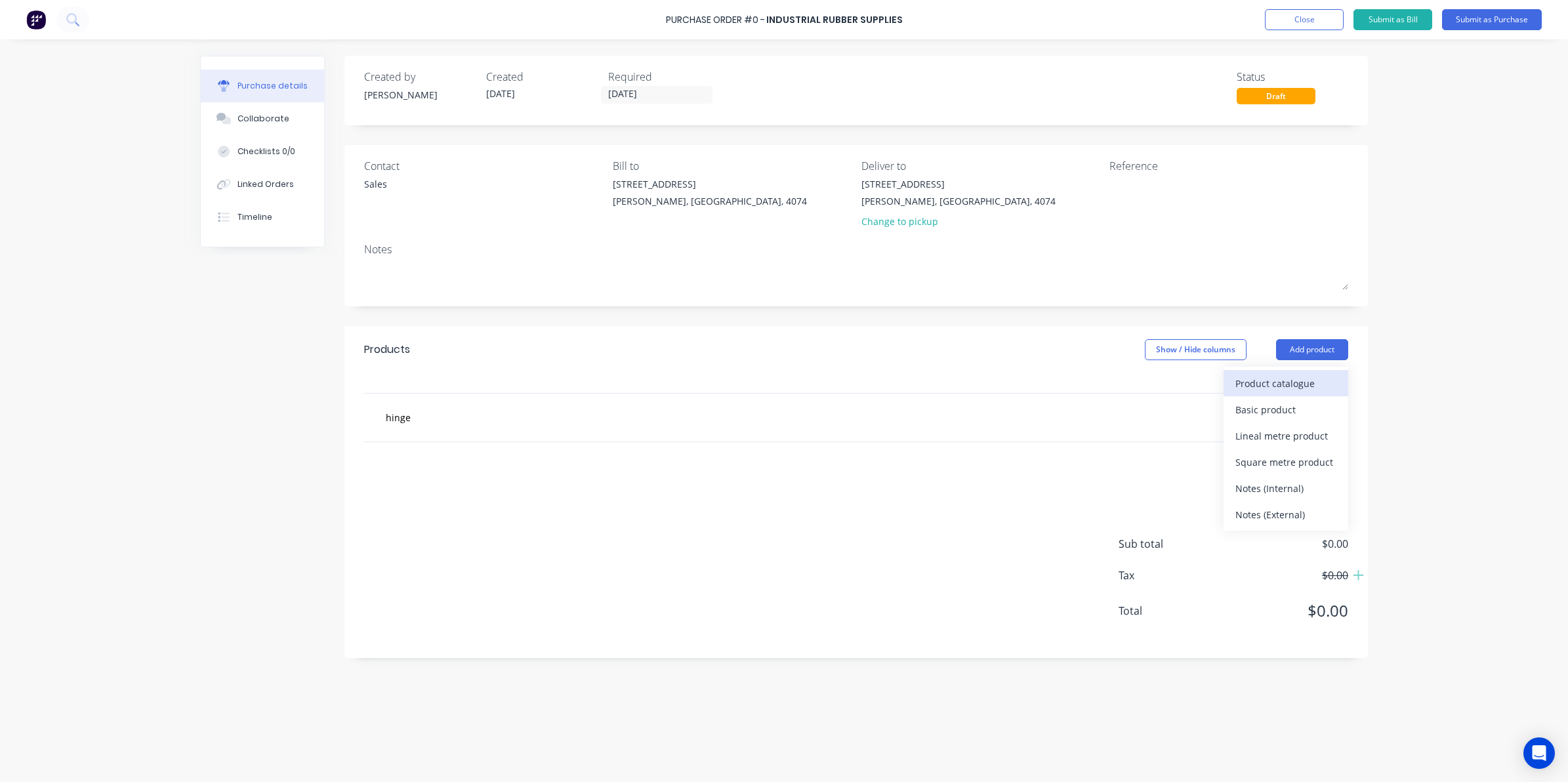
click at [1273, 385] on div "Product catalogue" at bounding box center [1286, 384] width 101 height 19
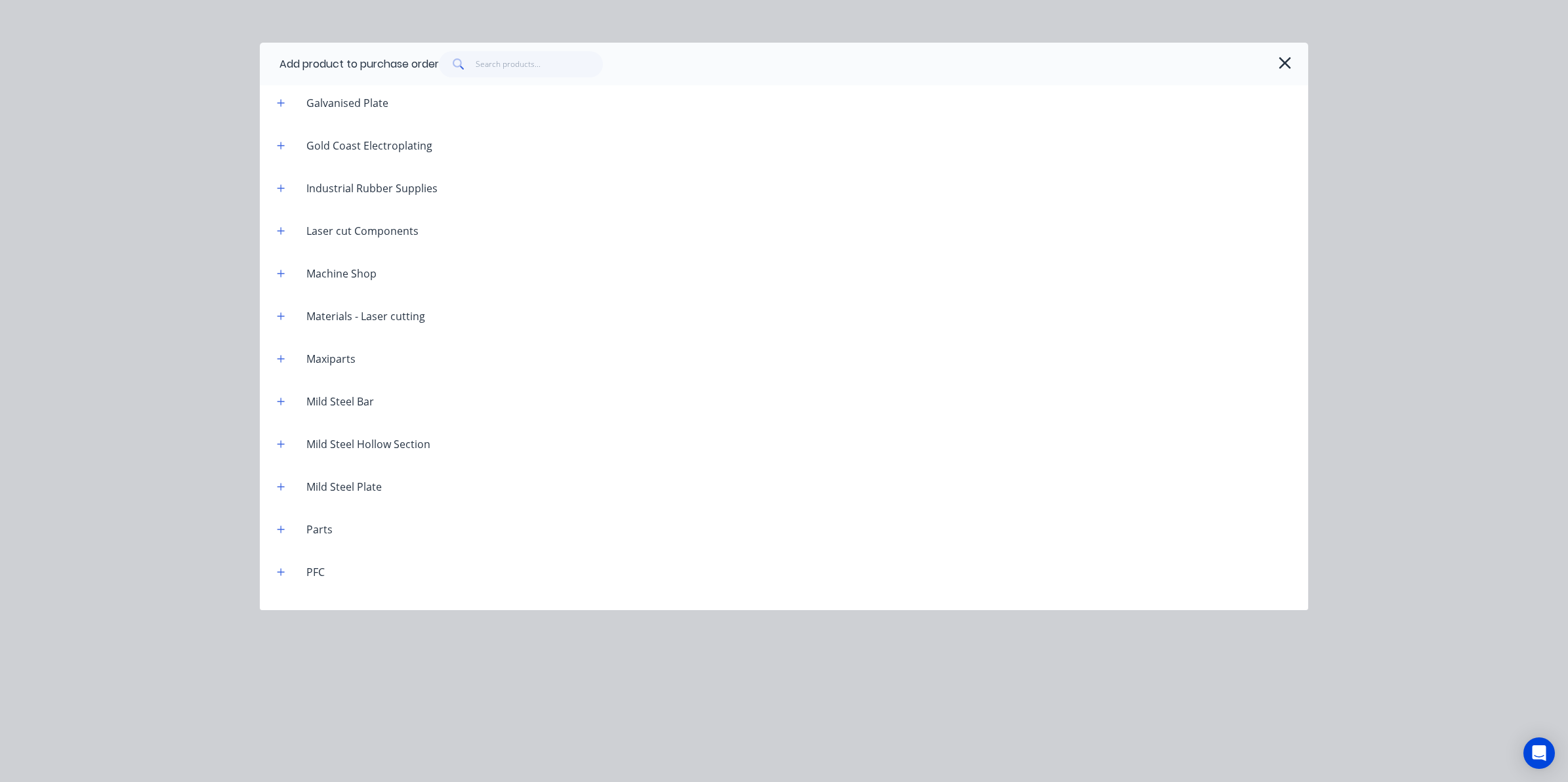
scroll to position [574, 0]
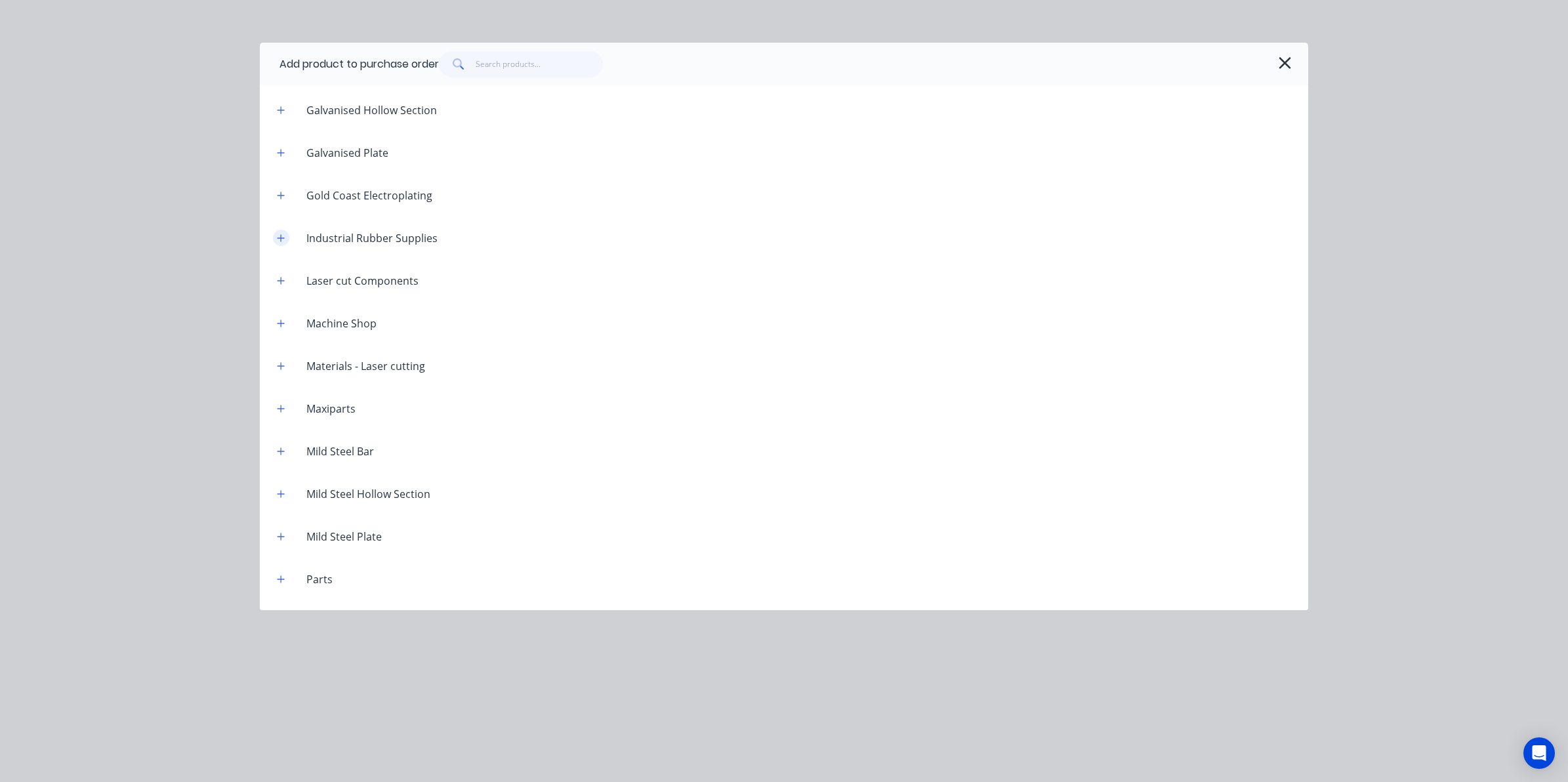
click at [277, 240] on div "Industrial Rubber Supplies" at bounding box center [357, 238] width 182 height 17
click at [281, 243] on button "button" at bounding box center [282, 238] width 17 height 17
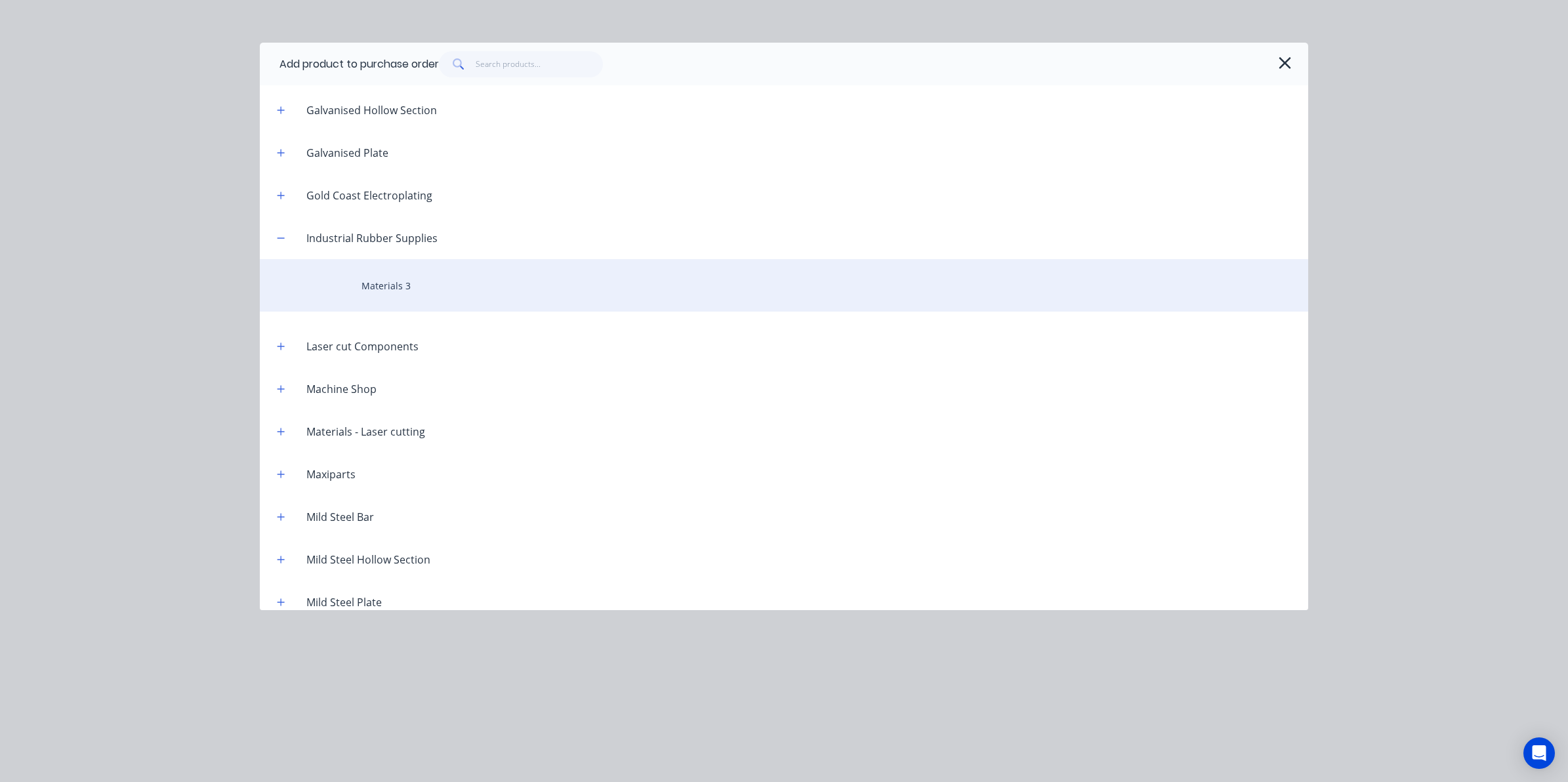
click at [365, 289] on div "Materials 3" at bounding box center [784, 286] width 1049 height 53
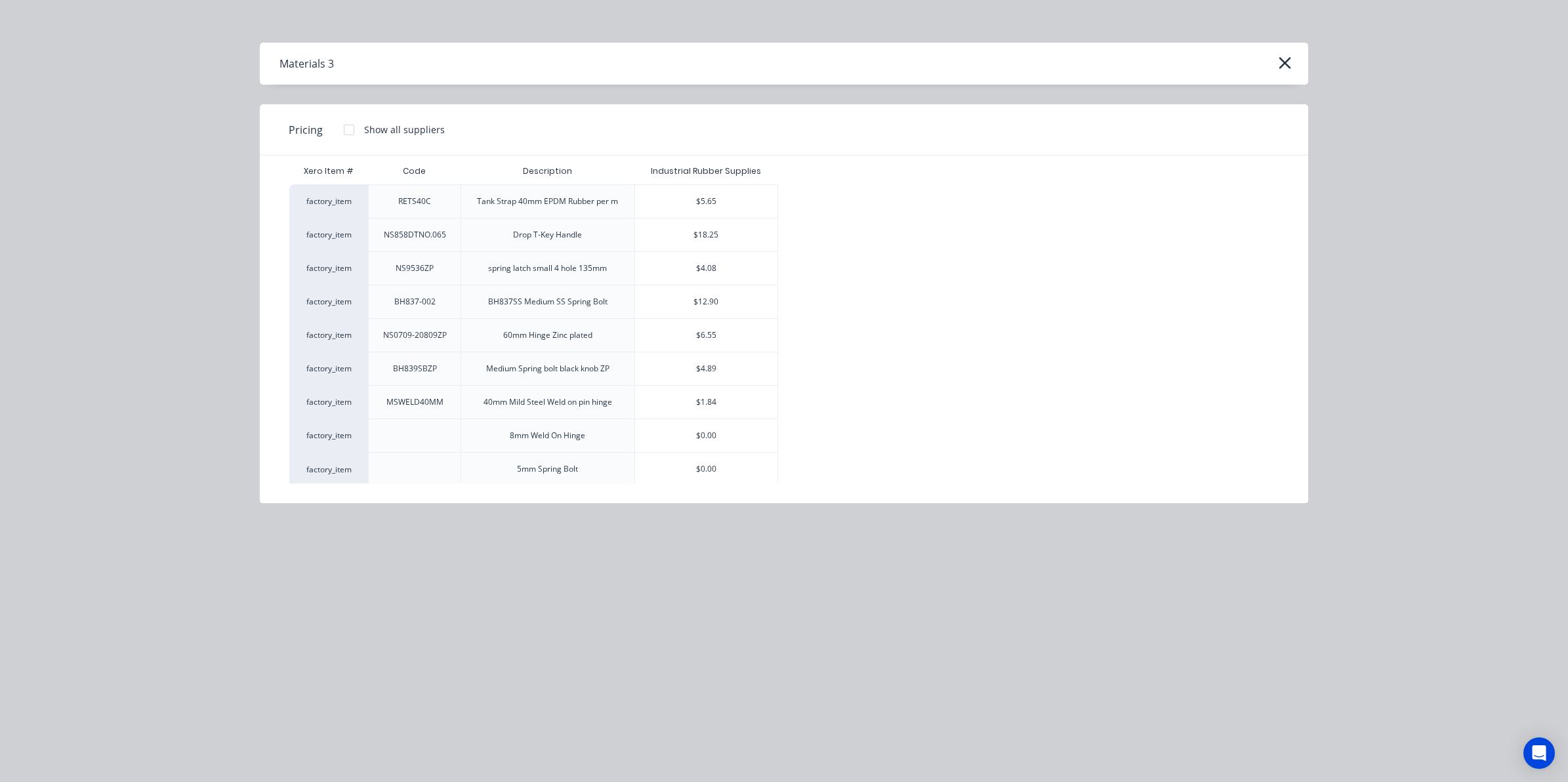
scroll to position [24, 0]
click at [707, 331] on div "$6.55" at bounding box center [706, 332] width 142 height 32
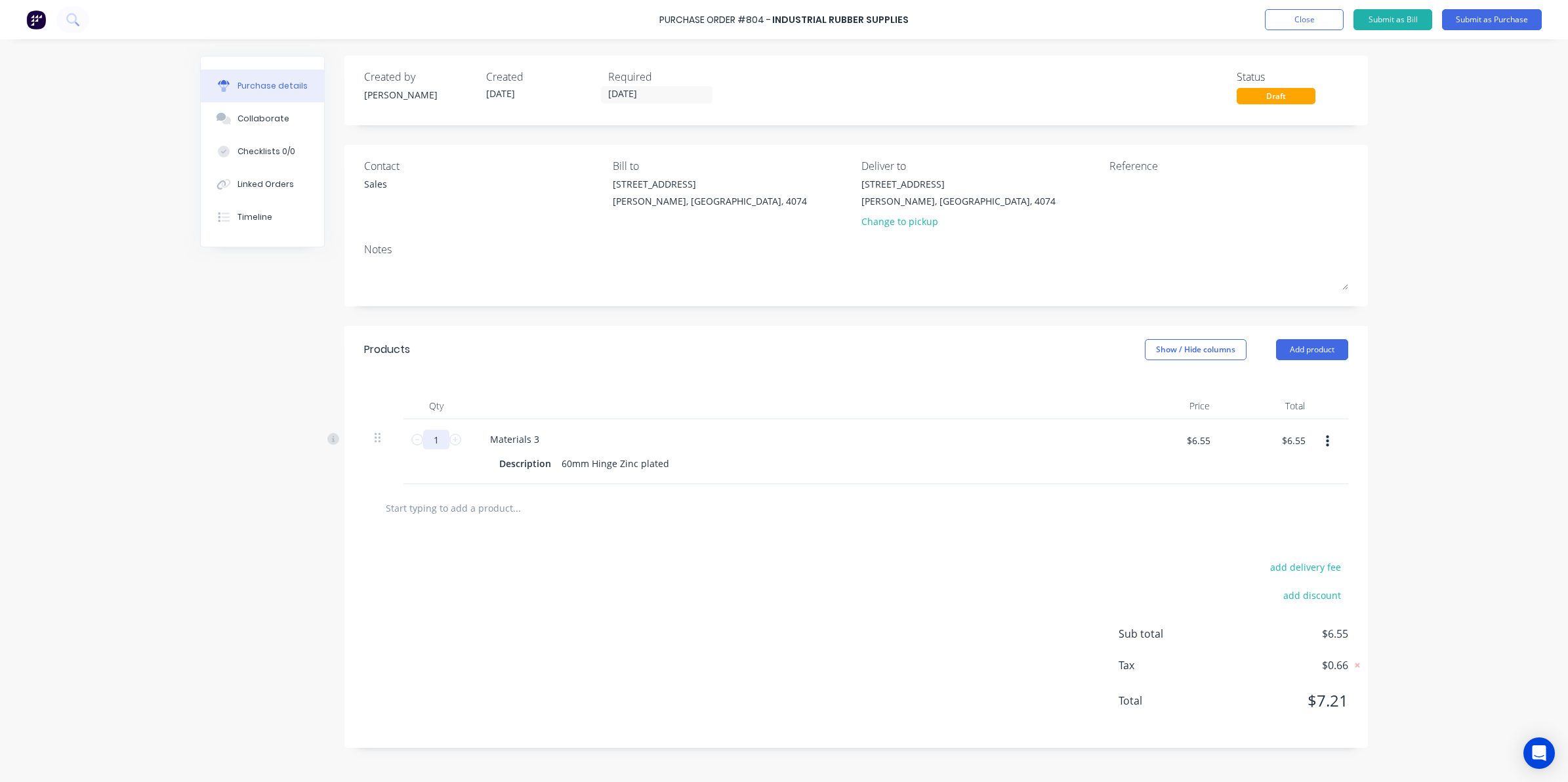
click at [437, 440] on input "1" at bounding box center [436, 439] width 26 height 19
type input "2"
type input "$13.10"
type input "24"
type input "$157.20"
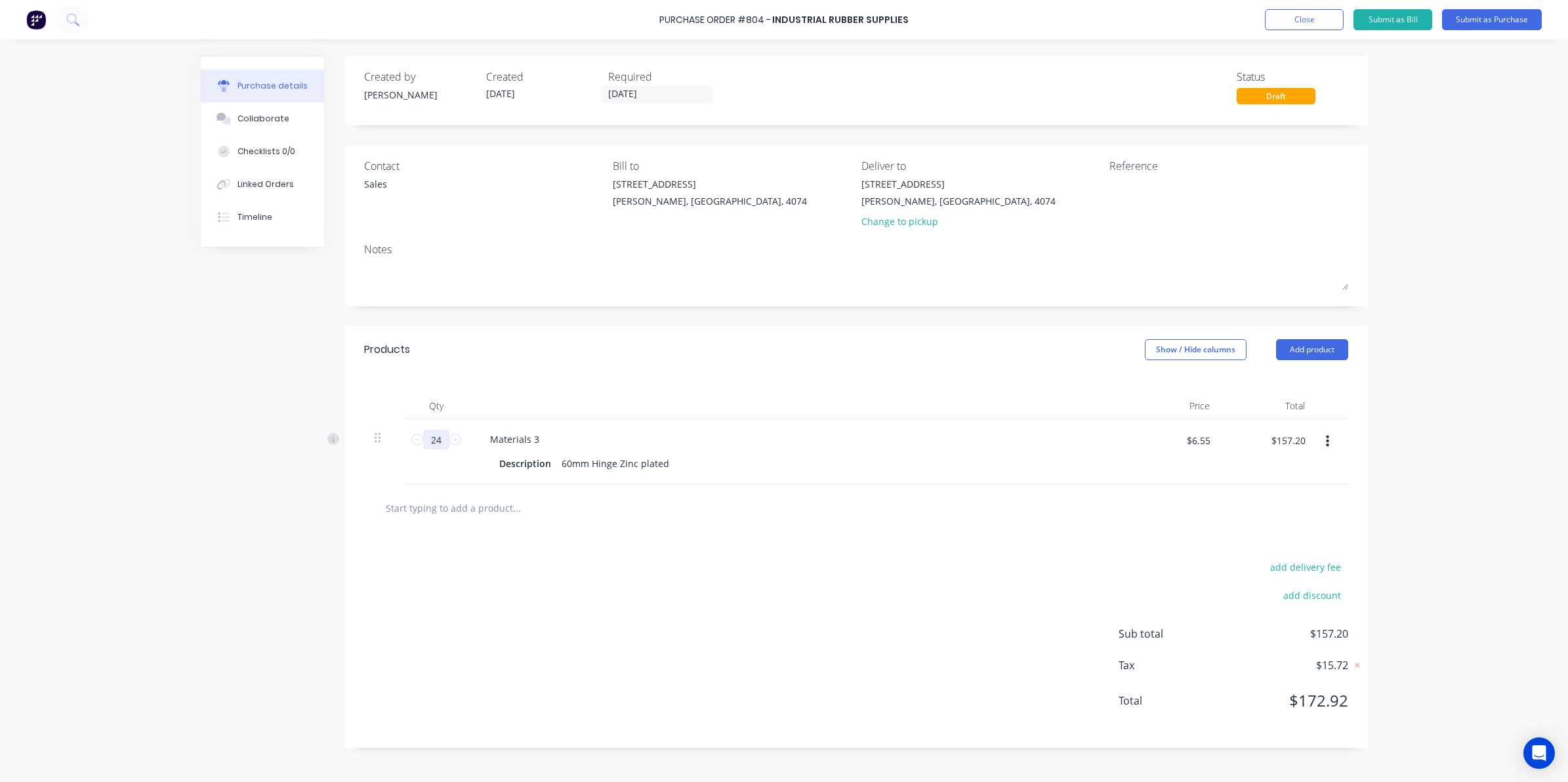
type input "24"
drag, startPoint x: 405, startPoint y: 633, endPoint x: 399, endPoint y: 629, distance: 7.2
click at [404, 633] on div "add delivery fee add discount Sub total $157.20 Tax $15.72 Total $172.92" at bounding box center [856, 640] width 1024 height 216
click at [1300, 348] on button "Add product" at bounding box center [1312, 349] width 72 height 21
click at [1248, 384] on div "Product catalogue" at bounding box center [1286, 384] width 101 height 19
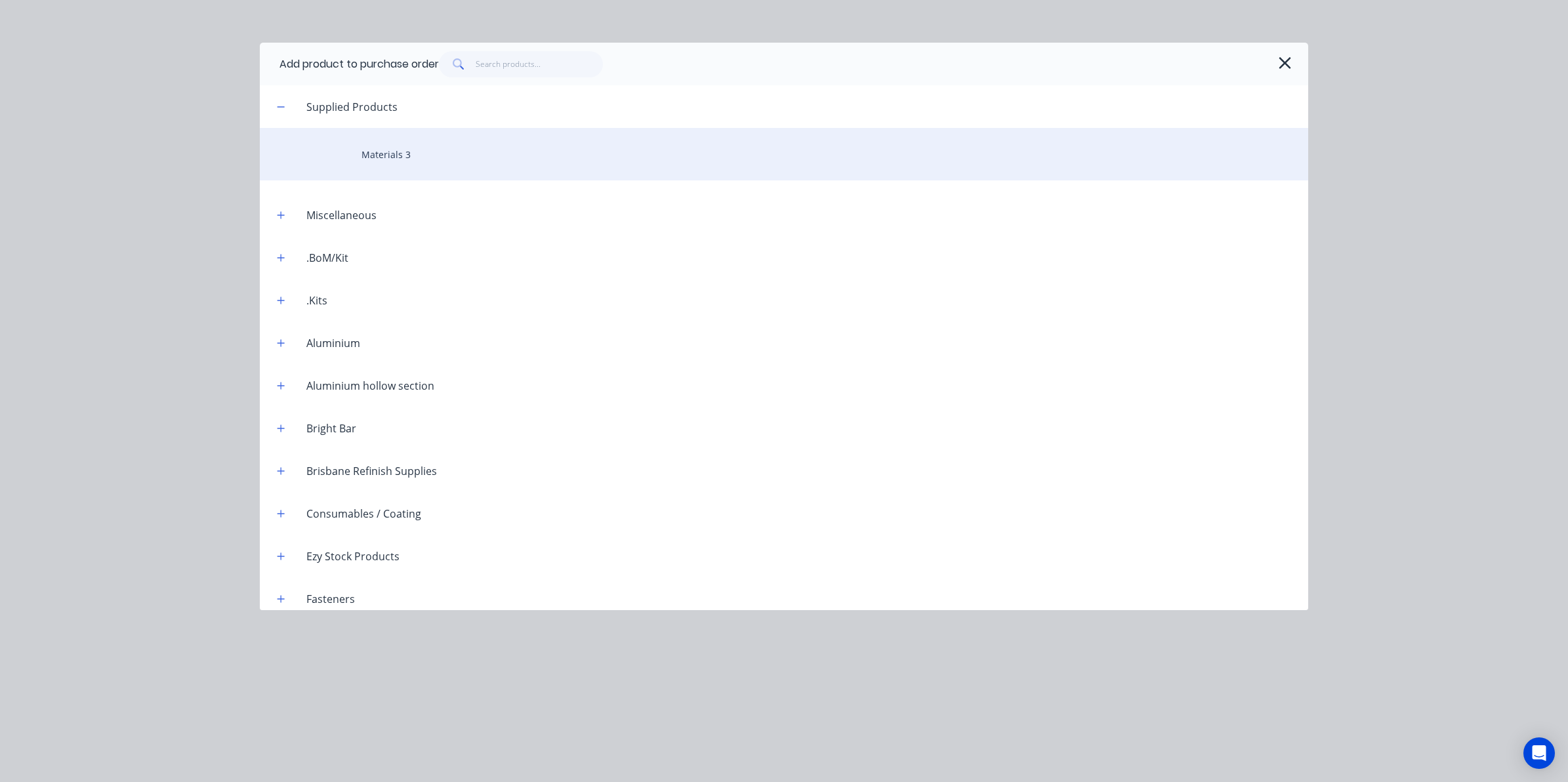
click at [378, 159] on div "Materials 3" at bounding box center [784, 154] width 1049 height 53
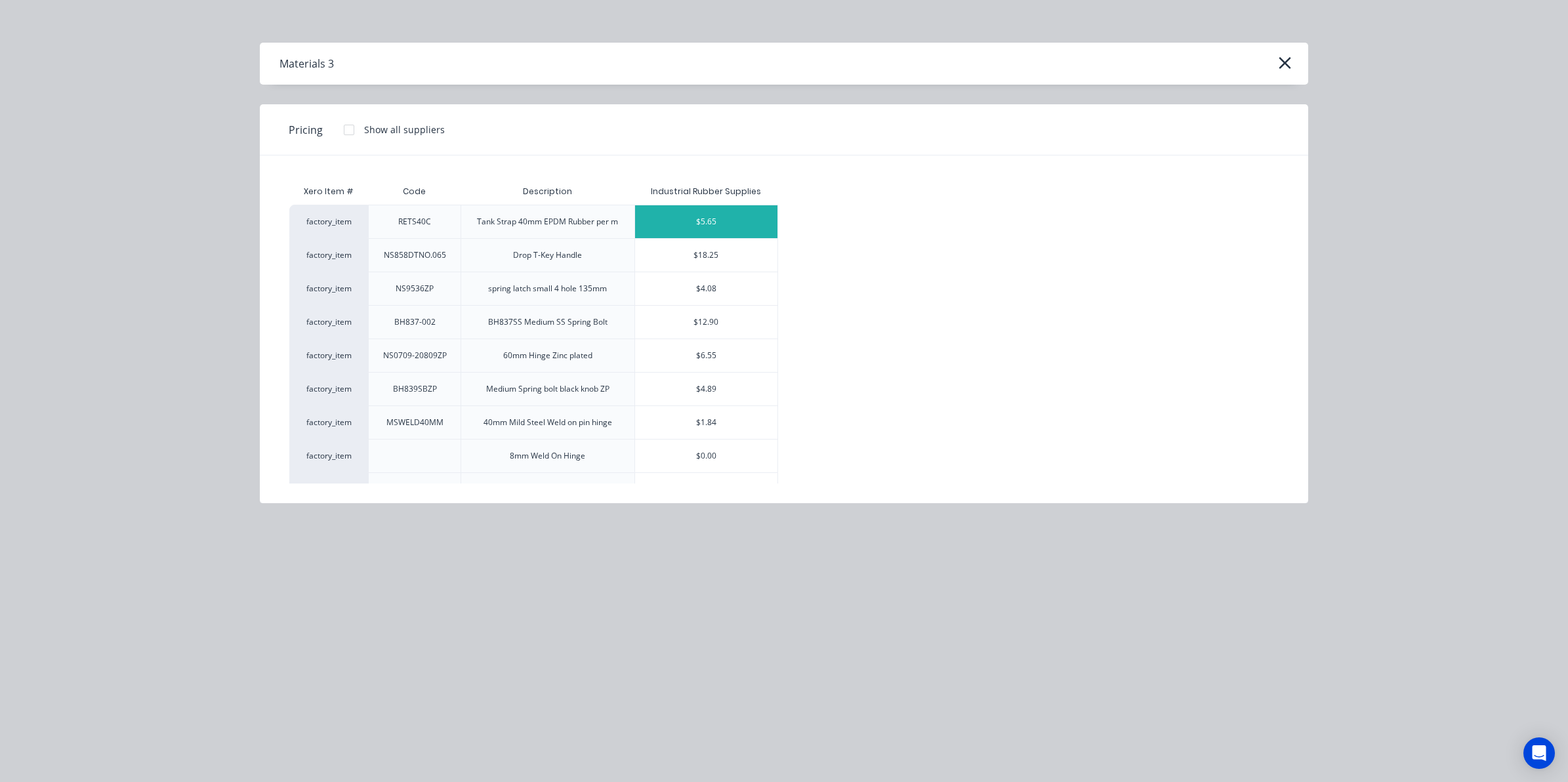
click at [755, 221] on div "$5.65" at bounding box center [706, 221] width 142 height 32
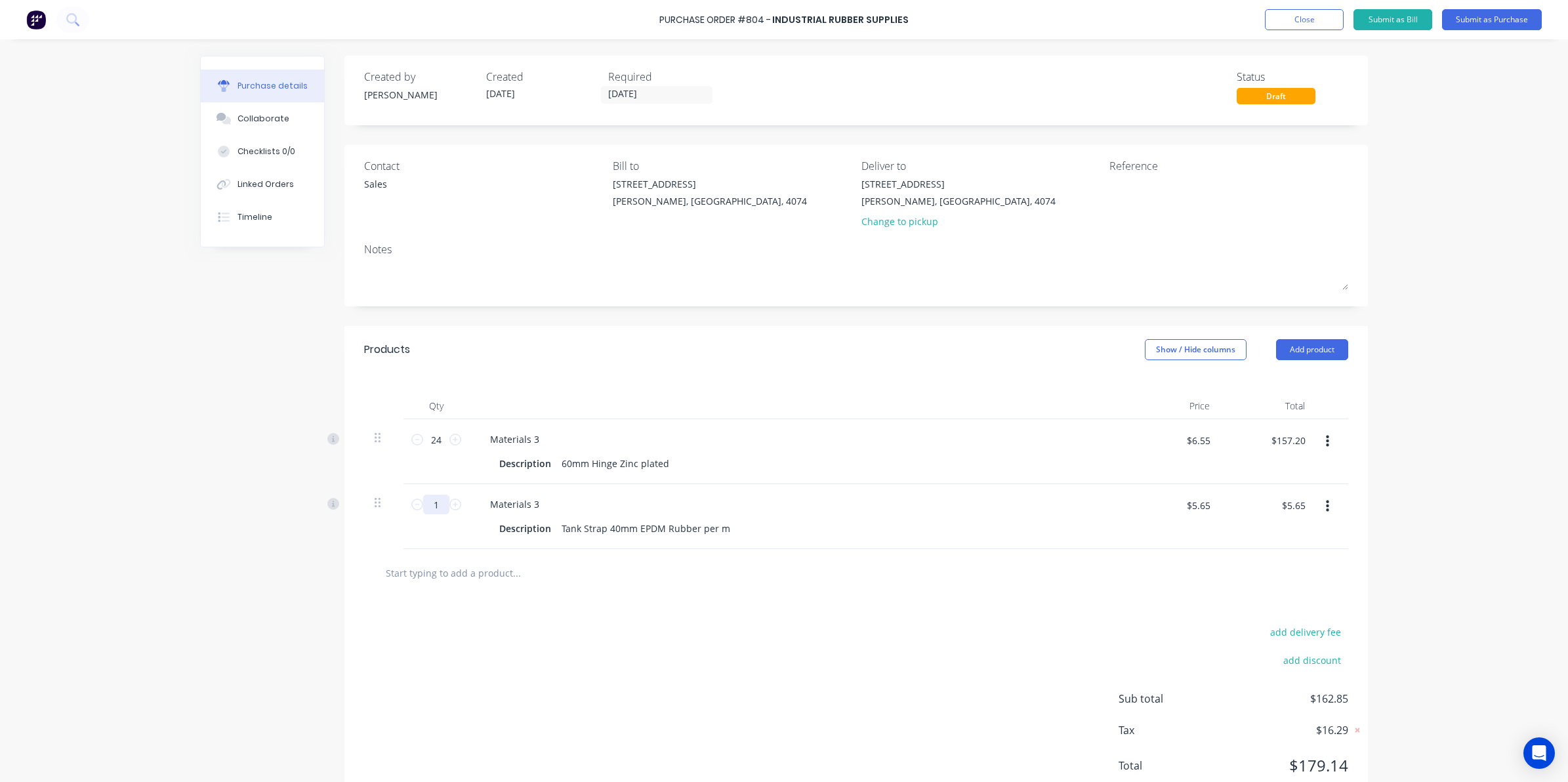
click at [437, 502] on input "1" at bounding box center [436, 504] width 26 height 19
type input "5"
type input "$28.25"
type input "50"
type input "$282.50"
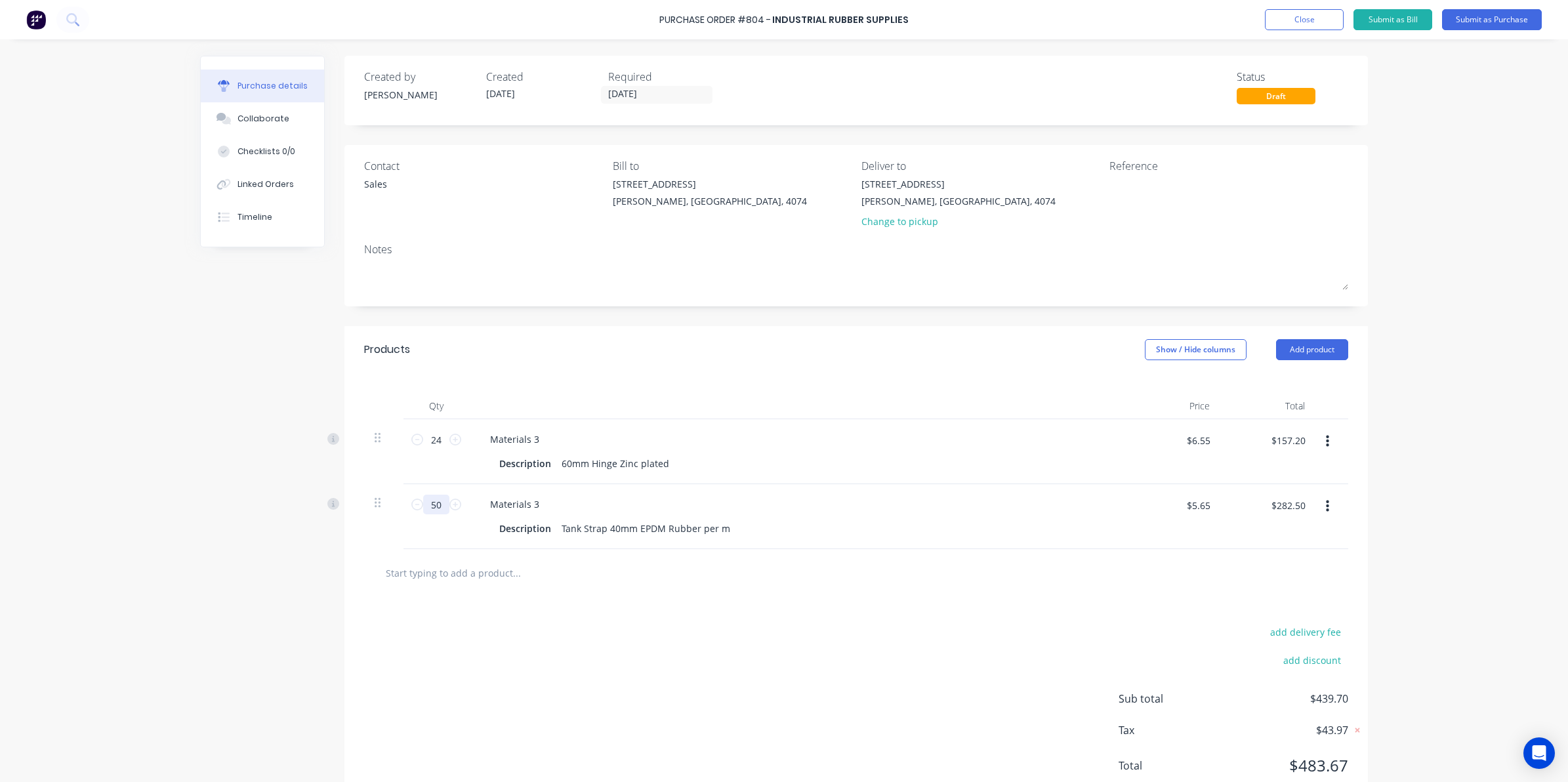
type input "50"
click at [863, 607] on div "add delivery fee add discount Sub total $439.70 Tax $43.97 Total $483.67" at bounding box center [856, 705] width 1024 height 216
click at [738, 525] on div "Description Tank Strap 40mm EPDM Rubber per m" at bounding box center [794, 528] width 601 height 19
click at [982, 589] on div at bounding box center [856, 572] width 984 height 48
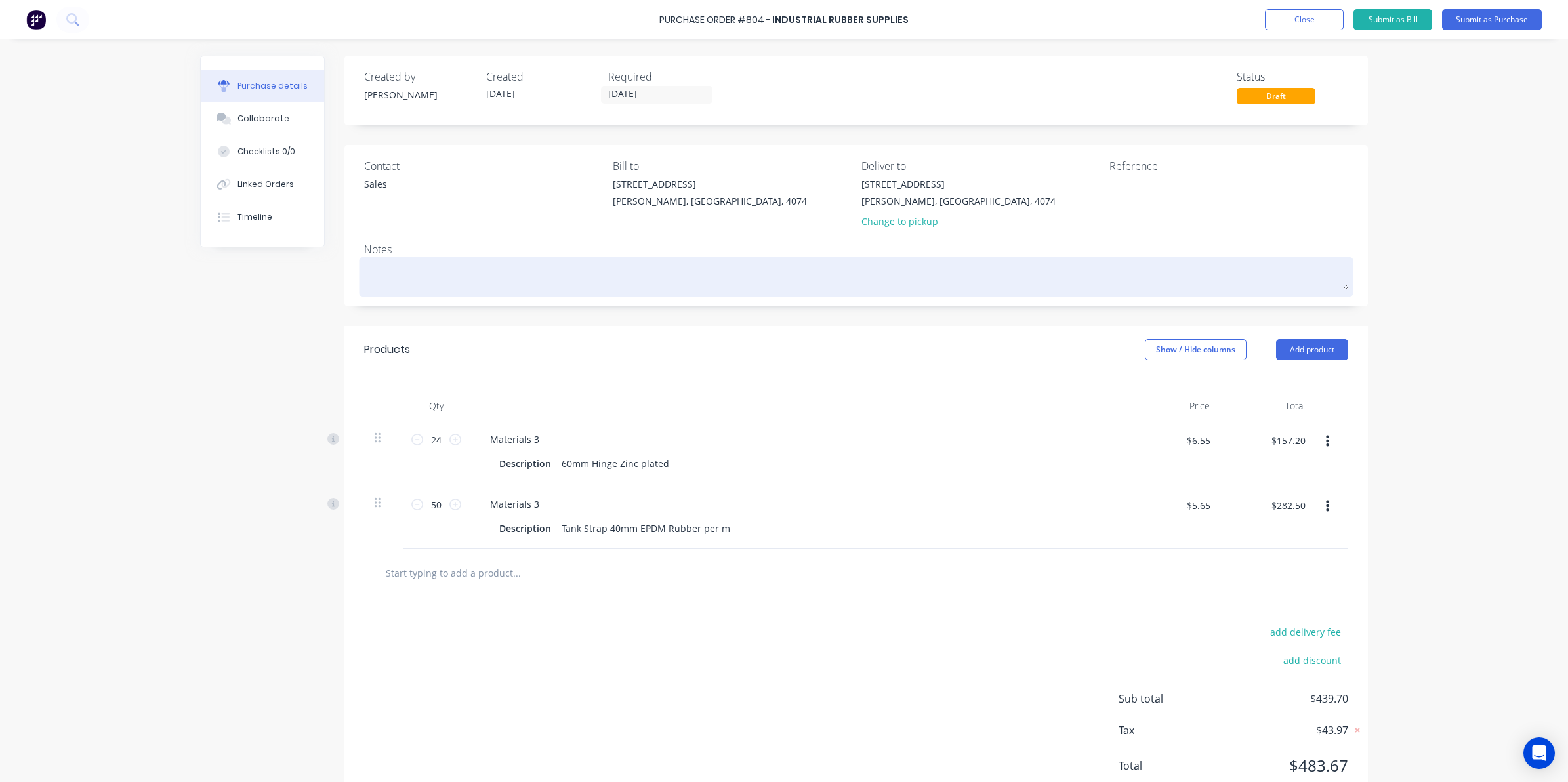
click at [779, 271] on textarea at bounding box center [856, 275] width 984 height 30
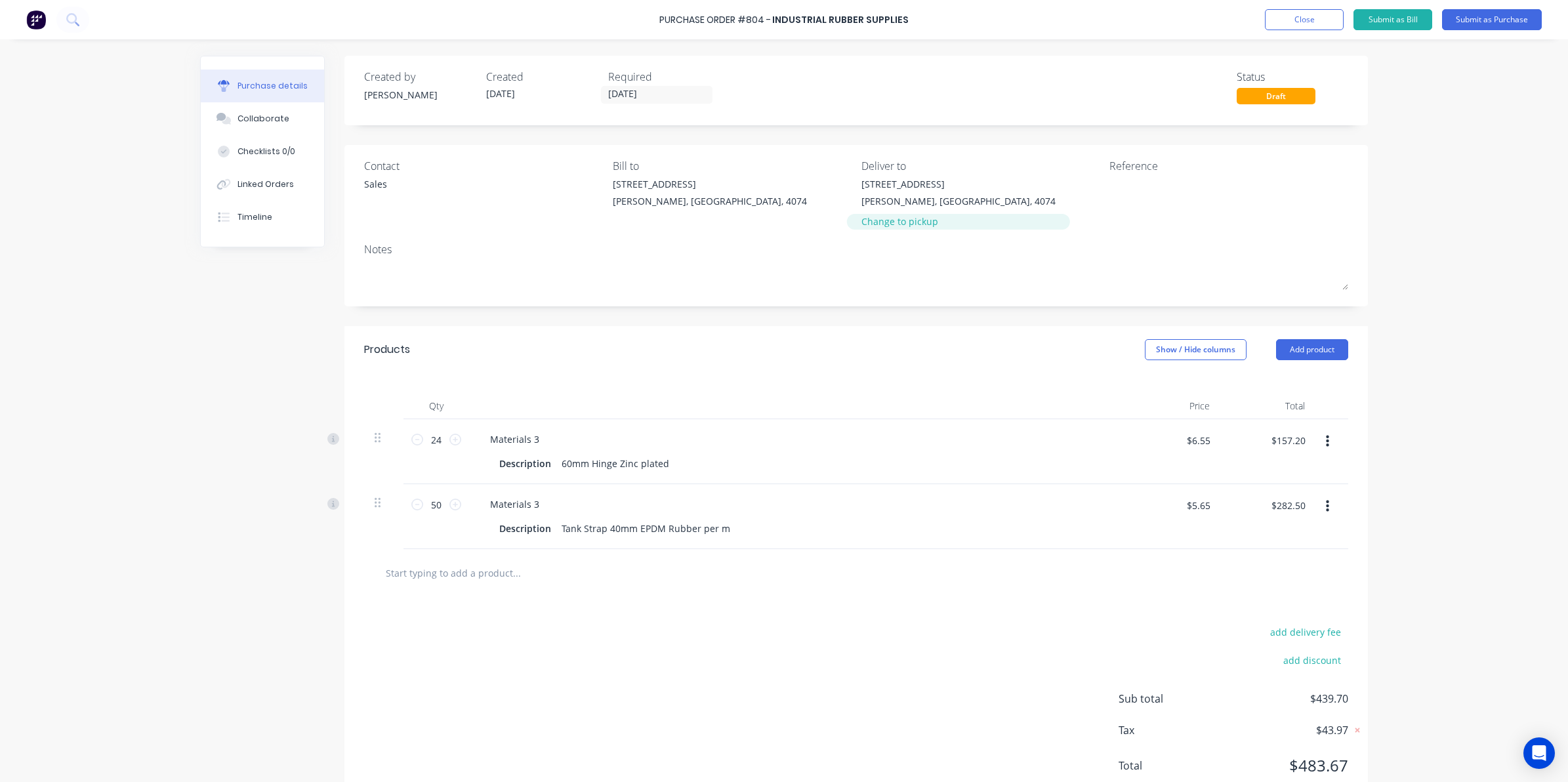
click at [873, 214] on div "7 Argon St Sumner, Queensland, 4074 Change to pickup" at bounding box center [959, 205] width 194 height 57
click at [876, 218] on div "Change to pickup" at bounding box center [959, 221] width 194 height 14
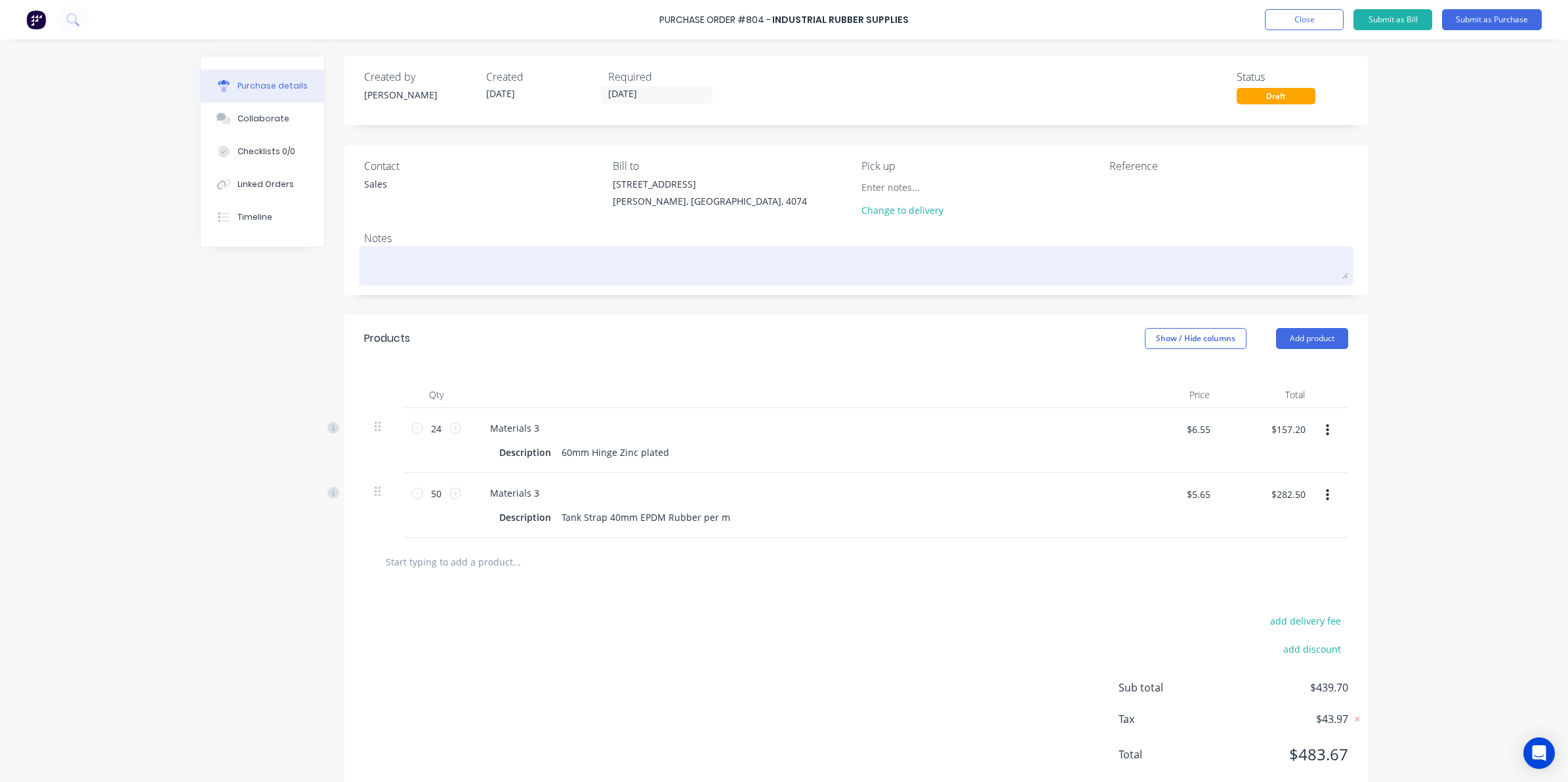
click at [822, 266] on textarea at bounding box center [856, 263] width 984 height 30
type textarea "x"
type textarea "p"
type textarea "x"
type textarea "pi"
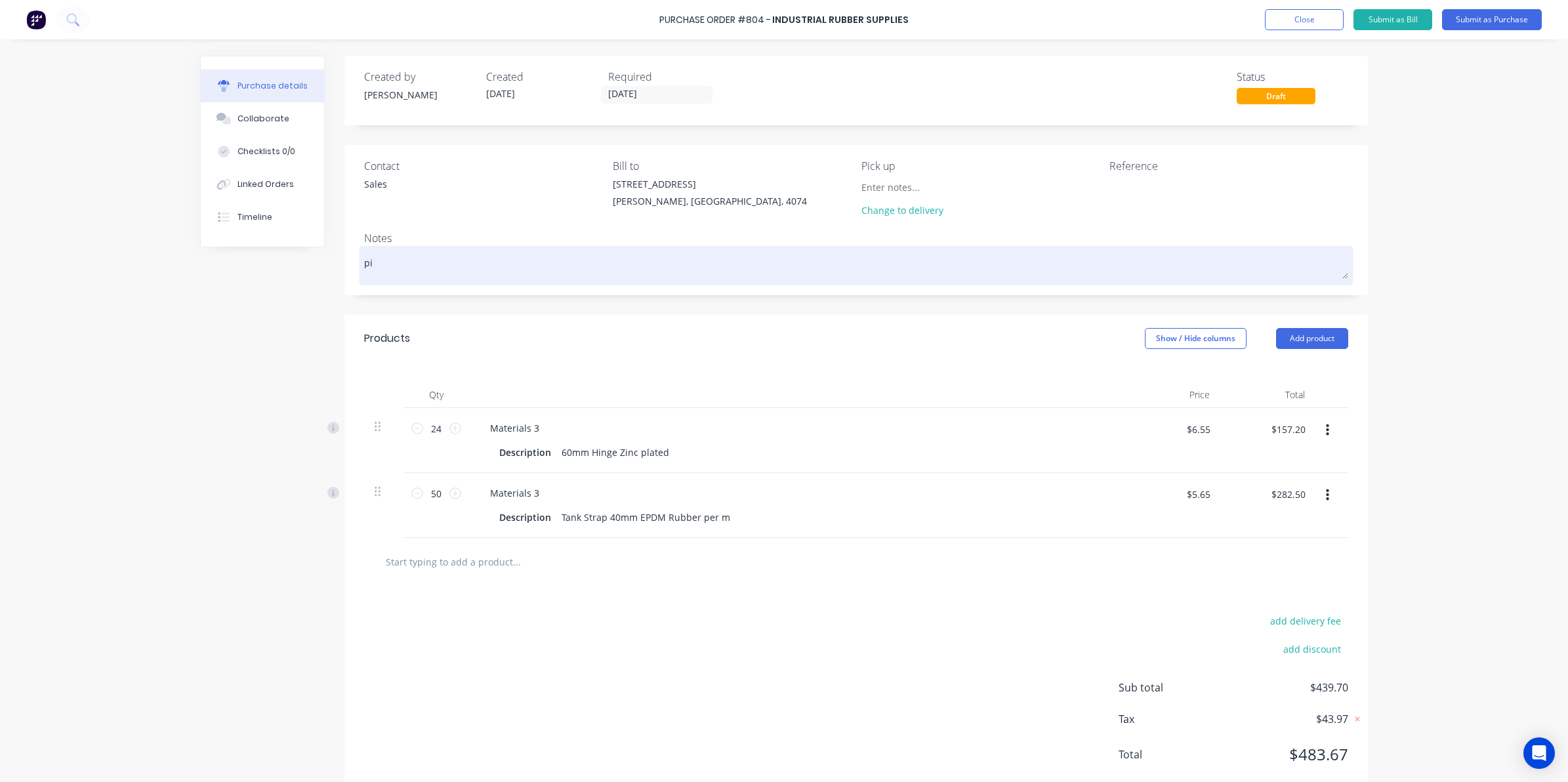
type textarea "x"
type textarea "pic"
type textarea "x"
type textarea "pick"
type textarea "x"
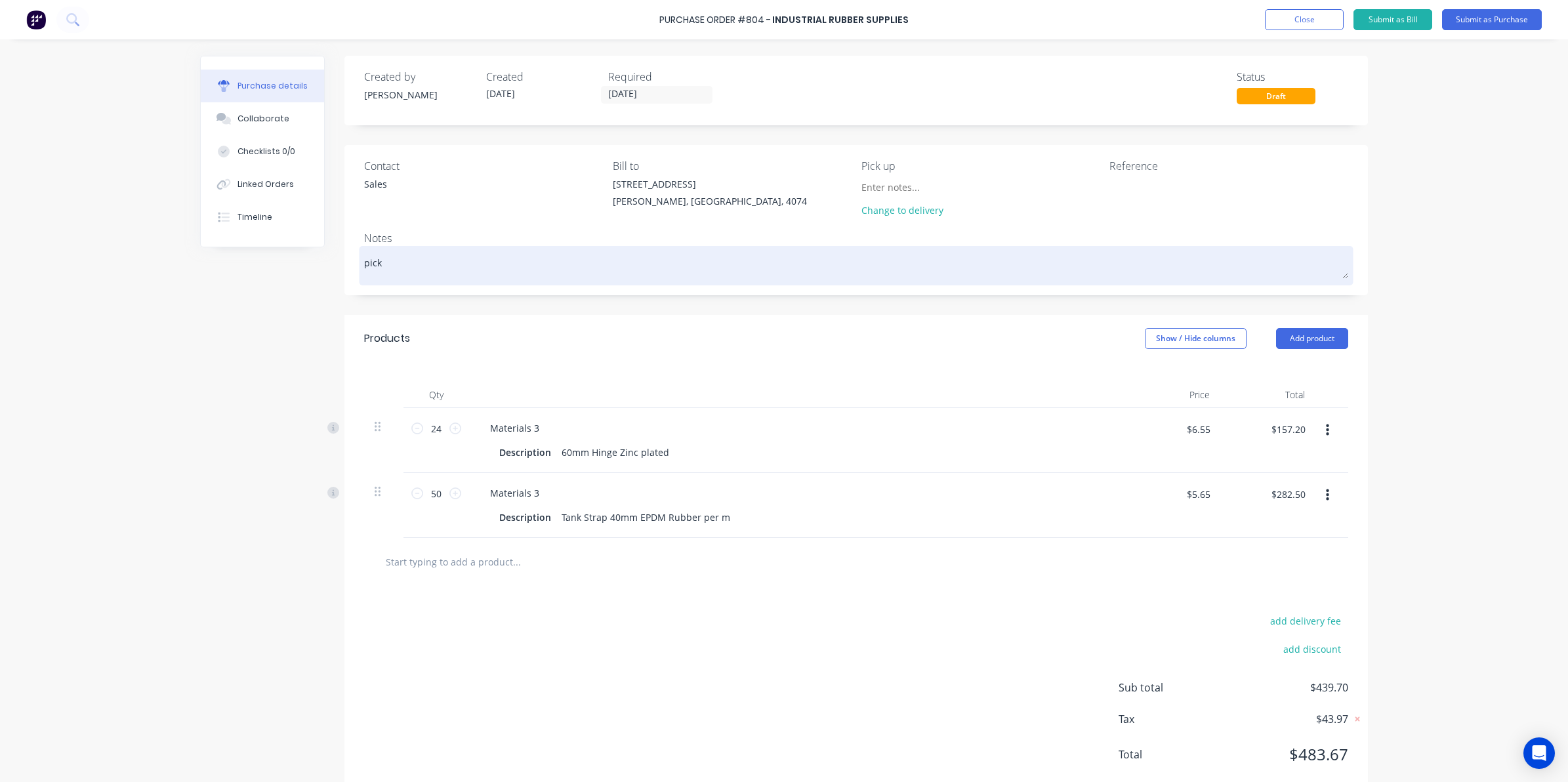
type textarea "pick"
type textarea "x"
type textarea "pick u"
type textarea "x"
type textarea "pick up"
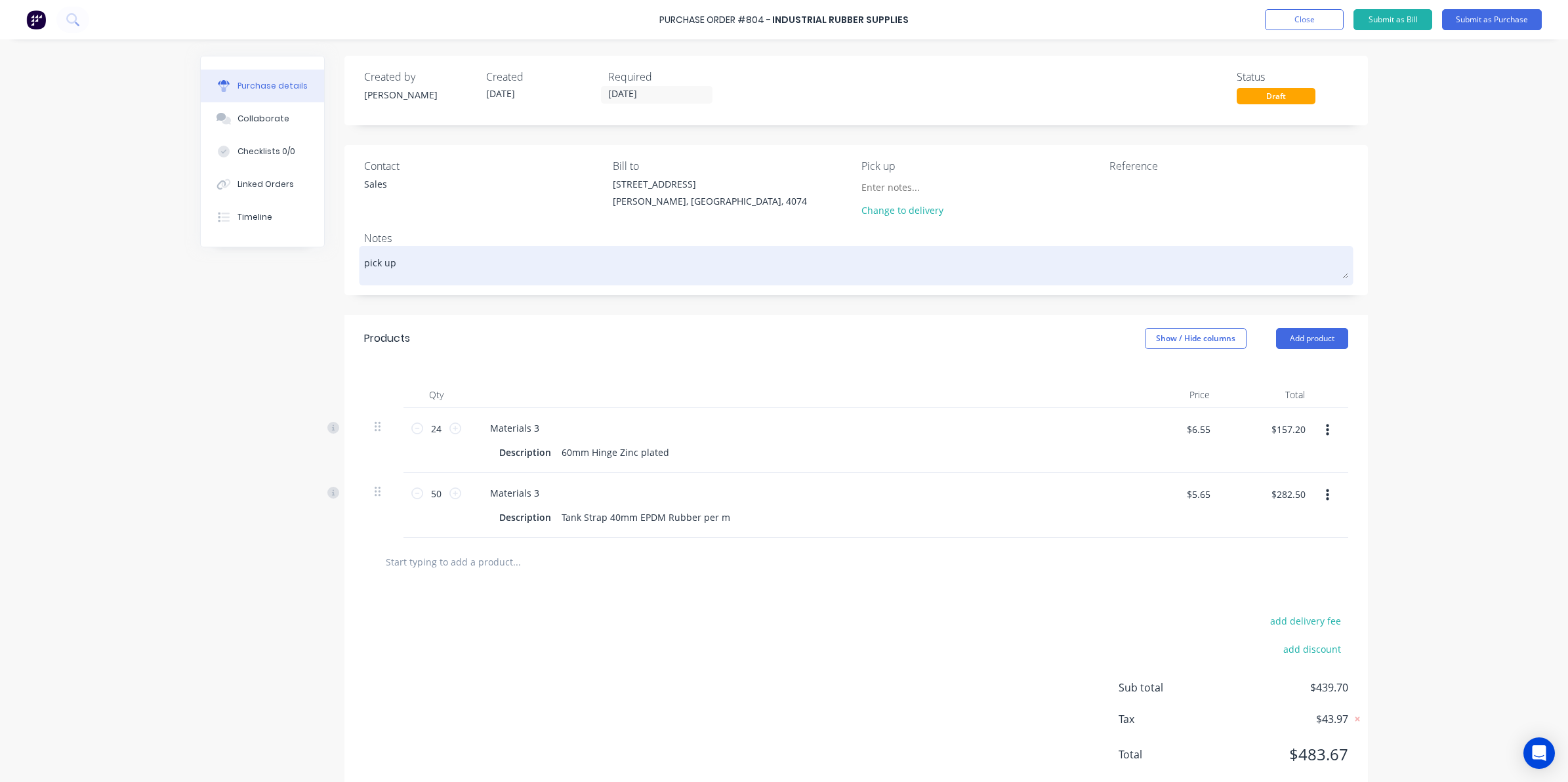
type textarea "x"
type textarea "pick up"
type textarea "x"
type textarea "pick up t"
type textarea "x"
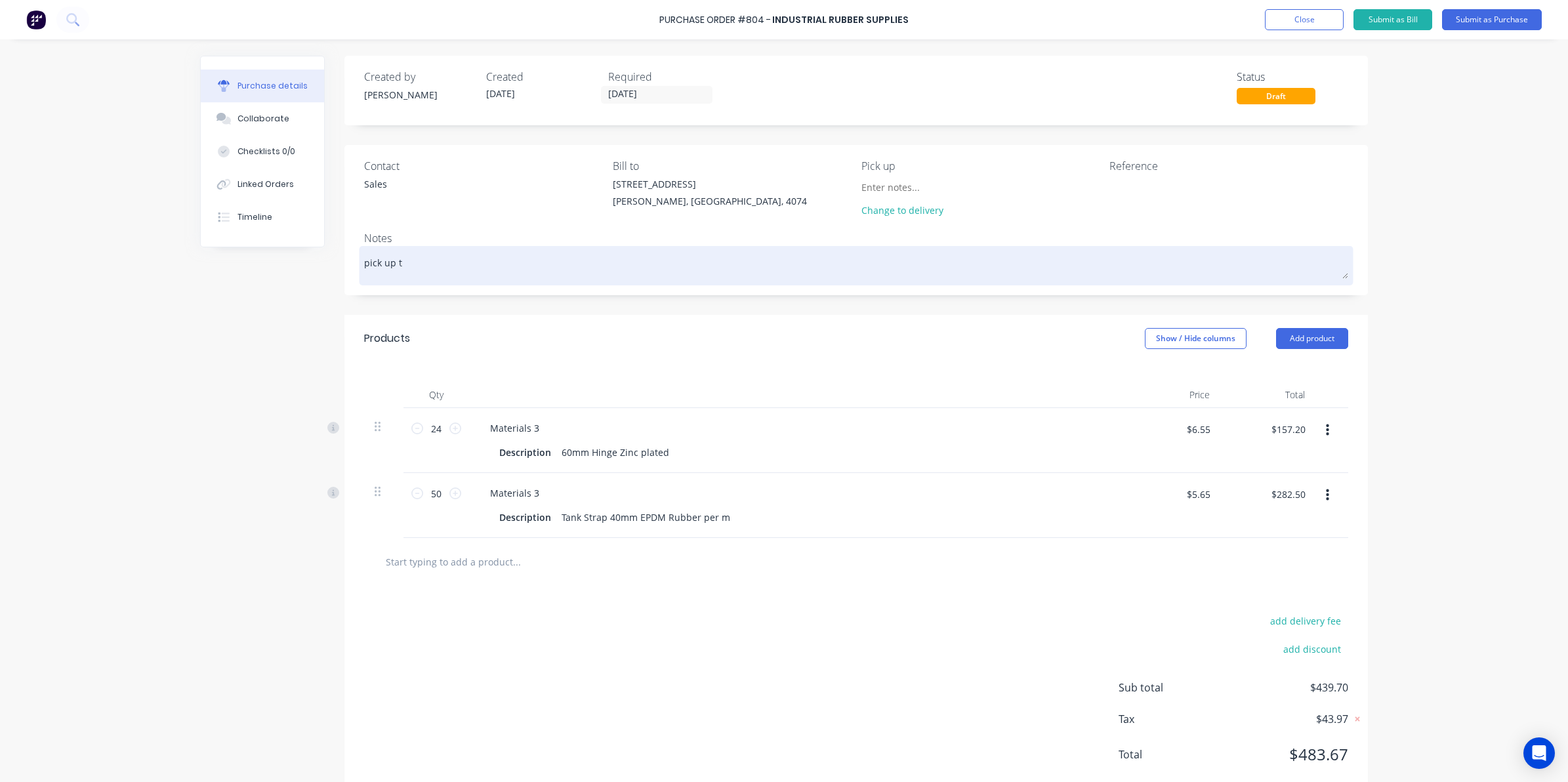
type textarea "pick up to"
type textarea "x"
type textarea "pick up tod"
type textarea "x"
type textarea "pick up toda"
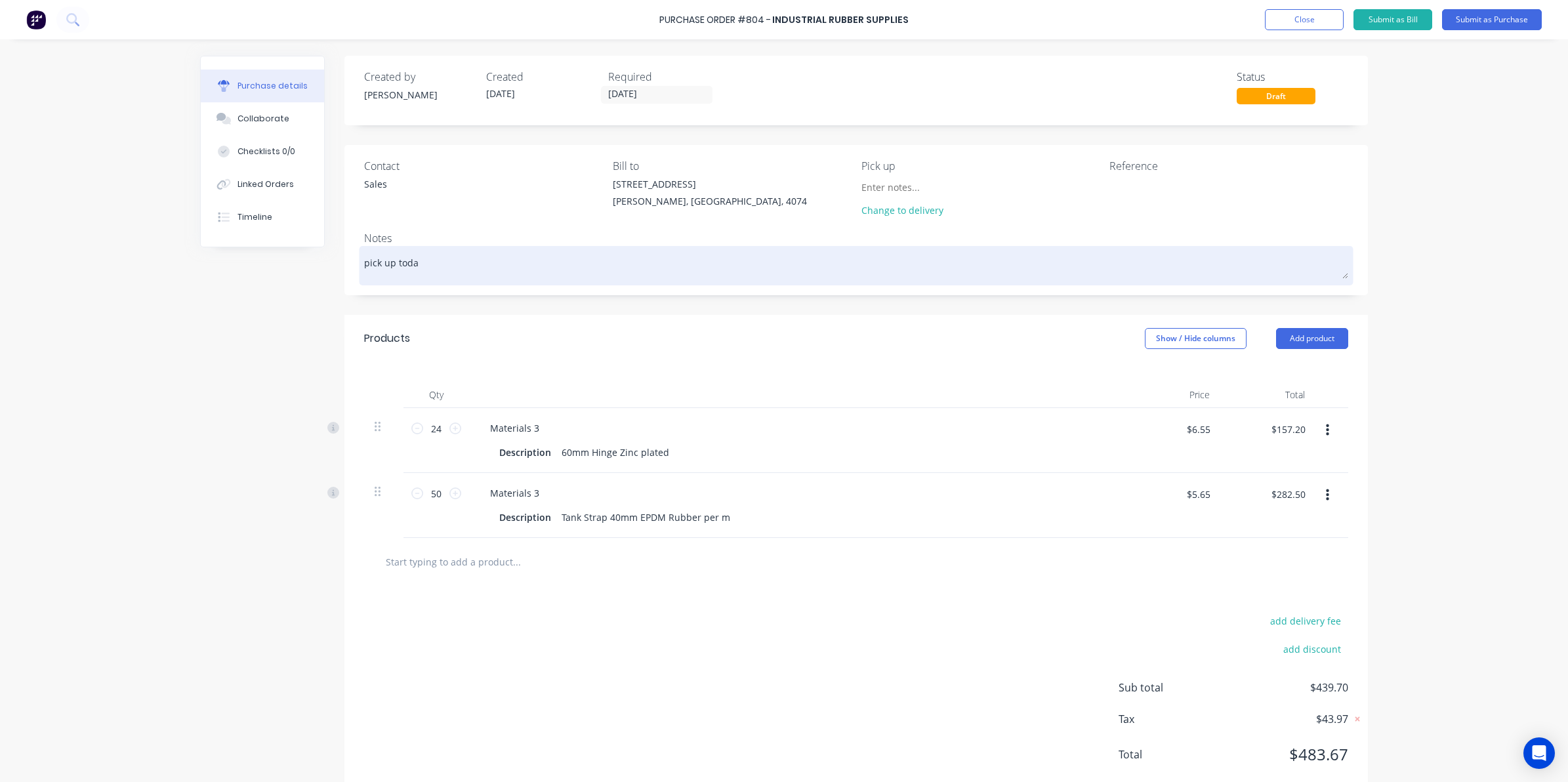
type textarea "x"
type textarea "pick up today"
type textarea "x"
type textarea "pick up today"
type textarea "x"
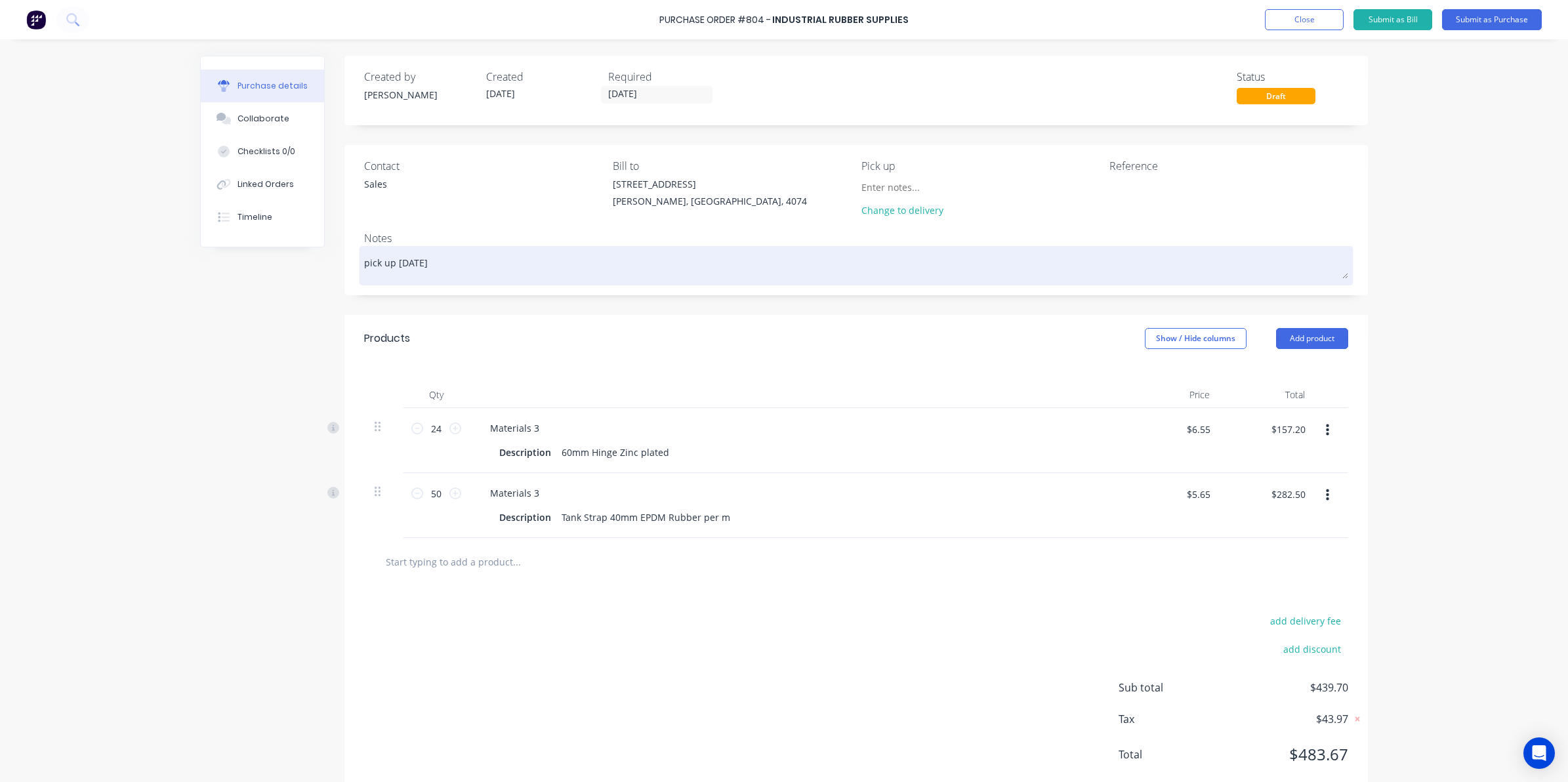
type textarea "pick up today 1"
type textarea "x"
type textarea "pick up today 11"
type textarea "x"
type textarea "pick up today 11/"
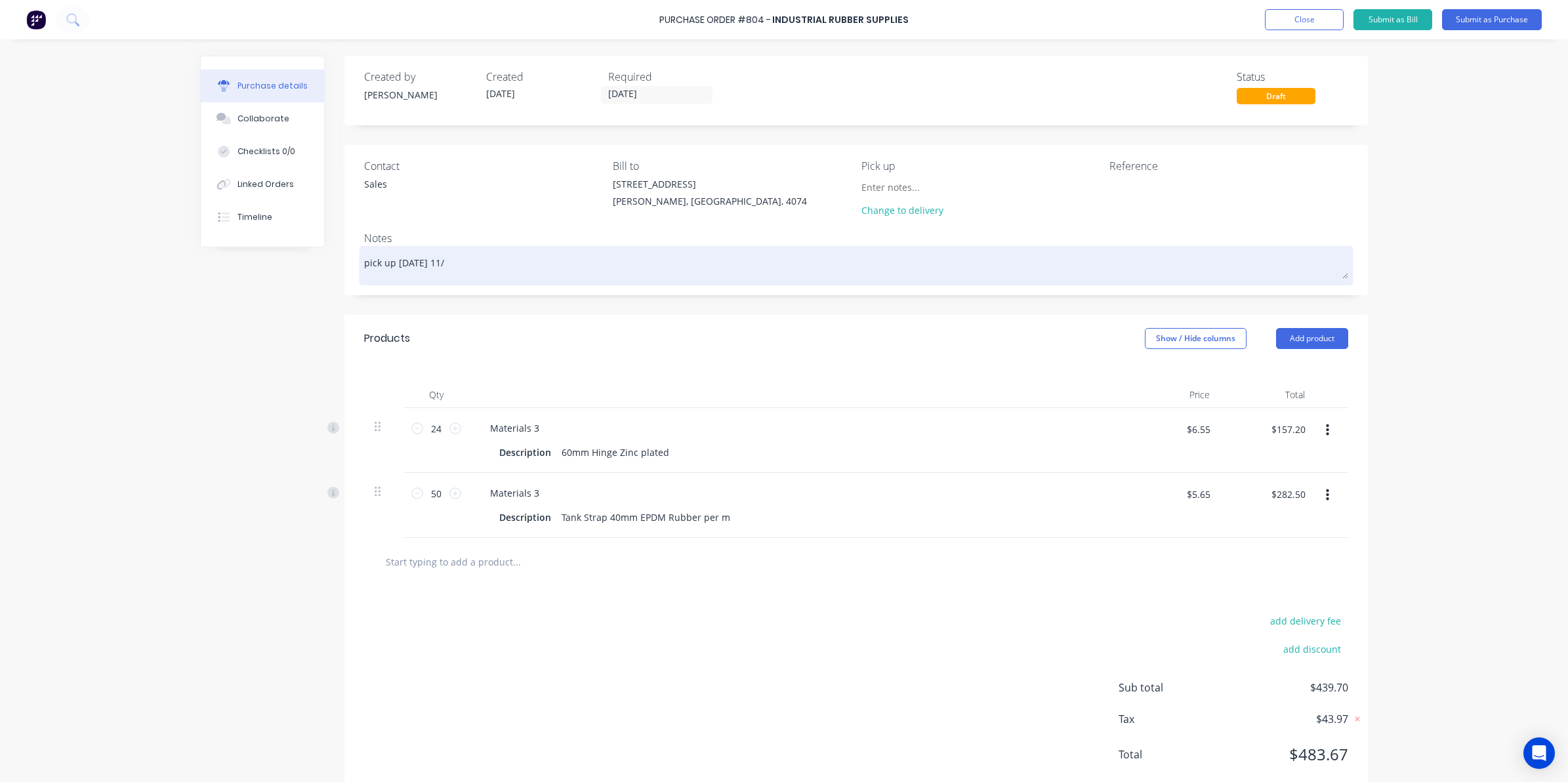
type textarea "x"
type textarea "pick up today 11/8"
type textarea "x"
type textarea "pick up today 11/8/"
type textarea "x"
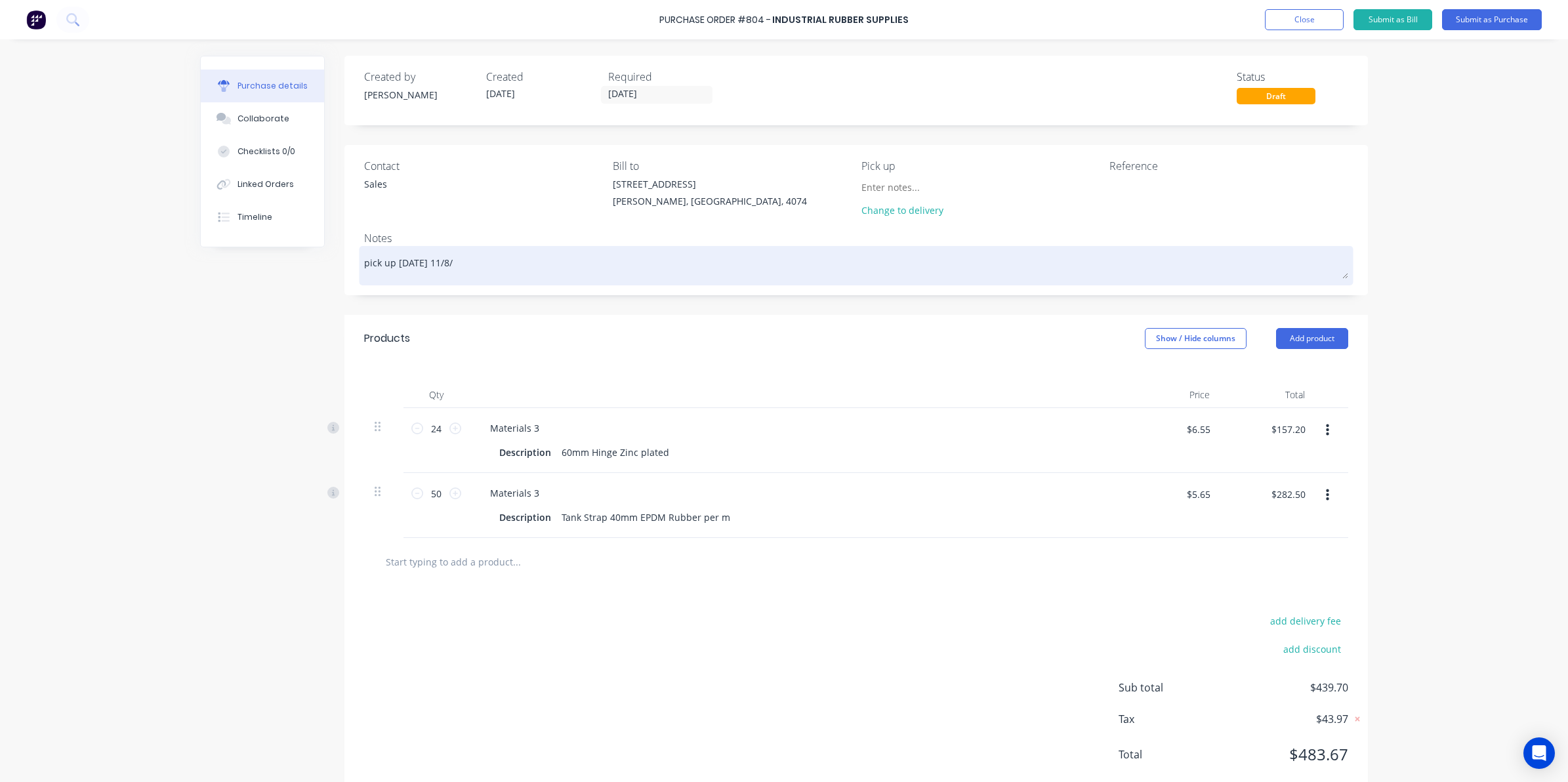
type textarea "pick up today 11/8/2"
type textarea "x"
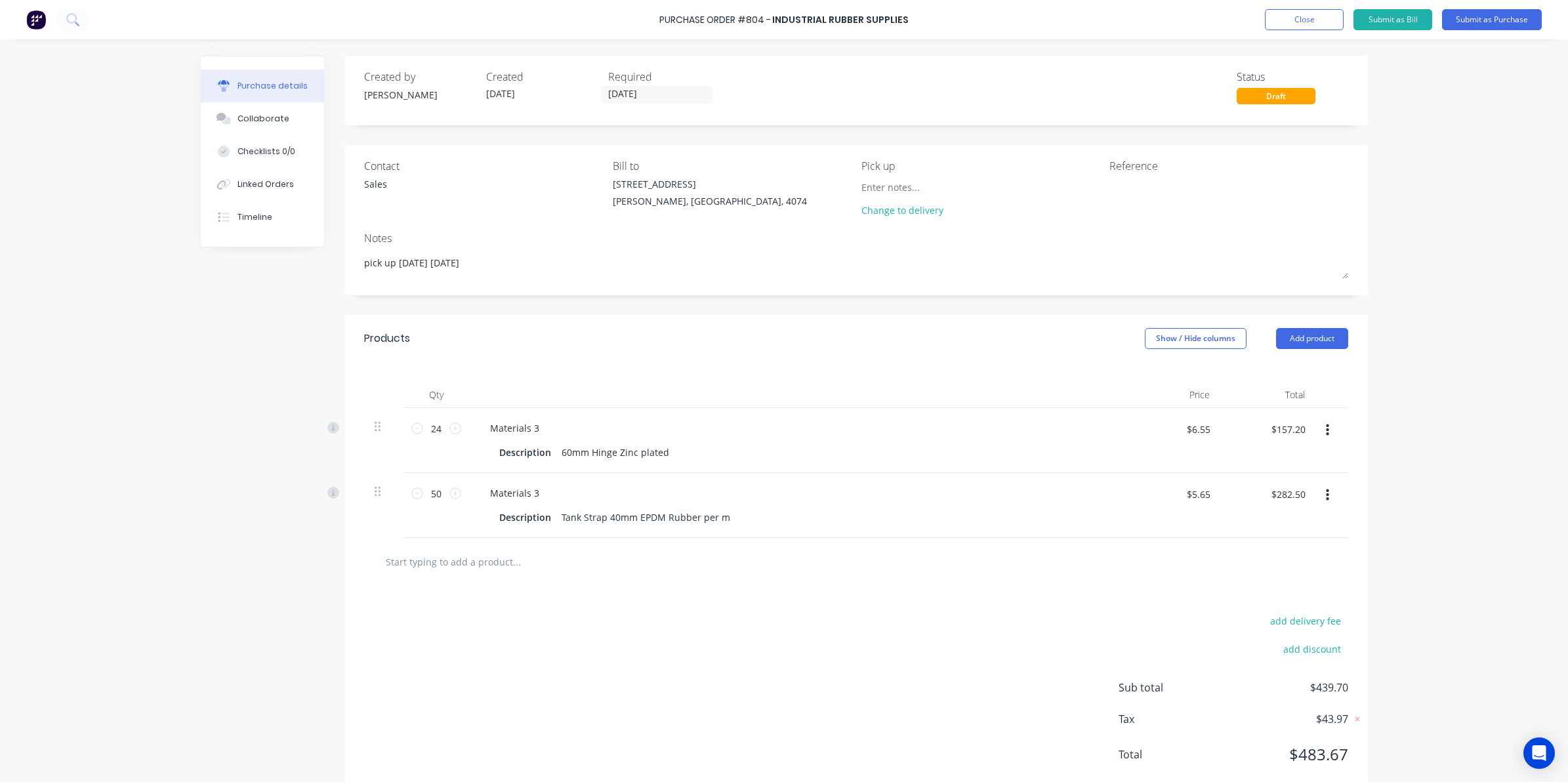
type textarea "pick up today 11/8/25"
type textarea "x"
type textarea "pick up today 11/8/25"
click at [251, 336] on div "Created by Sarah Created 11/08/25 Required 11/08/25 Status Draft Contact Sales …" at bounding box center [784, 429] width 1168 height 746
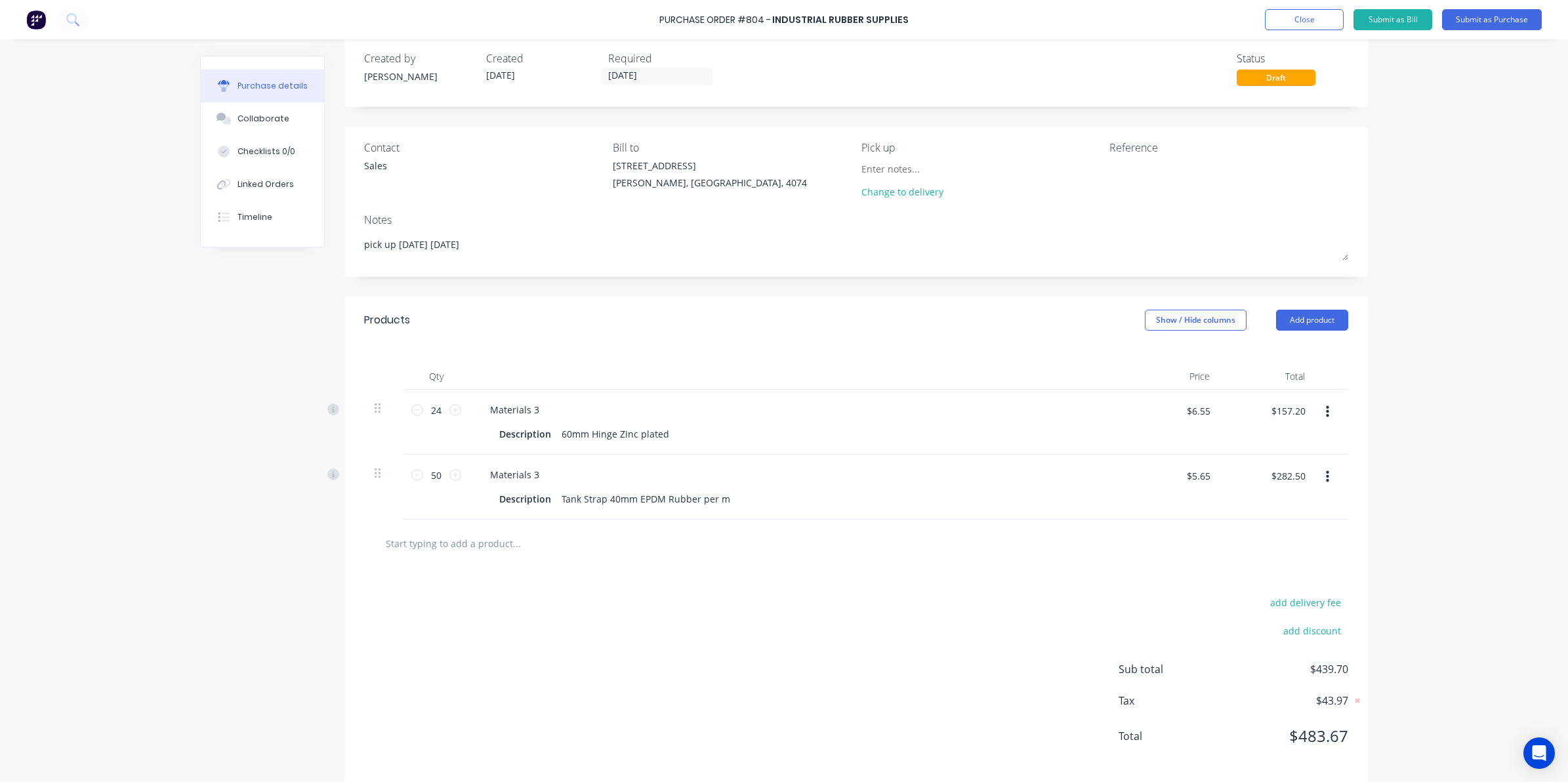
scroll to position [34, 0]
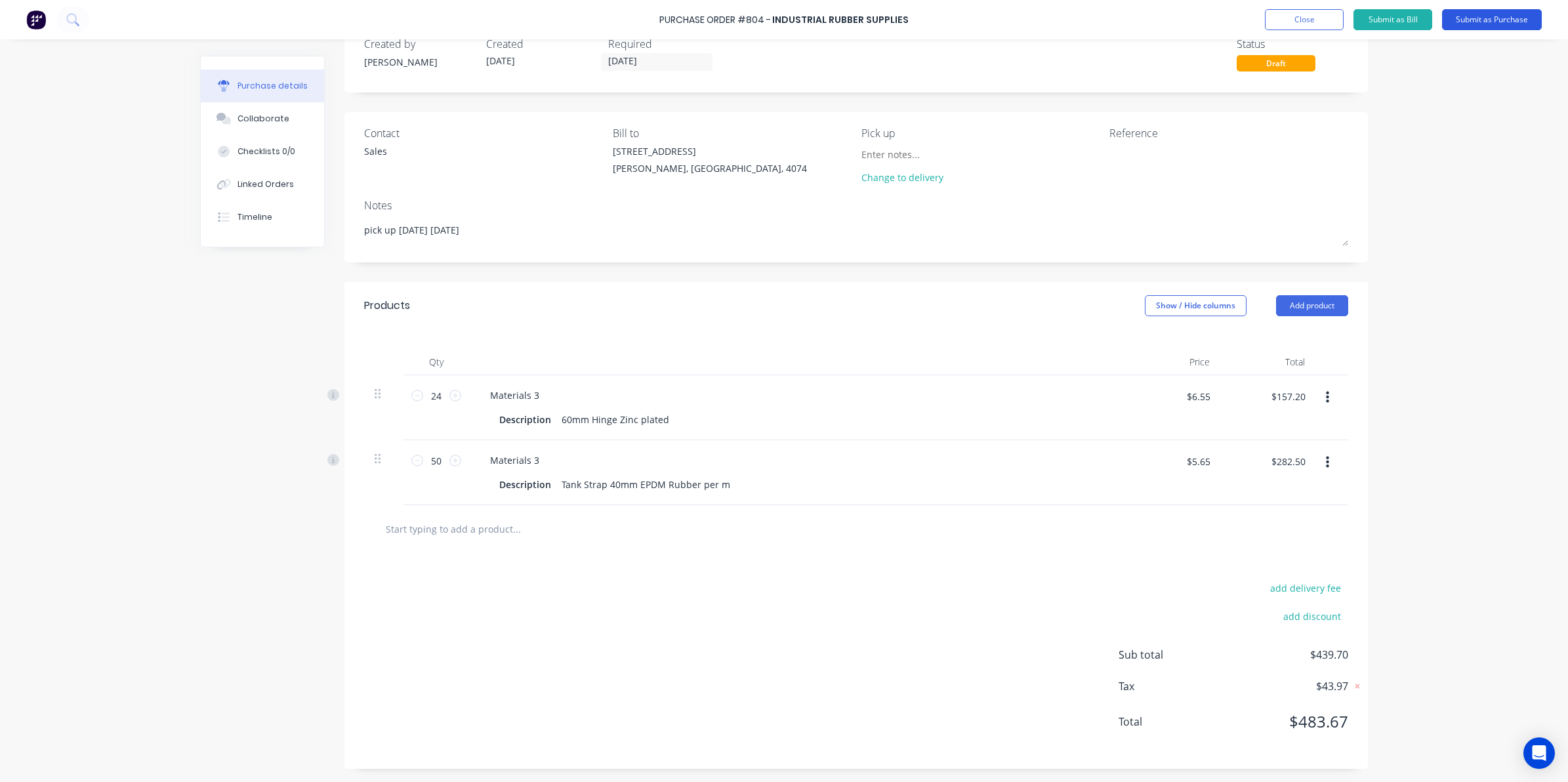
click at [1506, 15] on button "Submit as Purchase" at bounding box center [1492, 19] width 100 height 21
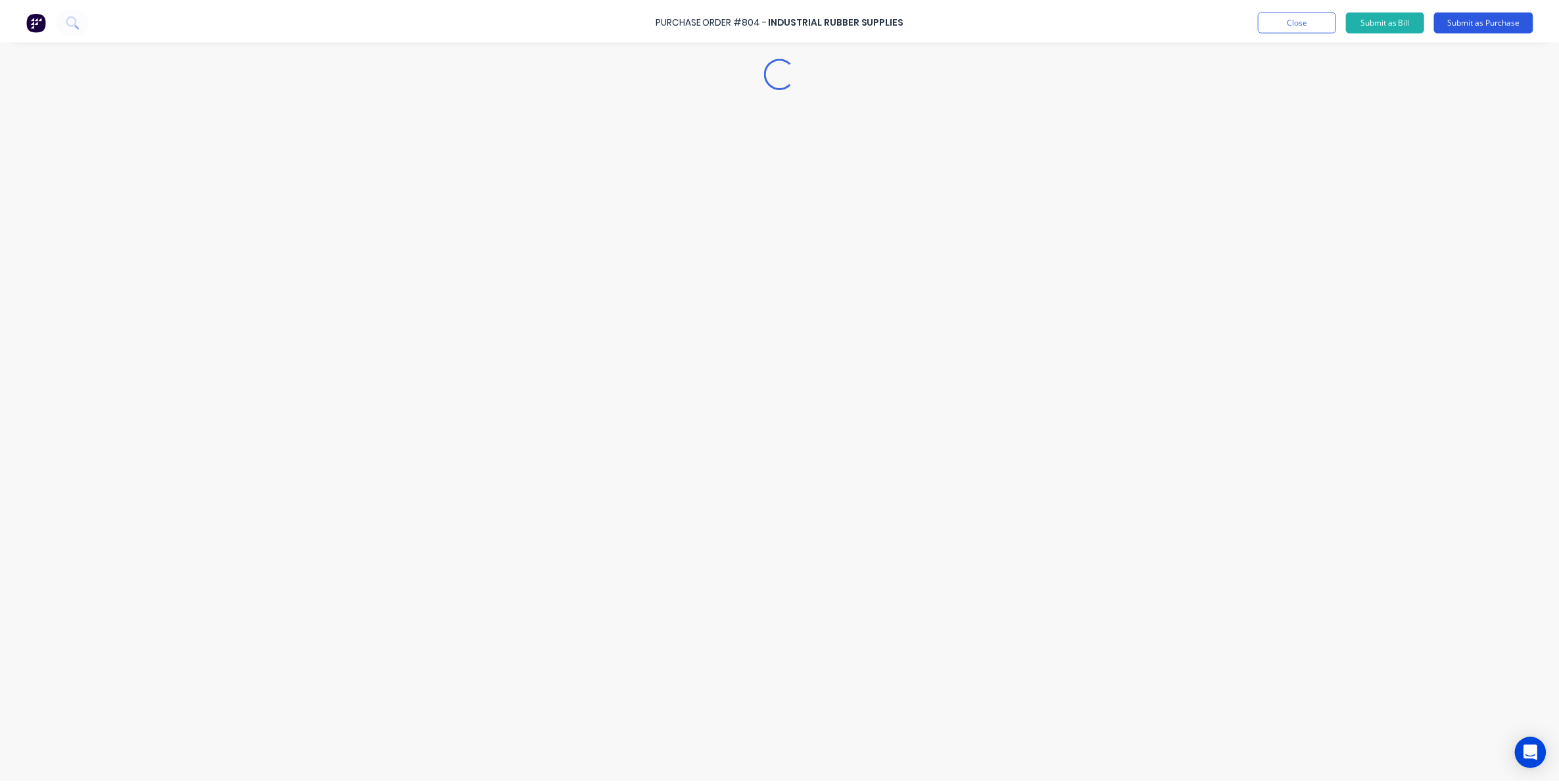
scroll to position [0, 0]
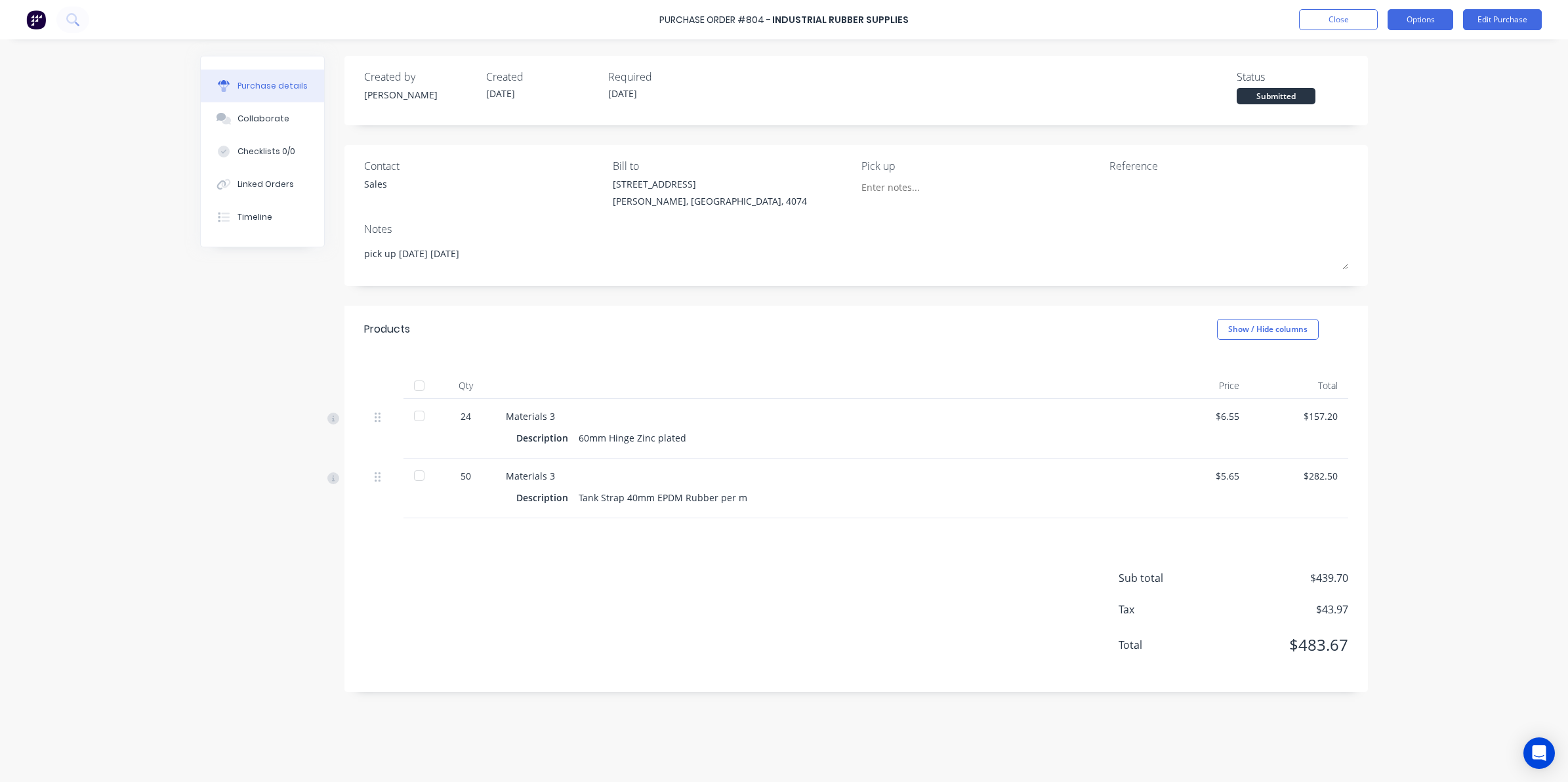
click at [1428, 21] on button "Options" at bounding box center [1420, 19] width 66 height 21
click at [1369, 55] on div "Print / Email" at bounding box center [1391, 54] width 101 height 19
click at [1349, 102] on div "Without pricing" at bounding box center [1391, 106] width 101 height 19
type textarea "x"
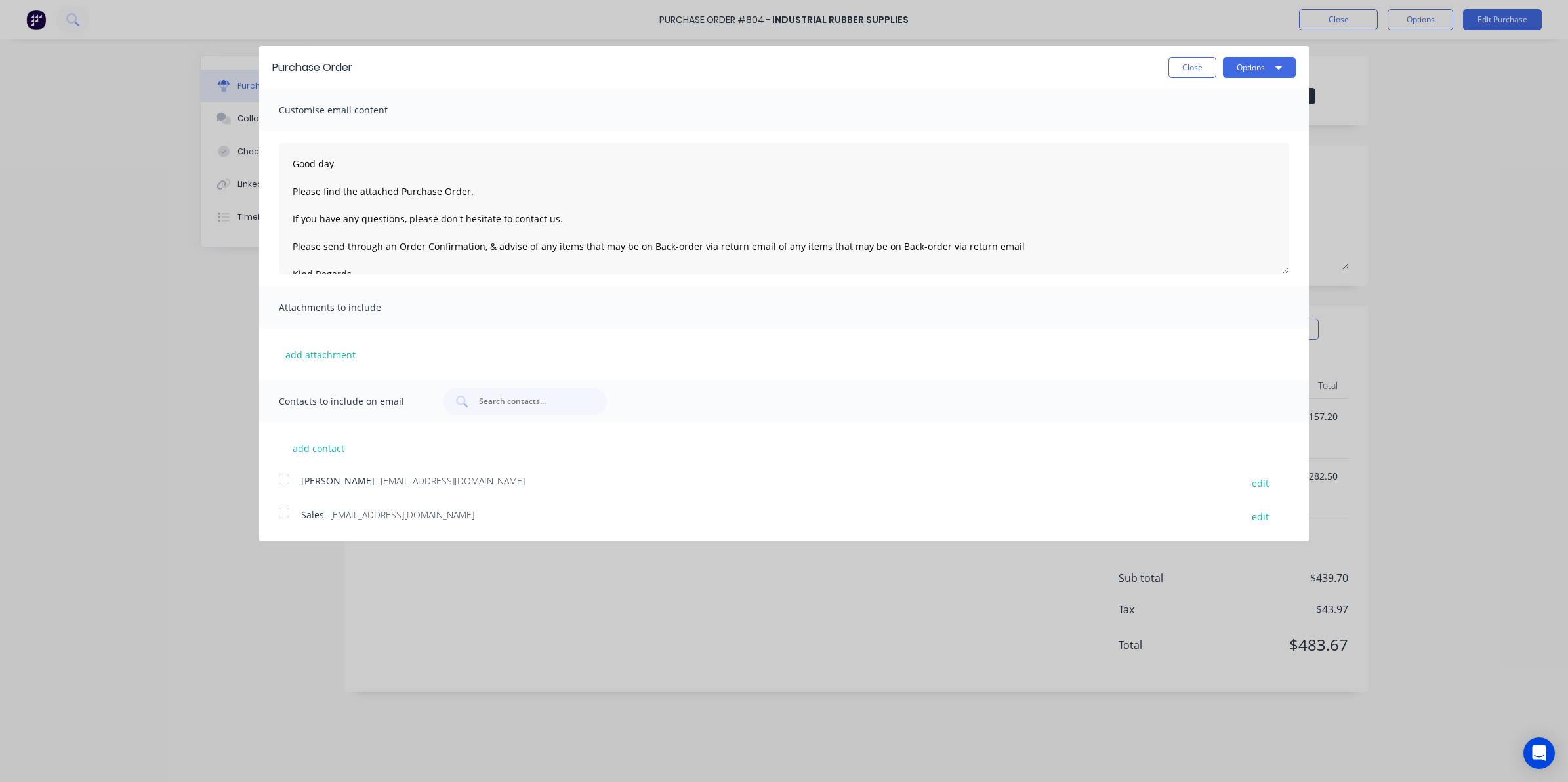
click at [277, 515] on div at bounding box center [284, 513] width 26 height 26
type textarea "Good day Please find the attached Purchase Order. If you have any questions, pl…"
click at [1233, 66] on button "Options" at bounding box center [1259, 68] width 73 height 21
click at [1248, 133] on div "Email" at bounding box center [1233, 127] width 101 height 19
type textarea "x"
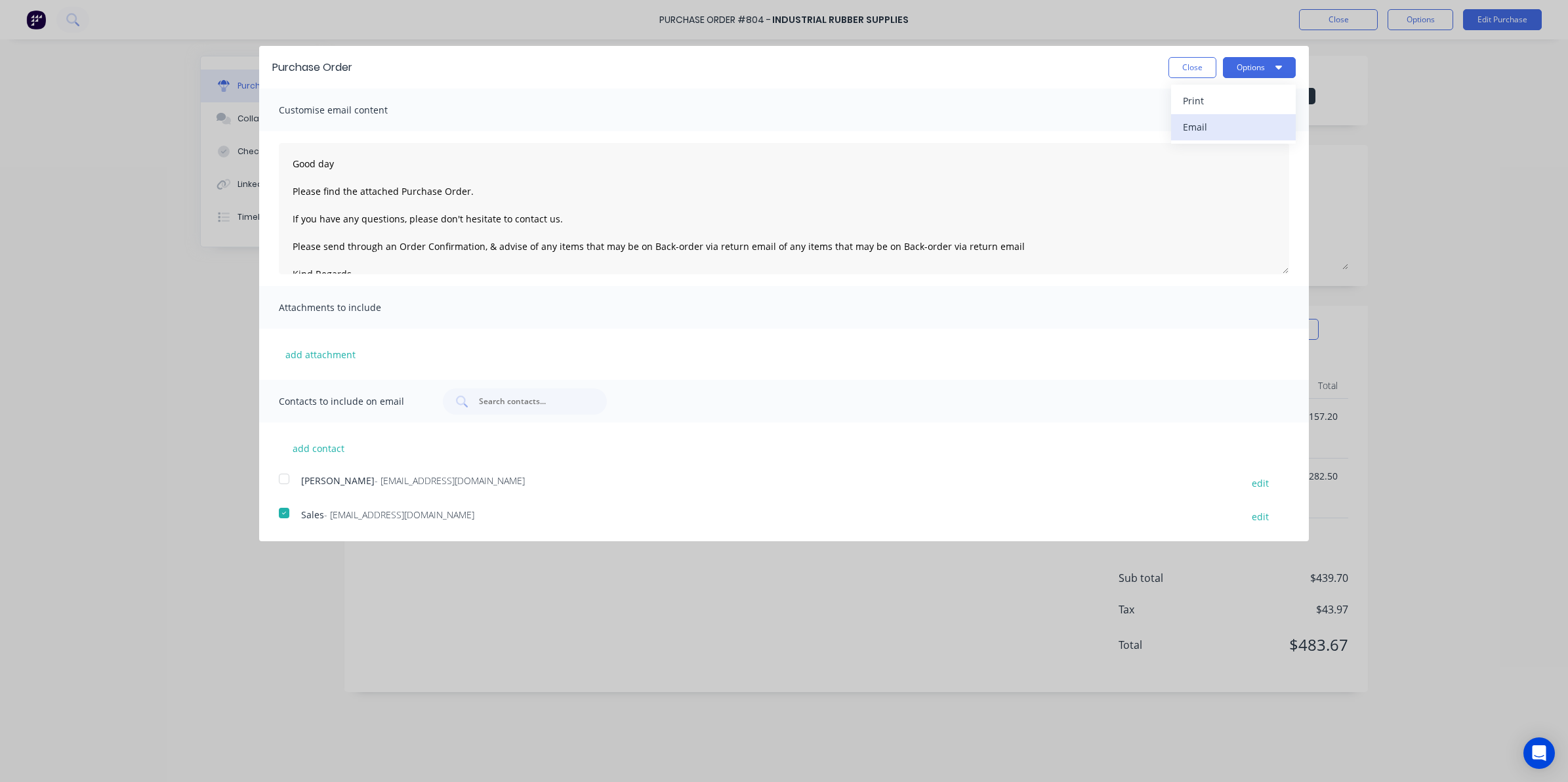
type textarea "Good day Please find the attached Purchase Order. If you have any questions, pl…"
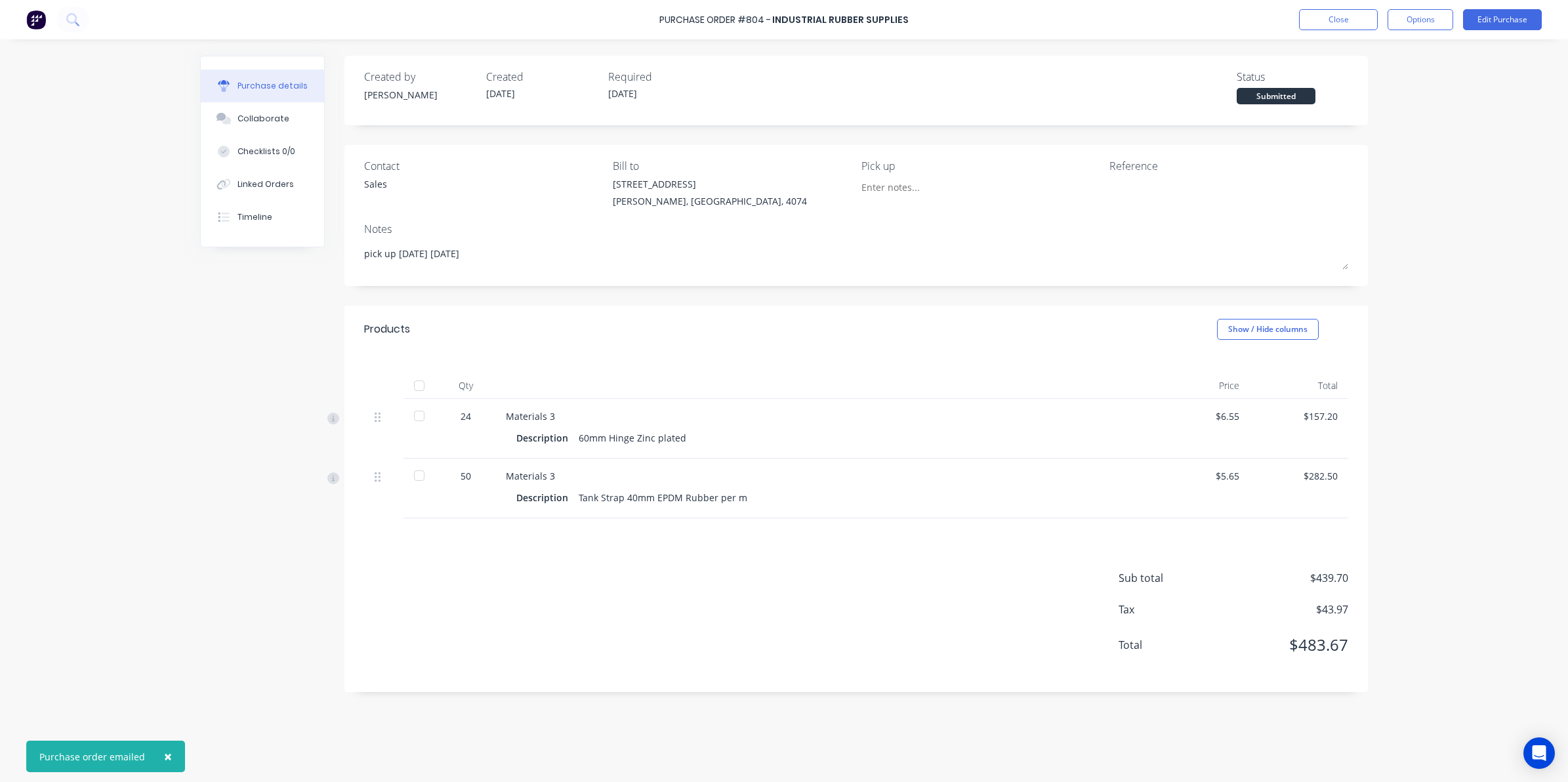
type textarea "x"
click at [1321, 20] on button "Close" at bounding box center [1338, 19] width 79 height 21
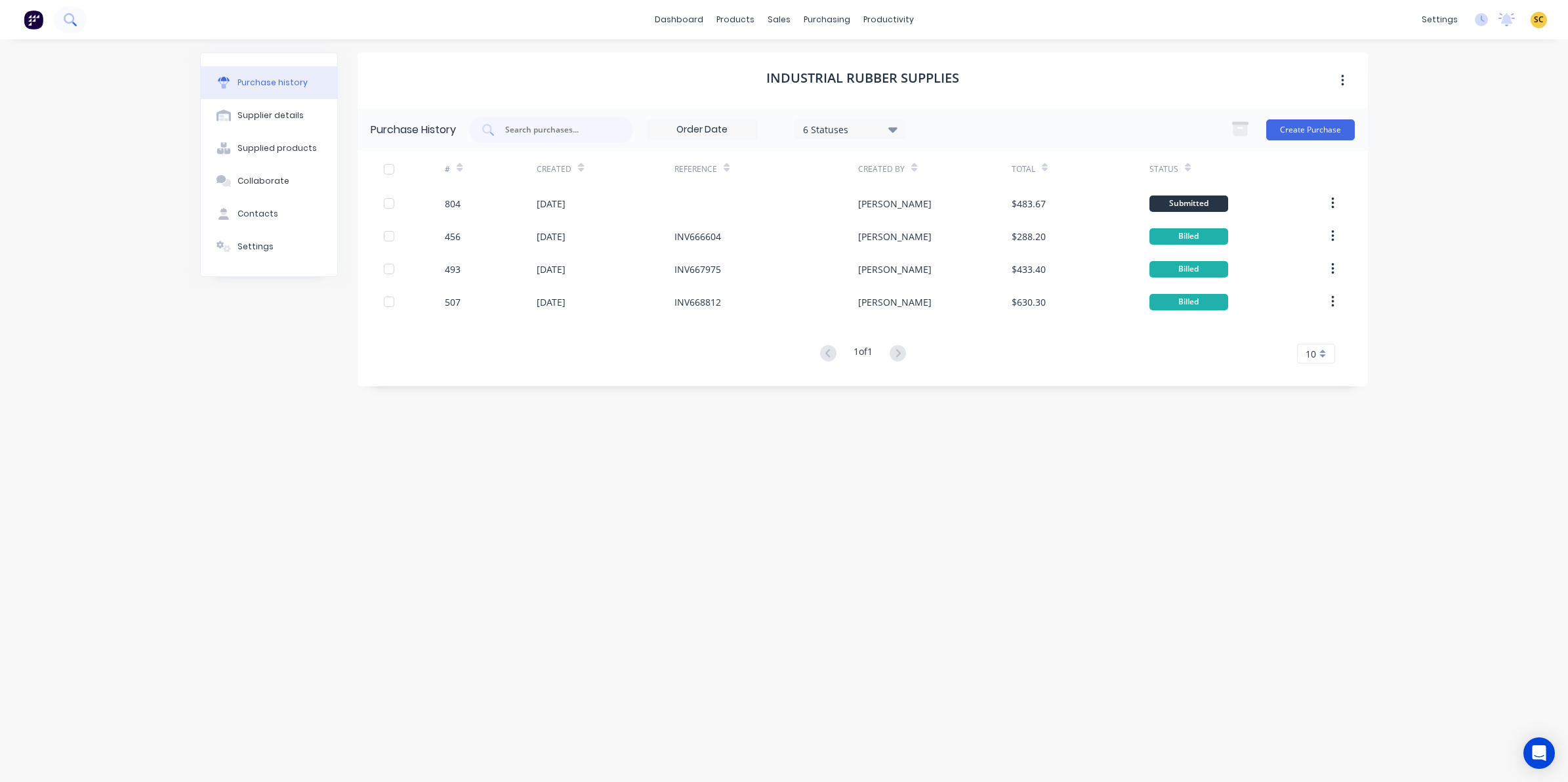
click at [64, 19] on button at bounding box center [70, 19] width 33 height 26
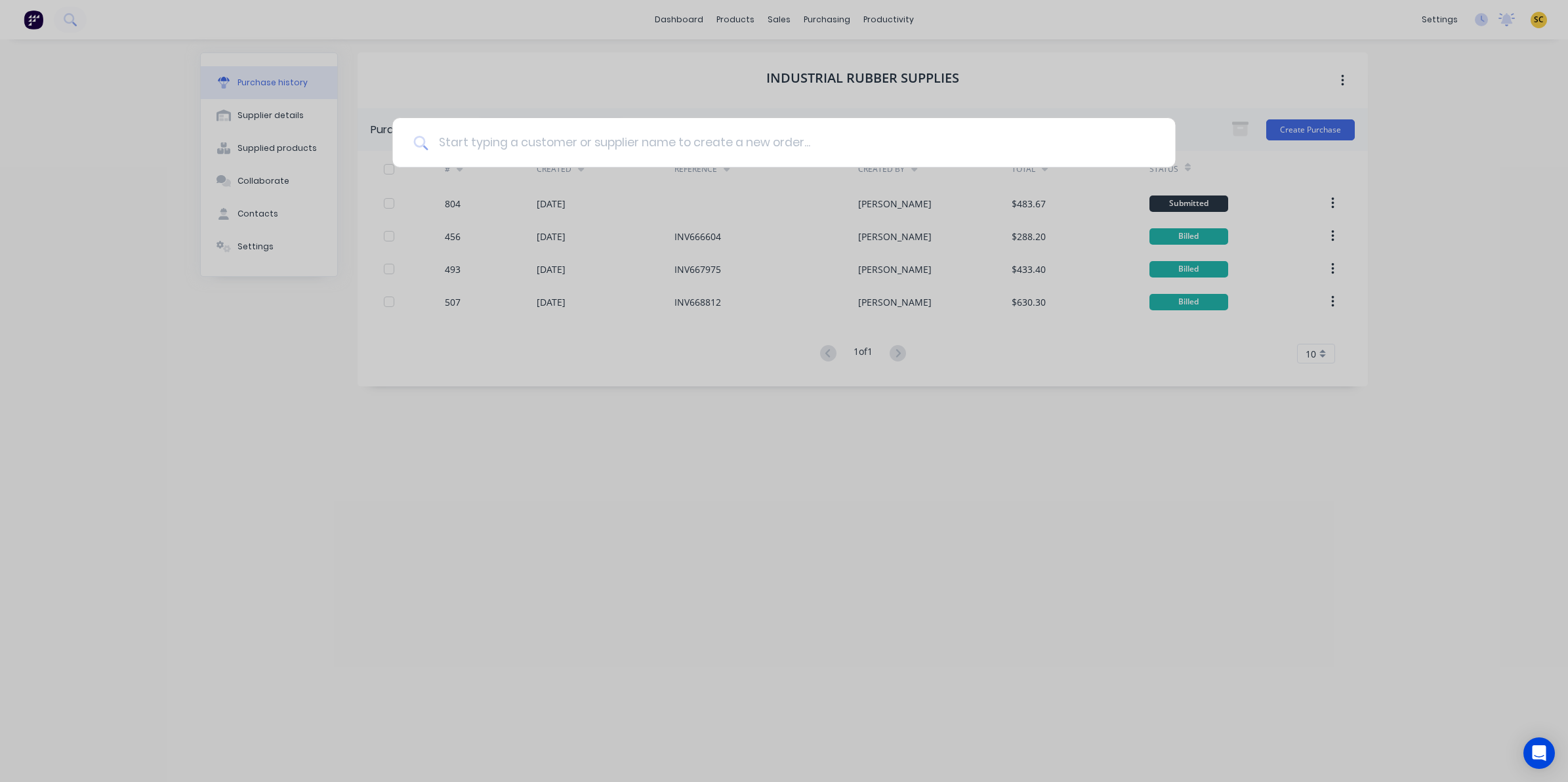
click at [562, 122] on input at bounding box center [791, 142] width 726 height 49
type input "booth"
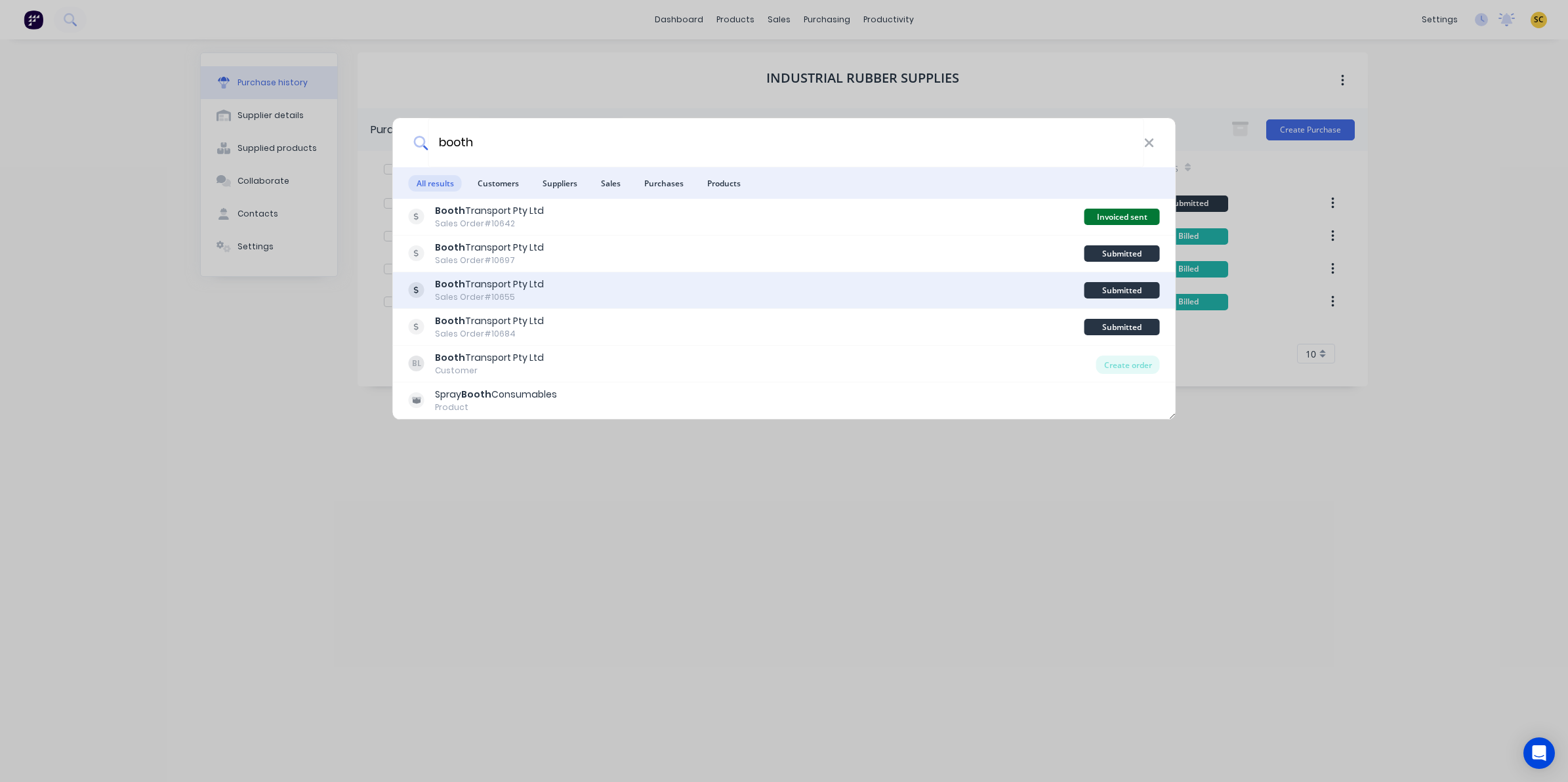
click at [499, 280] on div "Booth Transport Pty Ltd" at bounding box center [489, 284] width 109 height 14
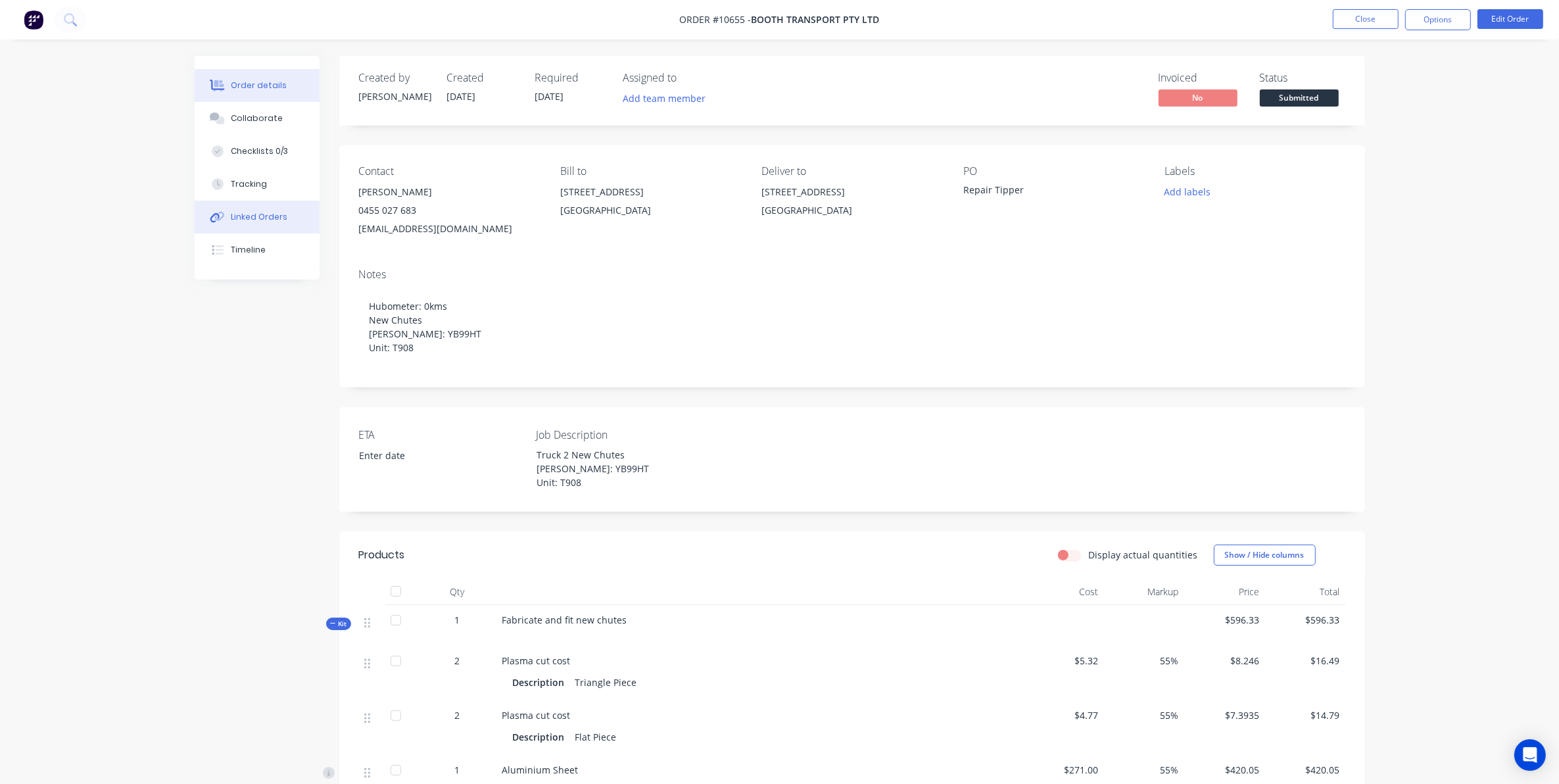
click at [257, 218] on div "Linked Orders" at bounding box center [259, 217] width 57 height 12
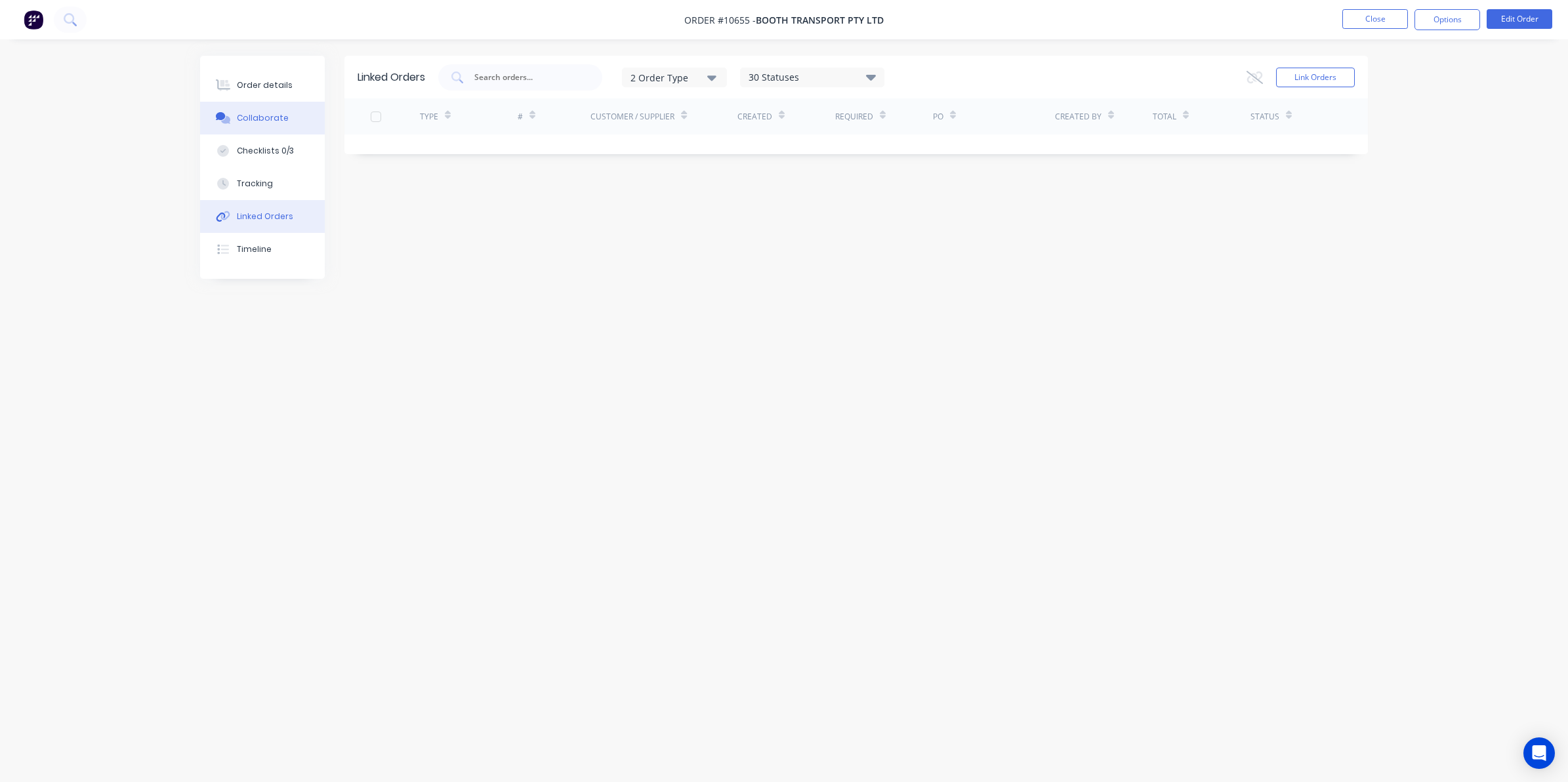
click at [235, 111] on button "Collaborate" at bounding box center [262, 118] width 124 height 32
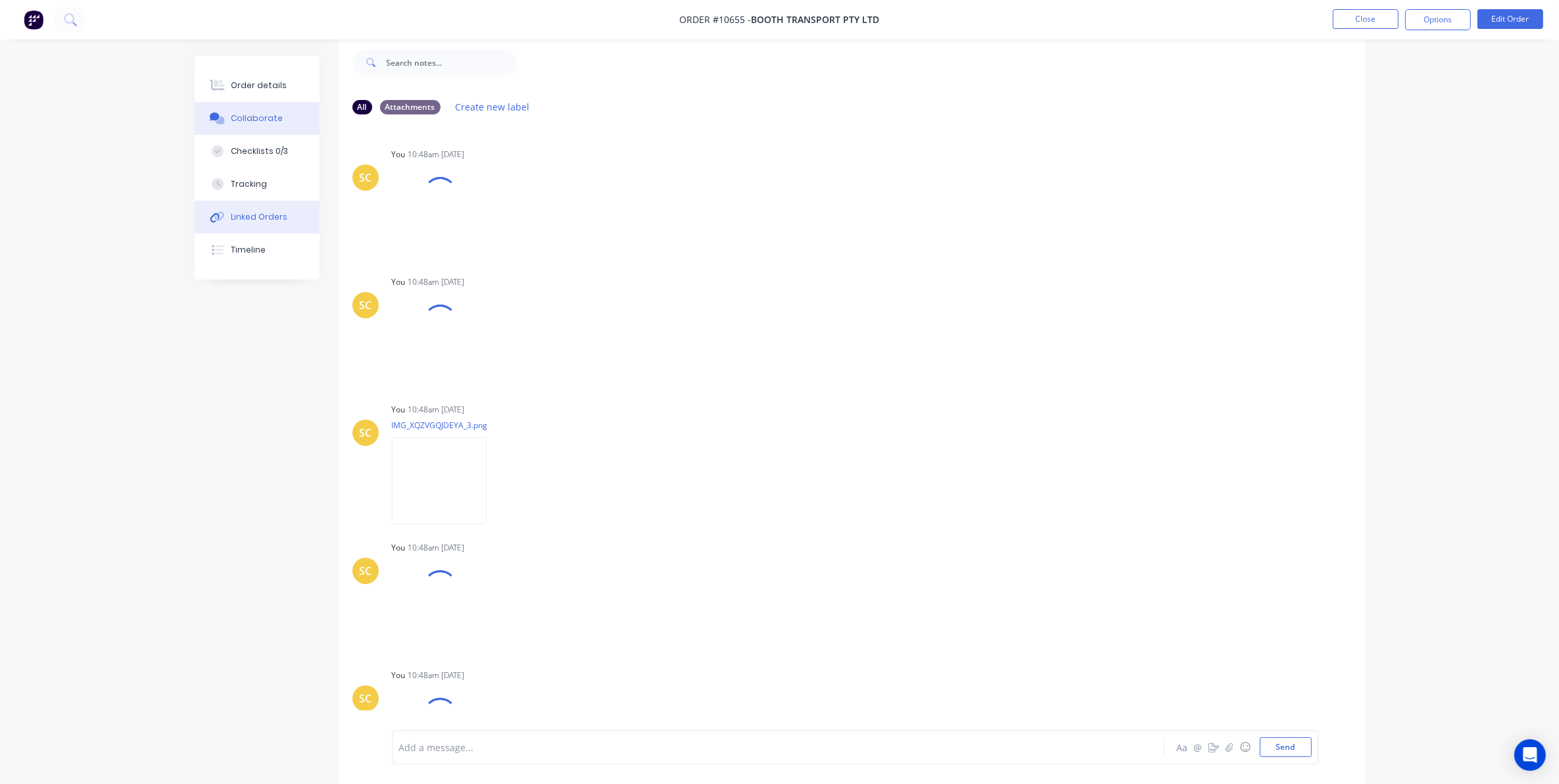
scroll to position [364, 0]
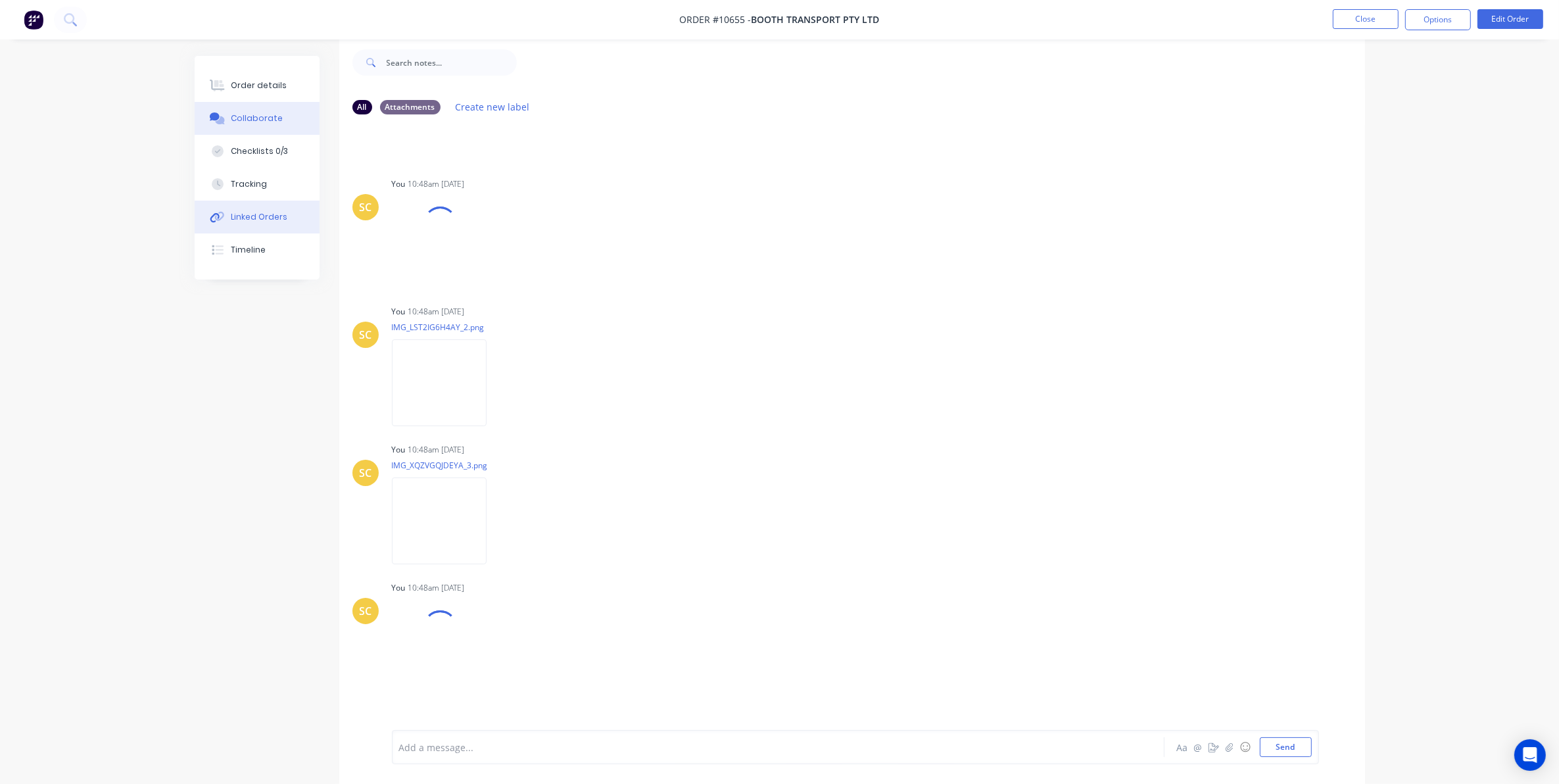
click at [276, 207] on button "Linked Orders" at bounding box center [257, 216] width 125 height 33
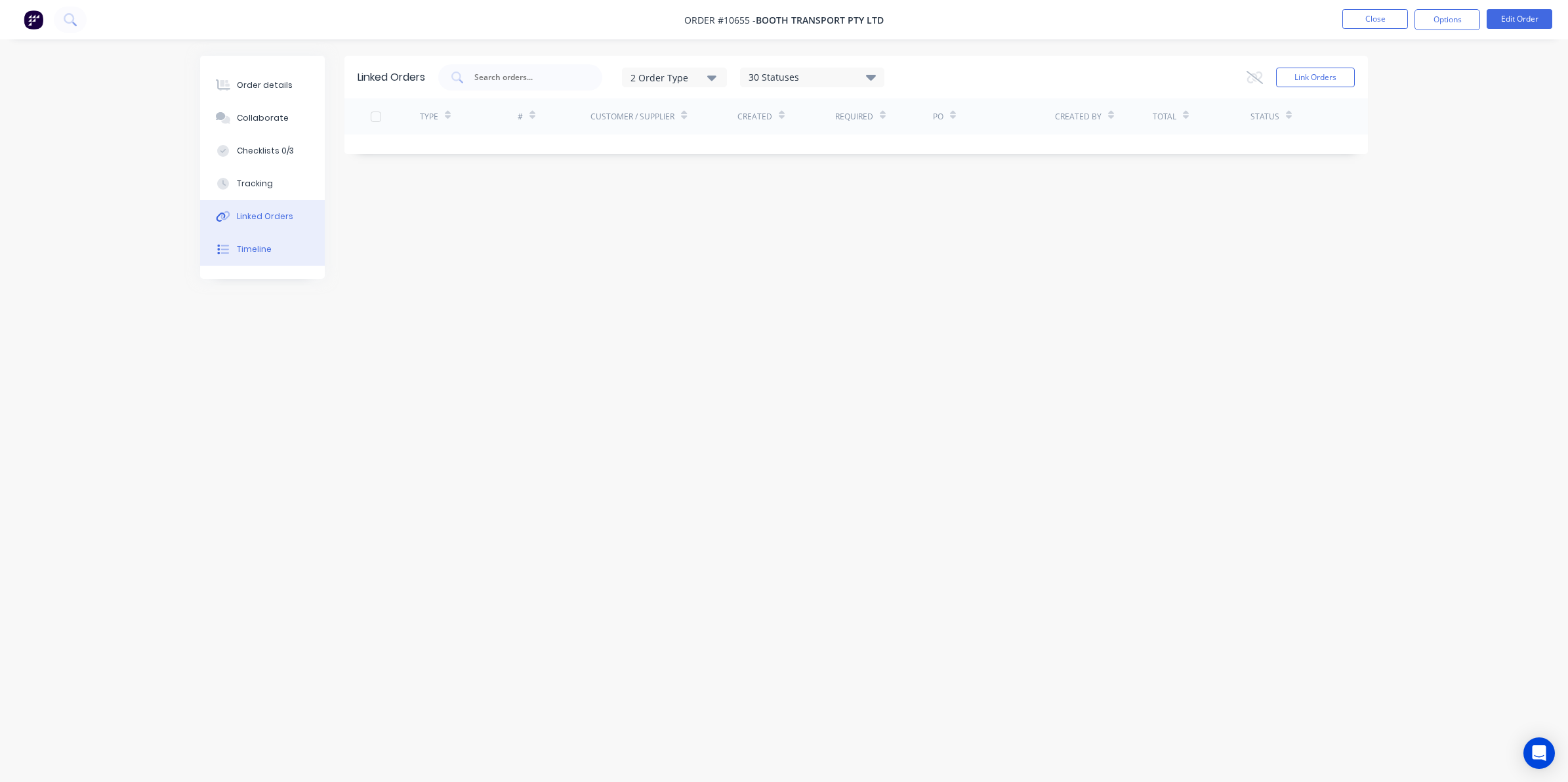
click at [235, 243] on button "Timeline" at bounding box center [262, 249] width 124 height 32
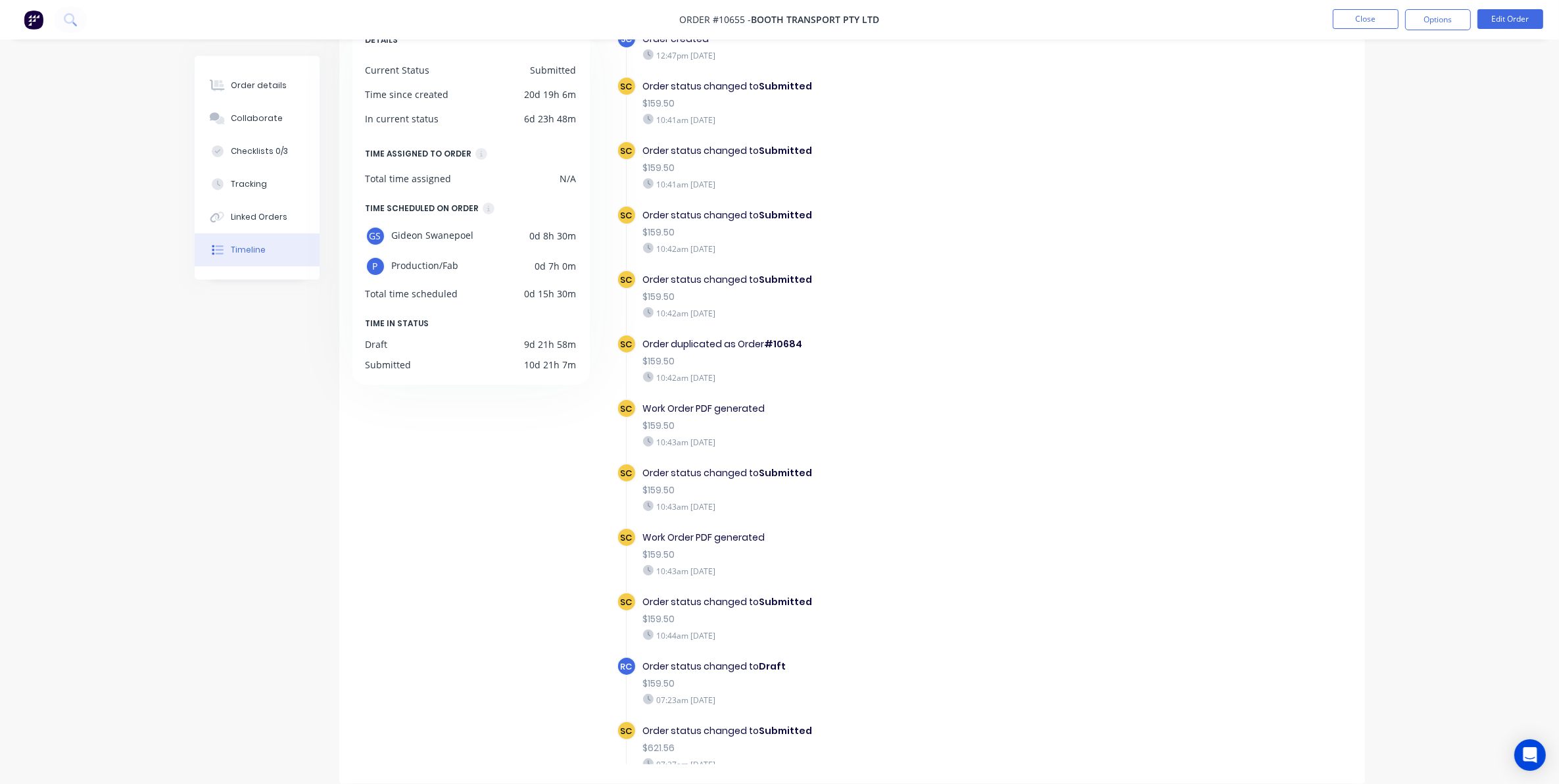
click at [251, 60] on div "Order details Collaborate Checklists 0/3 Tracking Linked Orders Timeline" at bounding box center [257, 168] width 125 height 224
drag, startPoint x: 270, startPoint y: 90, endPoint x: 299, endPoint y: 81, distance: 30.4
click at [270, 91] on div "Order details" at bounding box center [259, 85] width 56 height 12
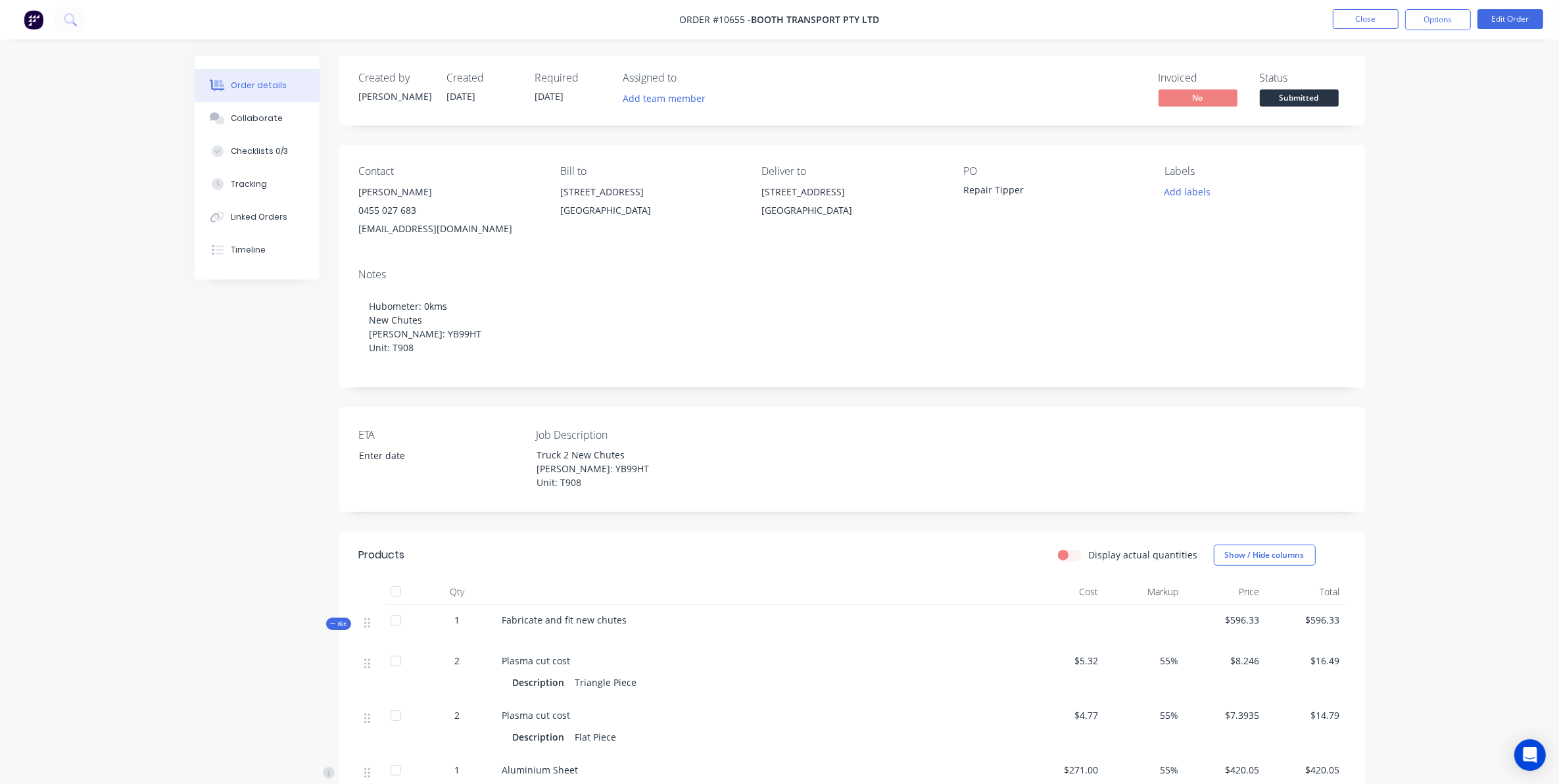
click at [1336, 94] on span "Submitted" at bounding box center [1300, 98] width 79 height 17
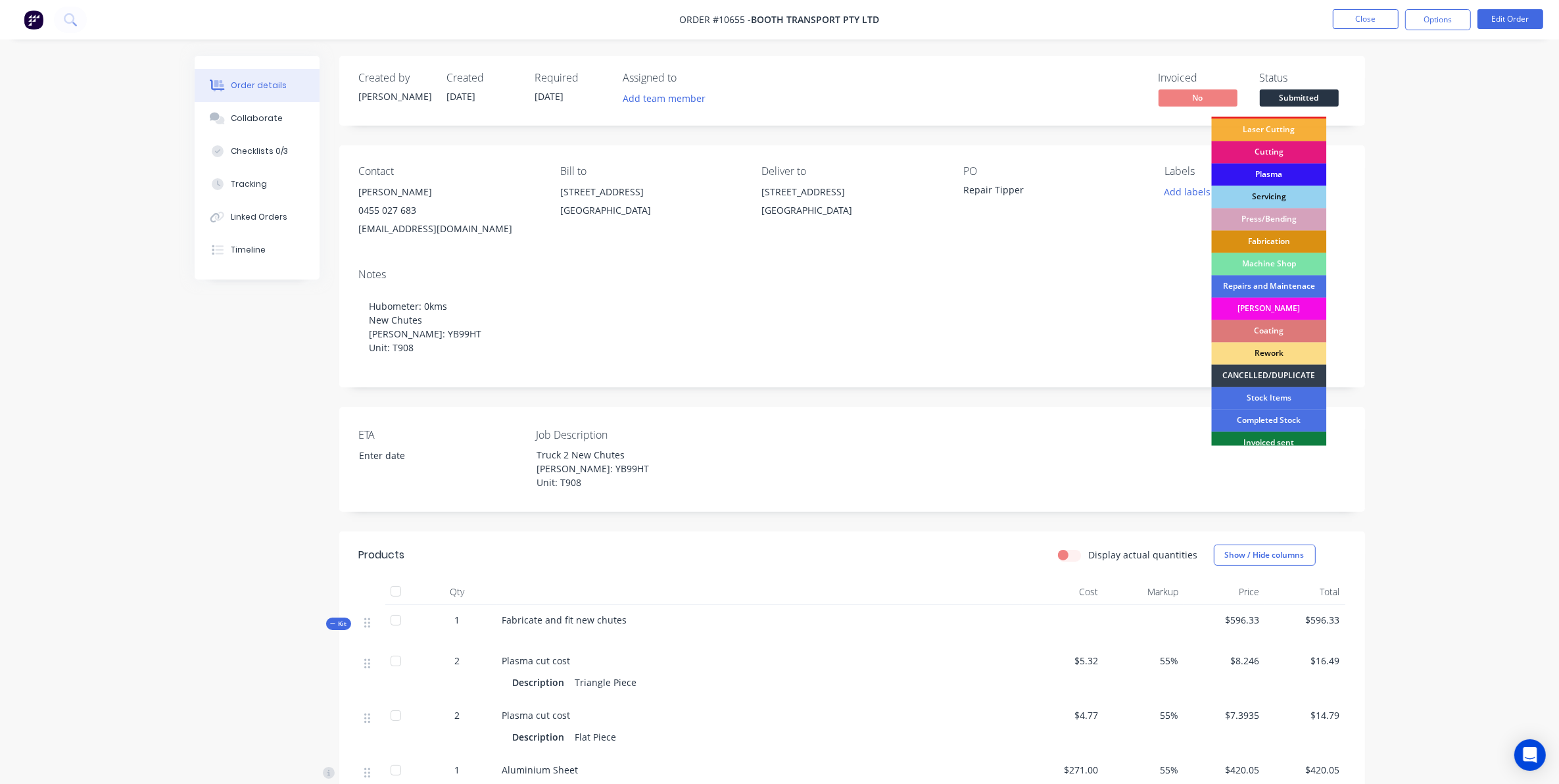
scroll to position [119, 0]
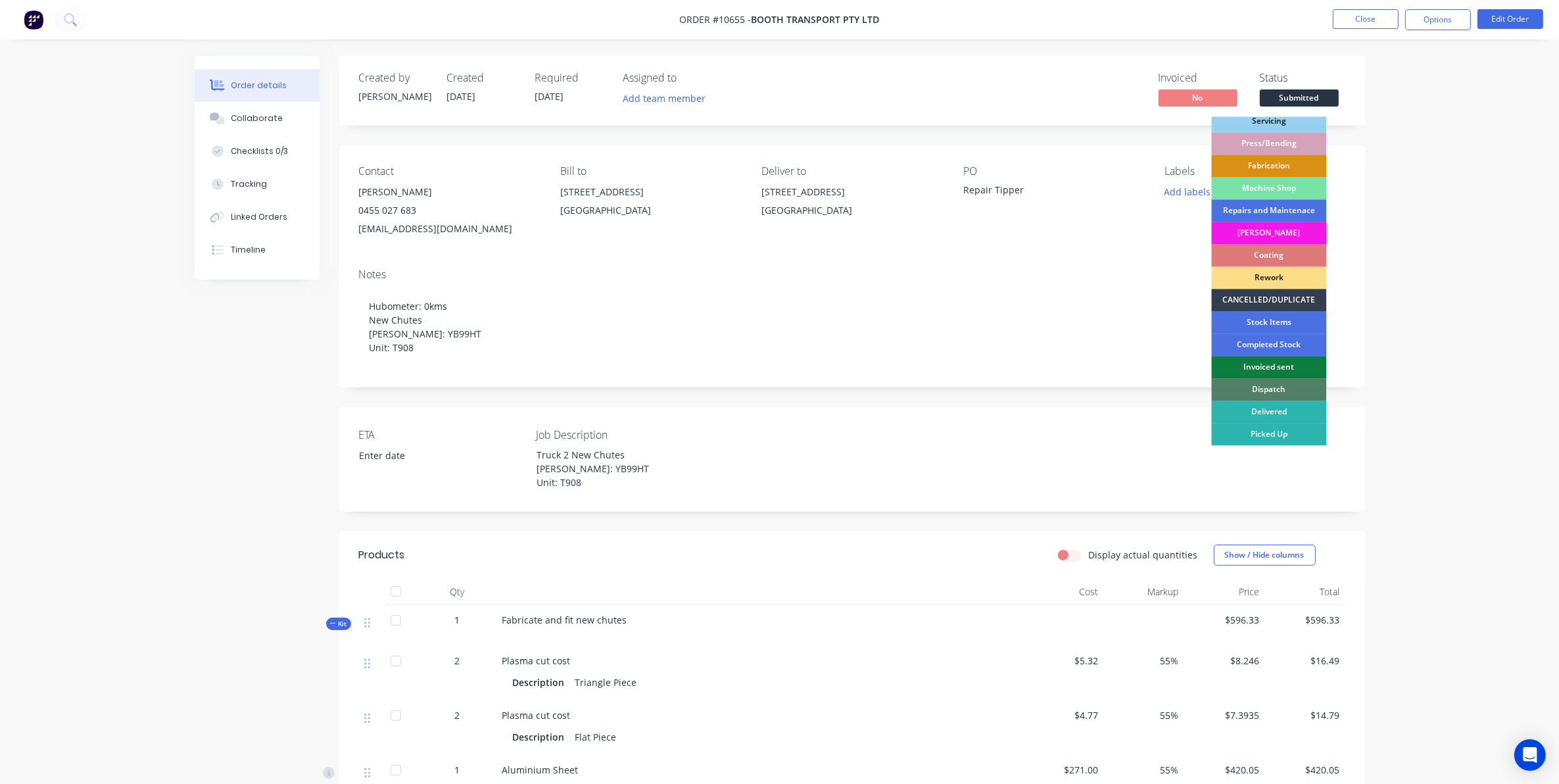
drag, startPoint x: 1248, startPoint y: 434, endPoint x: 1241, endPoint y: 403, distance: 31.8
click at [1248, 433] on div "Picked Up" at bounding box center [1269, 435] width 115 height 22
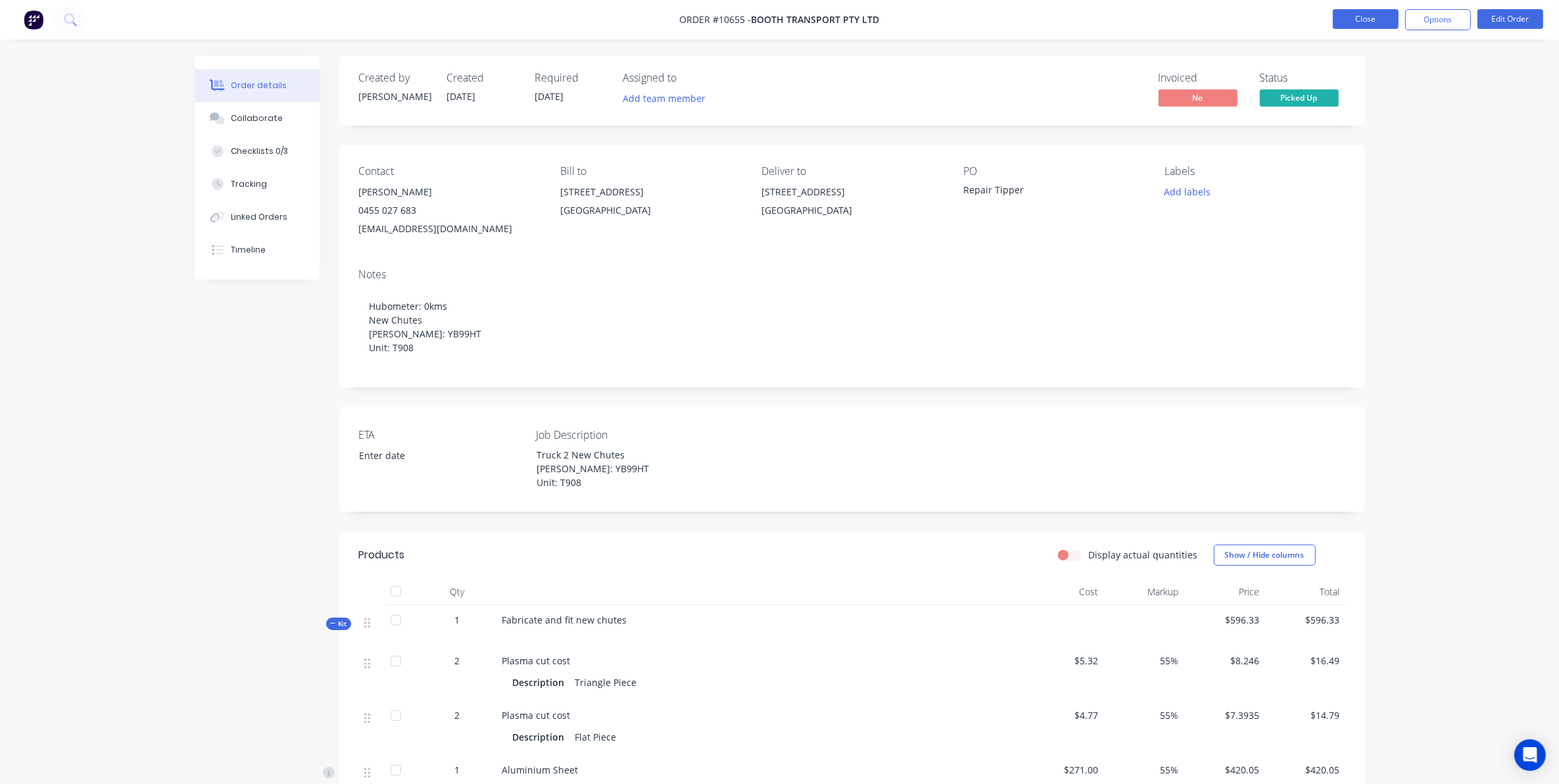
click at [1371, 10] on button "Close" at bounding box center [1366, 19] width 66 height 19
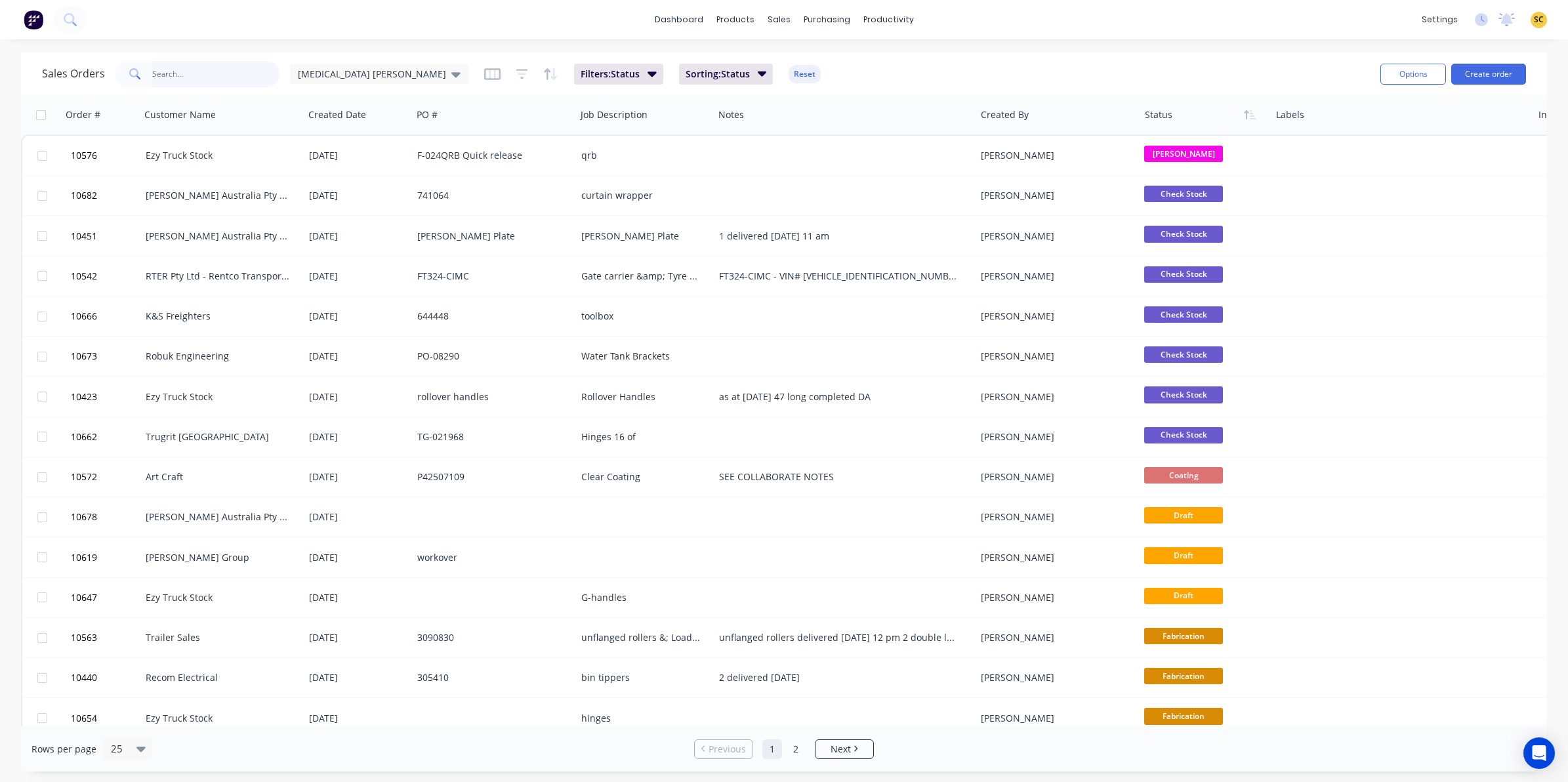
click at [198, 69] on input "text" at bounding box center [216, 74] width 128 height 26
type input "booth"
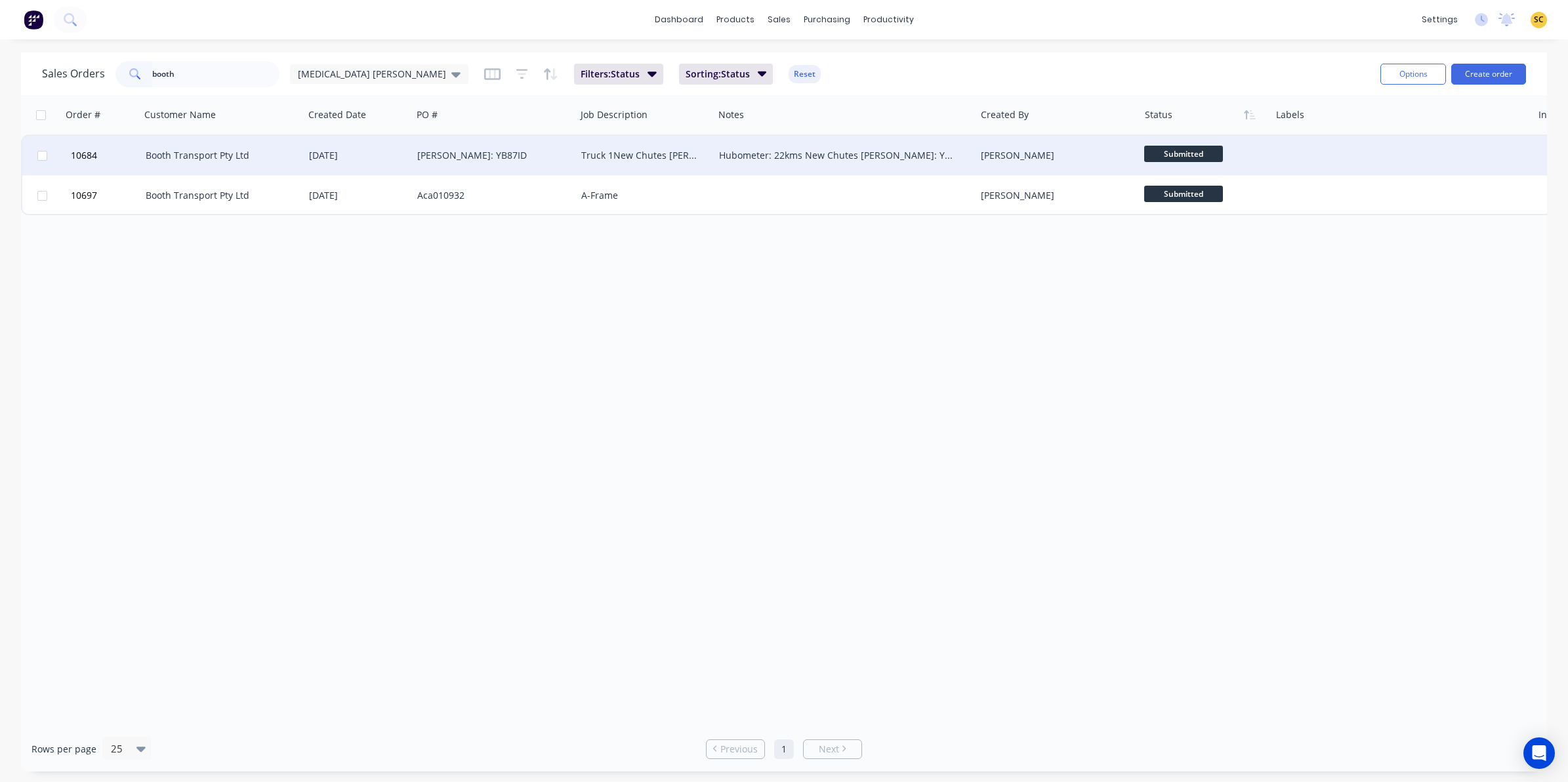
click at [869, 153] on div "Hubometer: 22kms New Chutes Rego: YB87ID Unit: T907" at bounding box center [838, 155] width 239 height 13
click at [1035, 154] on div "[PERSON_NAME]" at bounding box center [1053, 155] width 146 height 13
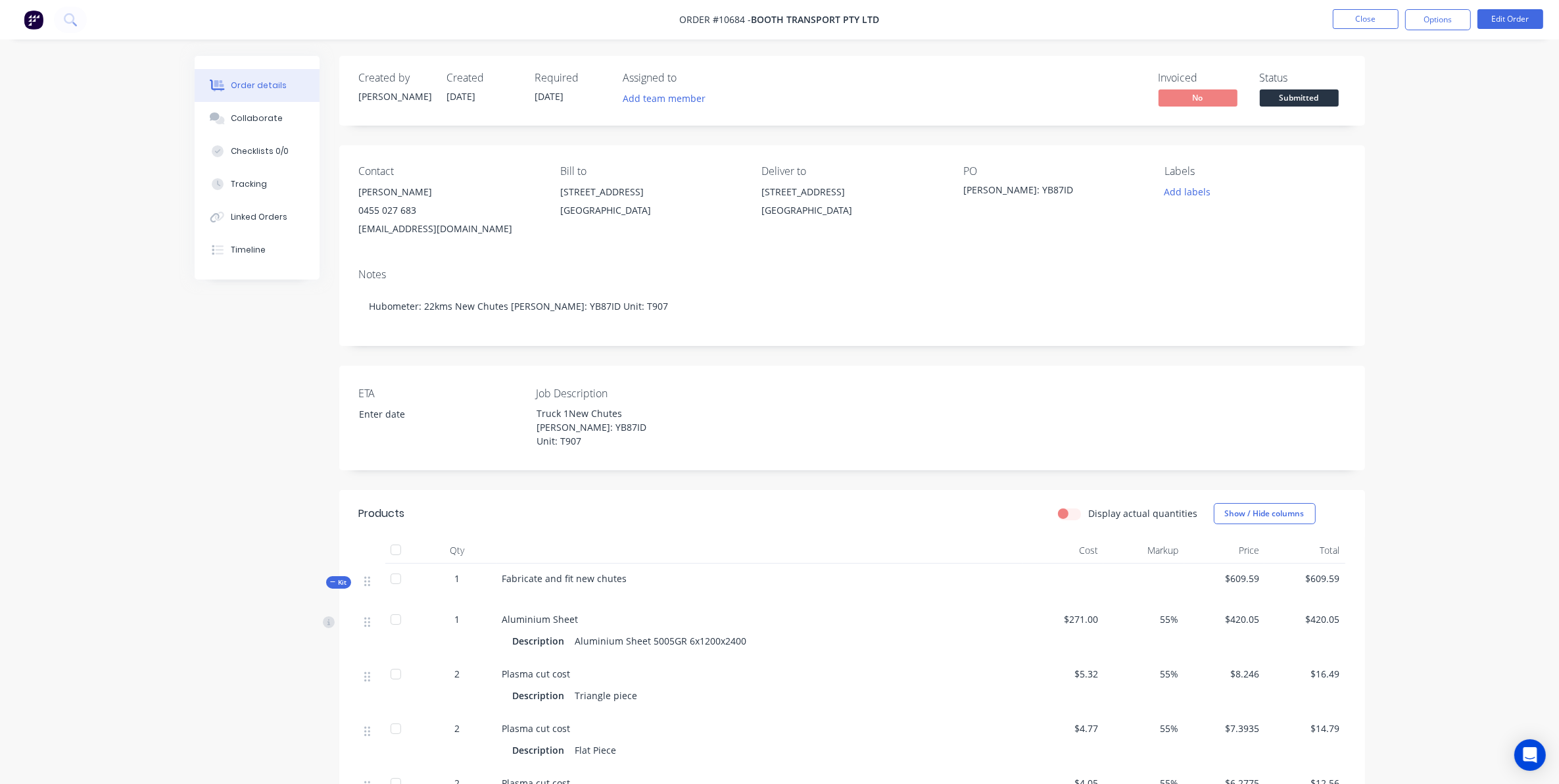
click at [1304, 96] on span "Submitted" at bounding box center [1300, 98] width 79 height 17
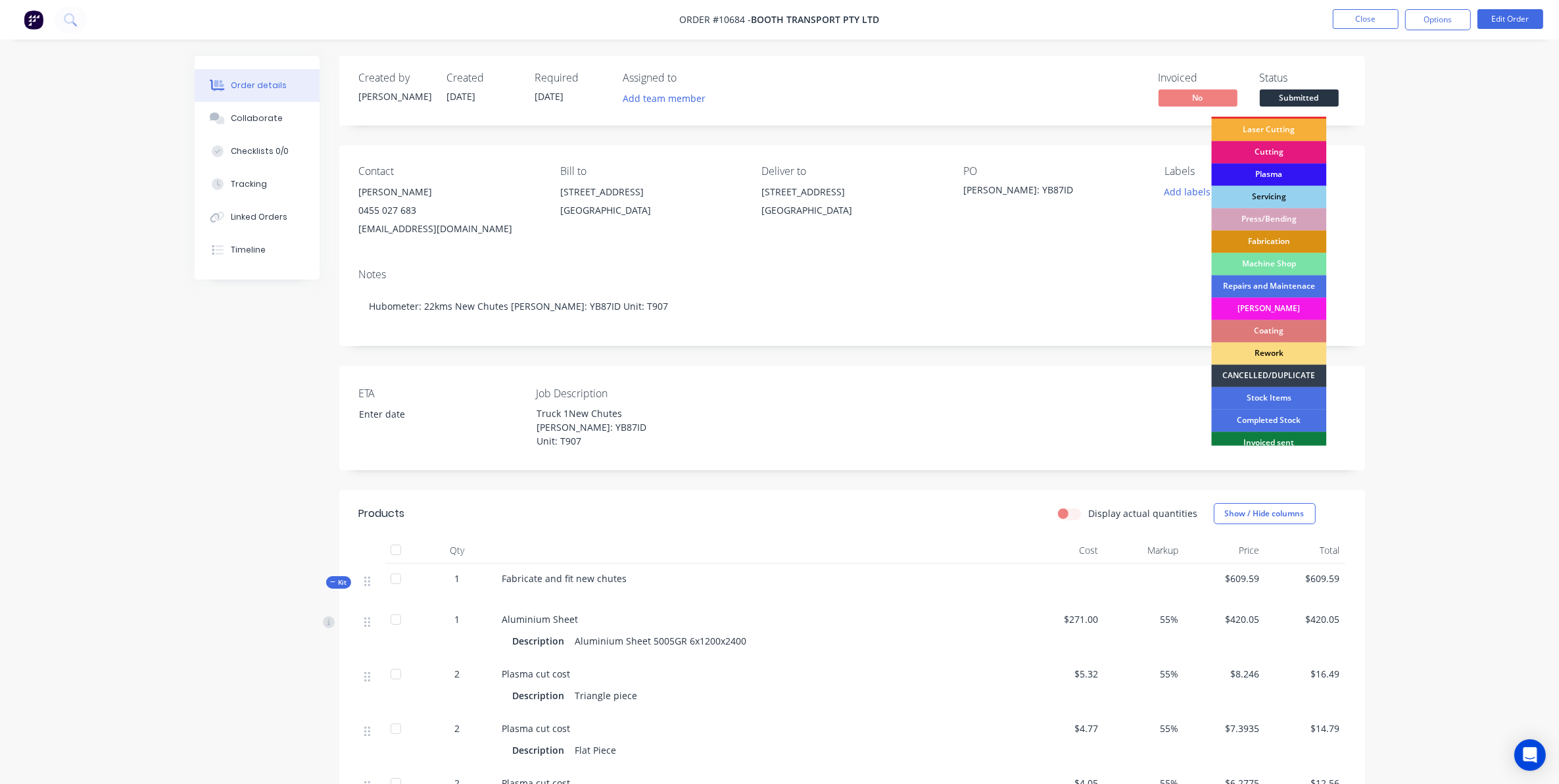
scroll to position [119, 0]
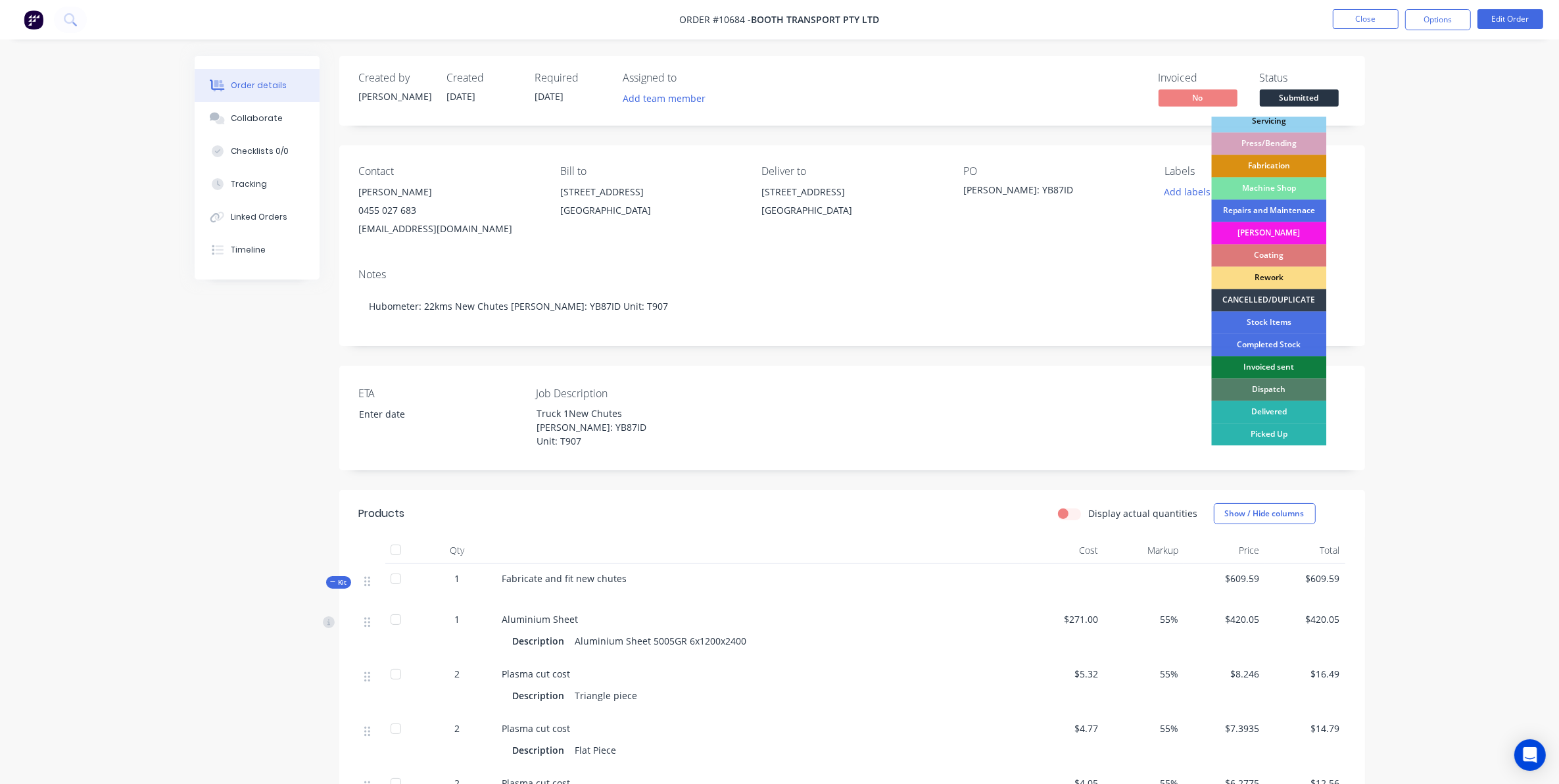
click at [1275, 434] on div "Picked Up" at bounding box center [1269, 435] width 115 height 22
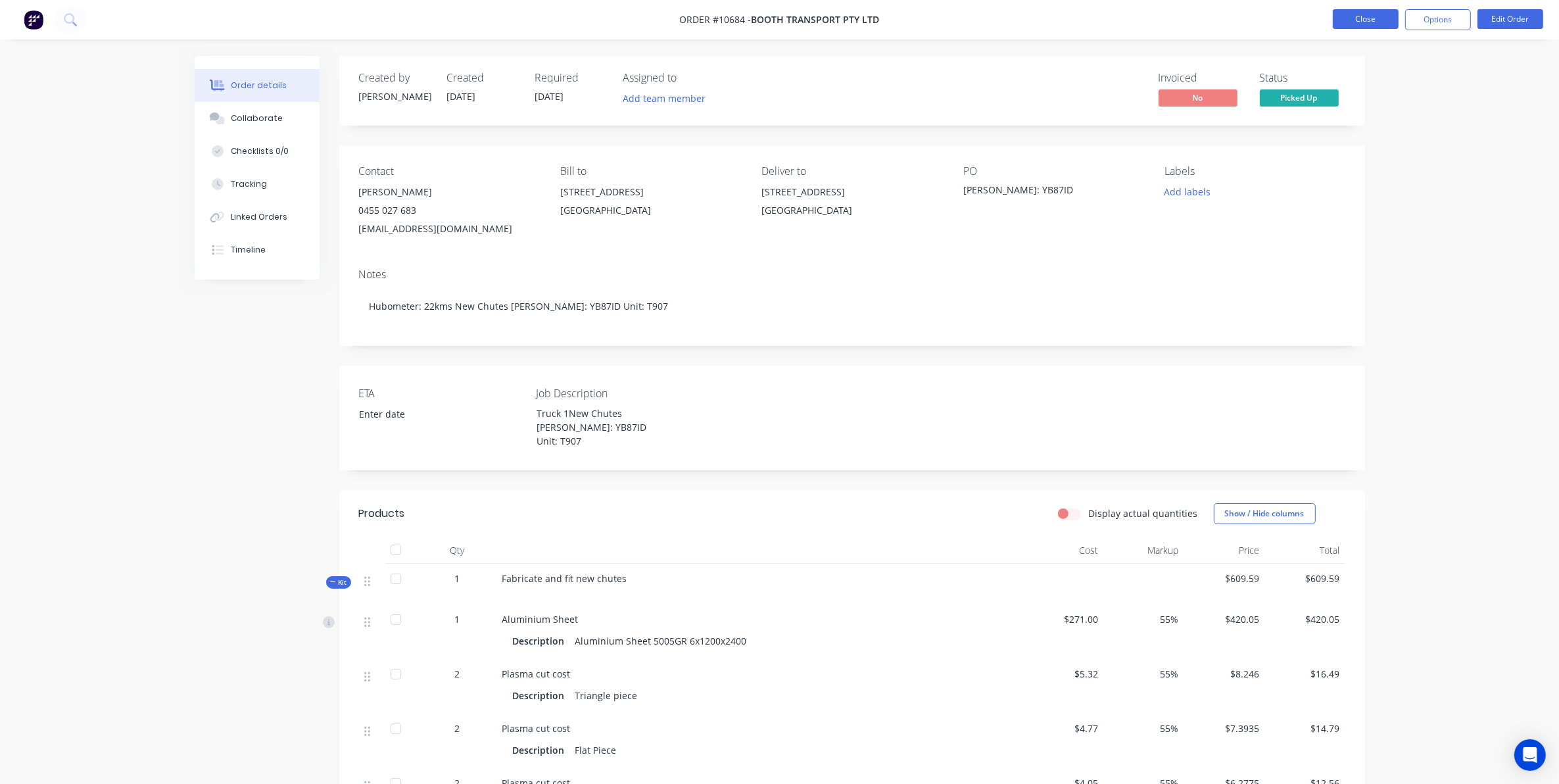
click at [1360, 12] on button "Close" at bounding box center [1366, 19] width 66 height 19
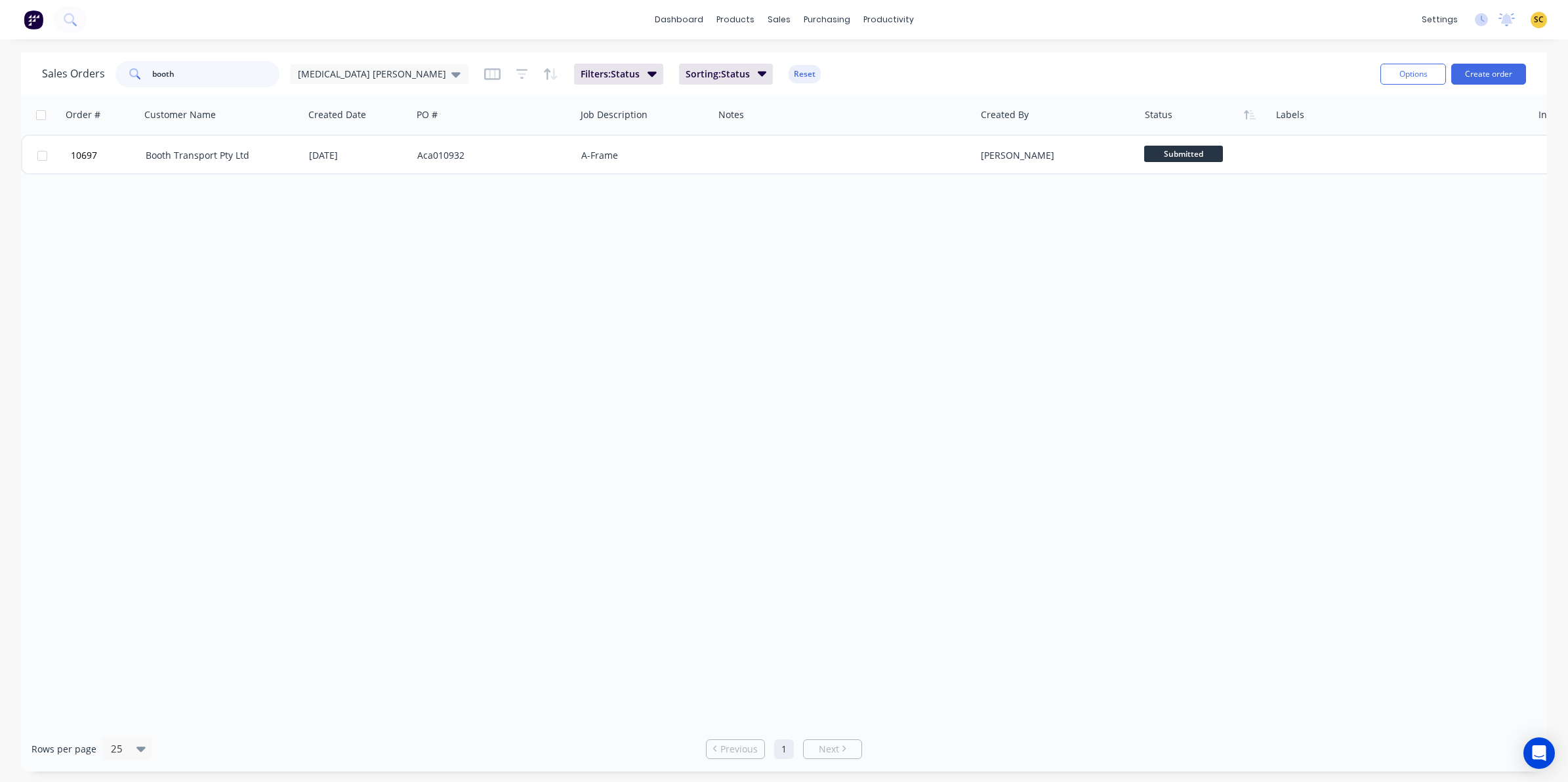
drag, startPoint x: 199, startPoint y: 70, endPoint x: 124, endPoint y: 71, distance: 75.0
click at [124, 71] on div "booth" at bounding box center [197, 74] width 164 height 26
type input "10018"
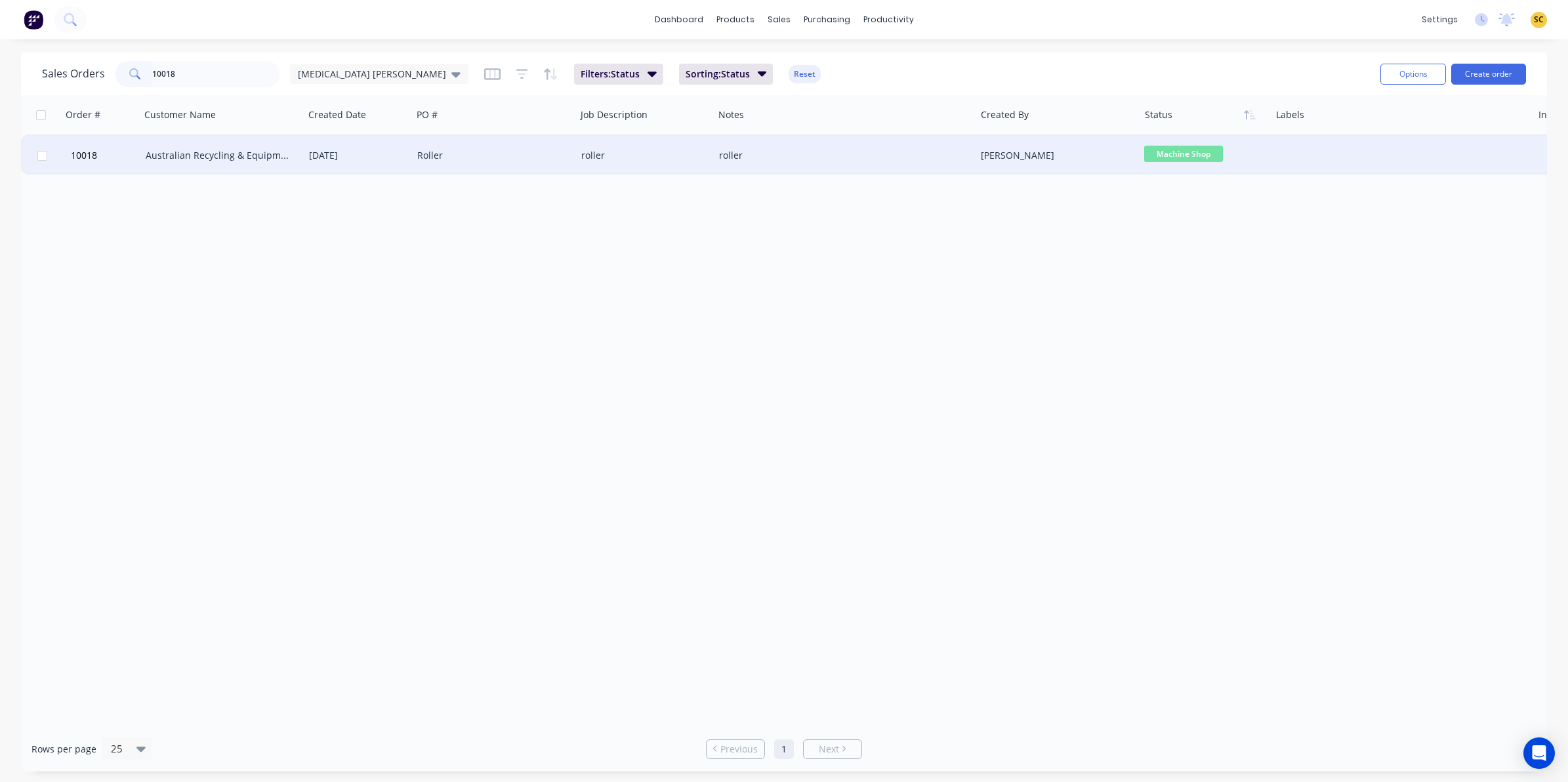
click at [245, 162] on div "Australian Recycling & Equipment" at bounding box center [222, 155] width 164 height 39
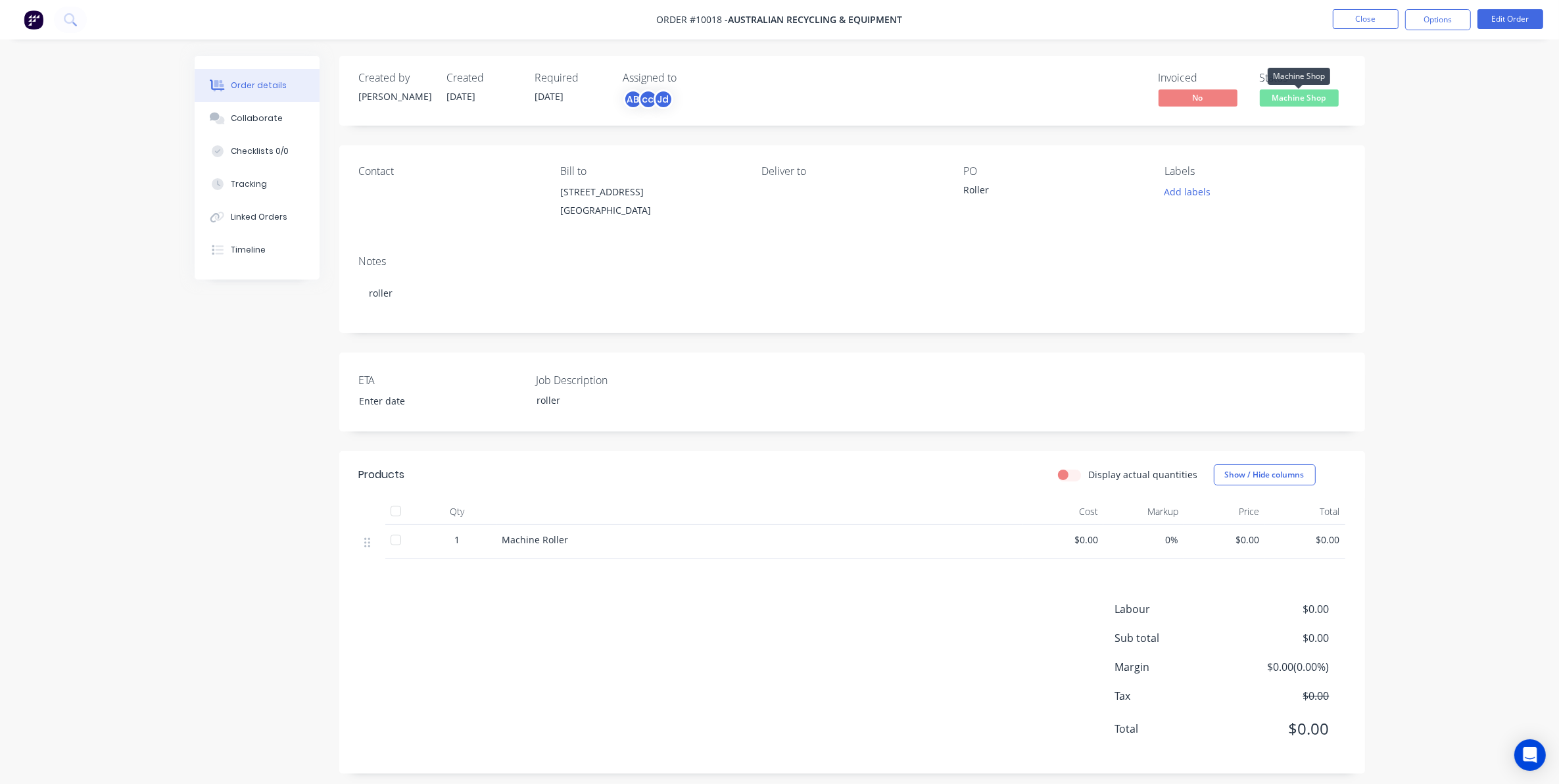
click at [1323, 96] on span "Machine Shop" at bounding box center [1300, 98] width 79 height 17
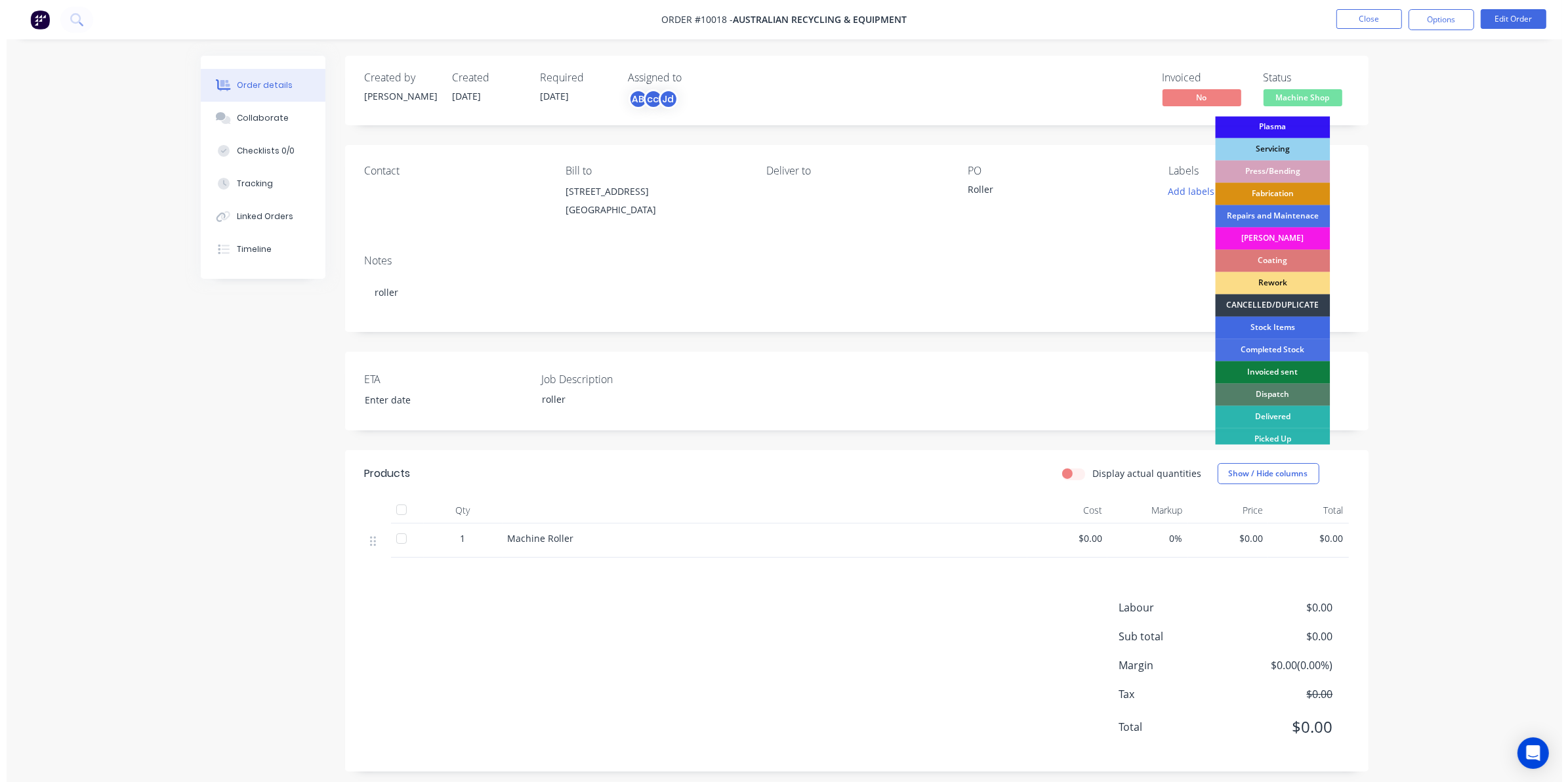
scroll to position [118, 0]
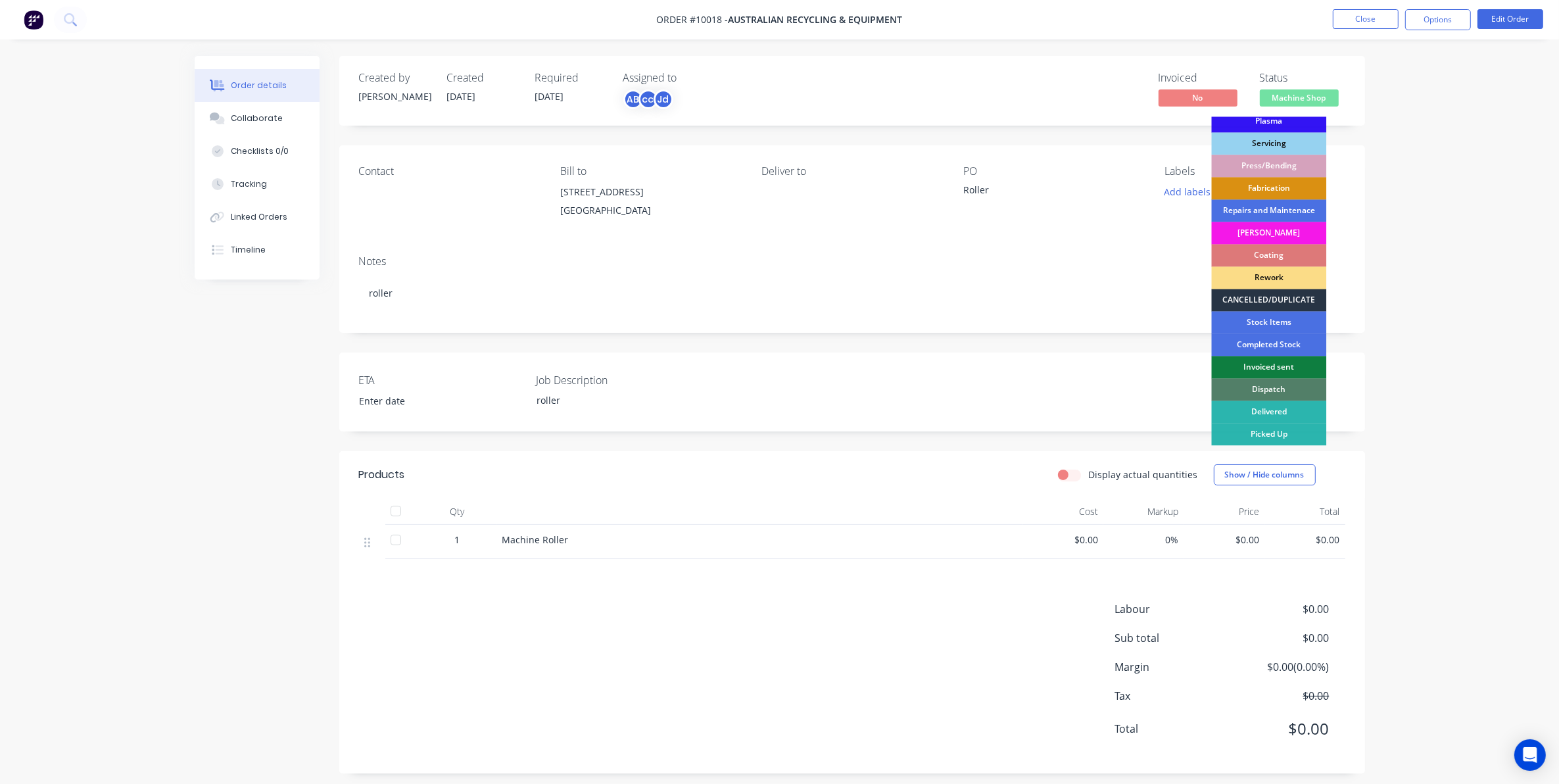
click at [1248, 291] on div "CANCELLED/DUPLICATE" at bounding box center [1269, 300] width 115 height 22
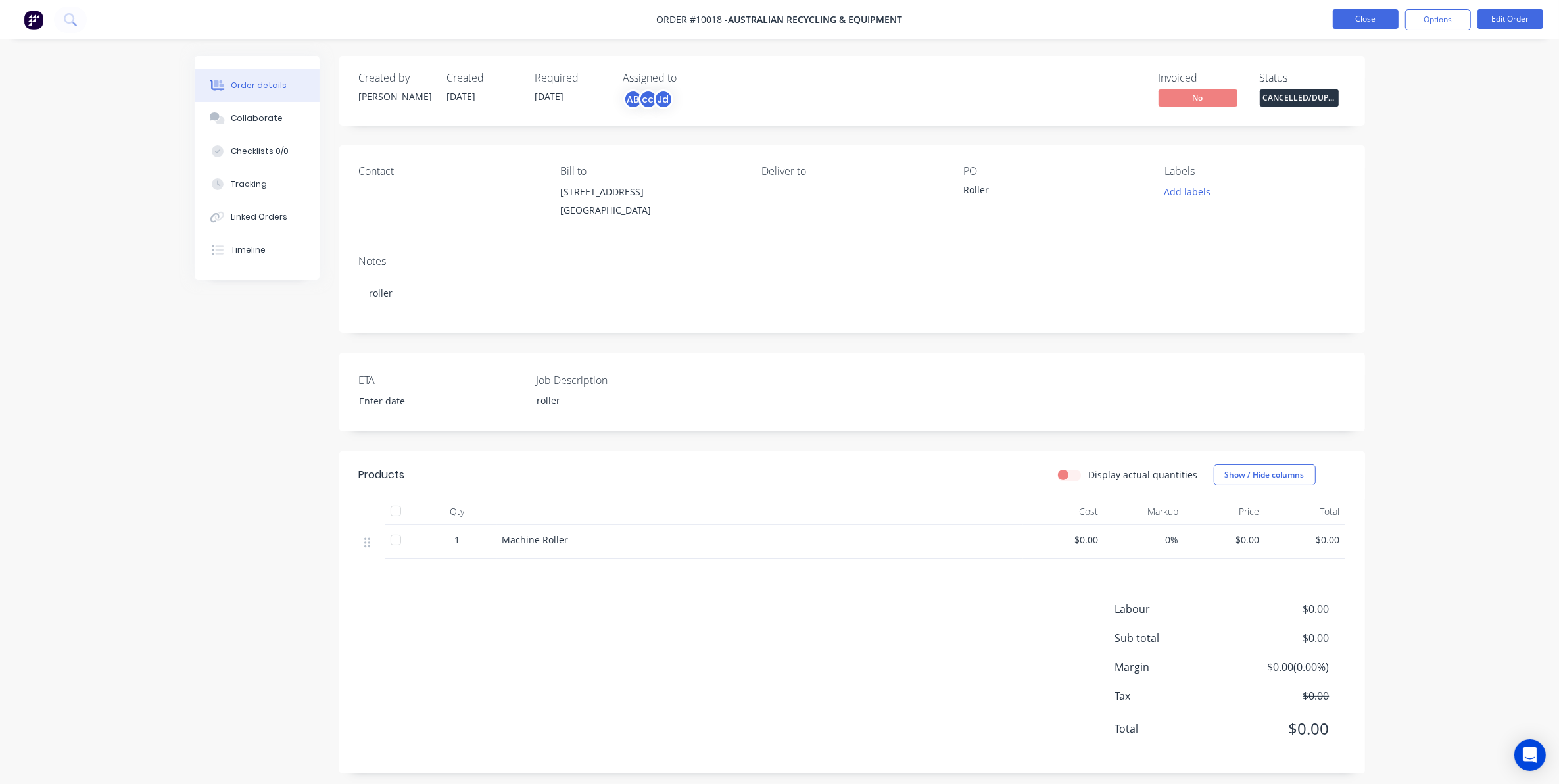
click at [1377, 14] on button "Close" at bounding box center [1366, 19] width 66 height 19
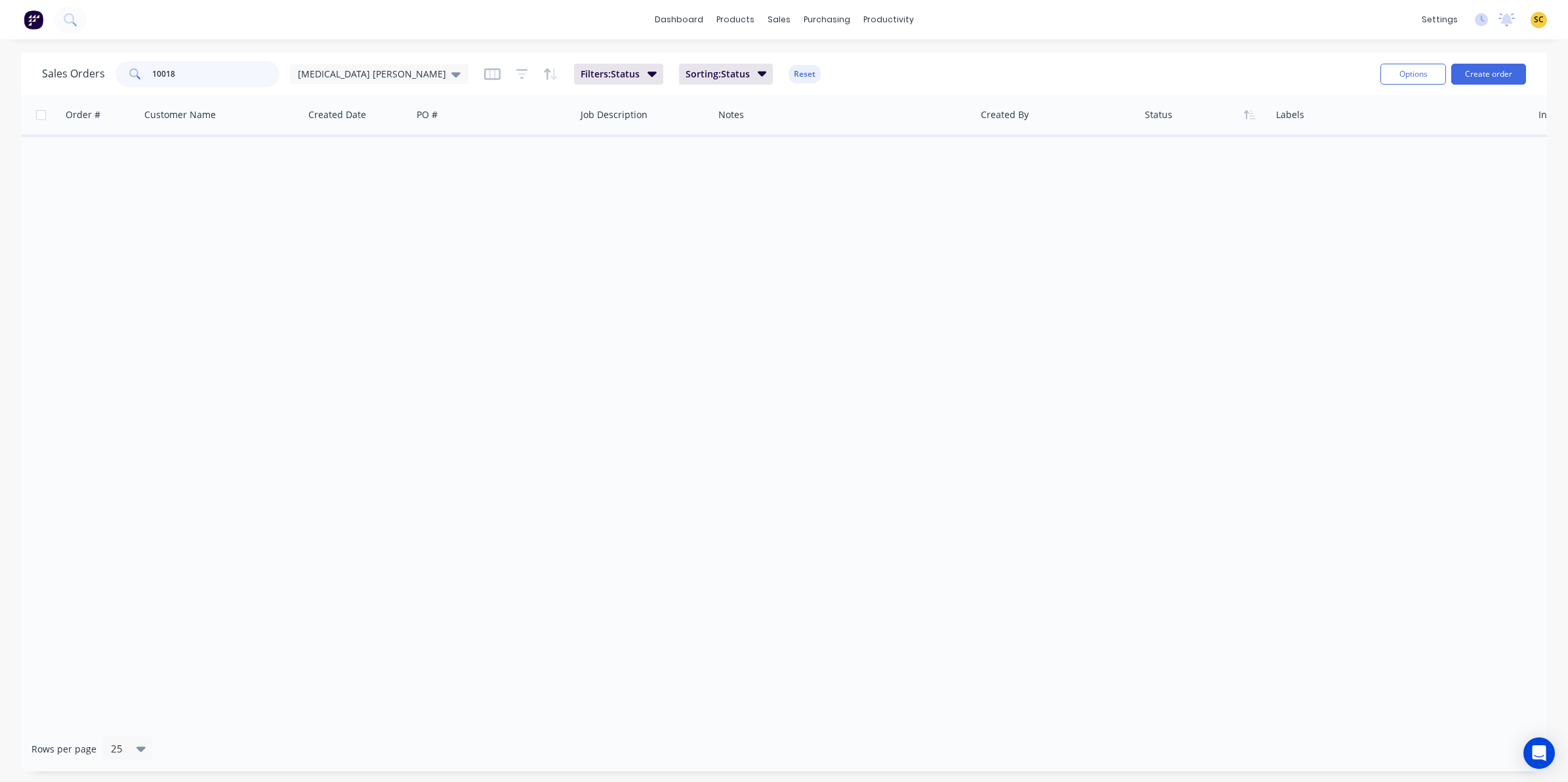
drag, startPoint x: 188, startPoint y: 79, endPoint x: 138, endPoint y: 92, distance: 51.7
click at [138, 92] on div "Sales Orders 10018 Egg Donor Mumma Filters: Status Sorting: Status Reset Option…" at bounding box center [784, 74] width 1527 height 43
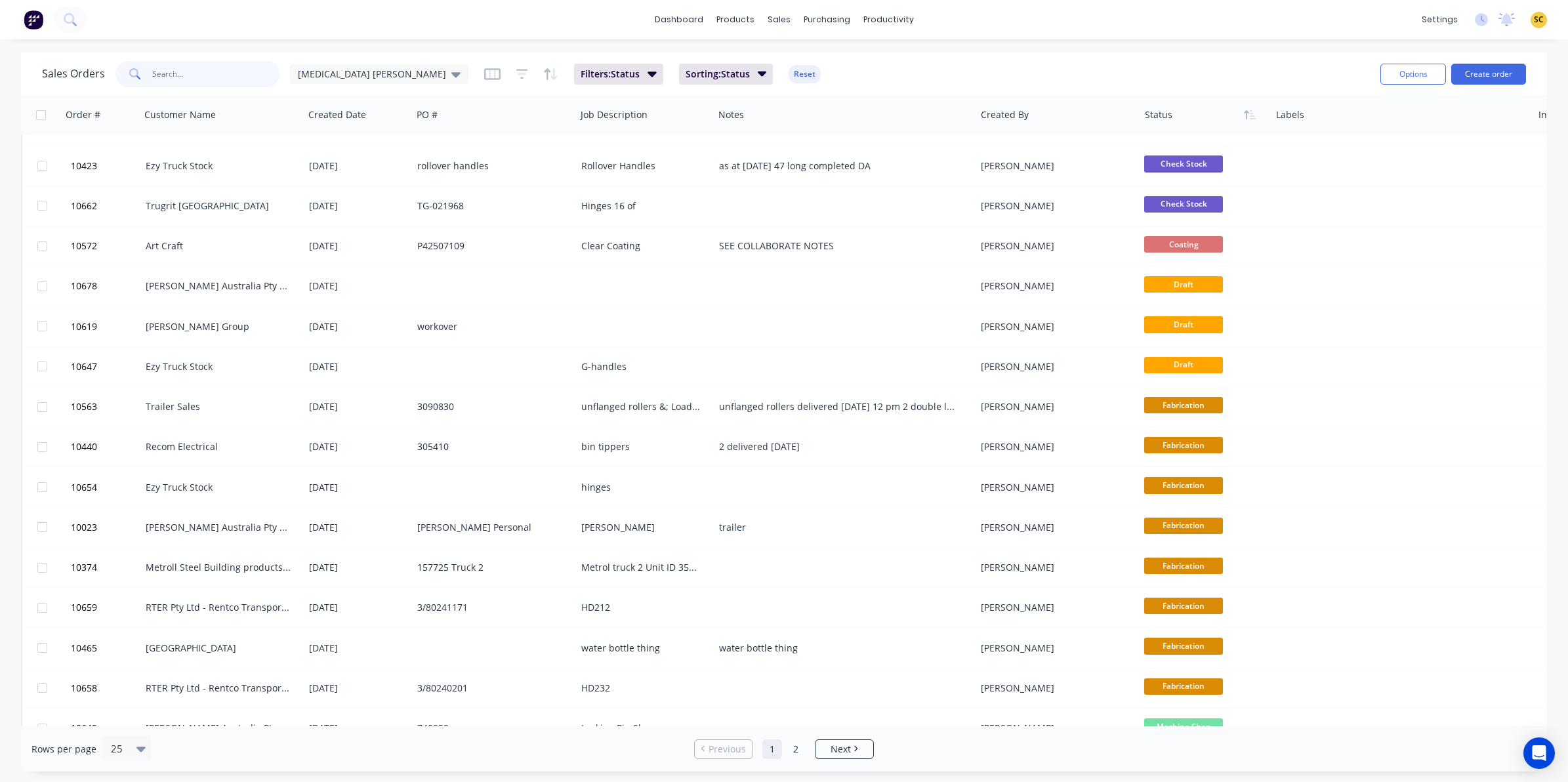
scroll to position [91, 0]
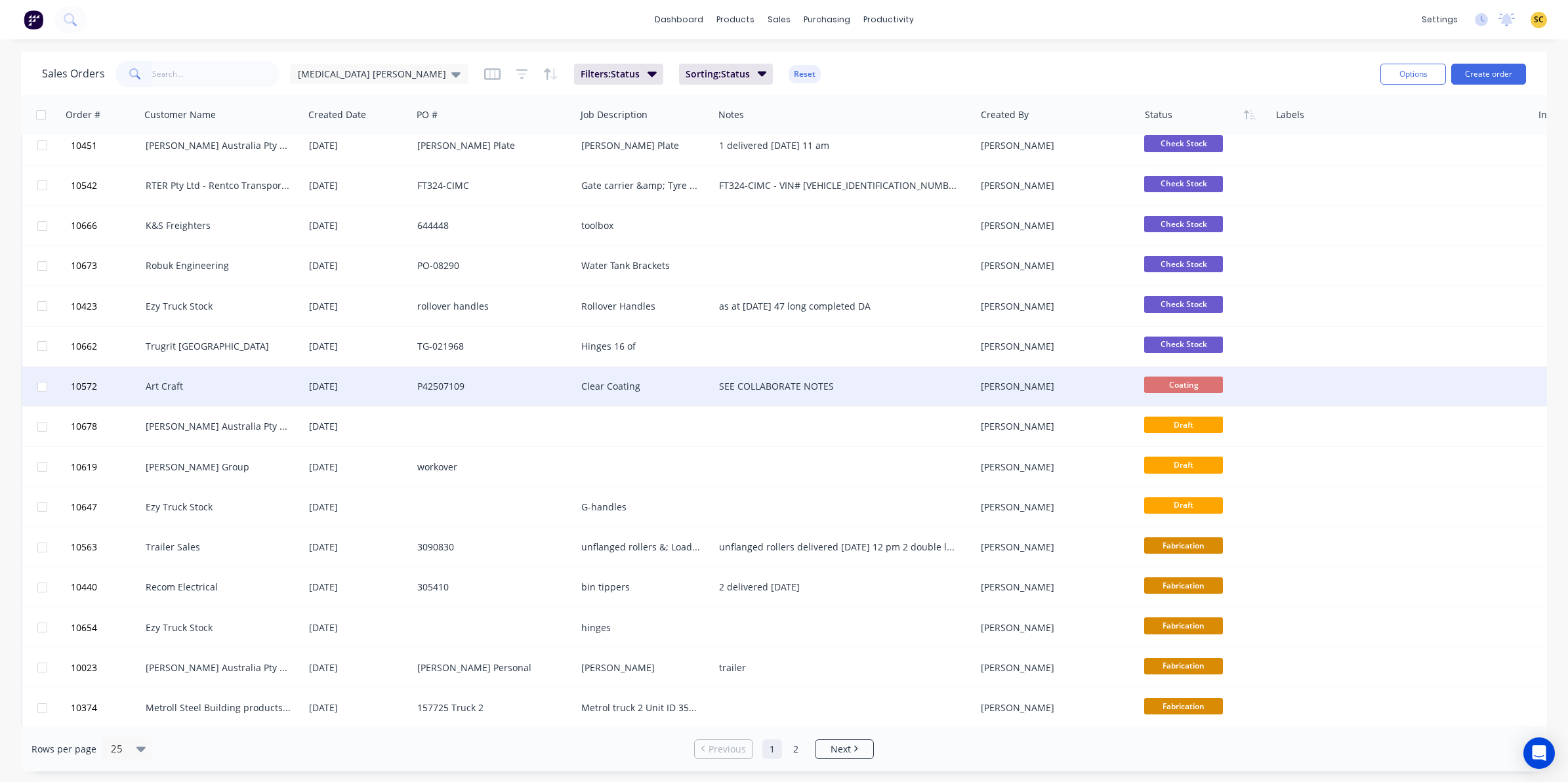
click at [1163, 384] on span "Coating" at bounding box center [1183, 385] width 79 height 17
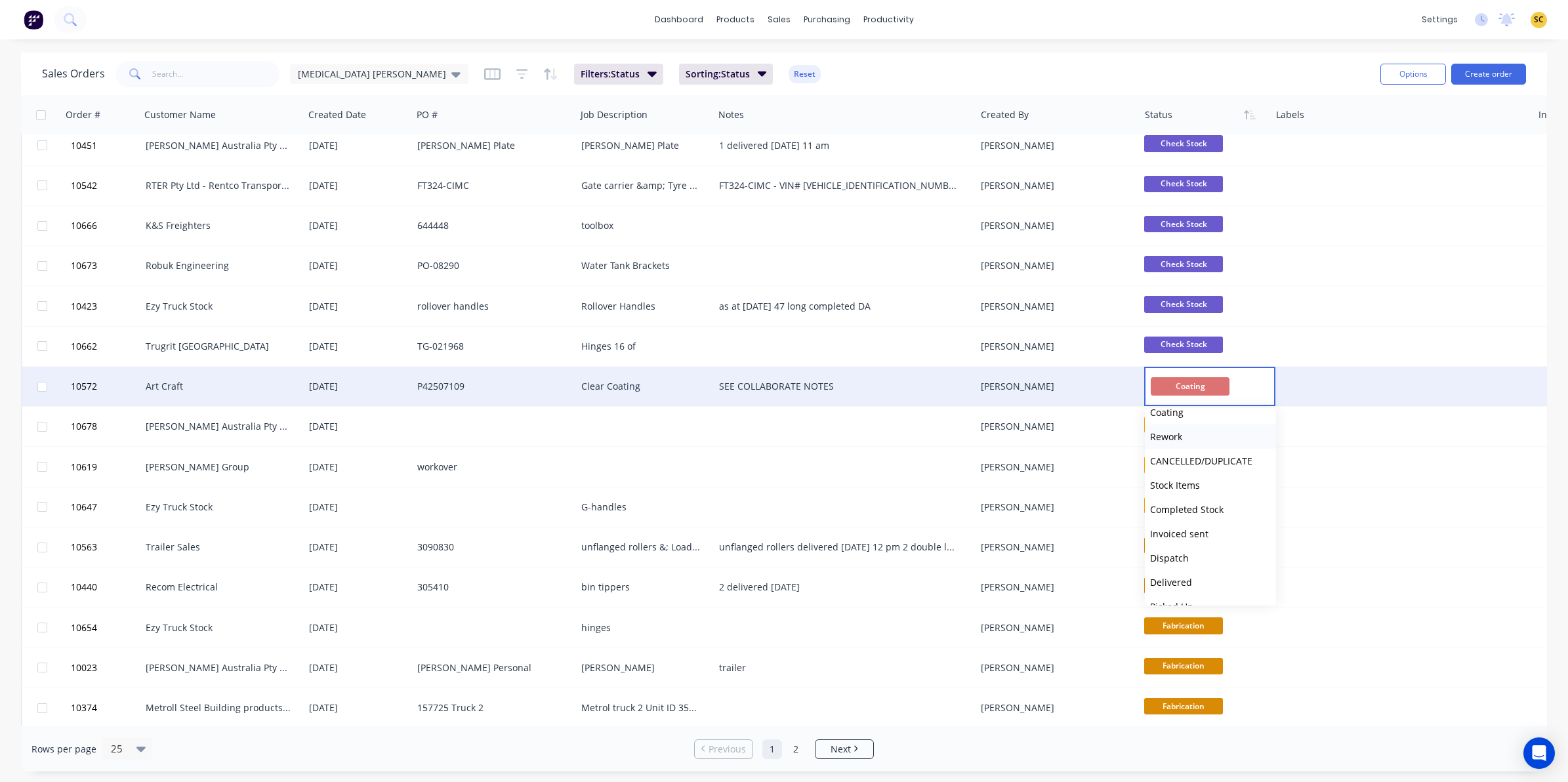
scroll to position [323, 0]
click at [1193, 556] on button "Delivered" at bounding box center [1210, 564] width 131 height 24
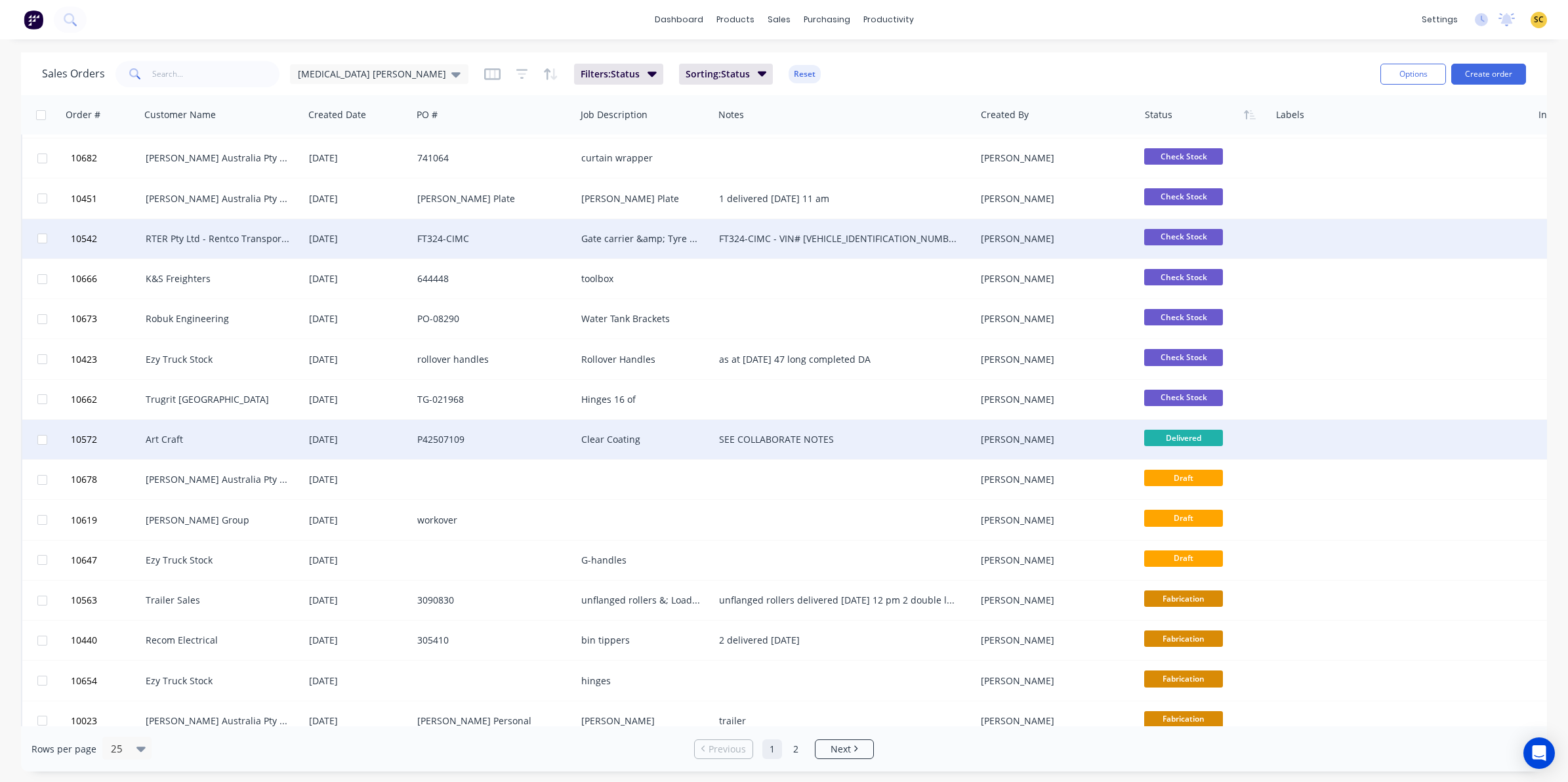
scroll to position [0, 0]
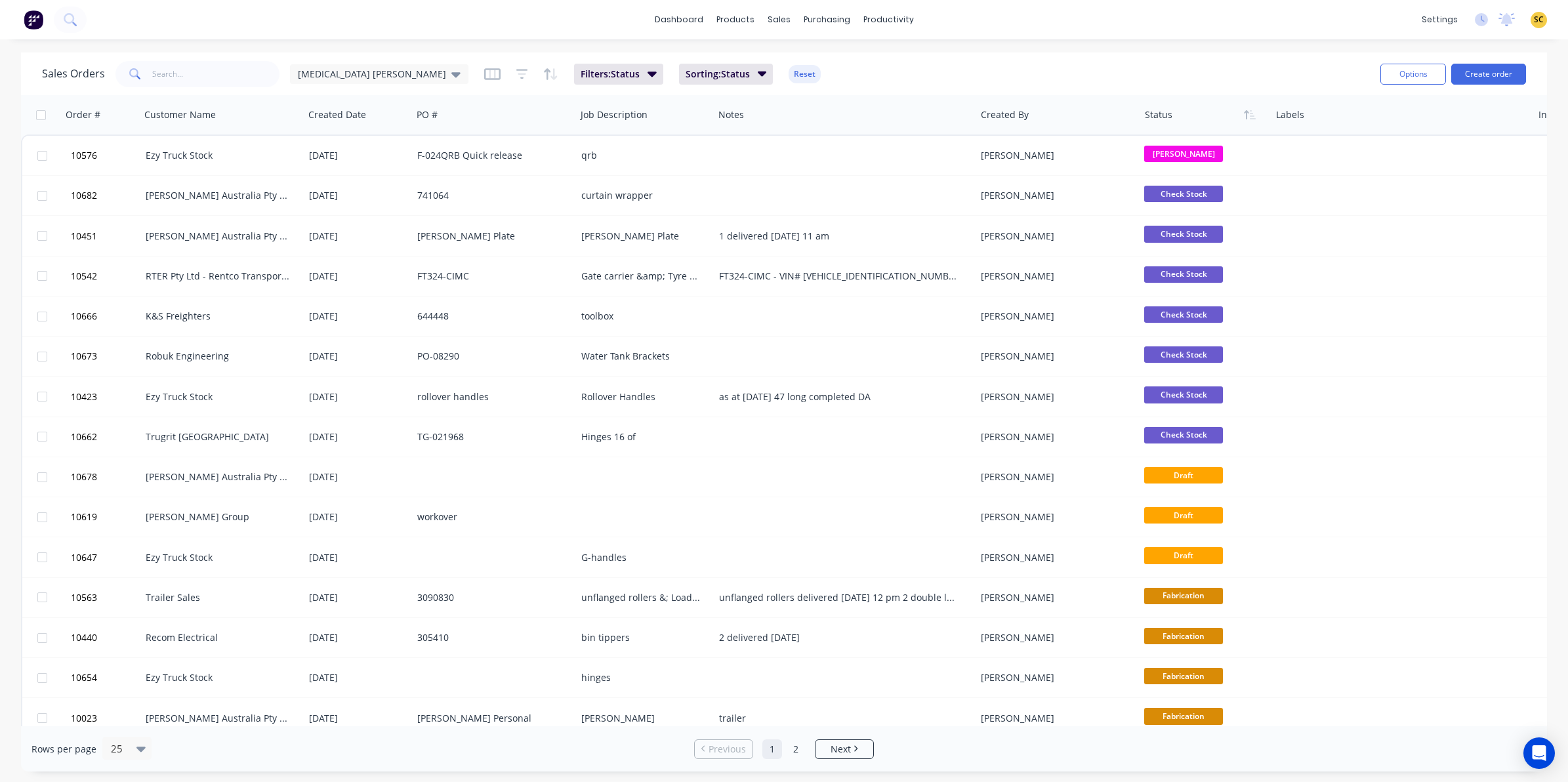
click at [30, 10] on img at bounding box center [33, 19] width 19 height 19
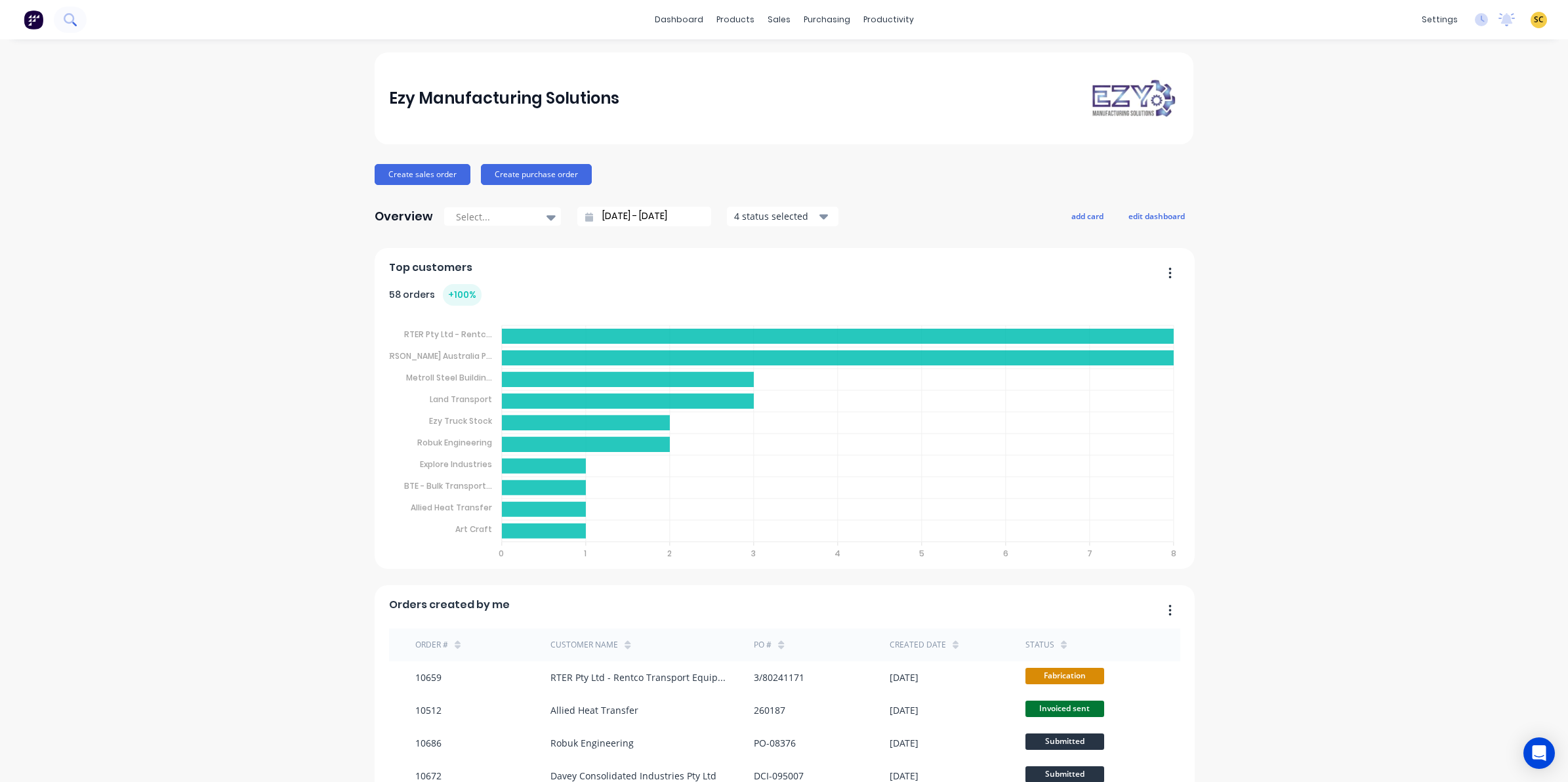
click at [77, 17] on button at bounding box center [70, 19] width 33 height 26
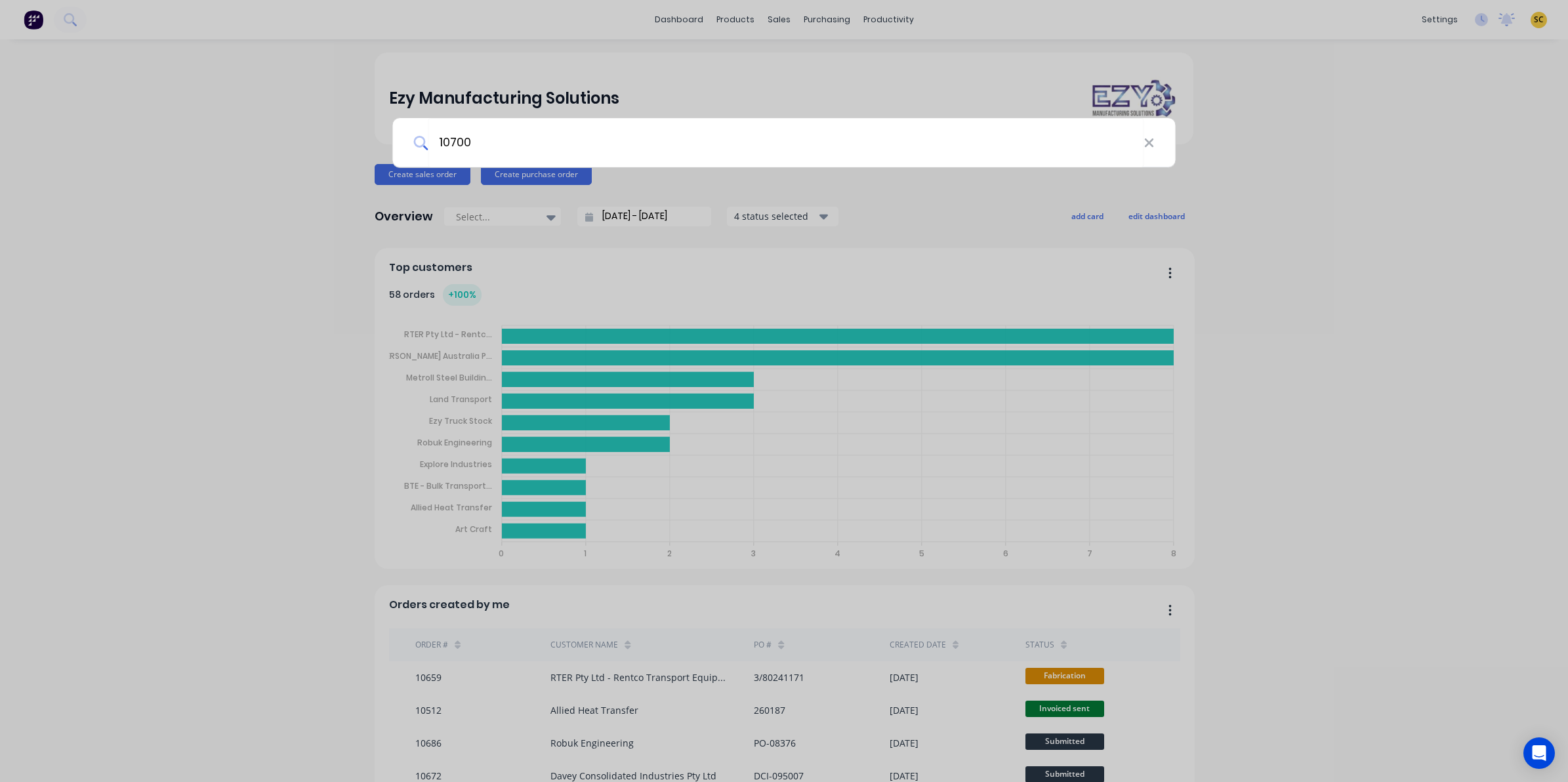
type input "10700"
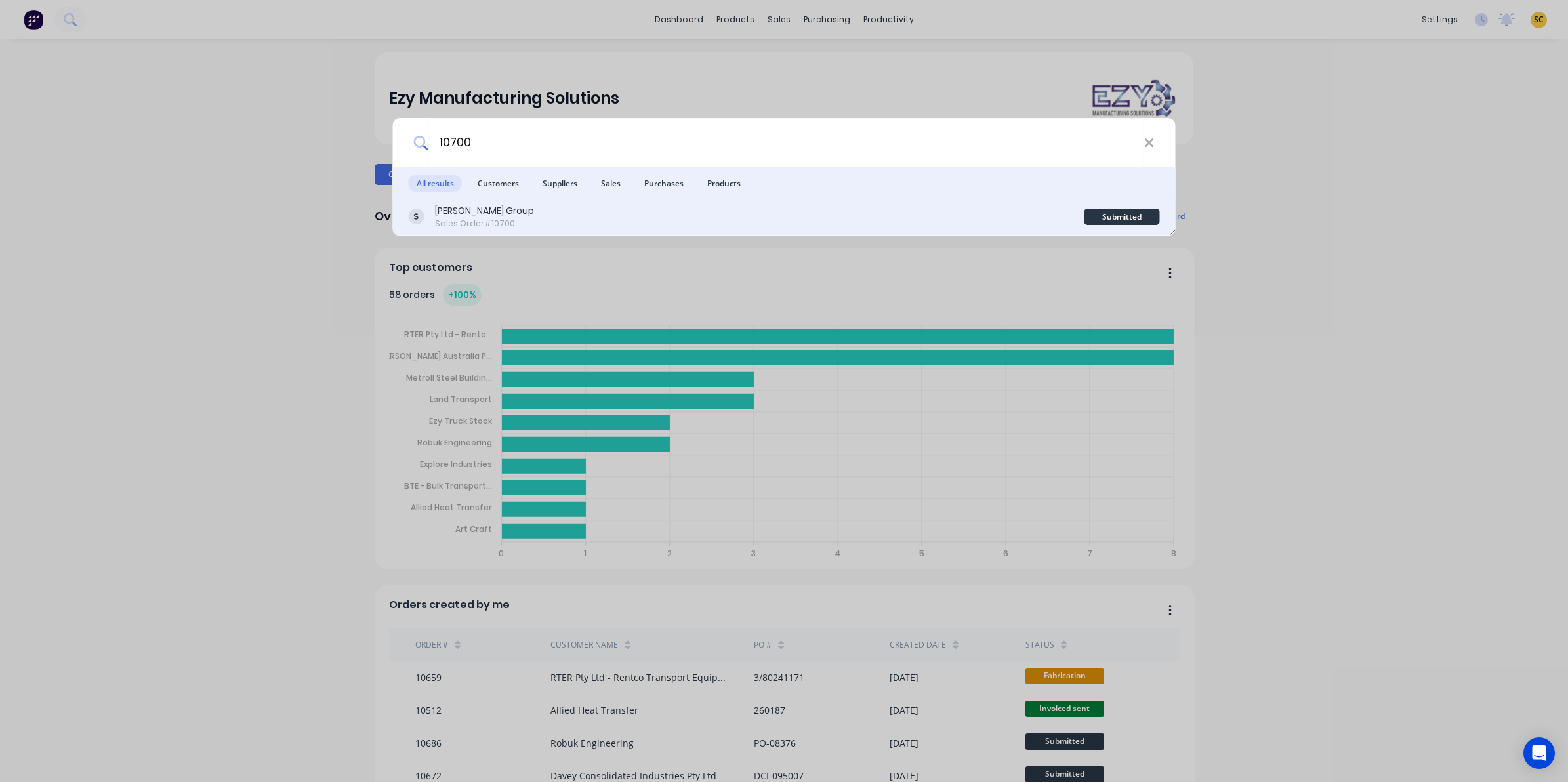
click at [566, 208] on div "Barrett Group Sales Order #10700" at bounding box center [746, 216] width 676 height 26
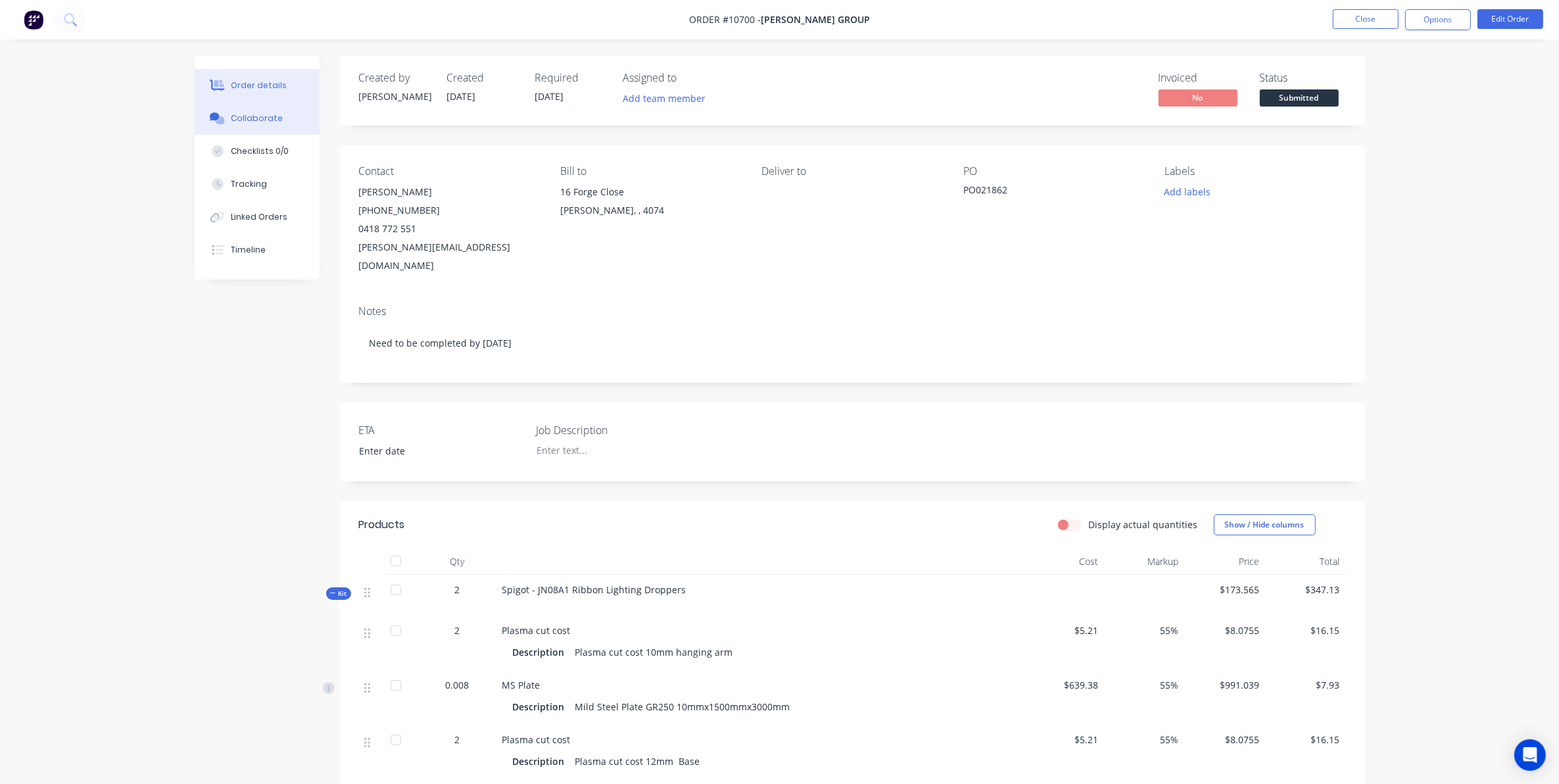
click at [234, 129] on button "Collaborate" at bounding box center [257, 118] width 125 height 33
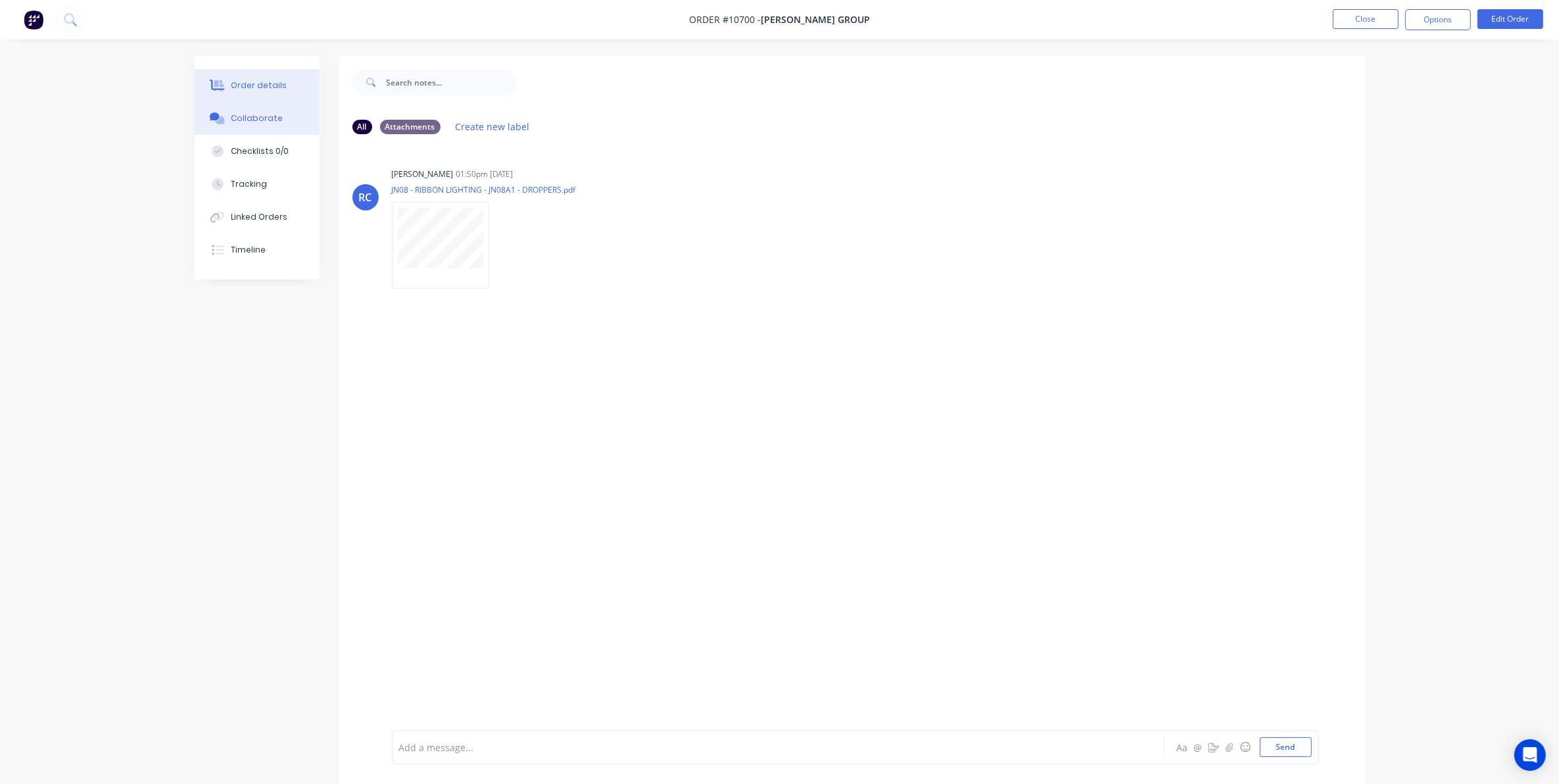
click at [255, 92] on button "Order details" at bounding box center [257, 85] width 125 height 33
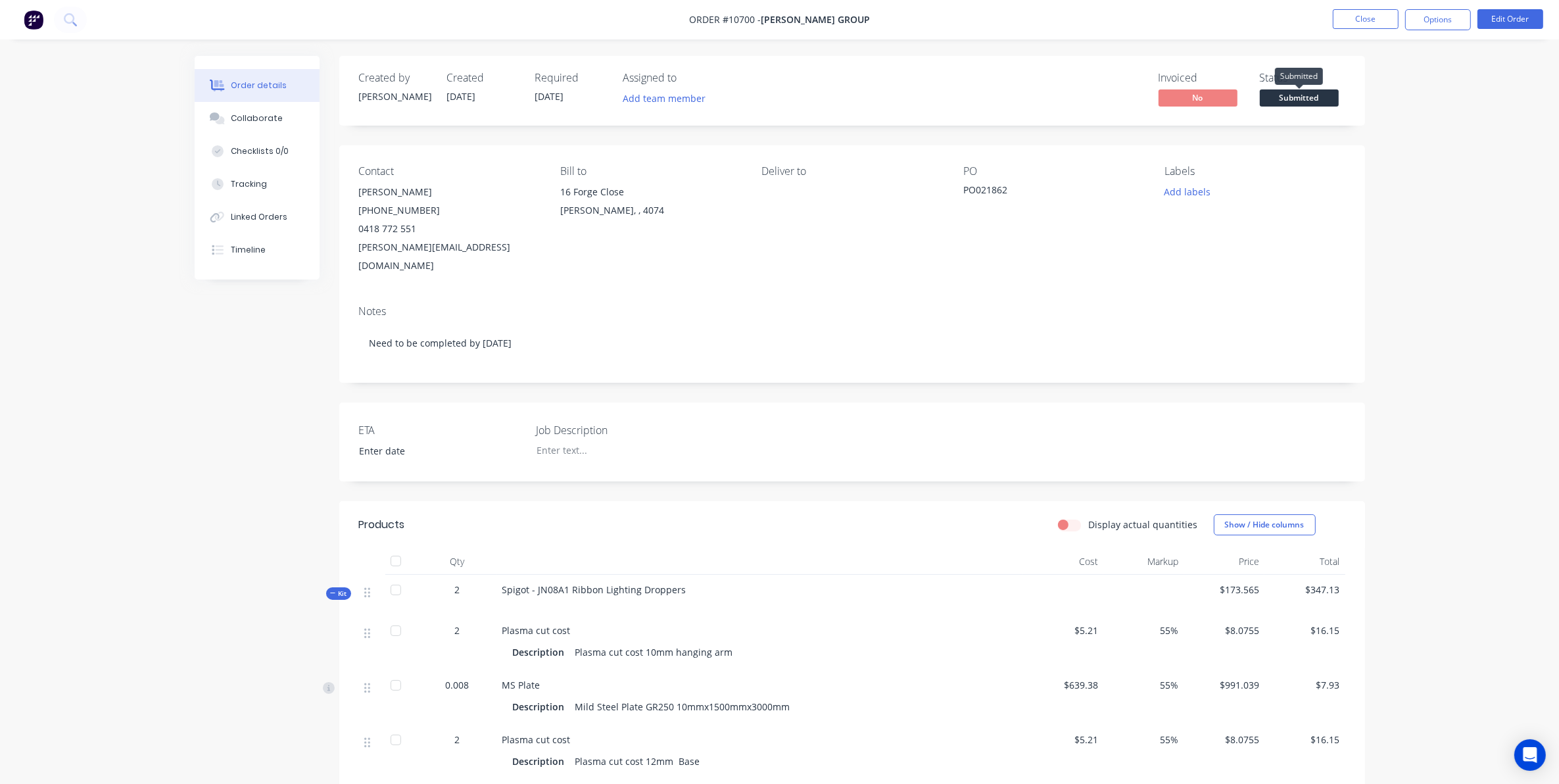
click at [1294, 94] on span "Submitted" at bounding box center [1300, 98] width 79 height 17
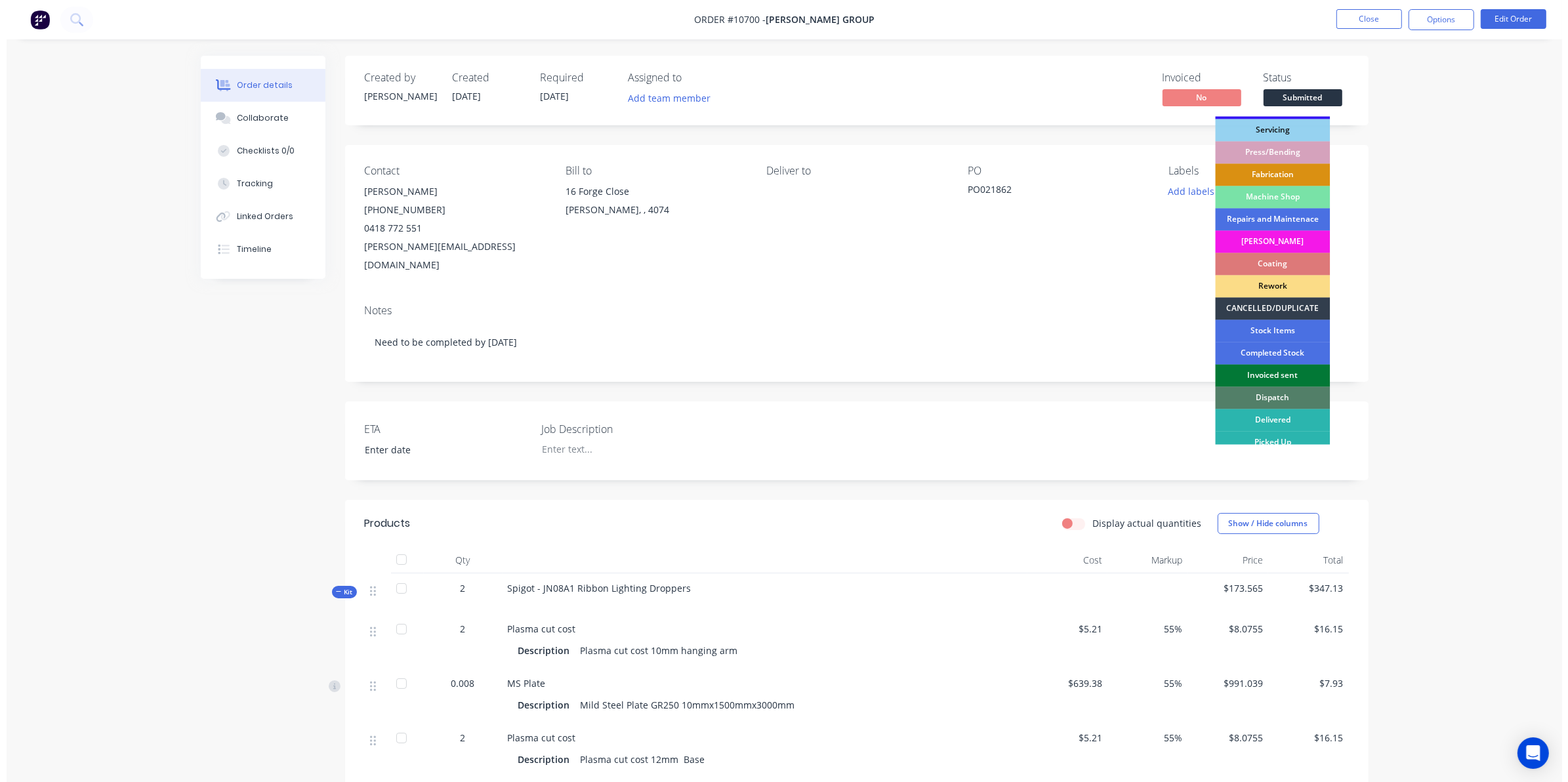
scroll to position [118, 0]
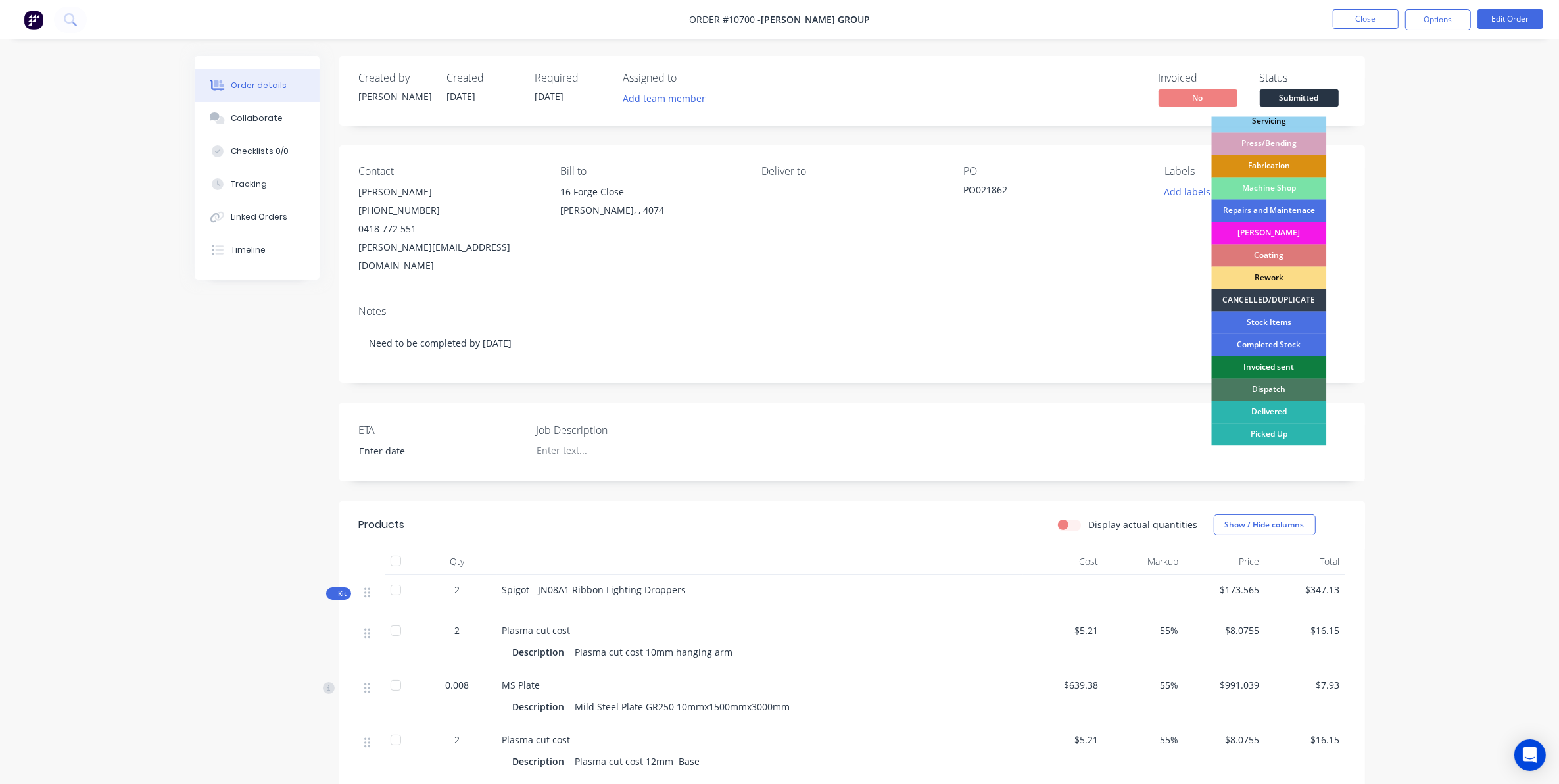
click at [1279, 392] on div "Dispatch" at bounding box center [1269, 390] width 115 height 22
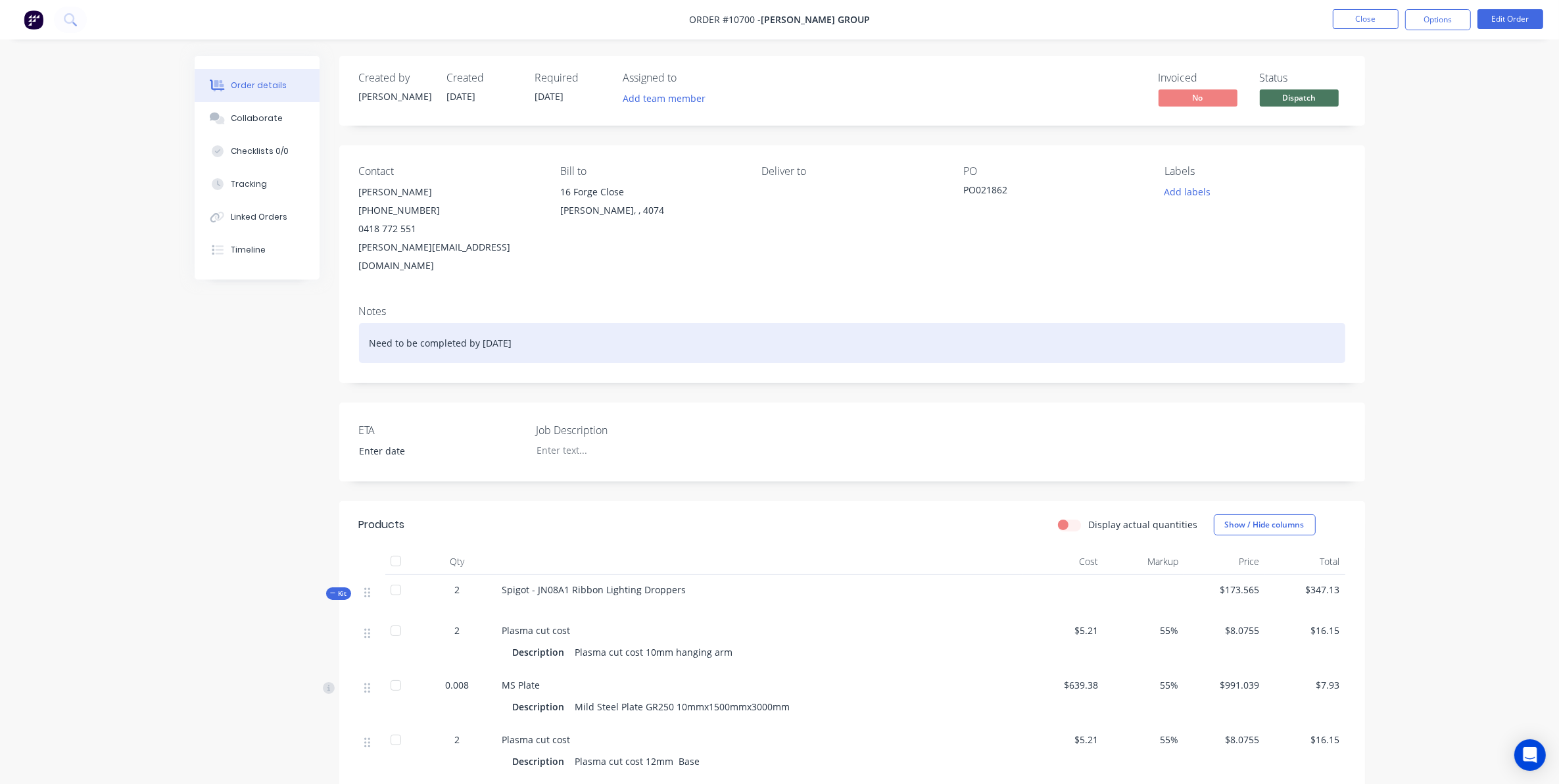
click at [898, 323] on div "Need to be completed by 30/01/25" at bounding box center [852, 343] width 986 height 40
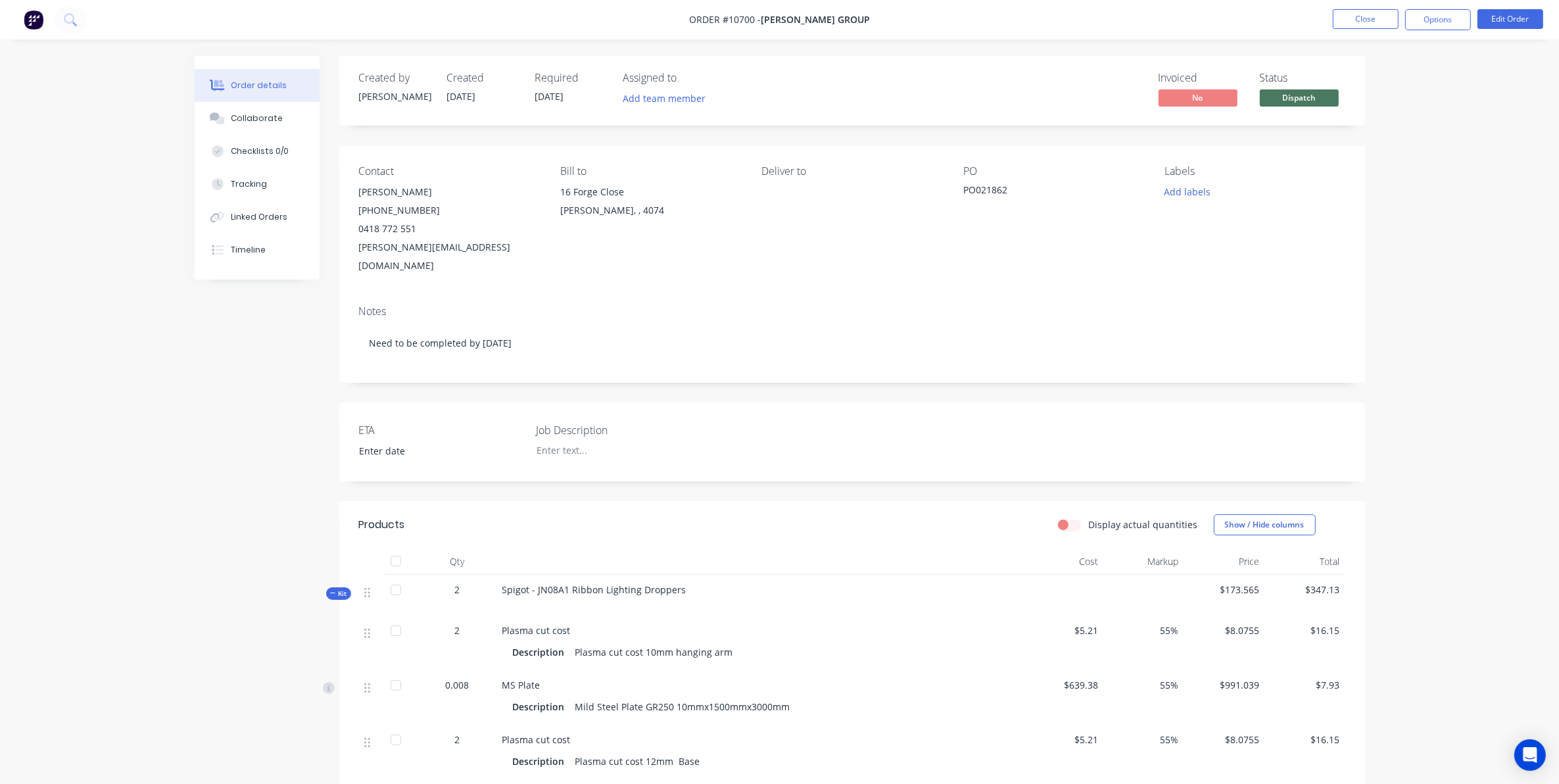
click at [128, 381] on div "Order details Collaborate Checklists 0/0 Tracking Linked Orders Timeline Order …" at bounding box center [779, 747] width 1559 height 1495
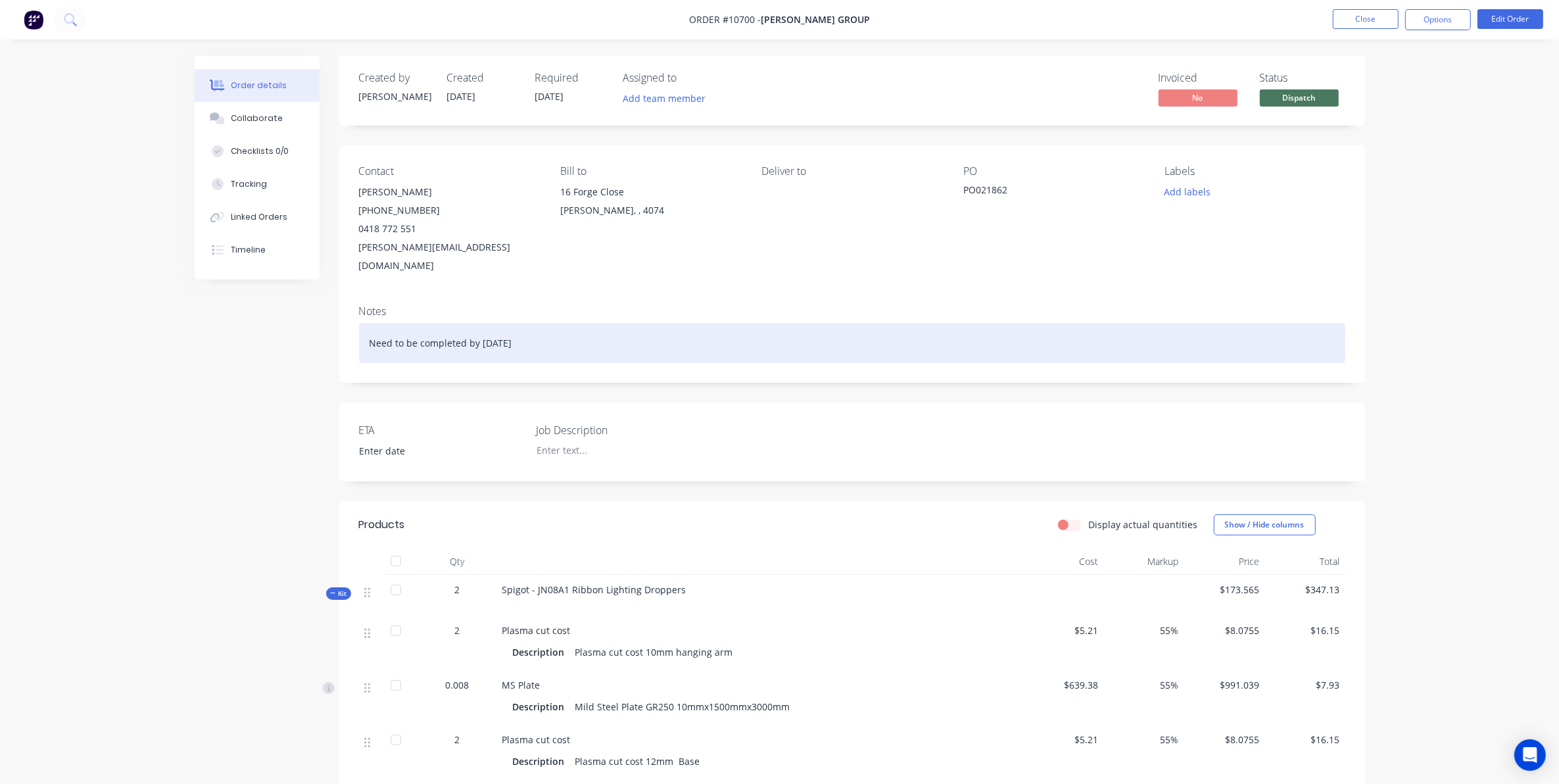
click at [504, 326] on div "Need to be completed by 30/01/25" at bounding box center [852, 343] width 986 height 40
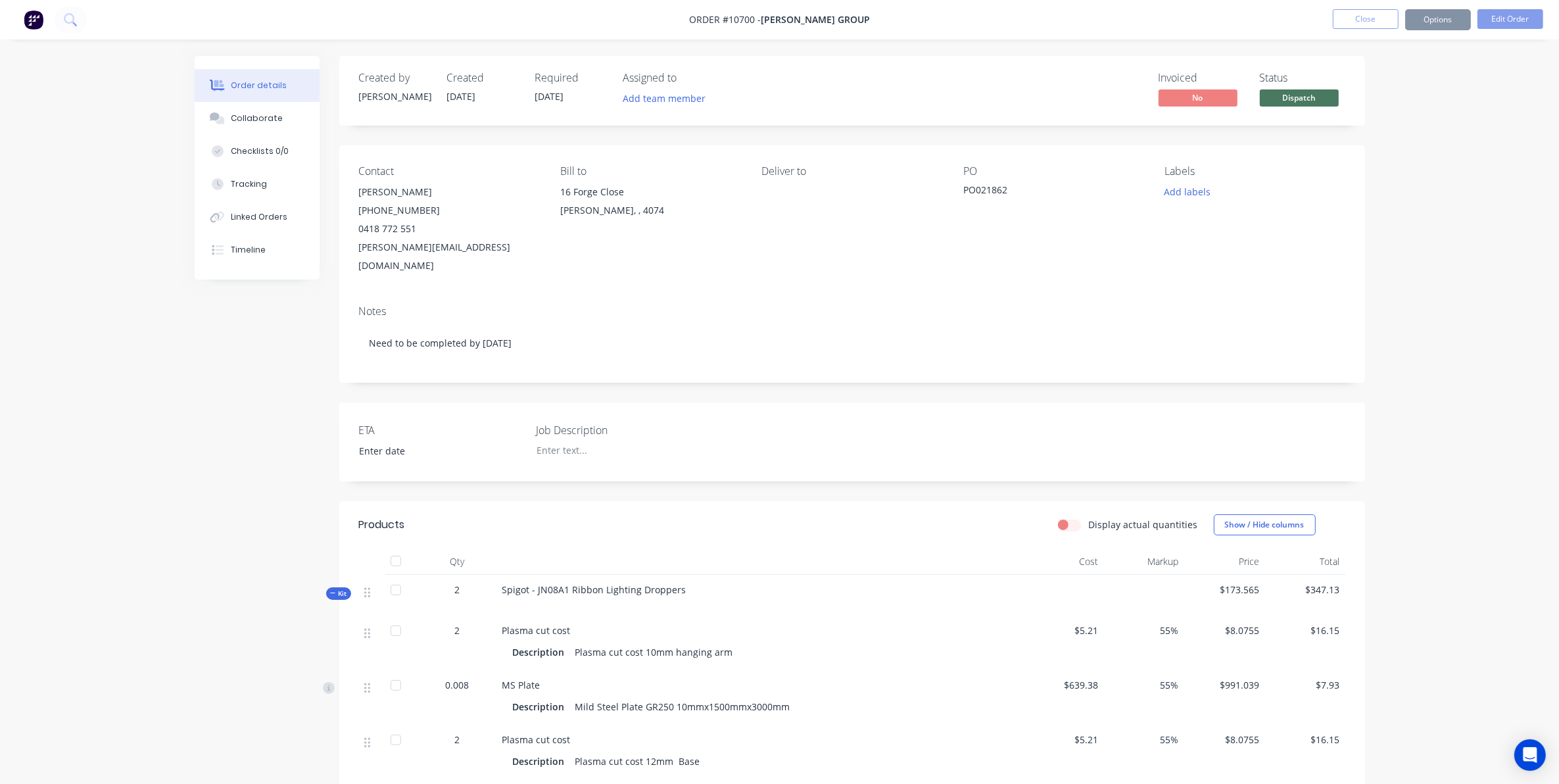
click at [172, 436] on div "Order details Collaborate Checklists 0/0 Tracking Linked Orders Timeline Order …" at bounding box center [779, 747] width 1559 height 1495
click at [1356, 25] on button "Close" at bounding box center [1366, 19] width 66 height 19
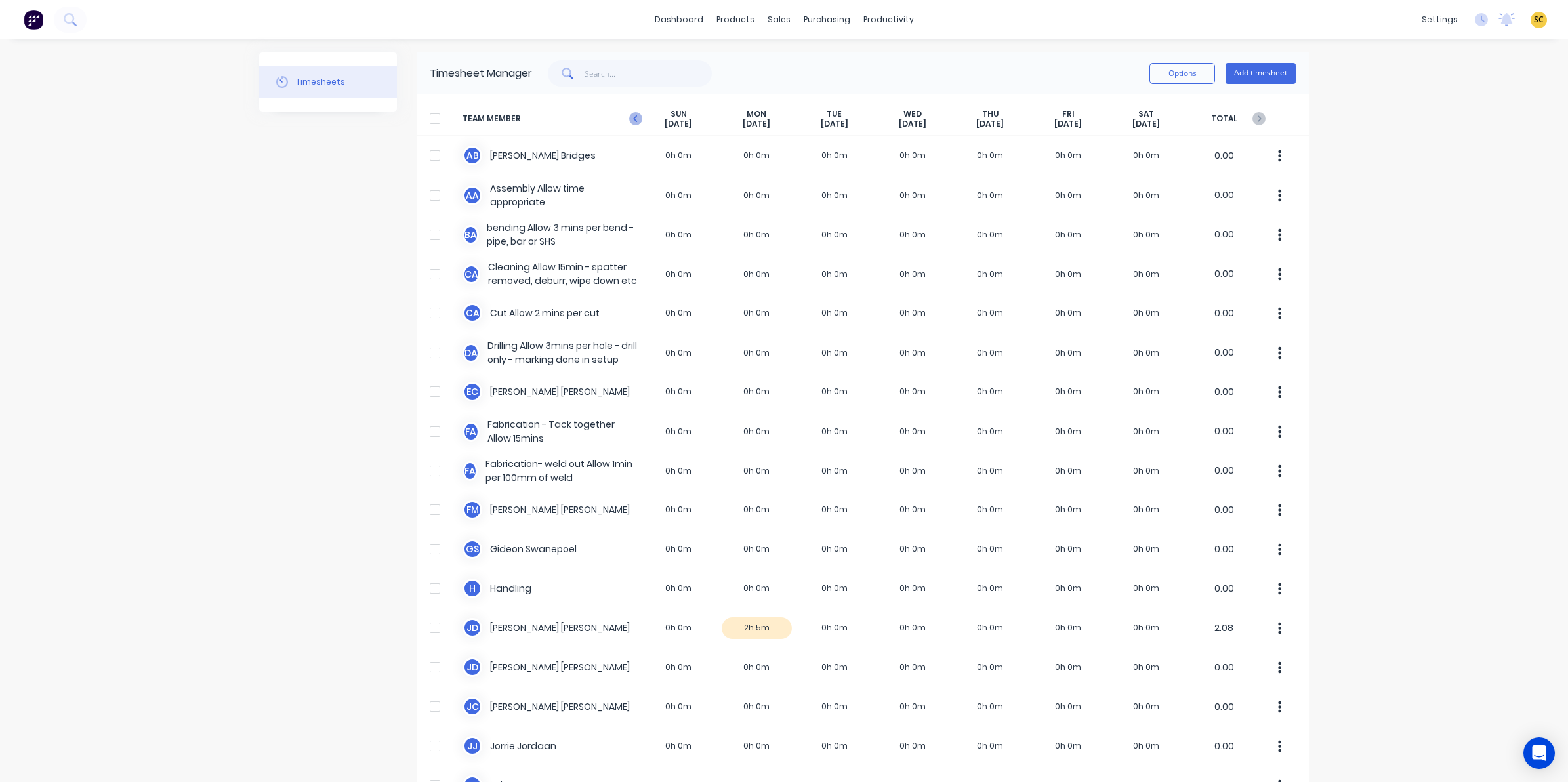
click at [631, 115] on icon at bounding box center [636, 118] width 13 height 13
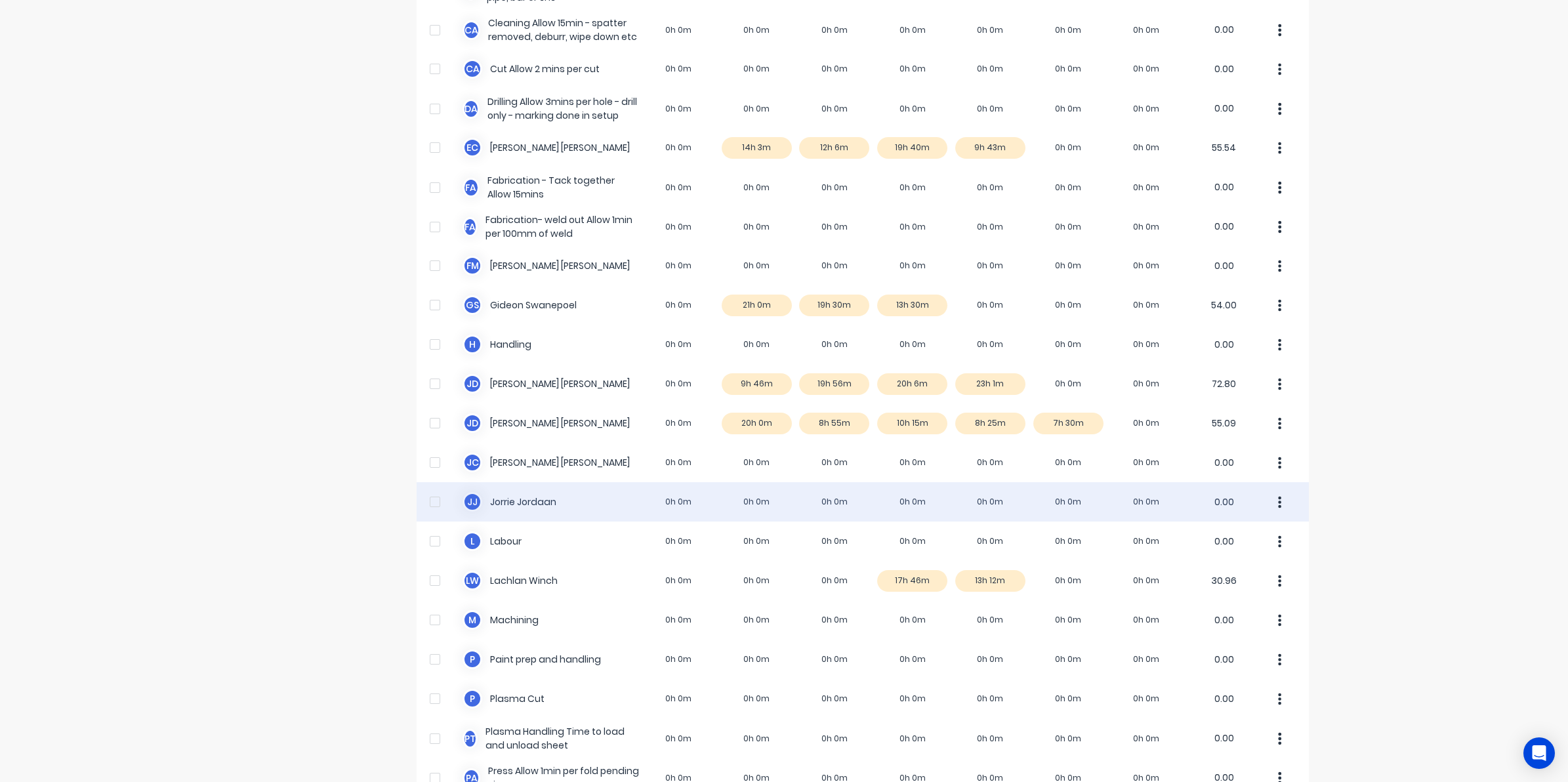
scroll to position [246, 0]
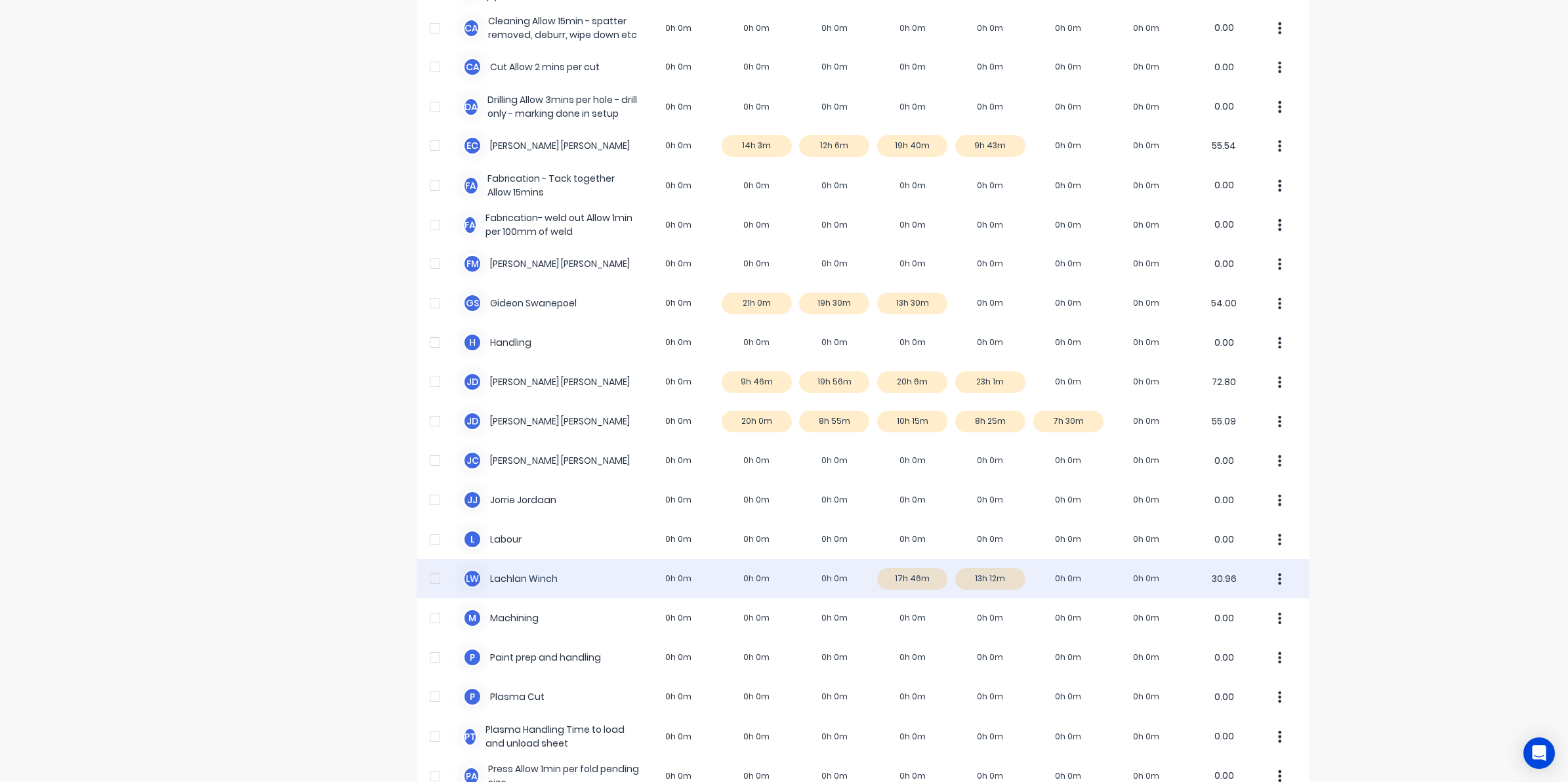
click at [917, 571] on div "[PERSON_NAME] [PERSON_NAME] 0h 0m 0h 0m 0h 0m 17h 46m 13h 12m 0h 0m 0h 0m 30.96" at bounding box center [863, 578] width 892 height 39
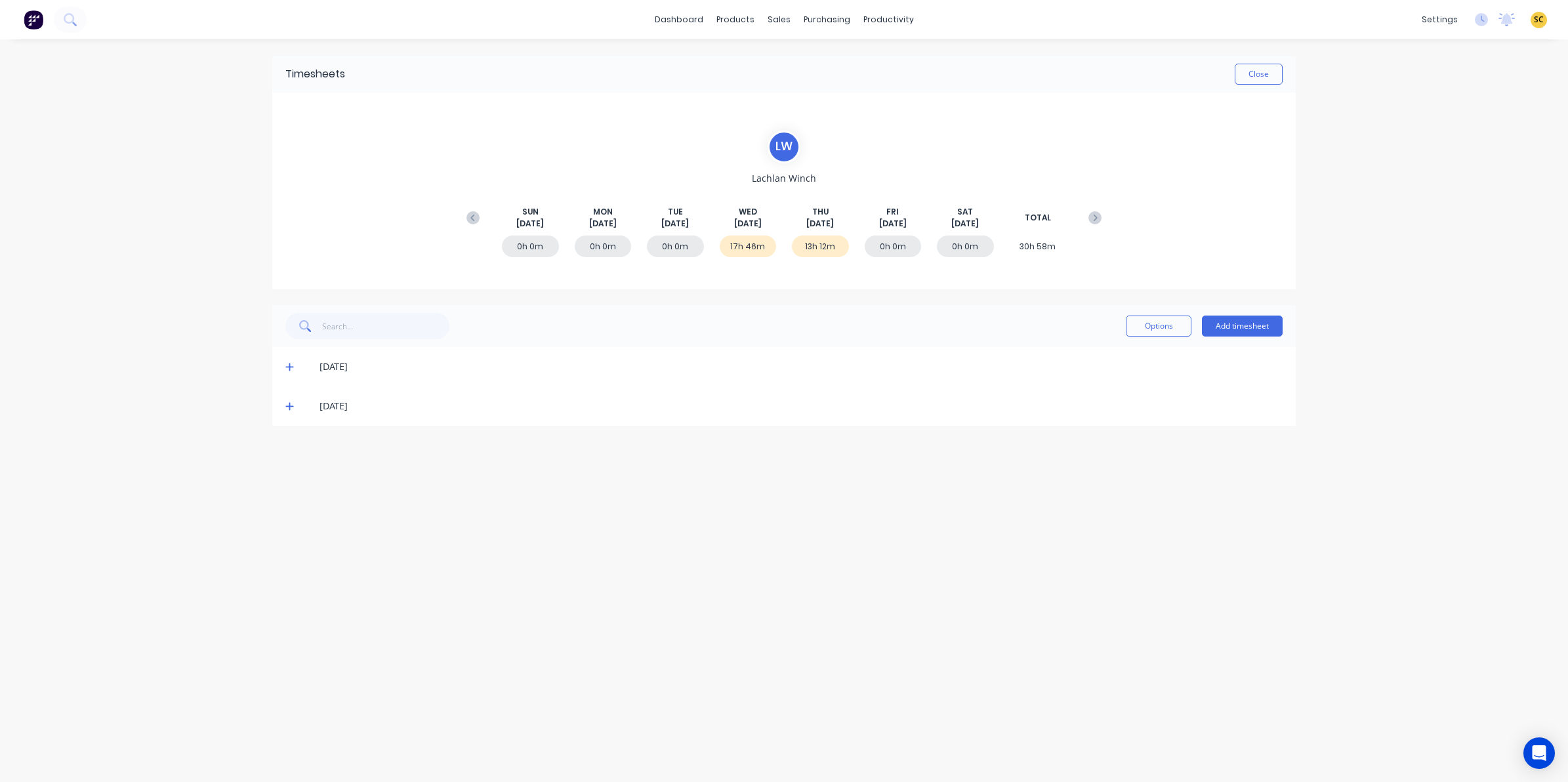
click at [292, 366] on icon at bounding box center [289, 367] width 8 height 8
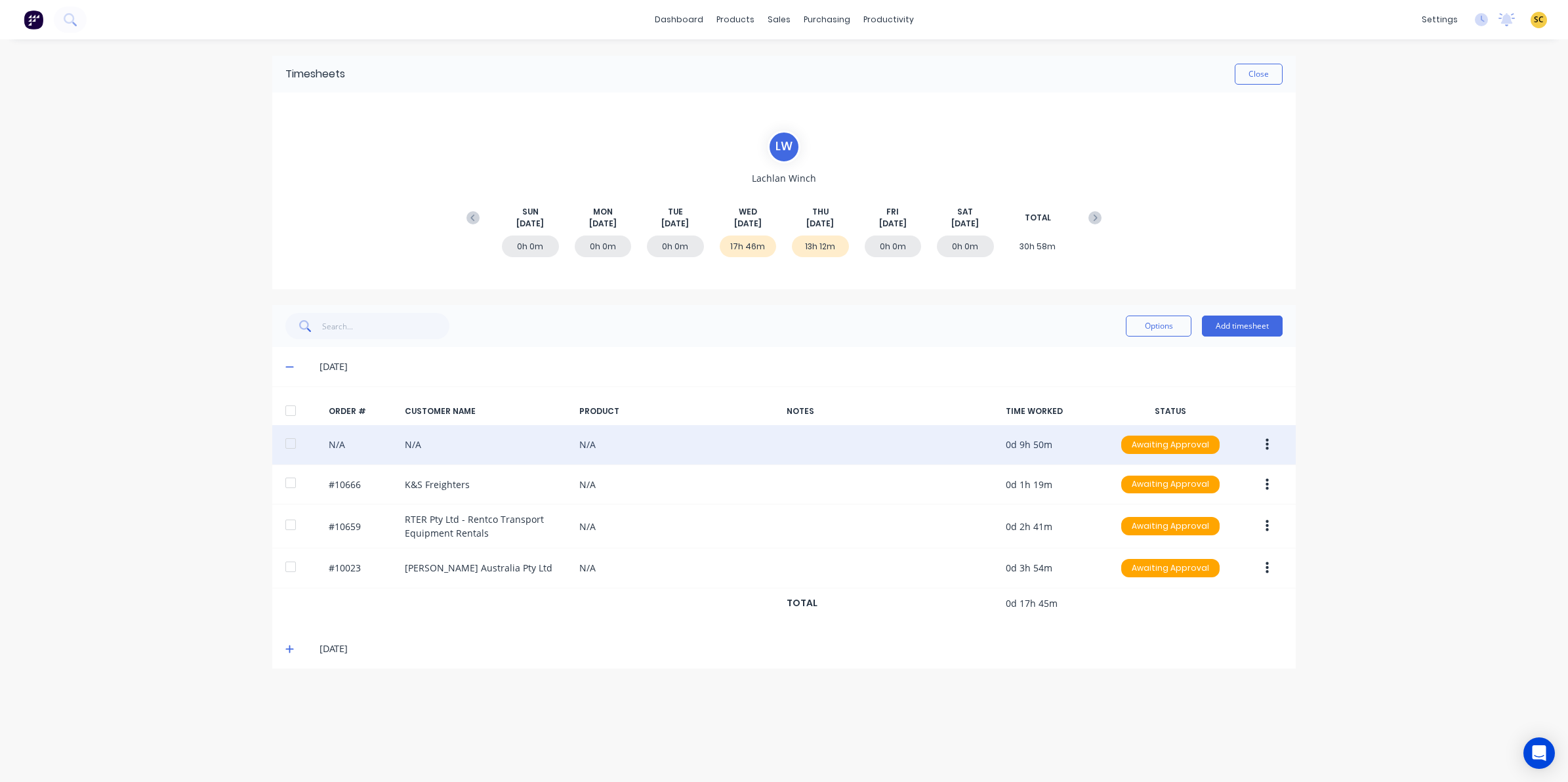
click at [1271, 446] on button "button" at bounding box center [1267, 445] width 31 height 24
click at [1201, 532] on div "Edit" at bounding box center [1220, 532] width 101 height 19
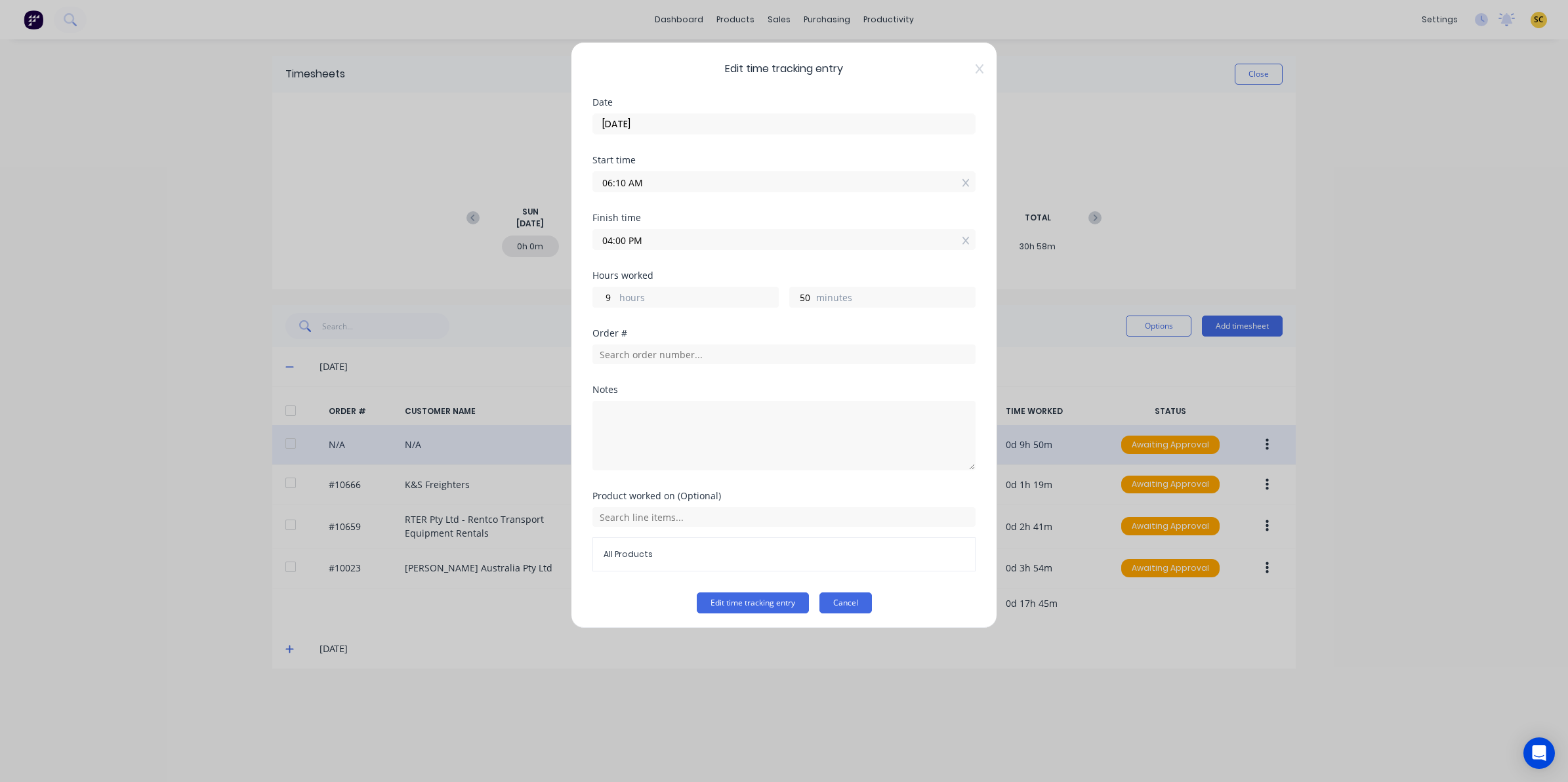
click at [847, 604] on button "Cancel" at bounding box center [846, 603] width 53 height 21
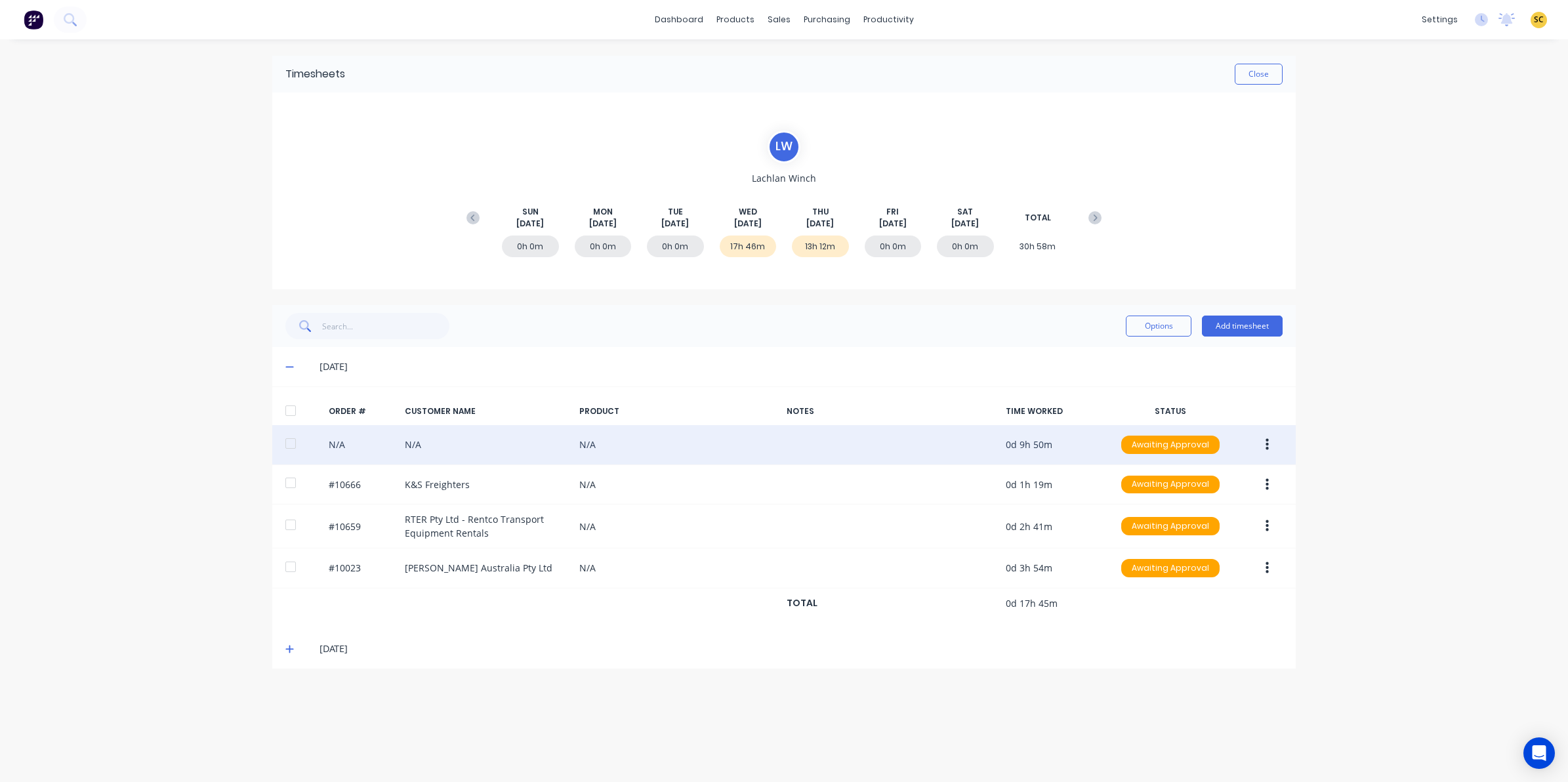
click at [292, 653] on icon at bounding box center [290, 649] width 8 height 9
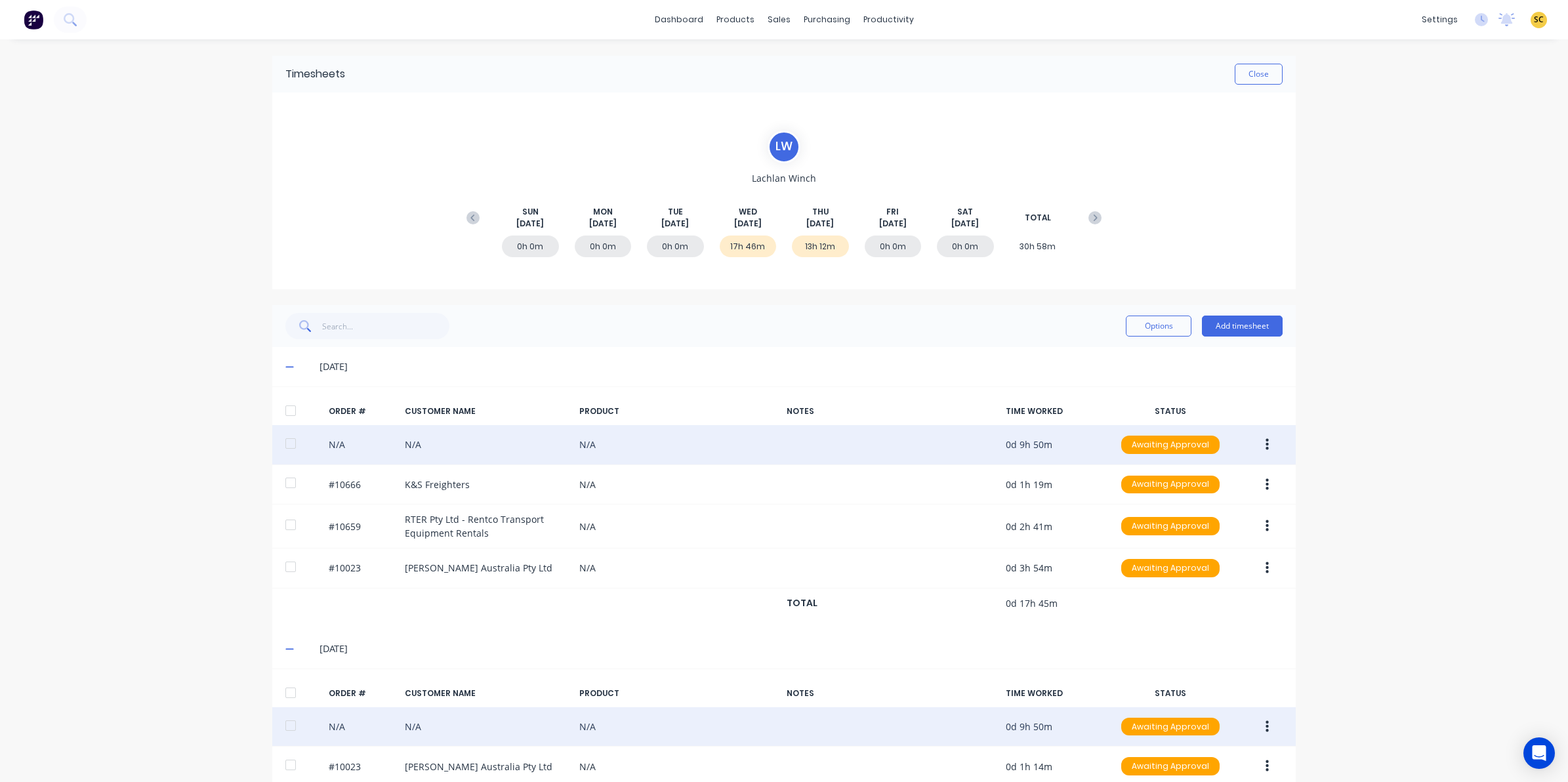
click at [1255, 726] on button "button" at bounding box center [1267, 727] width 31 height 24
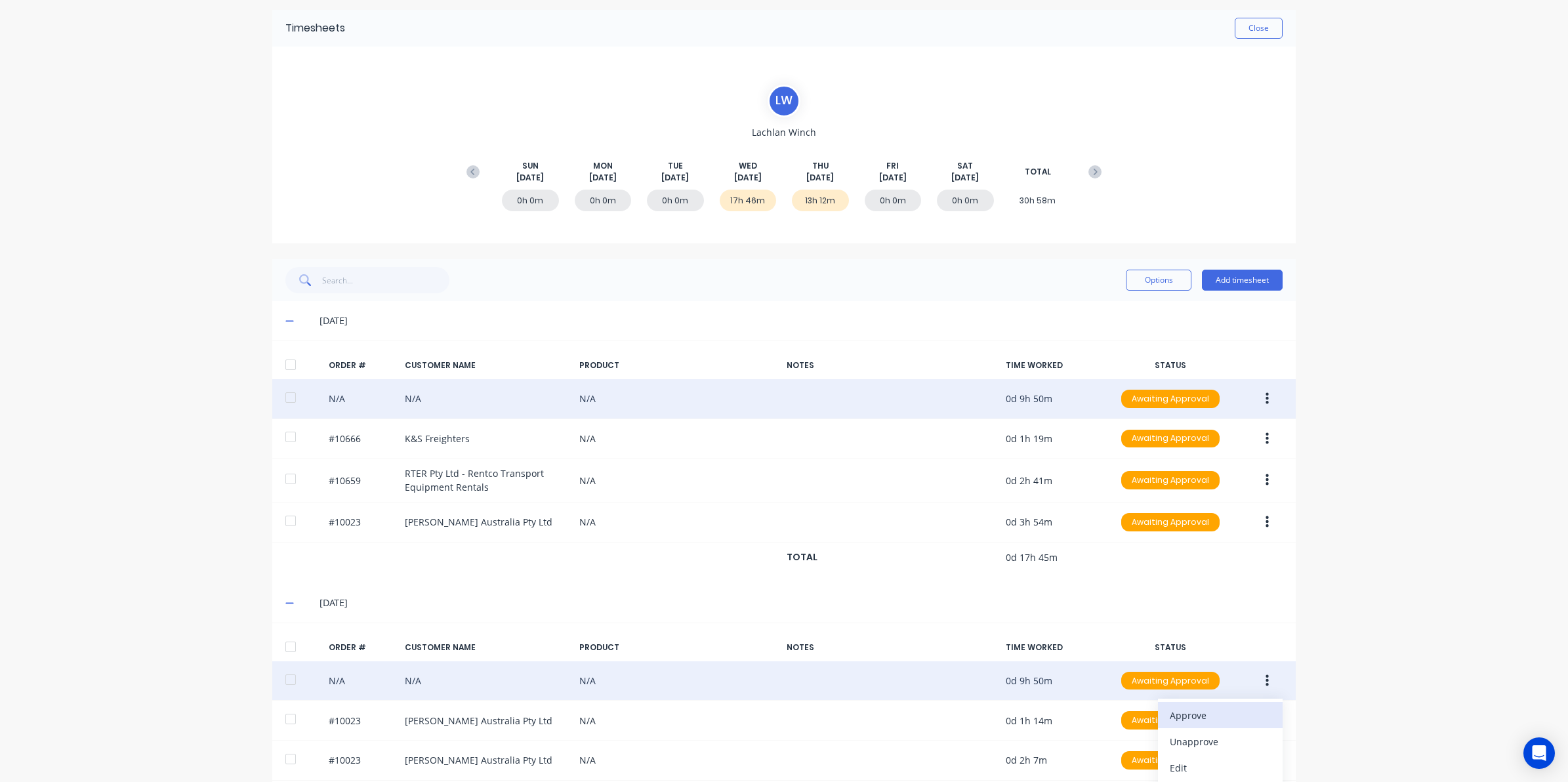
scroll to position [82, 0]
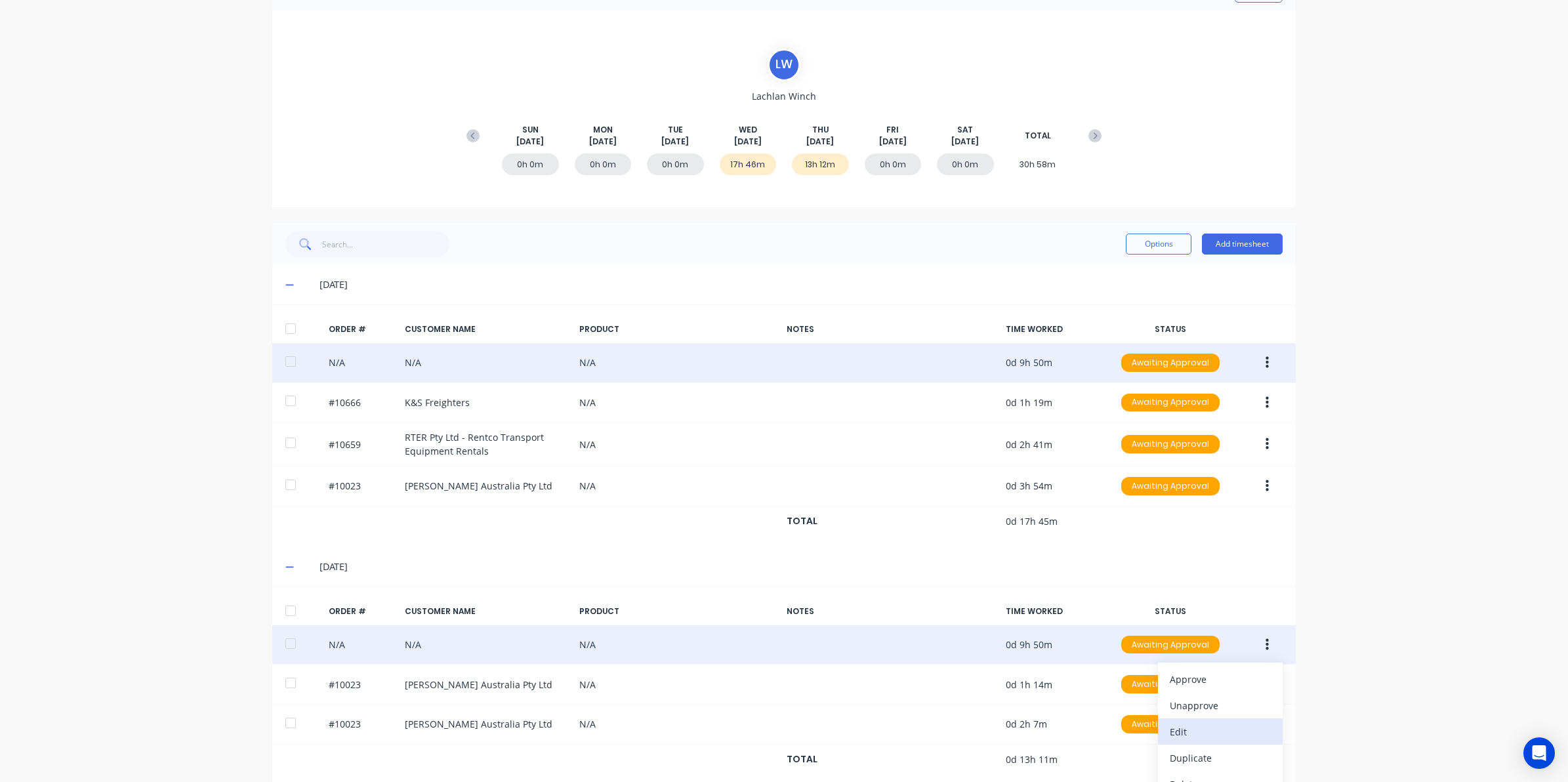
click at [1179, 732] on div "Edit" at bounding box center [1220, 732] width 101 height 19
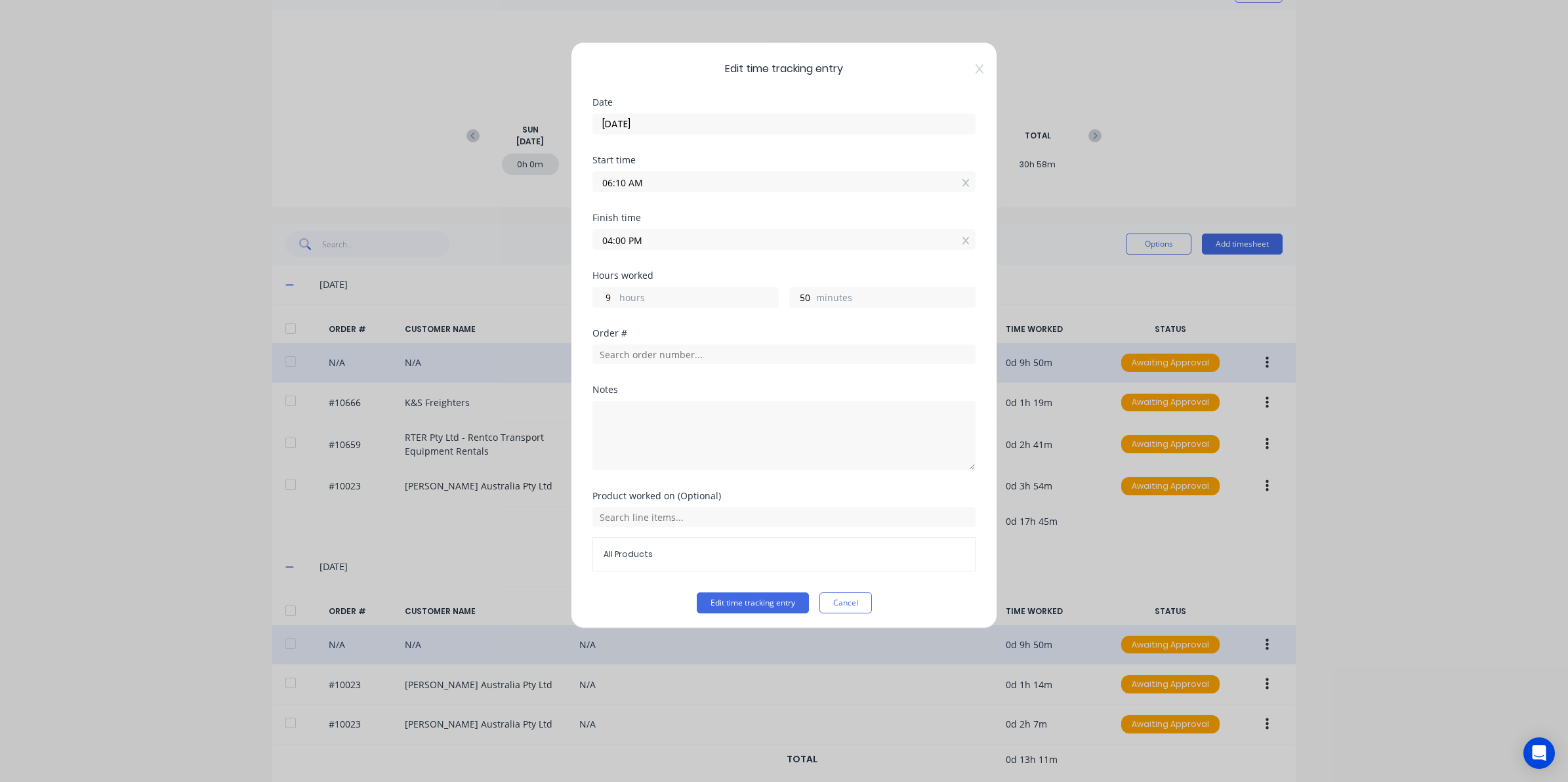
click at [961, 69] on span "Edit time tracking entry" at bounding box center [784, 68] width 383 height 16
click at [976, 69] on icon at bounding box center [979, 68] width 8 height 9
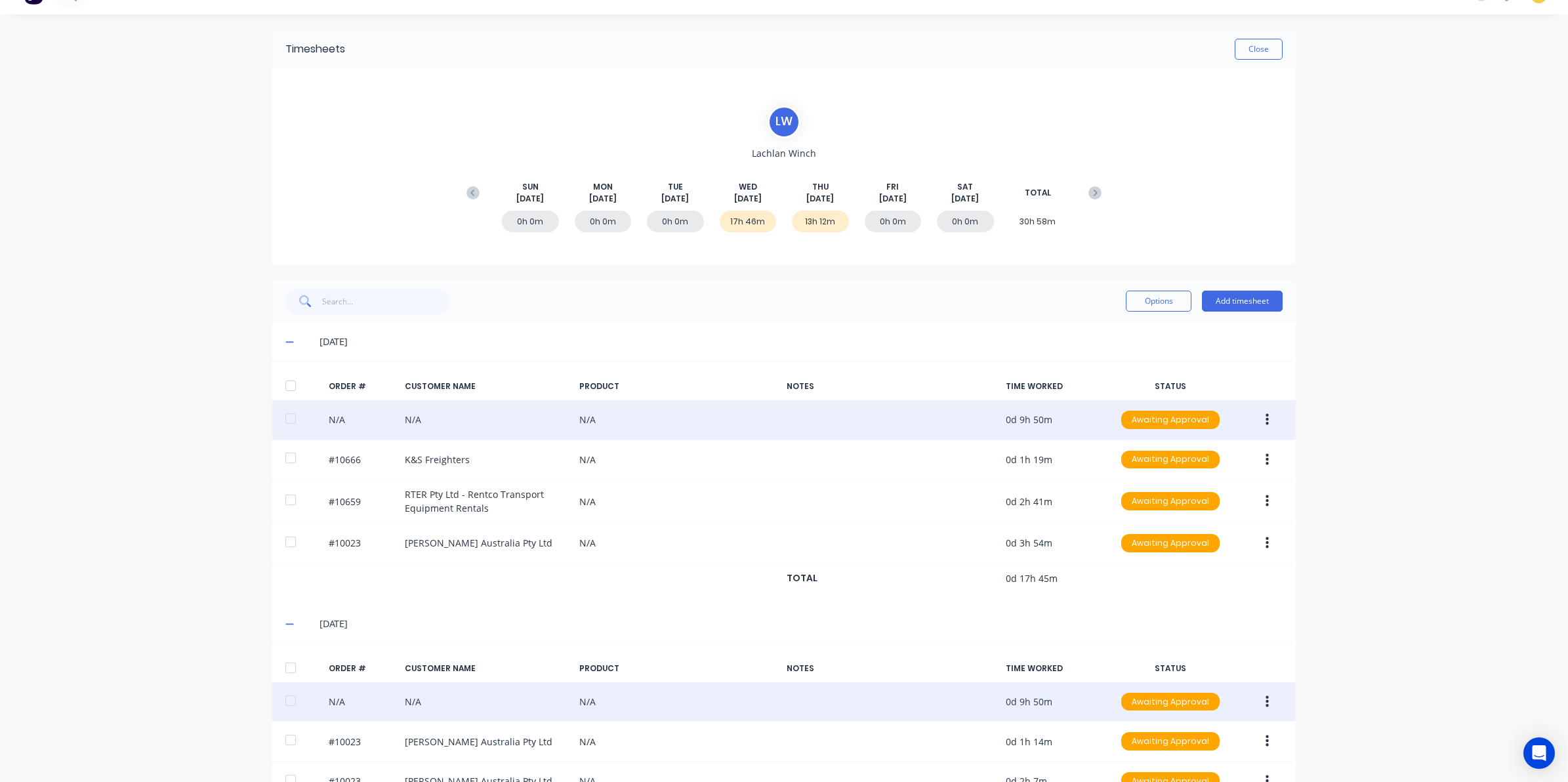
scroll to position [0, 0]
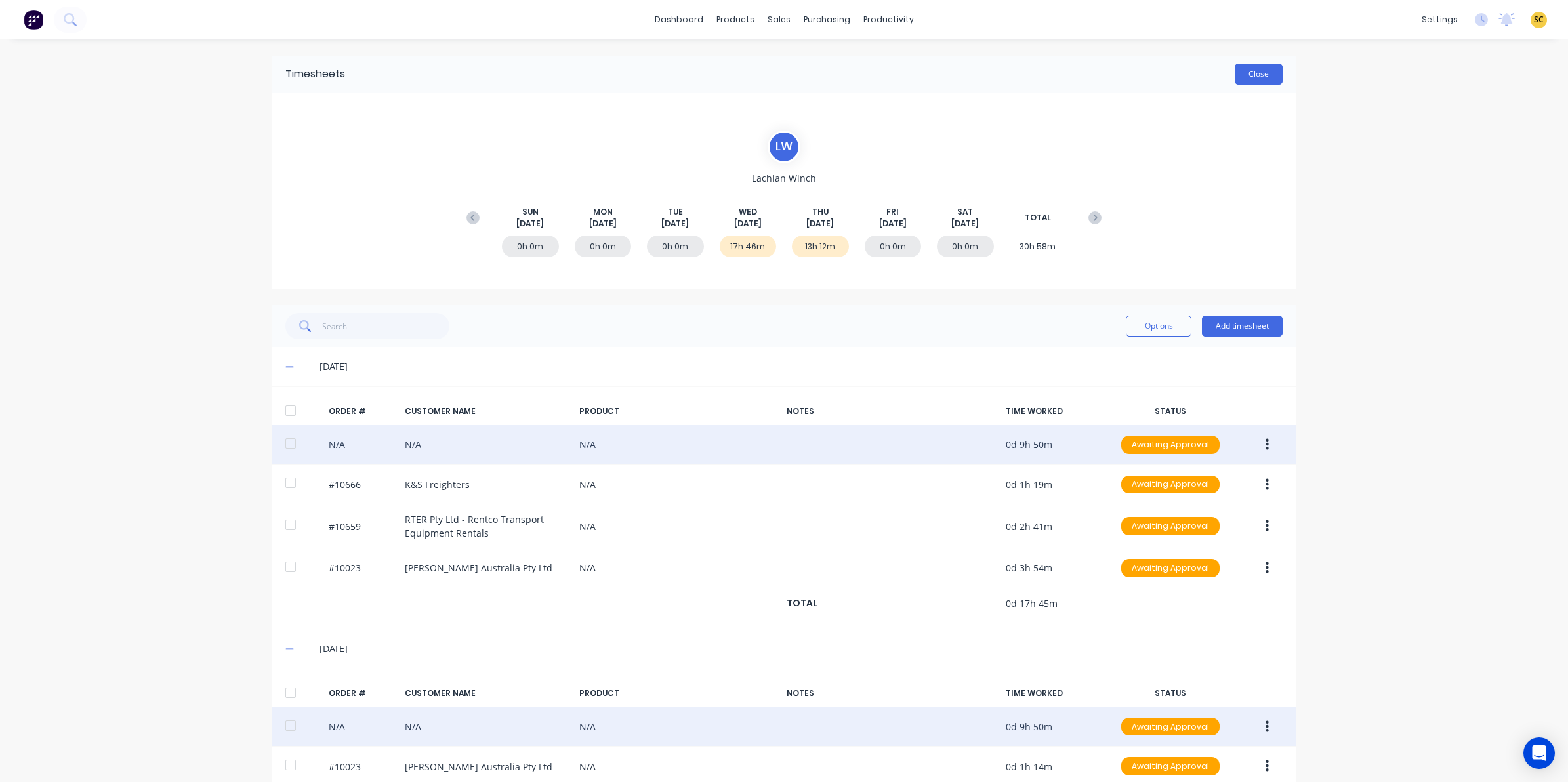
click at [1255, 83] on button "Close" at bounding box center [1258, 74] width 48 height 21
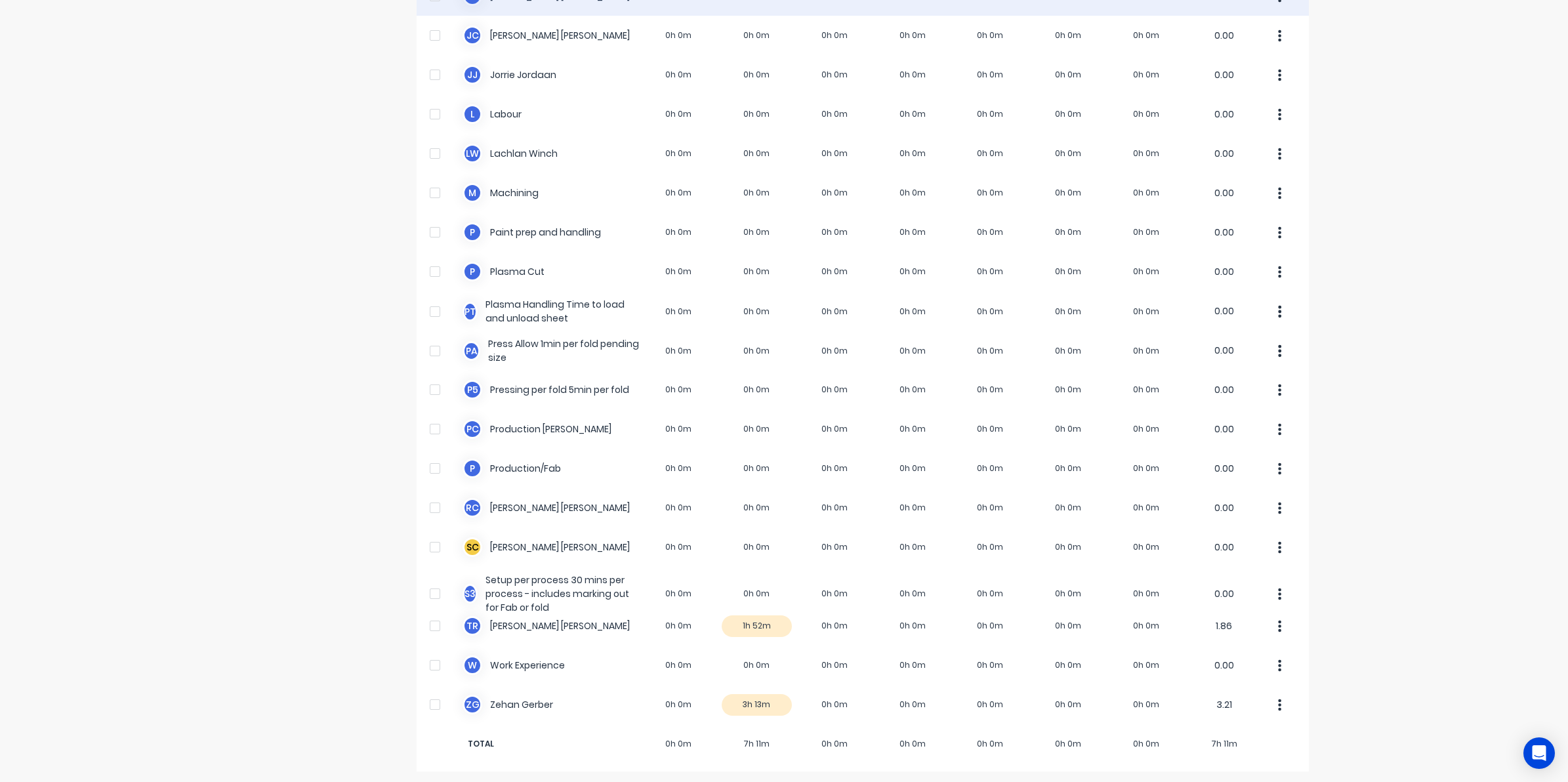
scroll to position [673, 0]
